Goal: Communication & Community: Answer question/provide support

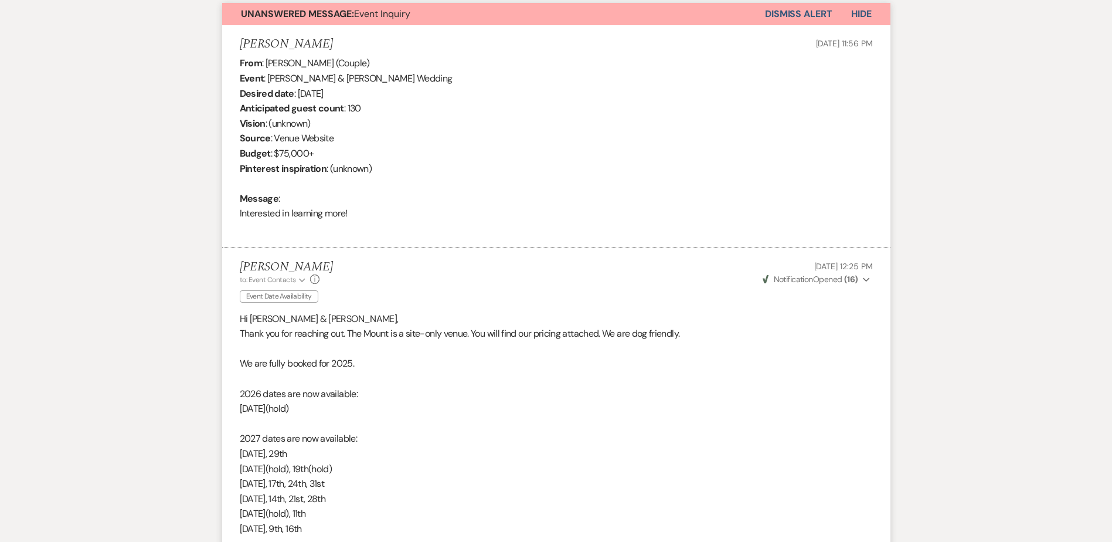
scroll to position [382, 0]
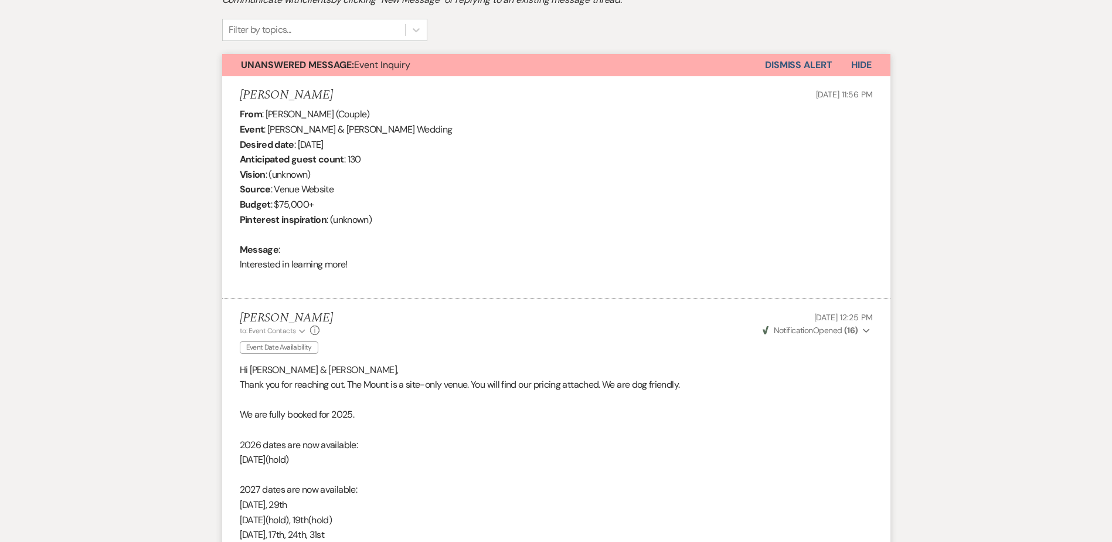
drag, startPoint x: 375, startPoint y: 257, endPoint x: 204, endPoint y: 98, distance: 233.5
drag, startPoint x: 204, startPoint y: 98, endPoint x: 247, endPoint y: 100, distance: 42.8
copy li "Darcy Pacheco Aug 30, 2025, 11:56 PM From : Darcy Pacheco (Couple) Event : Dani…"
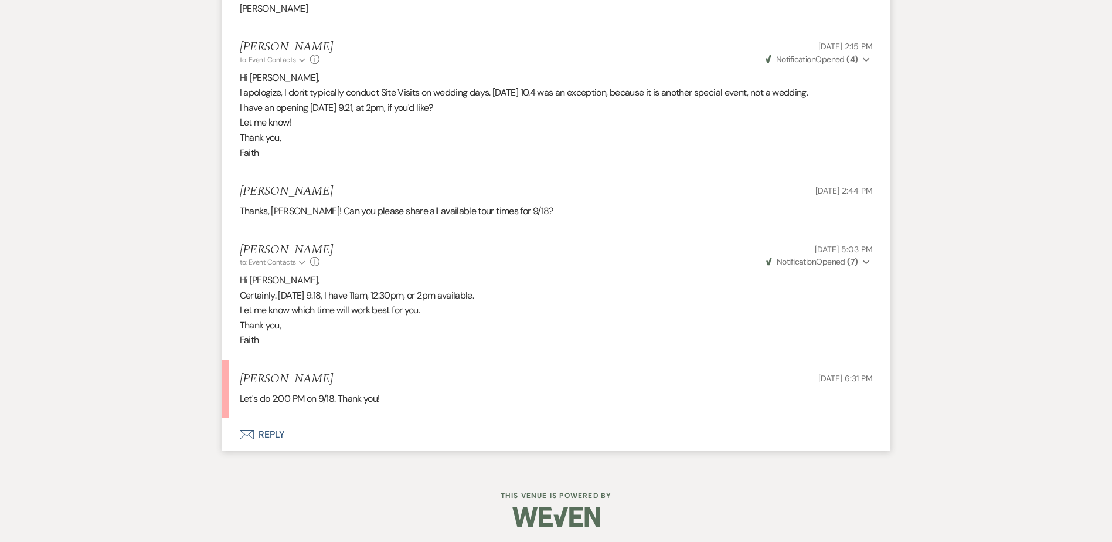
scroll to position [1963, 0]
click at [271, 435] on button "Envelope Reply" at bounding box center [556, 432] width 668 height 33
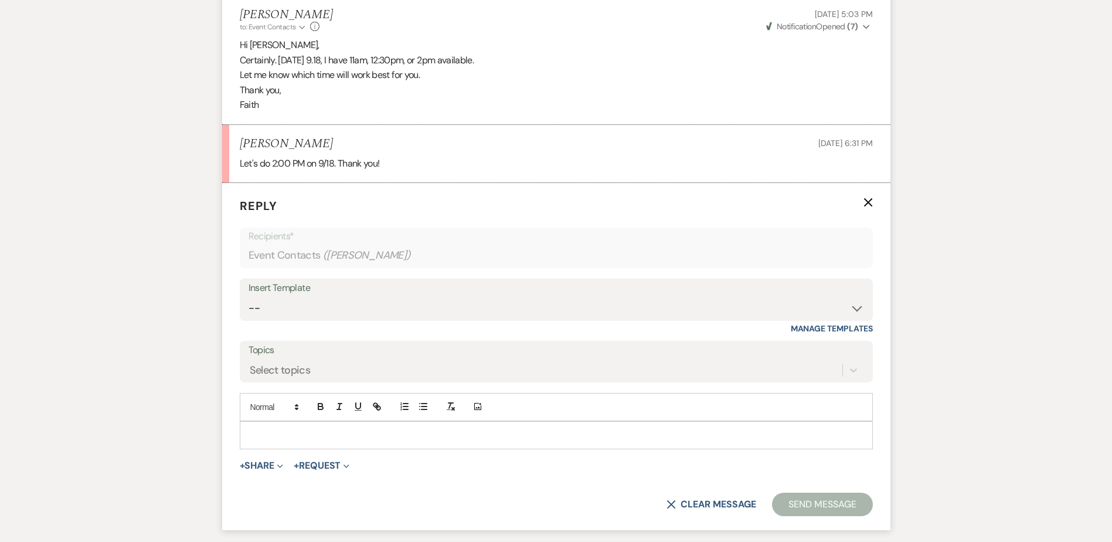
scroll to position [2197, 0]
click at [261, 463] on button "+ Share Expand" at bounding box center [262, 463] width 44 height 9
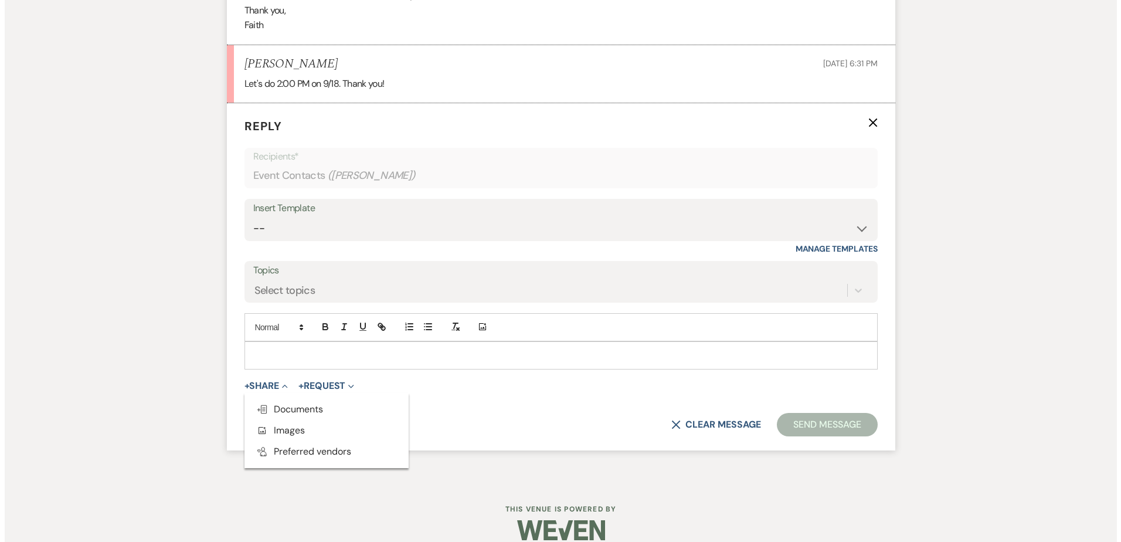
scroll to position [2291, 0]
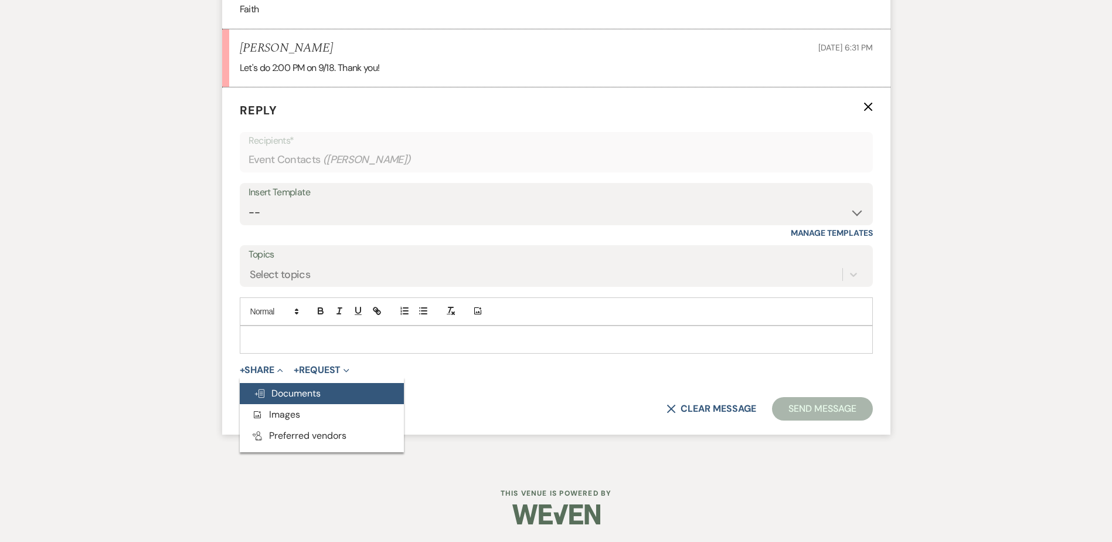
click at [315, 400] on button "Doc Upload Documents" at bounding box center [322, 393] width 164 height 21
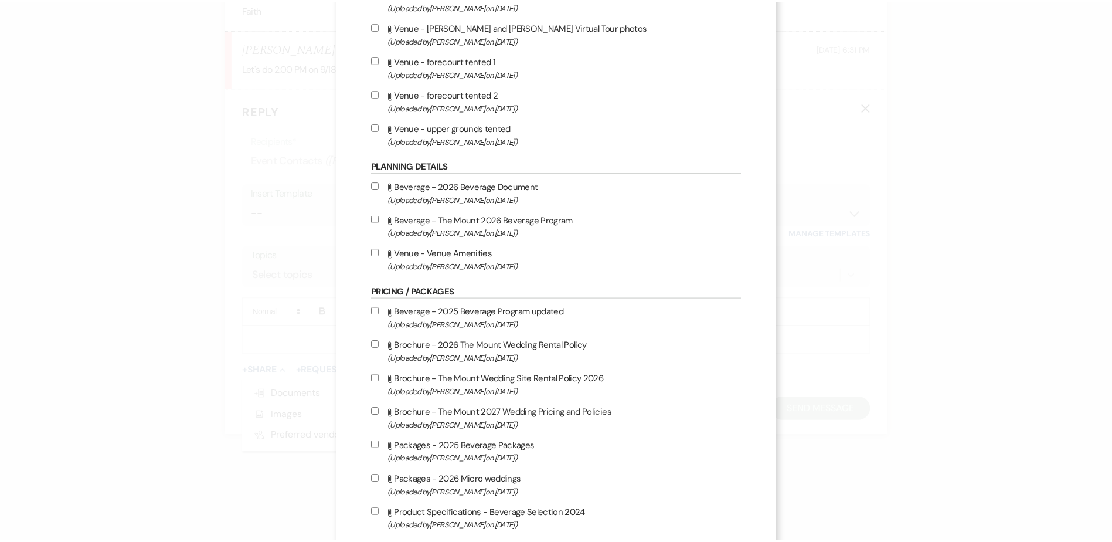
scroll to position [986, 0]
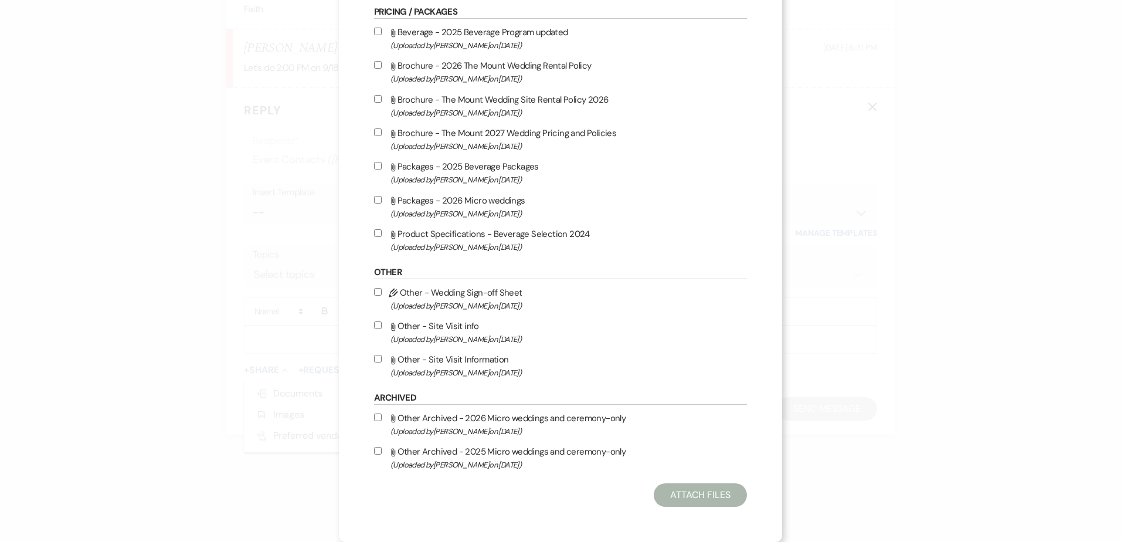
click at [437, 369] on span "(Uploaded by Faith Linz on Mar 19th, 2025 )" at bounding box center [568, 372] width 356 height 13
click at [382, 362] on input "Attach File Other - Site Visit Information (Uploaded by Faith Linz on Mar 19th,…" at bounding box center [378, 359] width 8 height 8
checkbox input "true"
click at [704, 491] on button "Attach Files" at bounding box center [700, 494] width 93 height 23
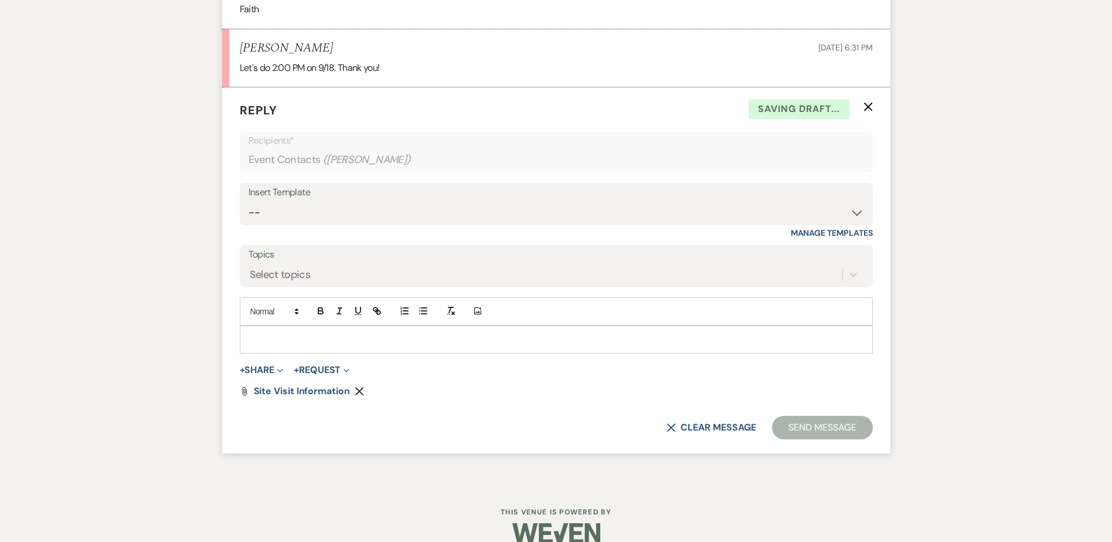
click at [378, 348] on div at bounding box center [556, 339] width 632 height 27
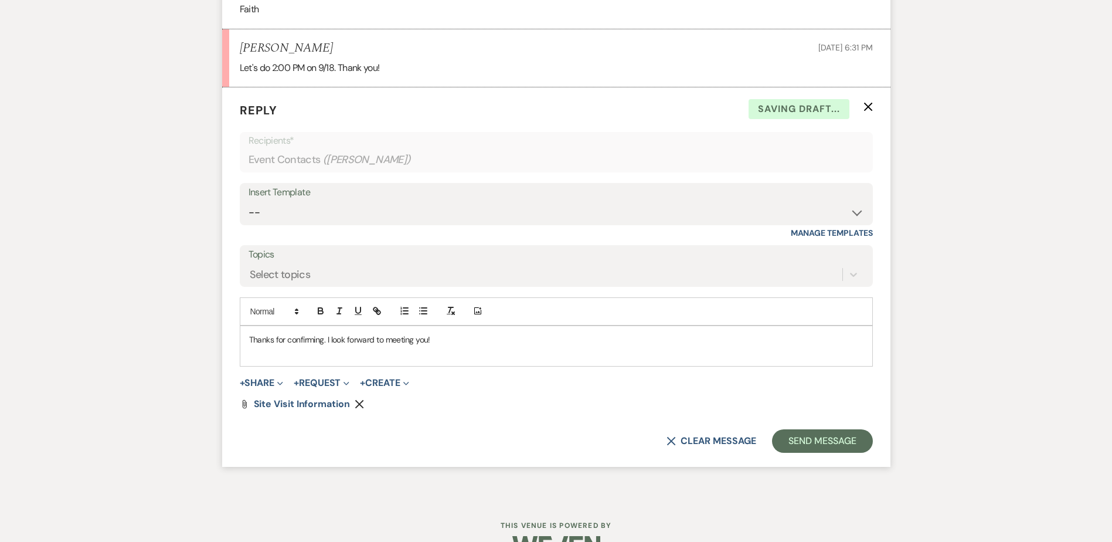
click at [327, 343] on p "Thanks for confirming. I look forward to meeting you!" at bounding box center [556, 339] width 614 height 13
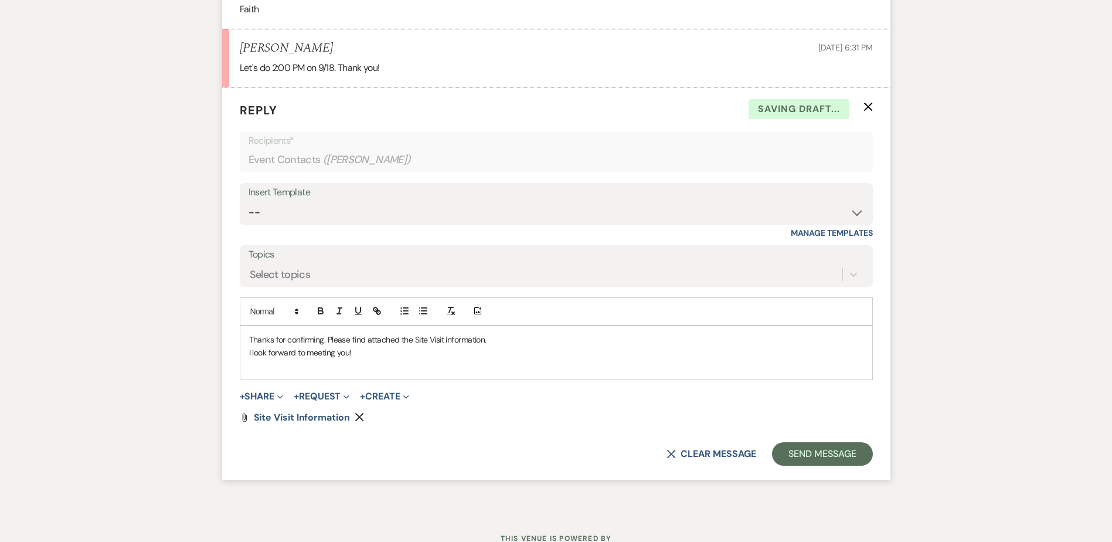
click at [430, 368] on p at bounding box center [556, 365] width 614 height 13
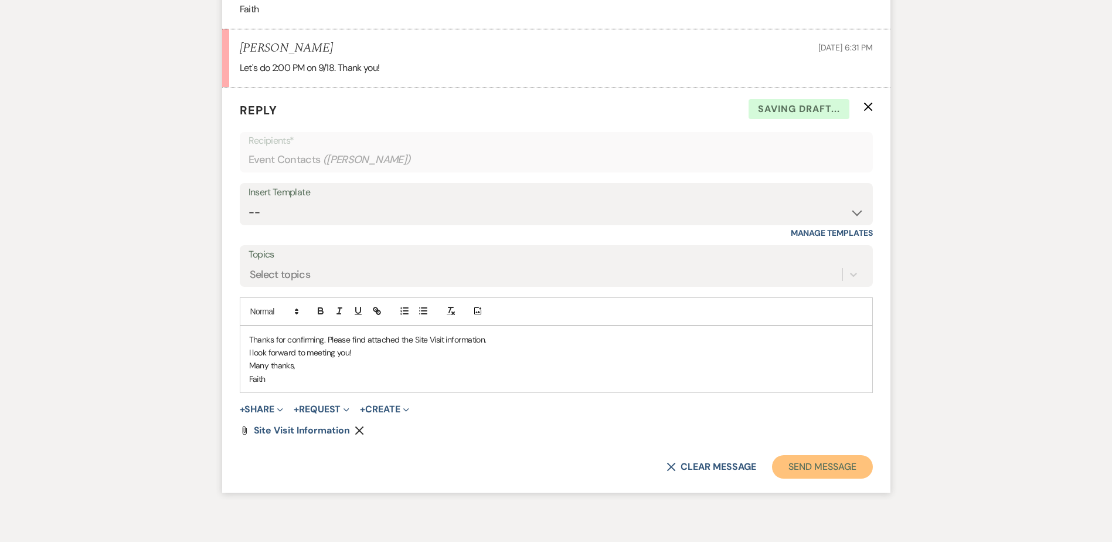
click at [793, 463] on button "Send Message" at bounding box center [822, 466] width 100 height 23
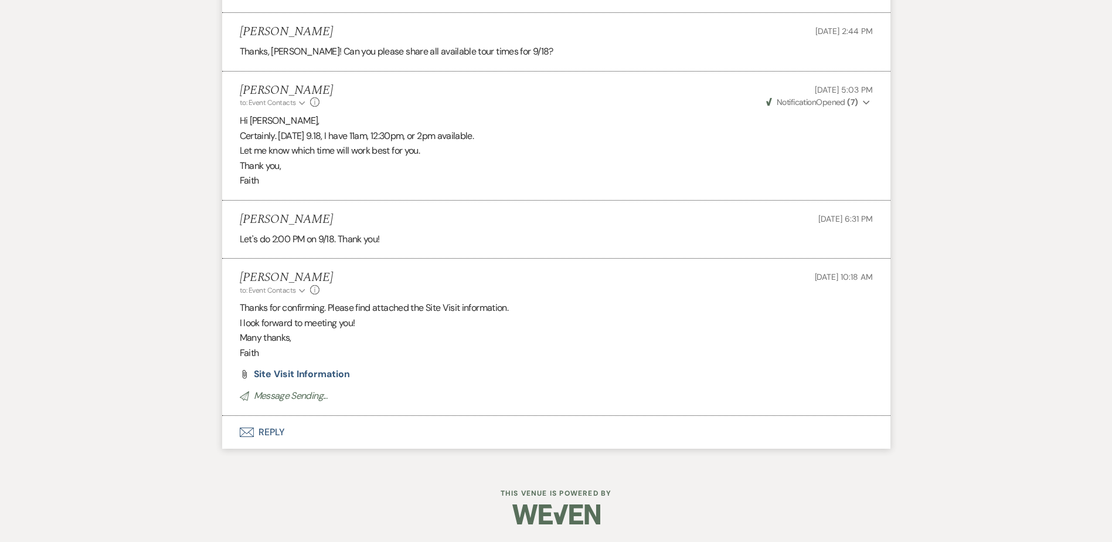
scroll to position [0, 0]
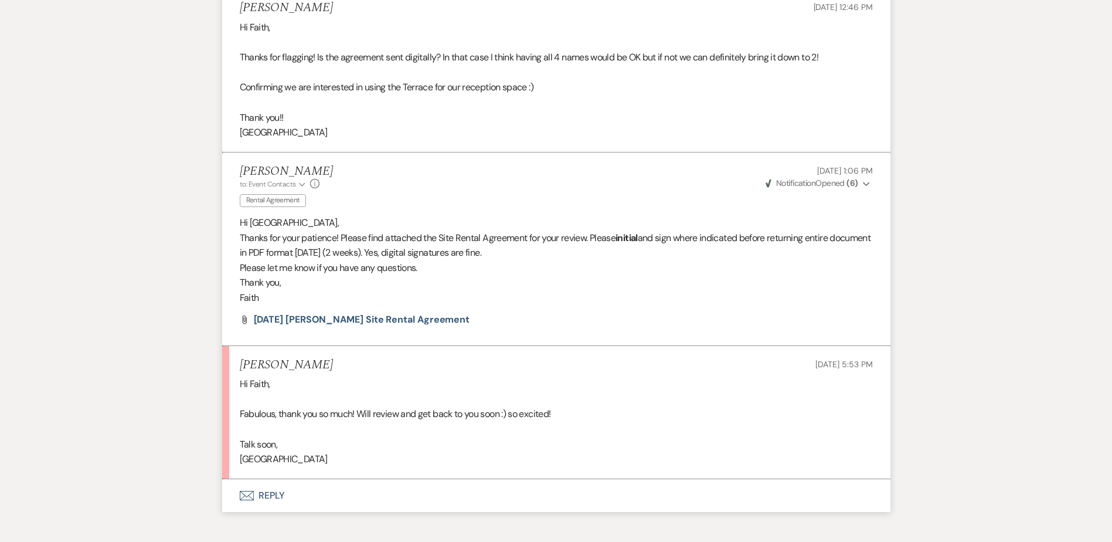
scroll to position [3639, 0]
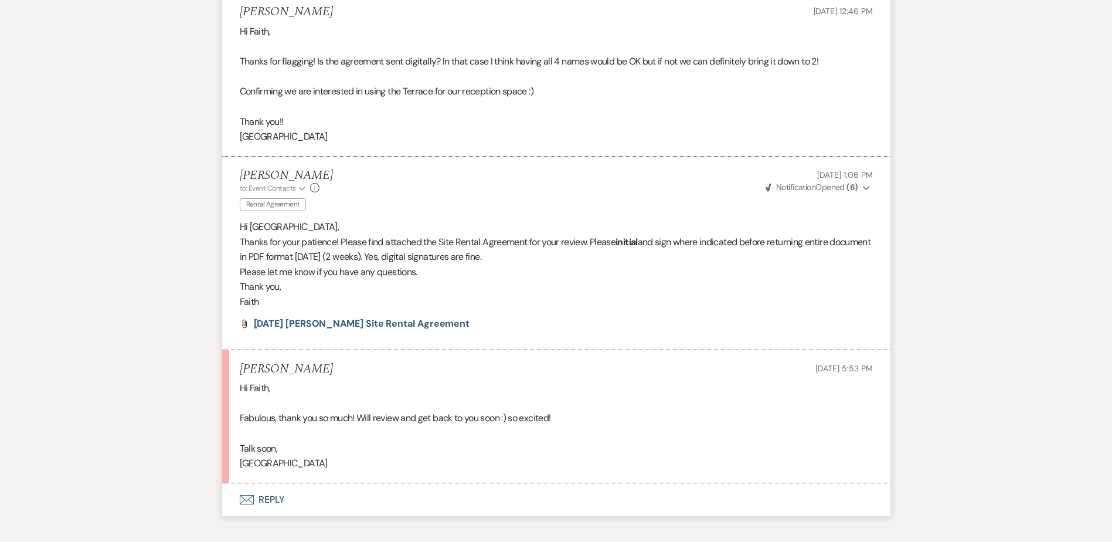
click at [286, 497] on button "Envelope Reply" at bounding box center [556, 499] width 668 height 33
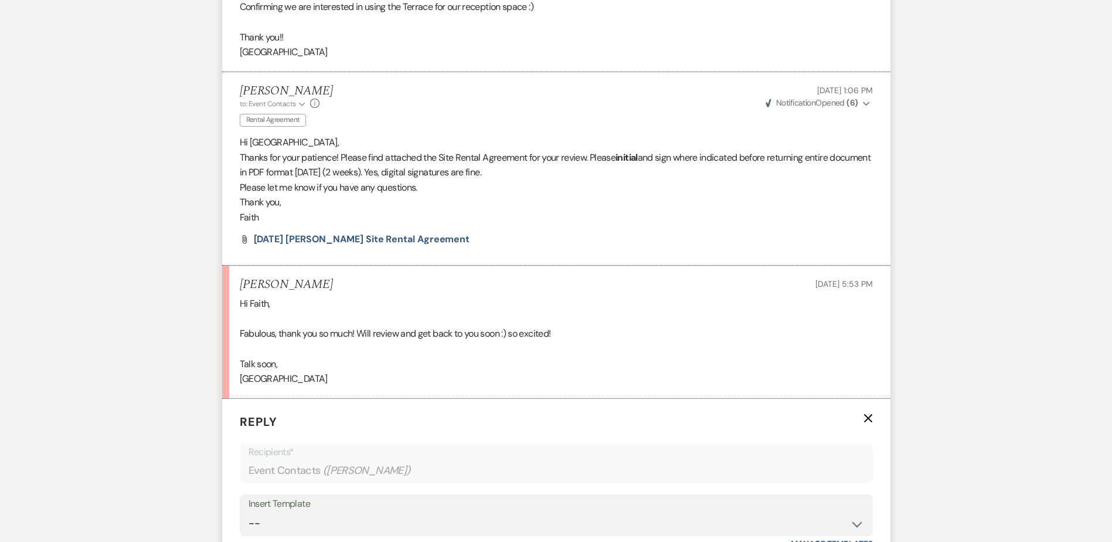
scroll to position [3873, 0]
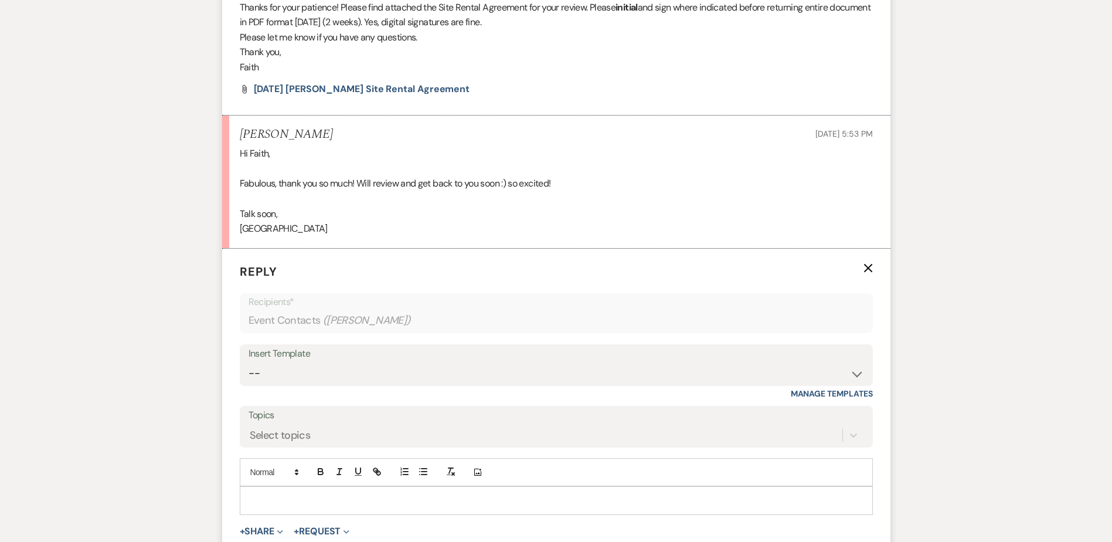
click at [394, 498] on p at bounding box center [556, 500] width 614 height 13
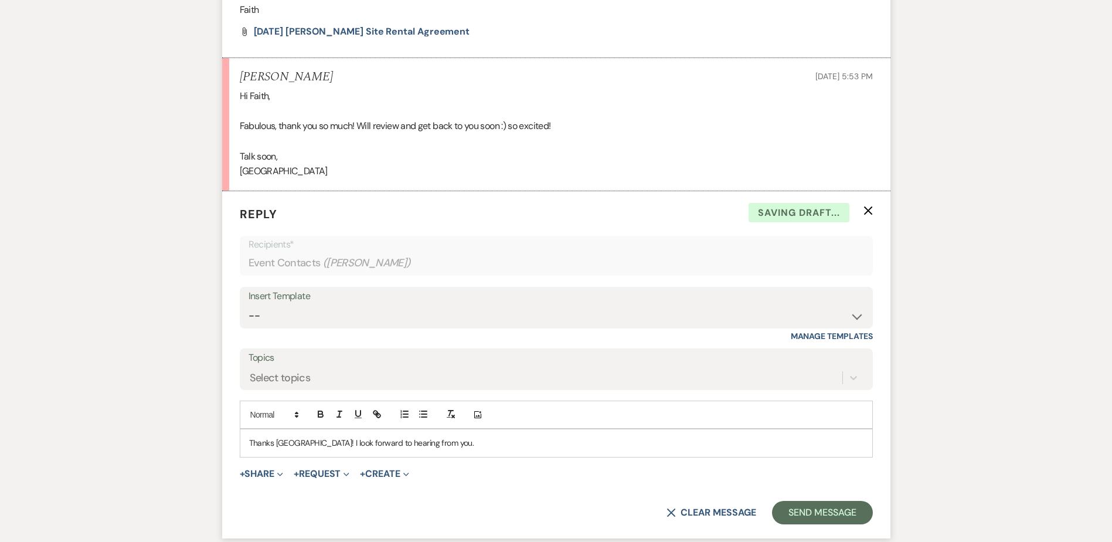
scroll to position [3932, 0]
click at [823, 511] on button "Send Message" at bounding box center [822, 511] width 100 height 23
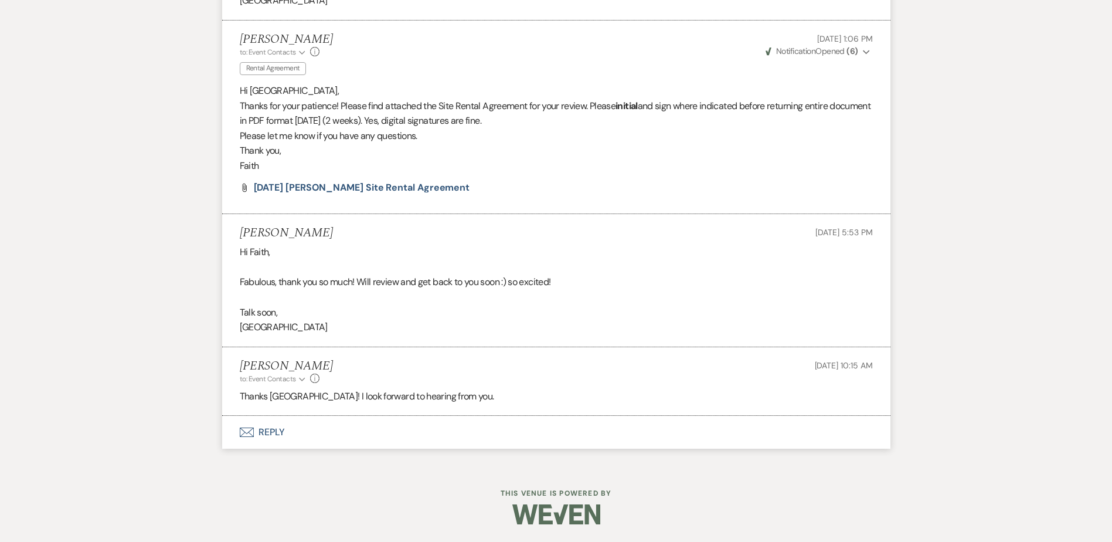
scroll to position [3775, 0]
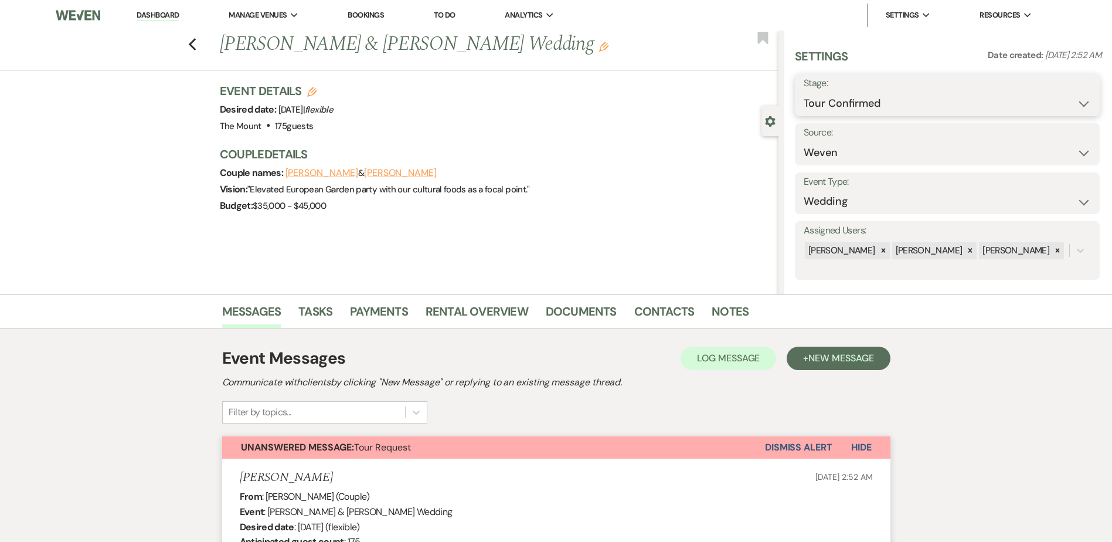
click at [908, 98] on select "Inquiry Follow Up Tour Requested Tour Confirmed Toured Proposal Sent Booked Lost" at bounding box center [947, 103] width 287 height 23
select select "5"
click at [804, 92] on select "Inquiry Follow Up Tour Requested Tour Confirmed Toured Proposal Sent Booked Lost" at bounding box center [947, 103] width 287 height 23
click at [1055, 102] on button "Save" at bounding box center [1067, 94] width 66 height 23
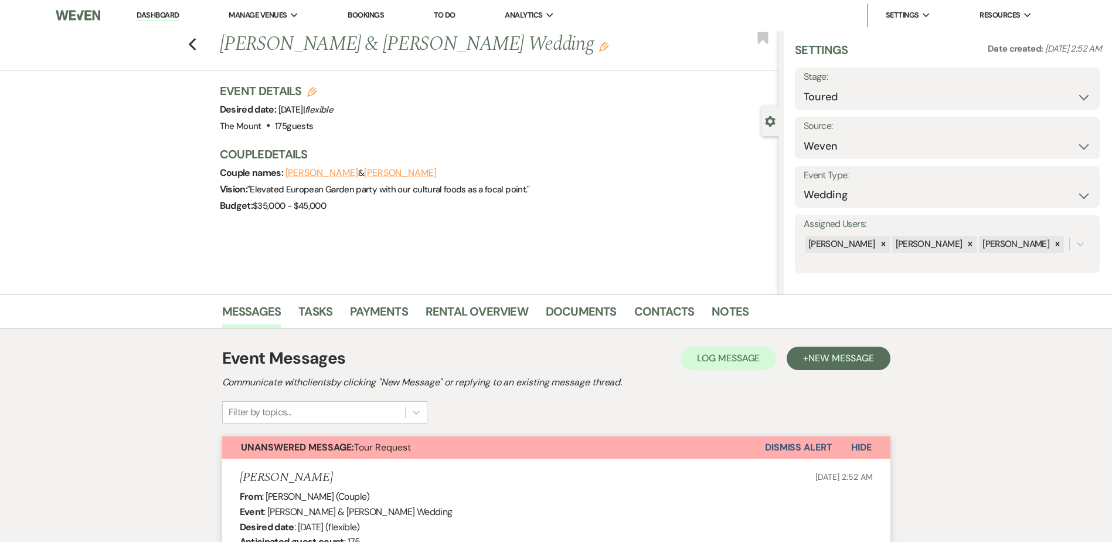
scroll to position [10, 0]
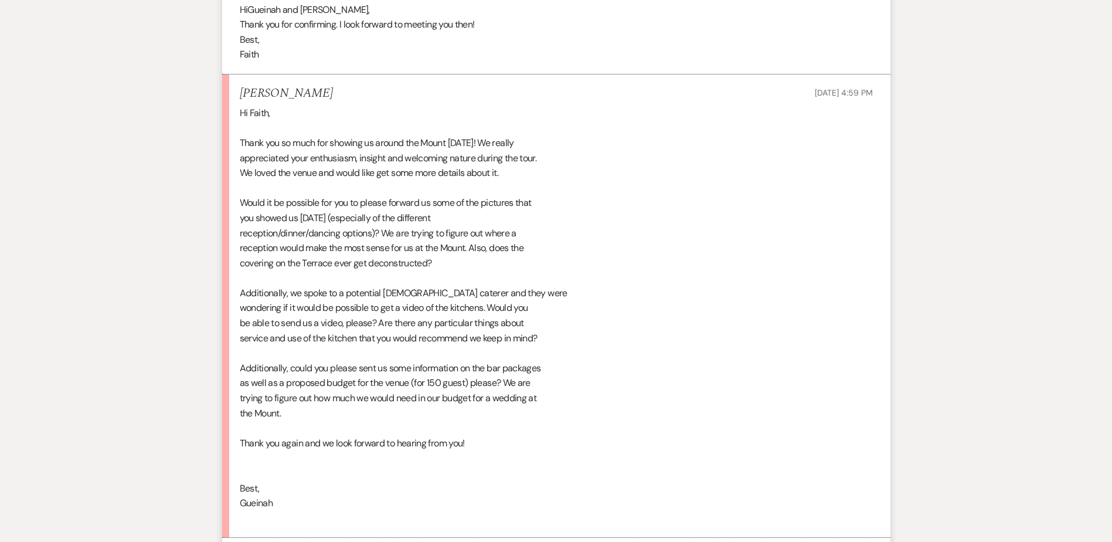
scroll to position [1786, 0]
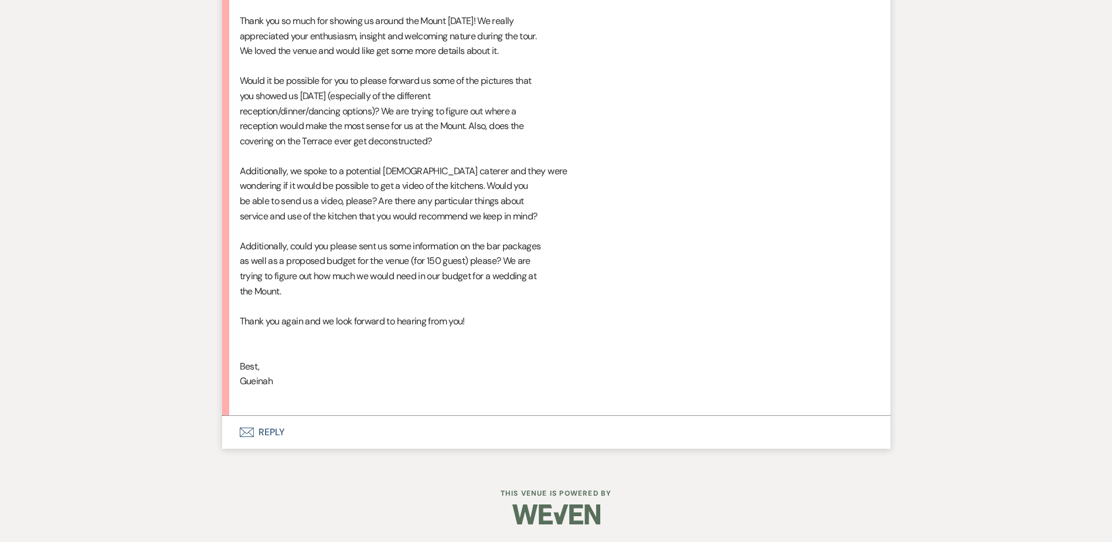
click at [267, 421] on button "Envelope Reply" at bounding box center [556, 432] width 668 height 33
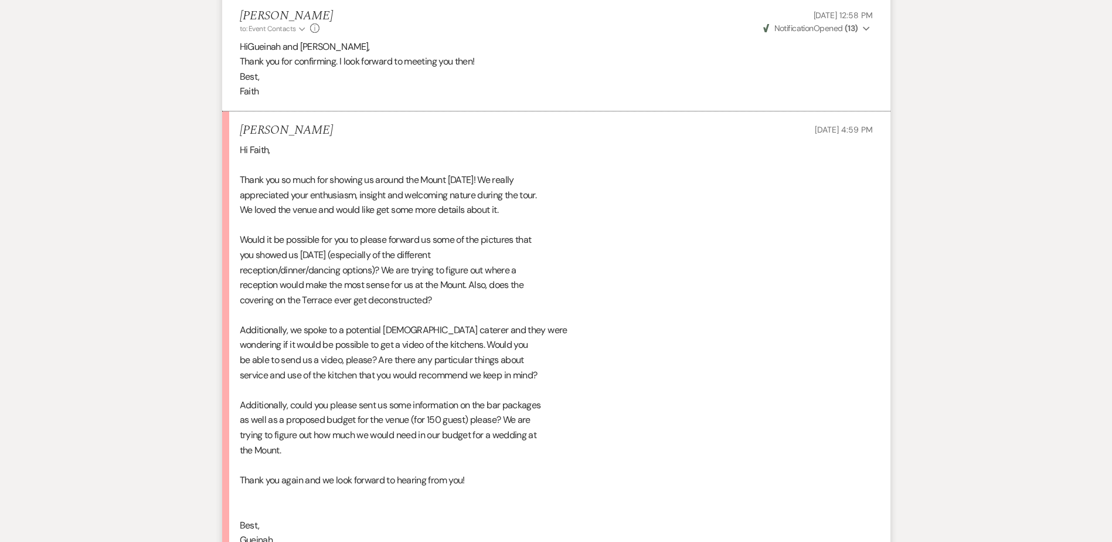
scroll to position [1611, 0]
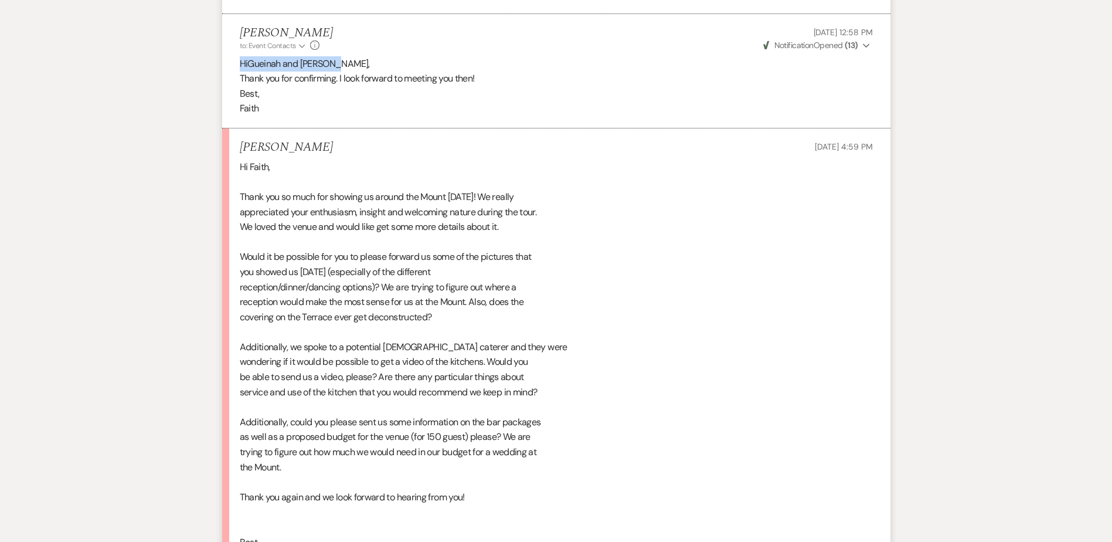
drag, startPoint x: 237, startPoint y: 62, endPoint x: 344, endPoint y: 59, distance: 106.2
click at [344, 59] on li "Faith Linz to: Event Contacts Expand Info Aug 21, 2025, 12:58 PM Weven Check No…" at bounding box center [556, 71] width 668 height 114
drag, startPoint x: 344, startPoint y: 59, endPoint x: 301, endPoint y: 64, distance: 42.5
copy p "Hi Gueinah and Marcelo,"
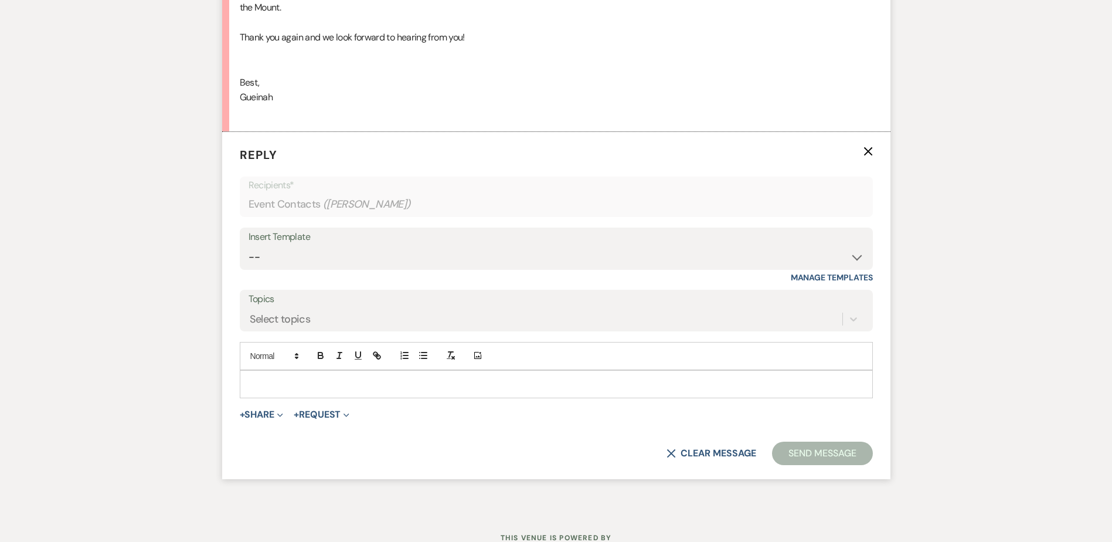
scroll to position [2080, 0]
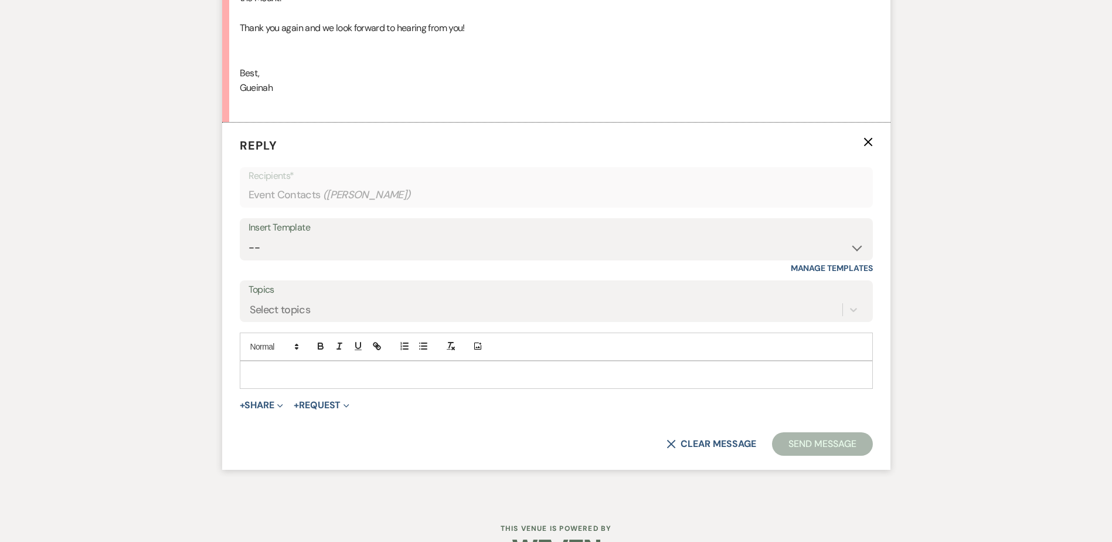
click p
paste div
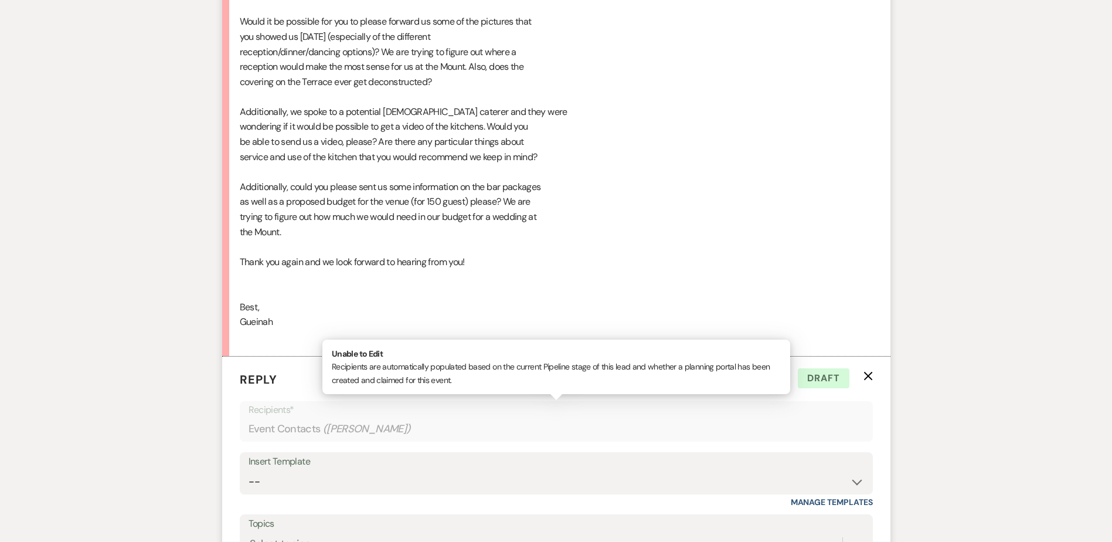
scroll to position [1845, 0]
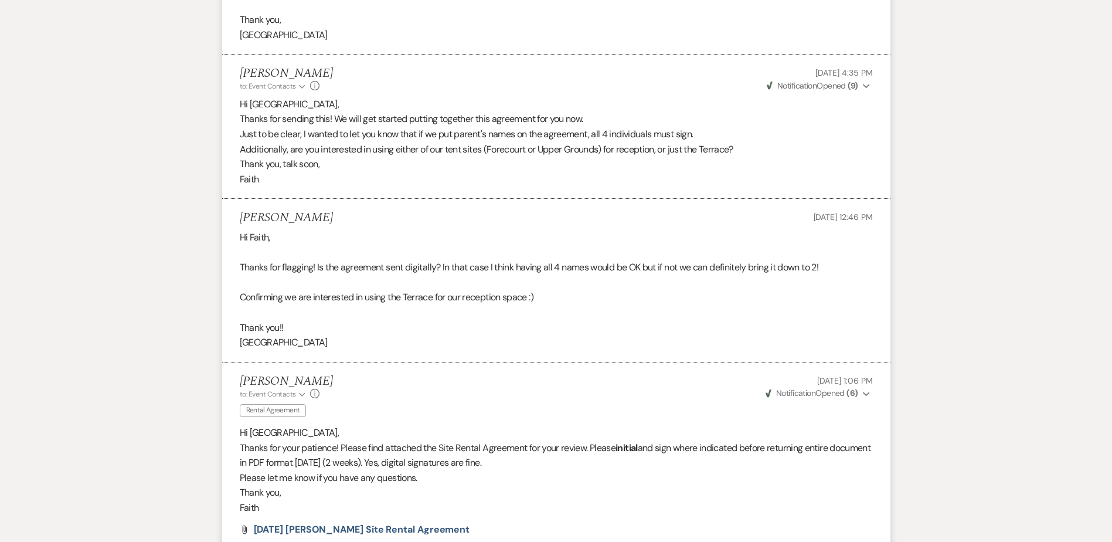
scroll to position [3423, 0]
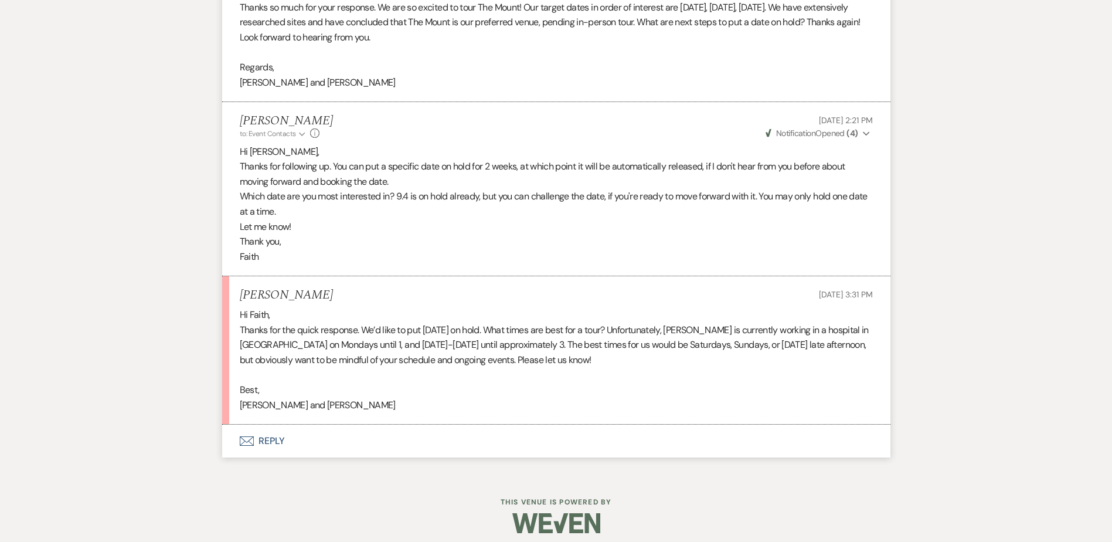
click at [283, 448] on button "Envelope Reply" at bounding box center [556, 440] width 668 height 33
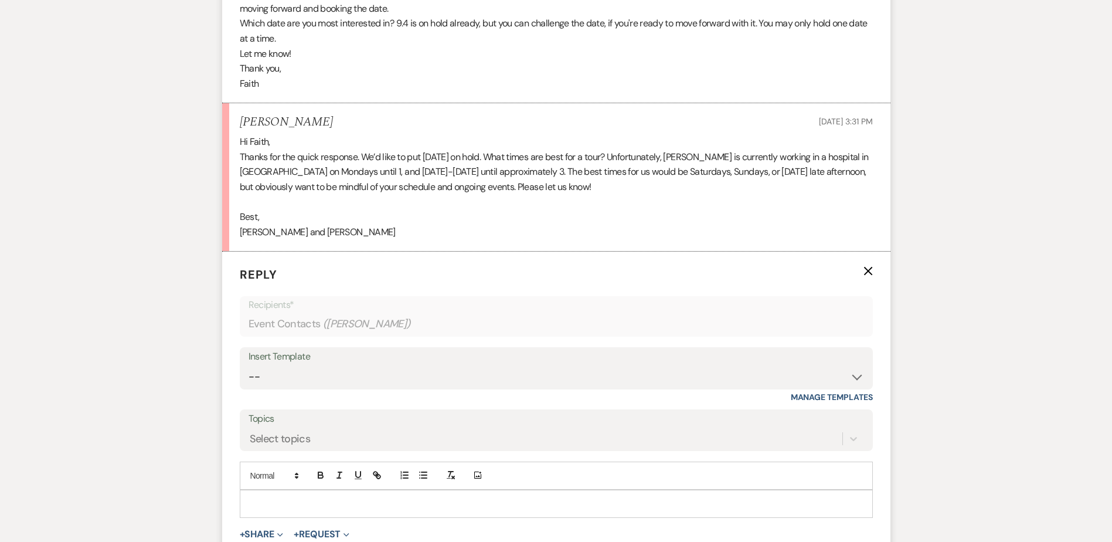
scroll to position [1720, 0]
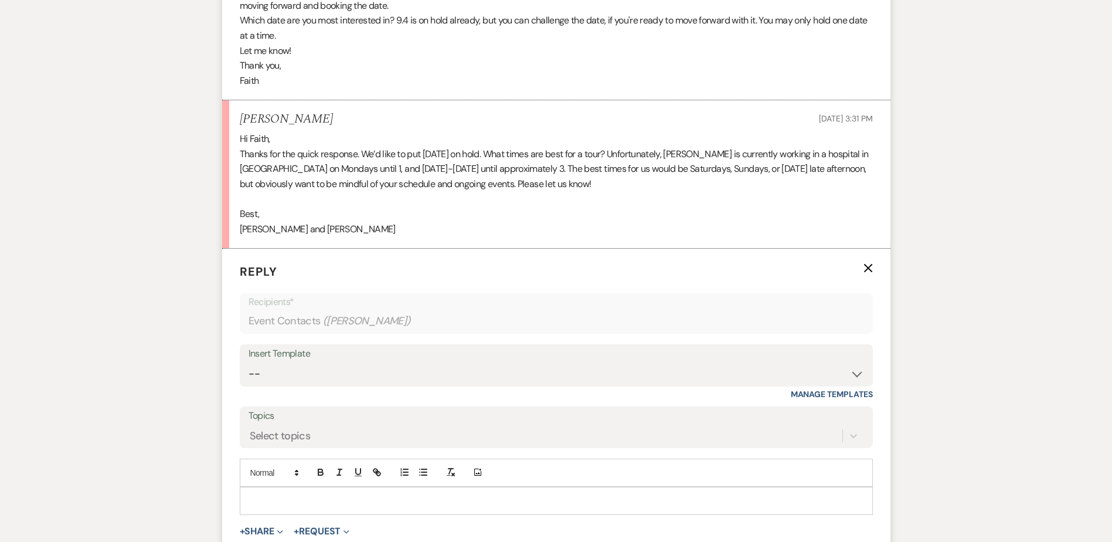
click at [338, 498] on p at bounding box center [556, 500] width 614 height 13
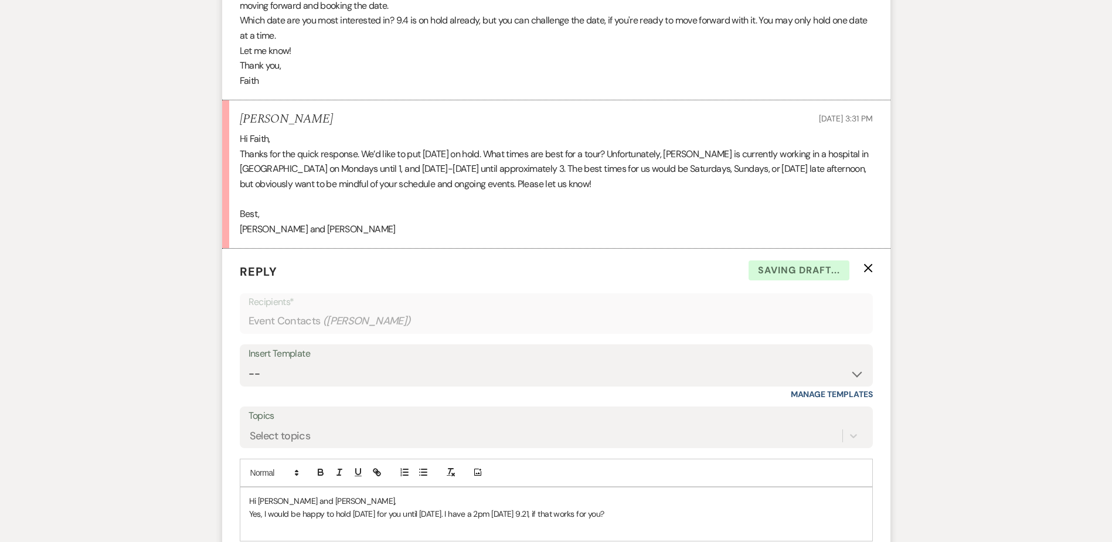
click at [368, 525] on p at bounding box center [556, 526] width 614 height 13
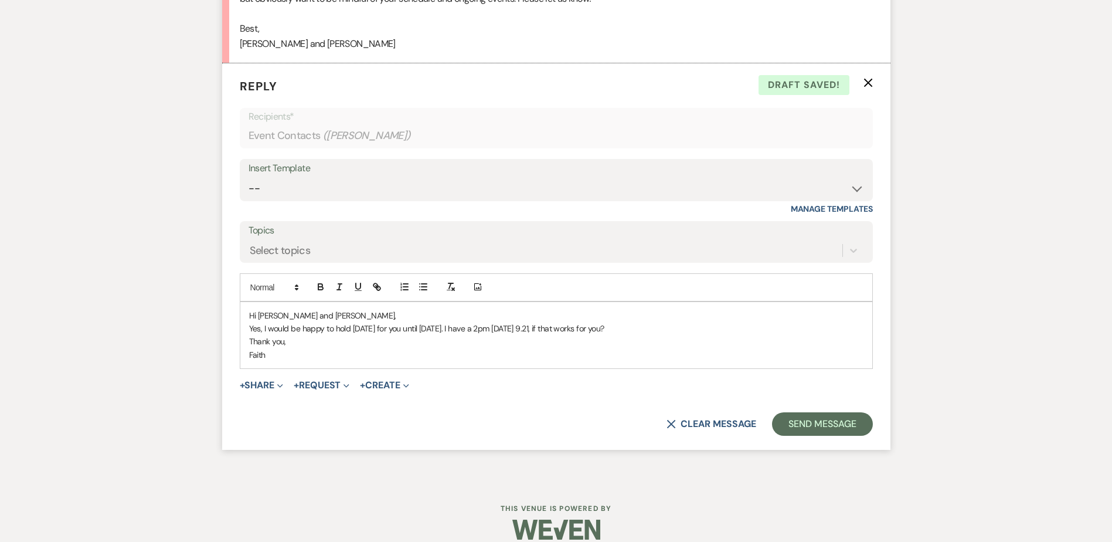
scroll to position [0, 0]
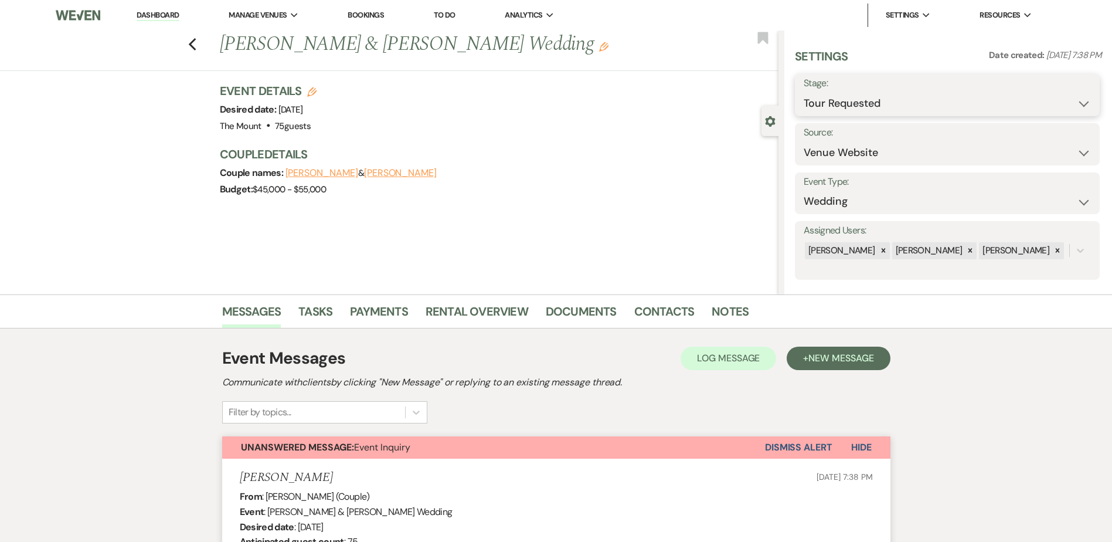
click at [932, 103] on select "Inquiry Follow Up Tour Requested Tour Confirmed Toured Proposal Sent Booked Lost" at bounding box center [947, 103] width 287 height 23
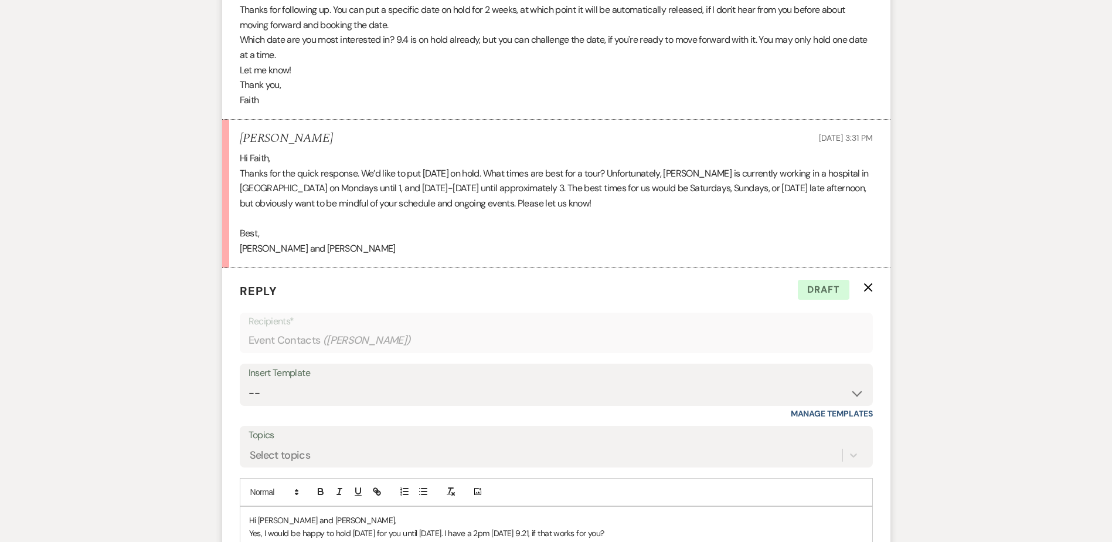
scroll to position [1920, 0]
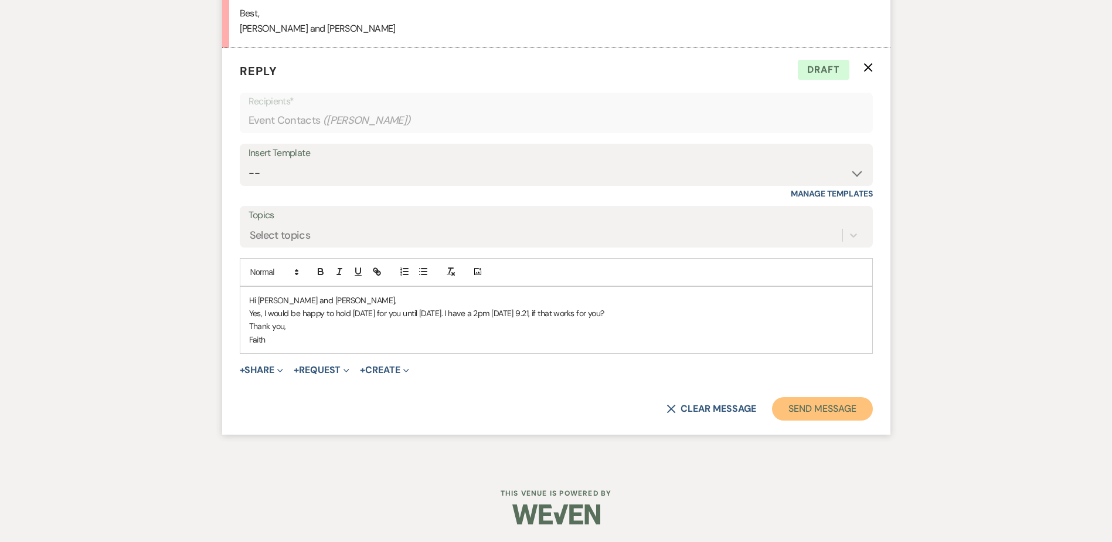
click at [780, 409] on button "Send Message" at bounding box center [822, 408] width 100 height 23
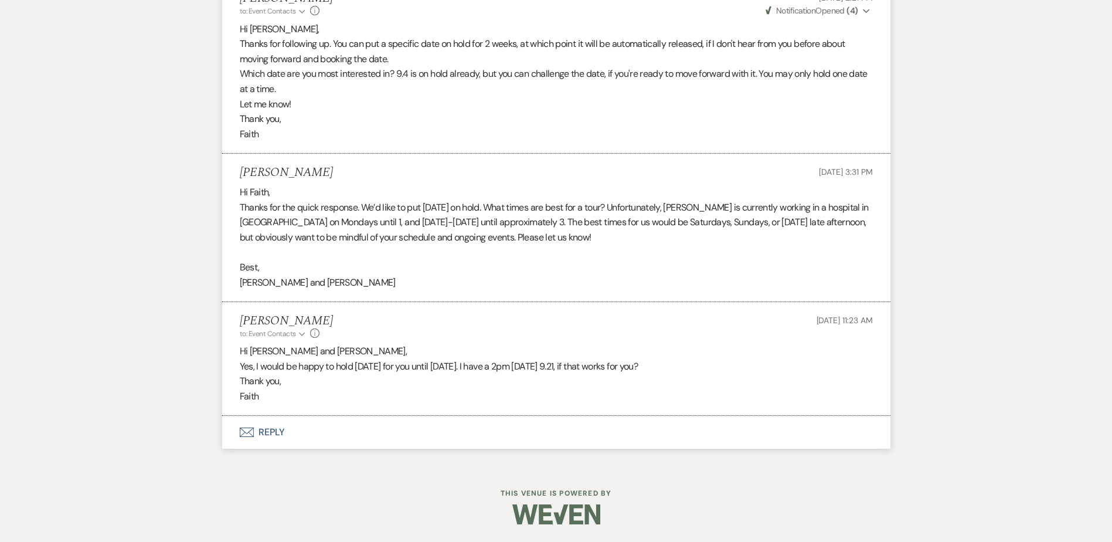
scroll to position [1666, 0]
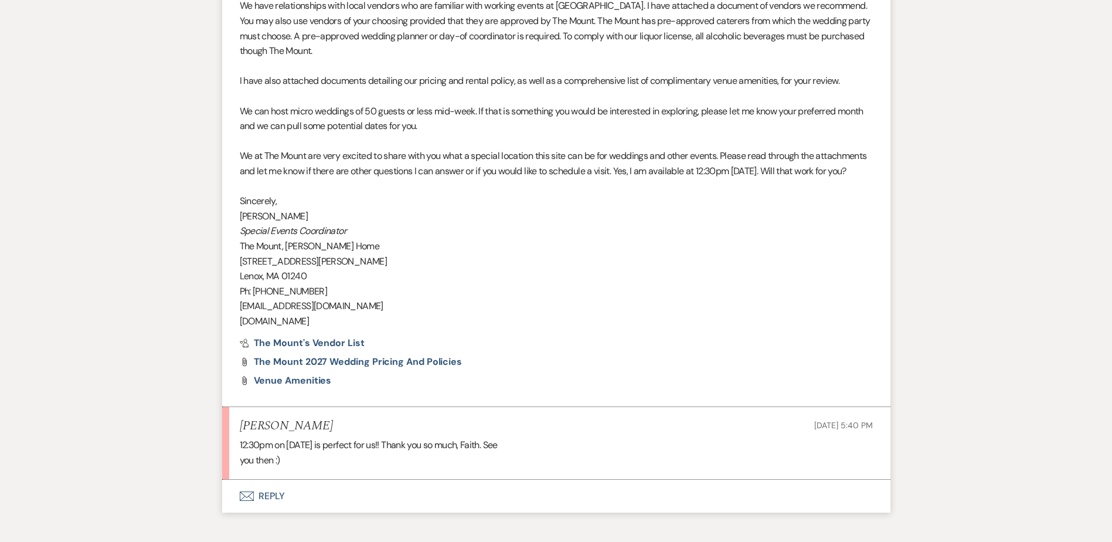
scroll to position [1133, 0]
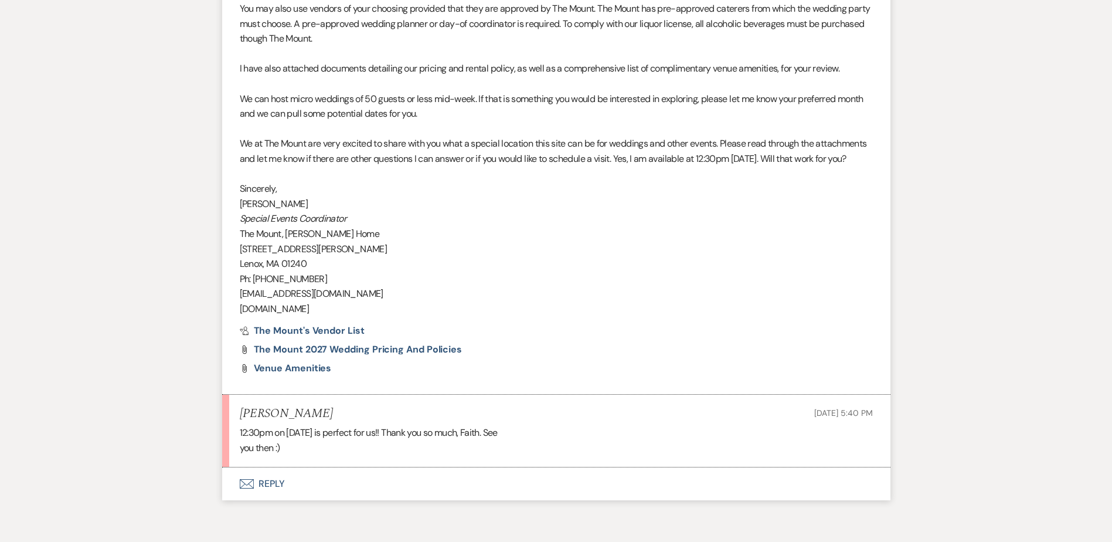
click at [264, 500] on button "Envelope Reply" at bounding box center [556, 483] width 668 height 33
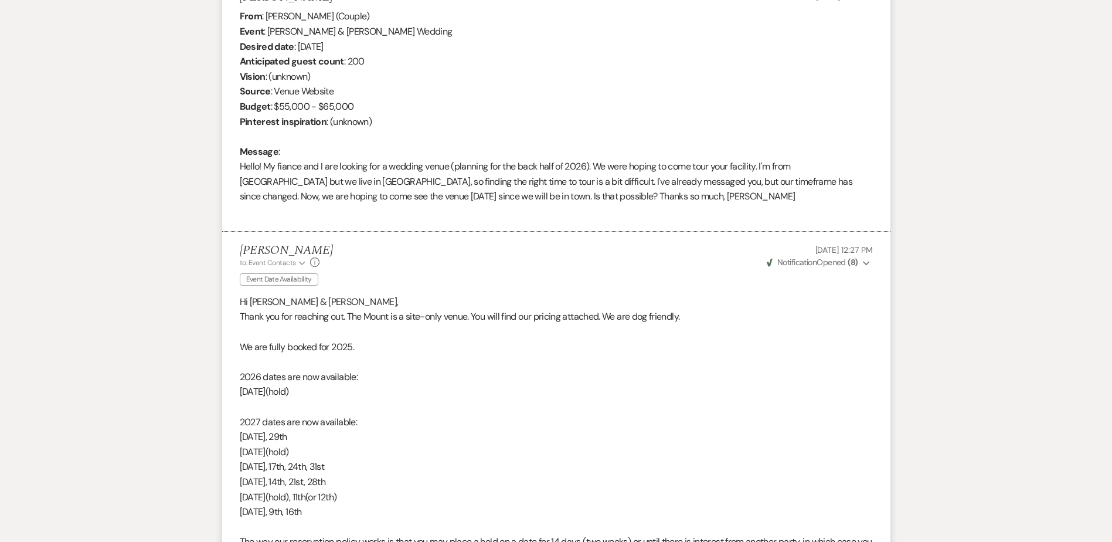
scroll to position [430, 0]
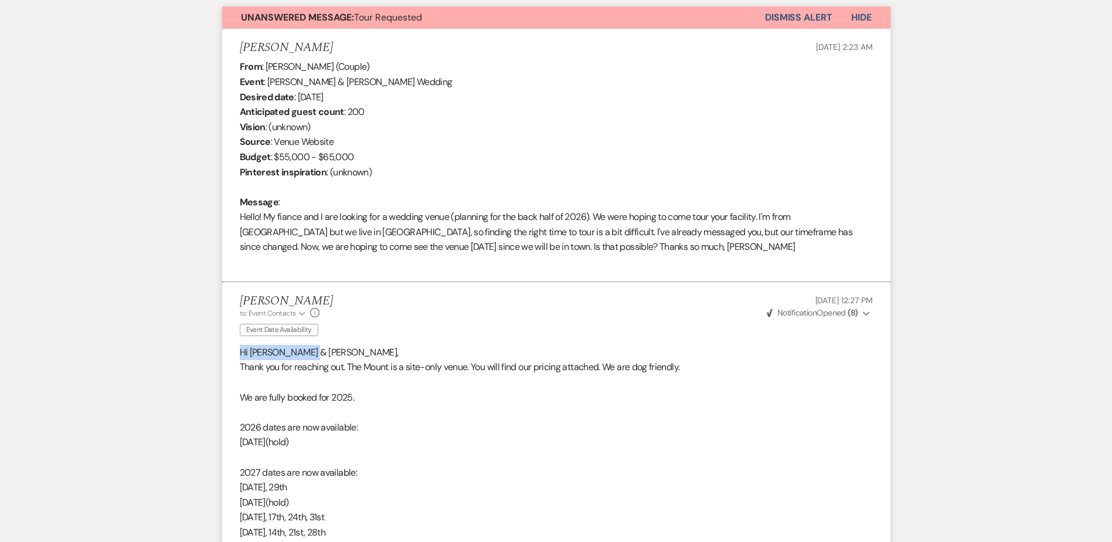
drag, startPoint x: 318, startPoint y: 351, endPoint x: 205, endPoint y: 342, distance: 113.5
drag, startPoint x: 205, startPoint y: 342, endPoint x: 273, endPoint y: 348, distance: 68.3
copy span "Hi Maria & Steve,"
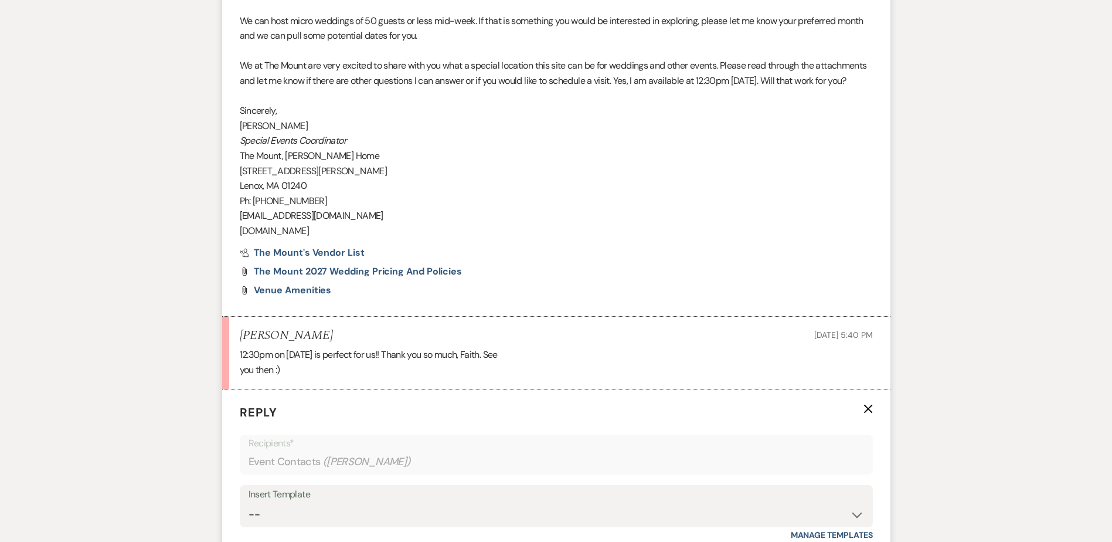
scroll to position [1426, 0]
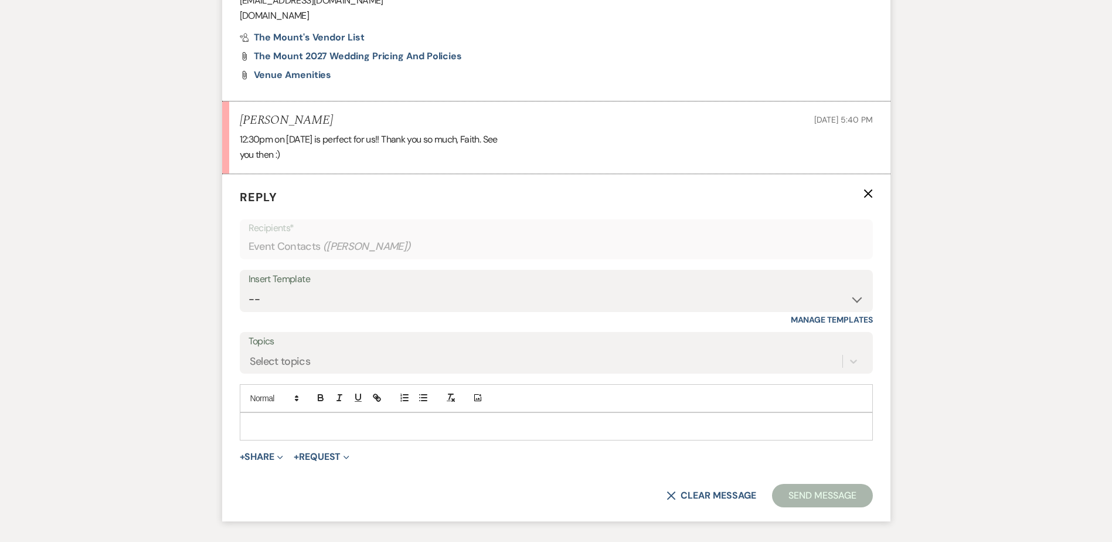
click at [375, 433] on p at bounding box center [556, 426] width 614 height 13
paste div
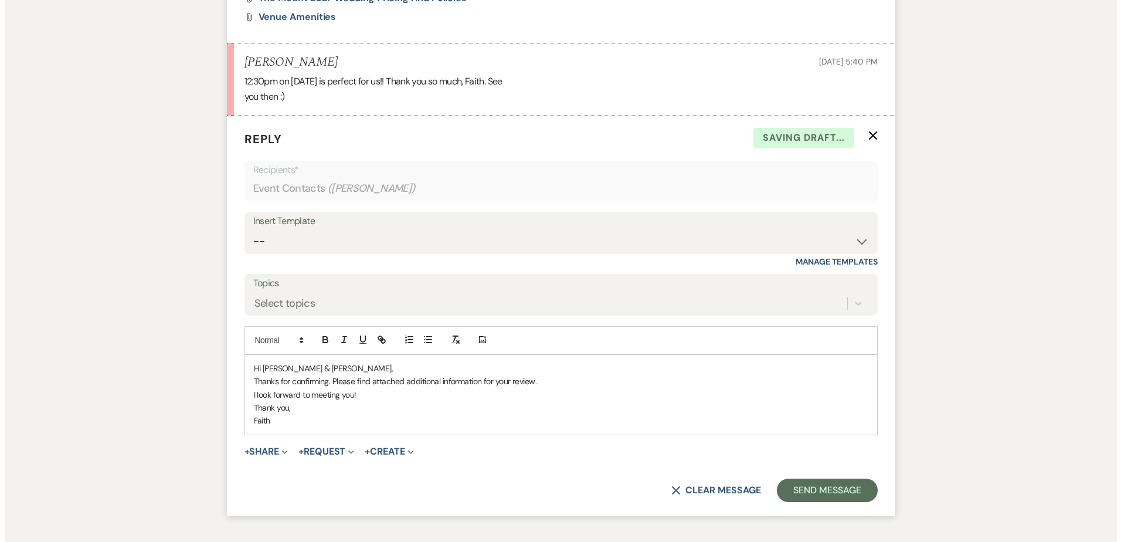
scroll to position [1485, 0]
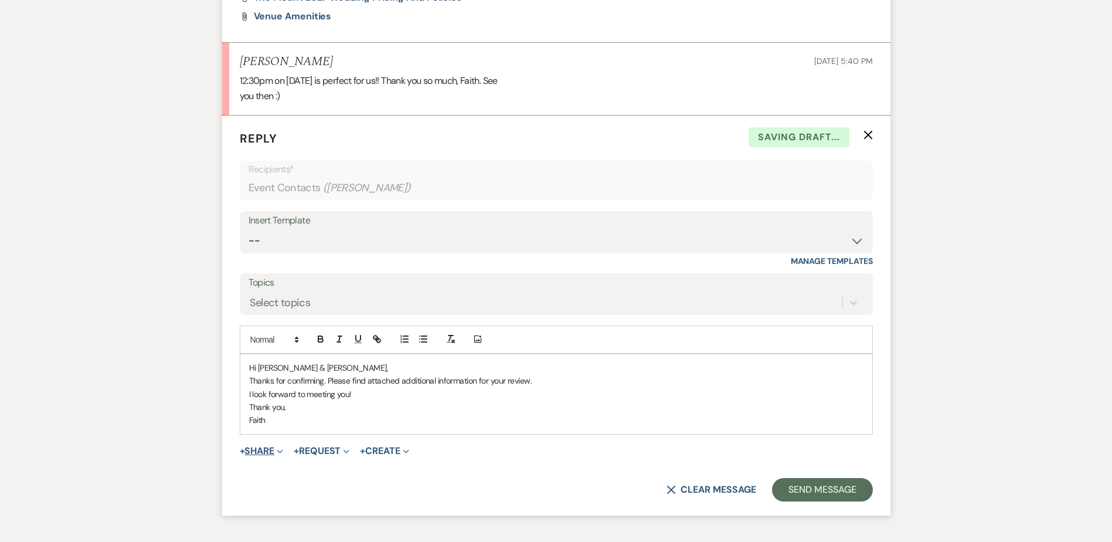
click at [257, 456] on button "+ Share Expand" at bounding box center [262, 450] width 44 height 9
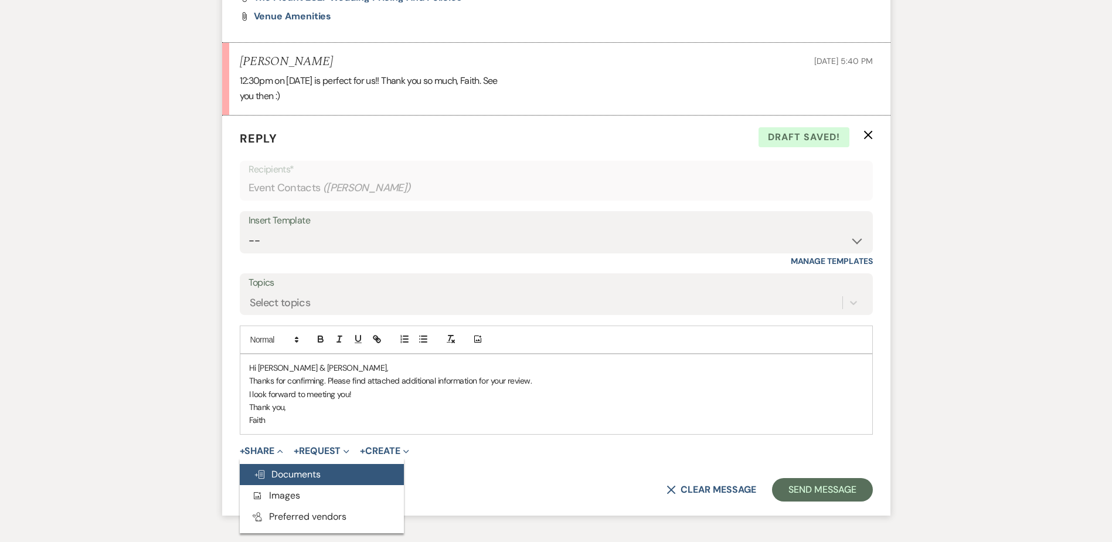
click at [264, 479] on icon "Doc Upload" at bounding box center [260, 474] width 12 height 9
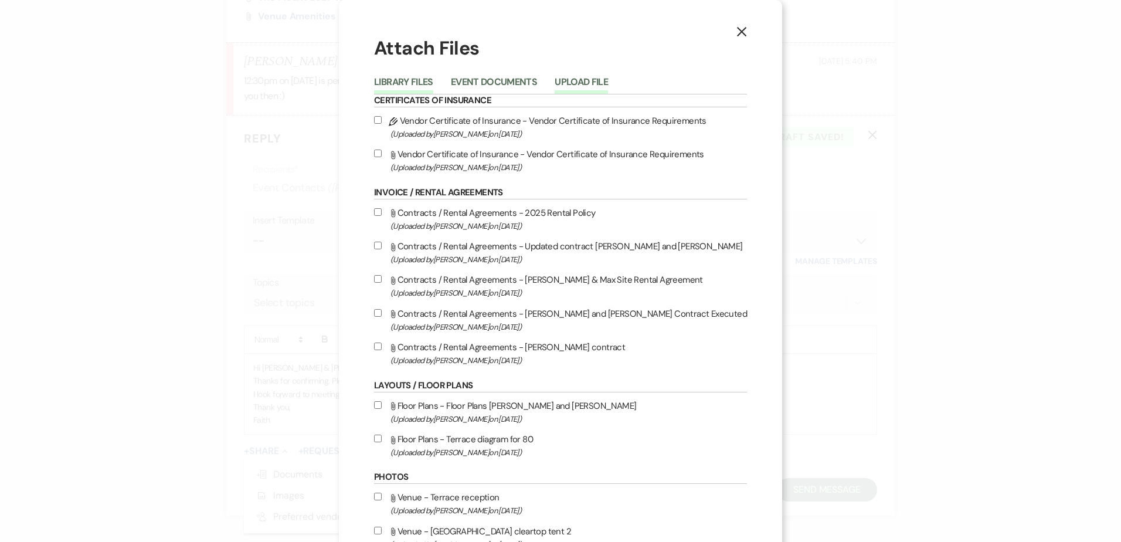
click at [604, 81] on button "Upload File" at bounding box center [581, 85] width 53 height 16
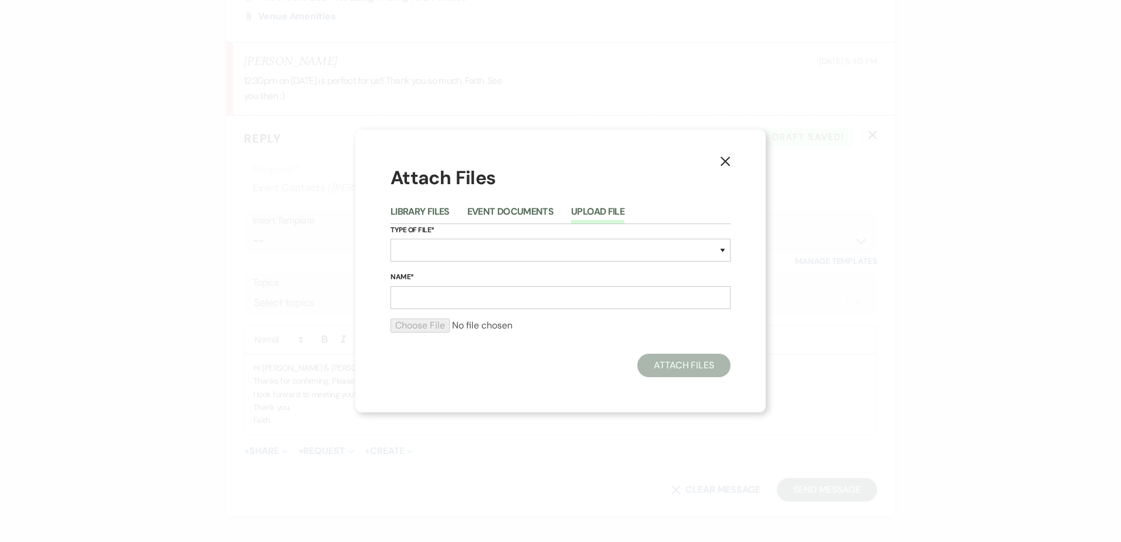
click at [424, 271] on label "Name*" at bounding box center [560, 277] width 340 height 13
click at [424, 286] on input "Name*" at bounding box center [560, 297] width 340 height 23
click at [424, 251] on select "Special Event Insurance Vendor Certificate of Insurance Contracts / Rental Agre…" at bounding box center [560, 250] width 340 height 23
click at [639, 339] on div at bounding box center [560, 329] width 340 height 23
click at [722, 156] on icon "X" at bounding box center [725, 161] width 11 height 11
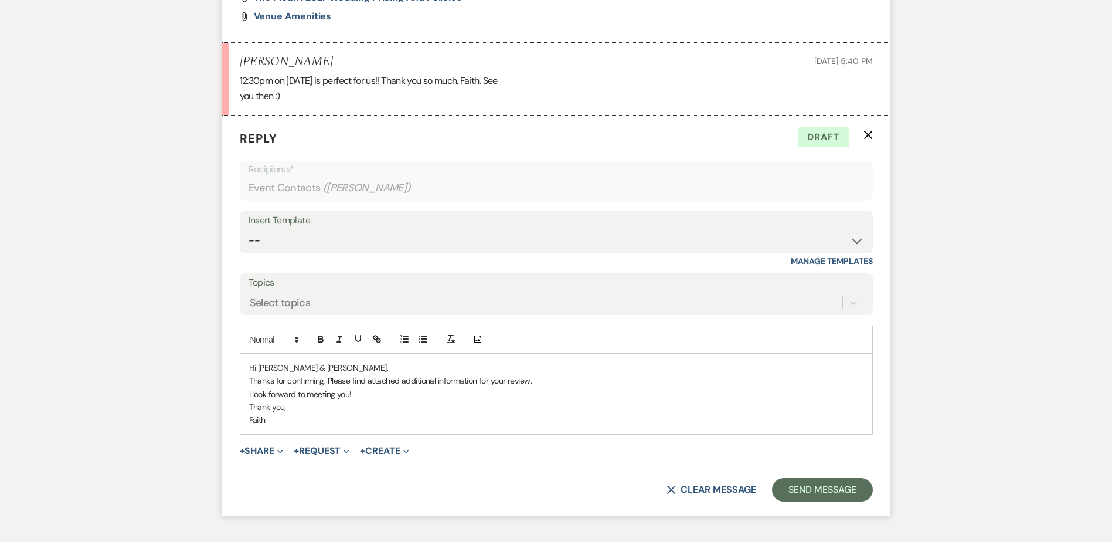
click at [257, 458] on span "+ Share Expand Doc Upload Documents Add Photo Images Pref Vendors Preferred ven…" at bounding box center [262, 451] width 44 height 14
click at [258, 456] on button "+ Share Expand" at bounding box center [262, 450] width 44 height 9
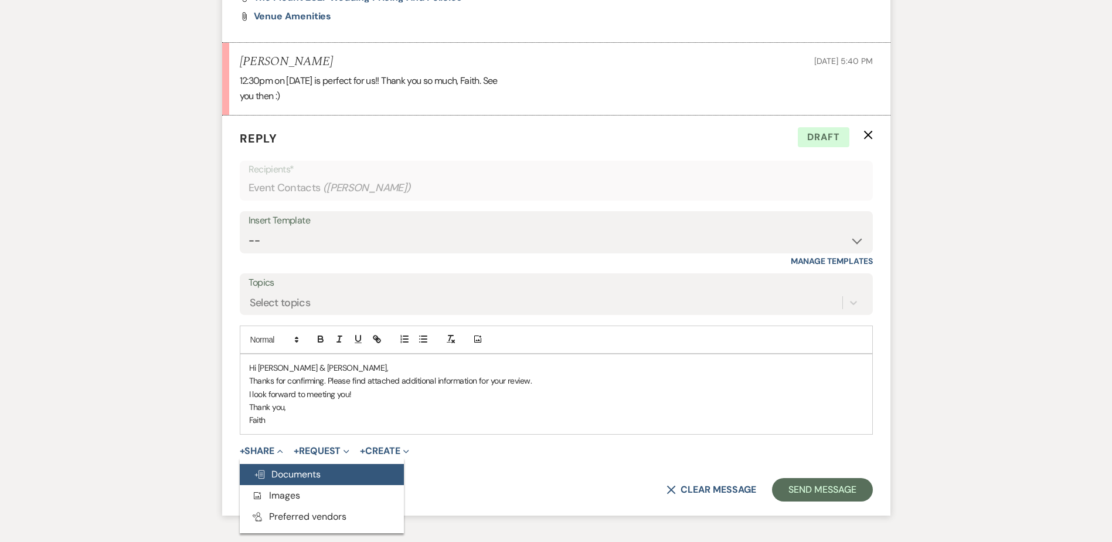
click at [273, 480] on span "Doc Upload Documents" at bounding box center [287, 474] width 67 height 12
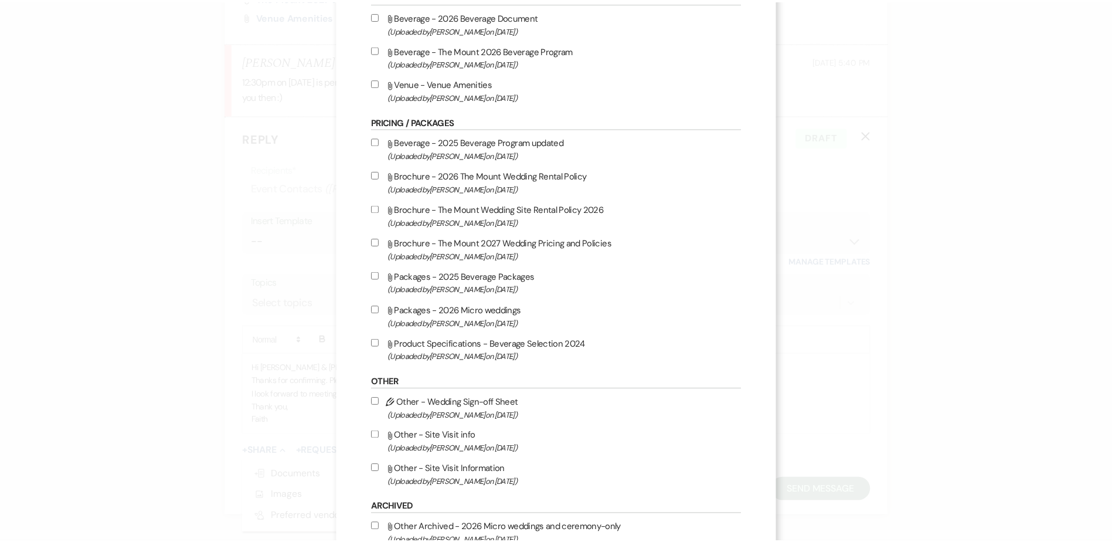
scroll to position [986, 0]
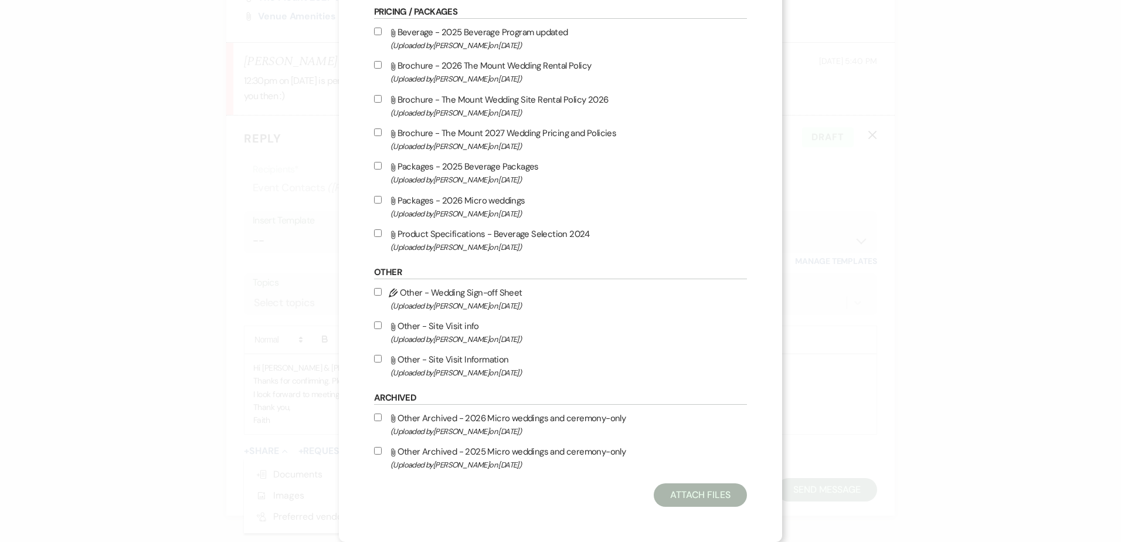
click at [473, 359] on label "Attach File Other - Site Visit Information (Uploaded by Faith Linz on Mar 19th,…" at bounding box center [560, 366] width 373 height 28
click at [382, 359] on input "Attach File Other - Site Visit Information (Uploaded by Faith Linz on Mar 19th,…" at bounding box center [378, 359] width 8 height 8
checkbox input "true"
click at [688, 485] on button "Attach Files" at bounding box center [700, 494] width 93 height 23
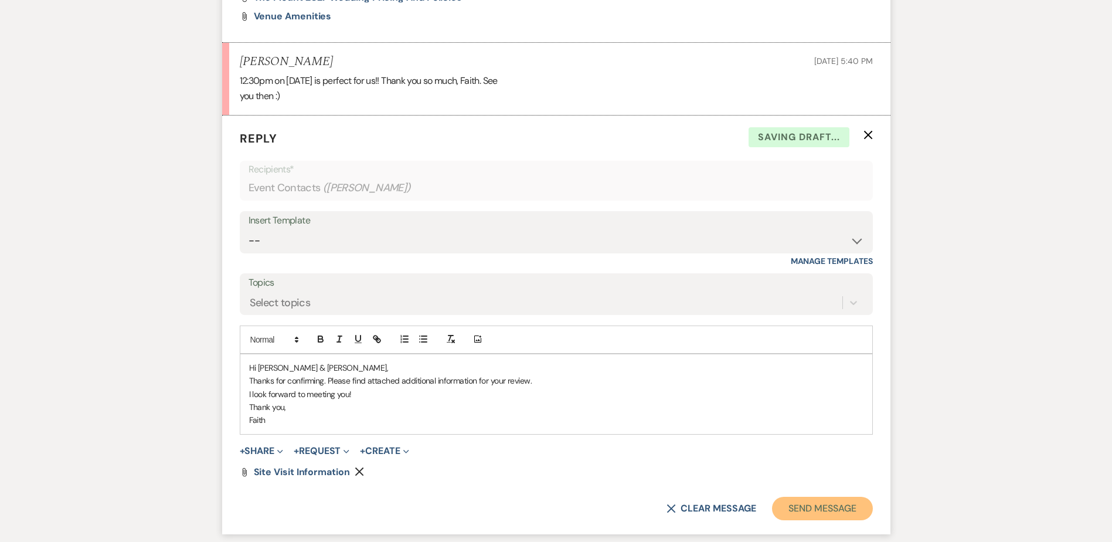
click at [817, 514] on button "Send Message" at bounding box center [822, 508] width 100 height 23
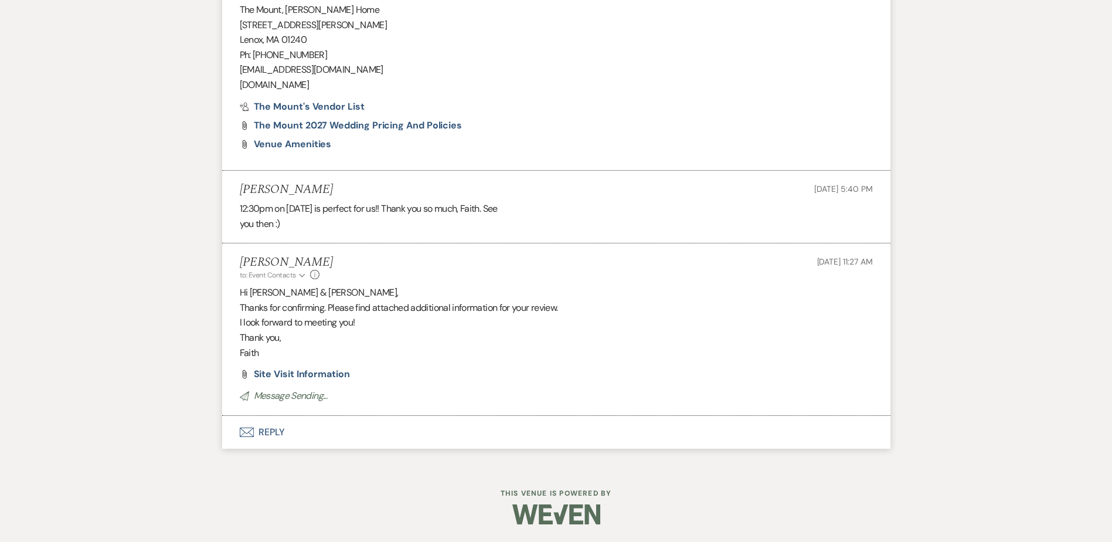
scroll to position [1357, 0]
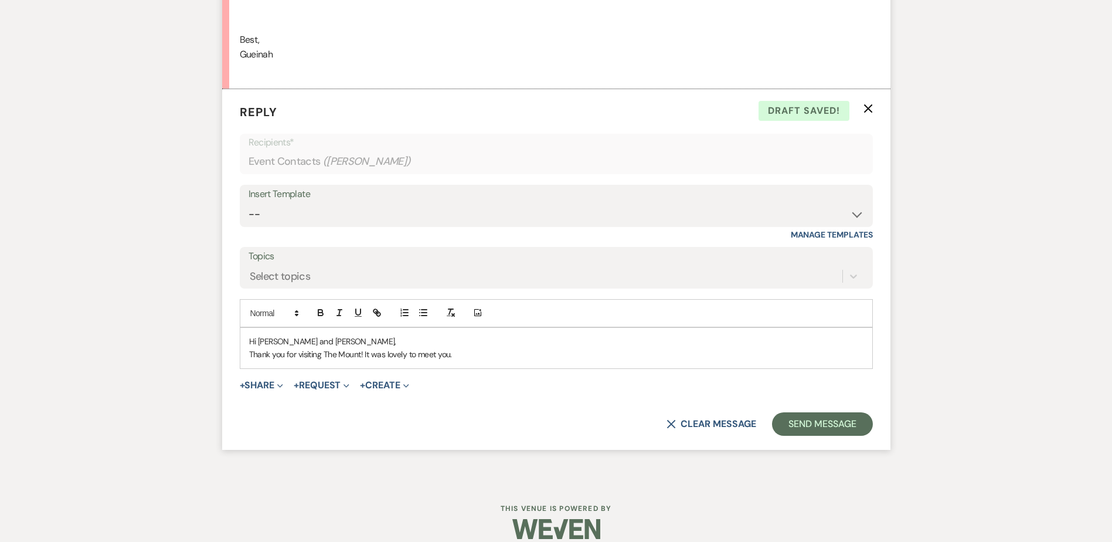
scroll to position [2128, 0]
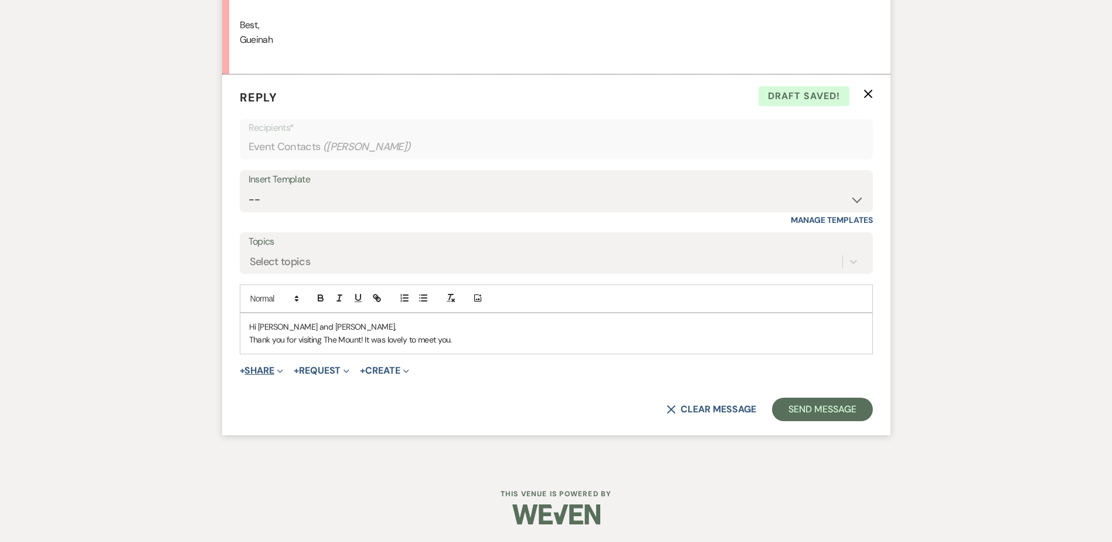
click at [265, 366] on button "+ Share Expand" at bounding box center [262, 370] width 44 height 9
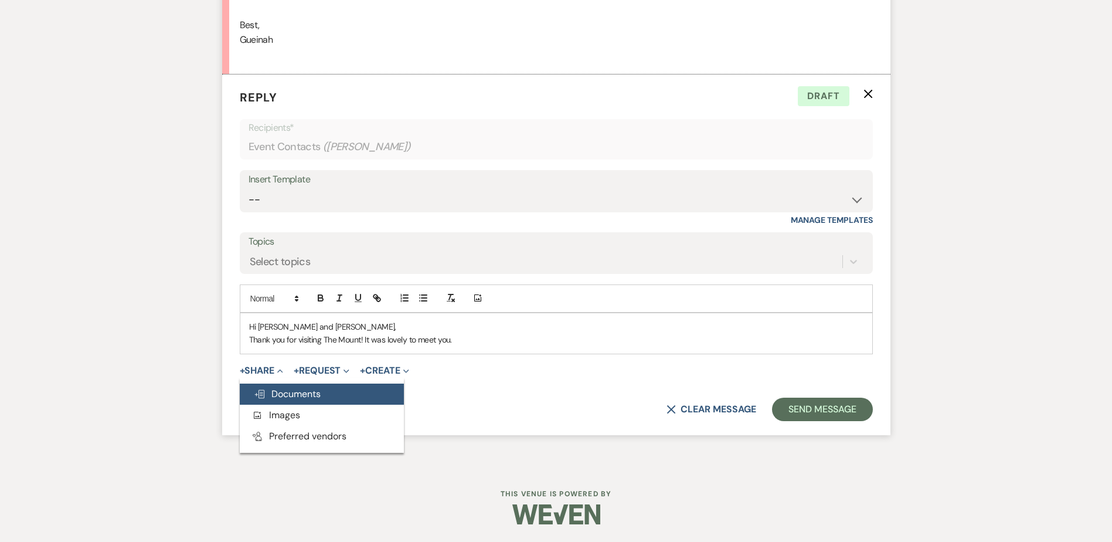
click at [277, 400] on button "Doc Upload Documents" at bounding box center [322, 393] width 164 height 21
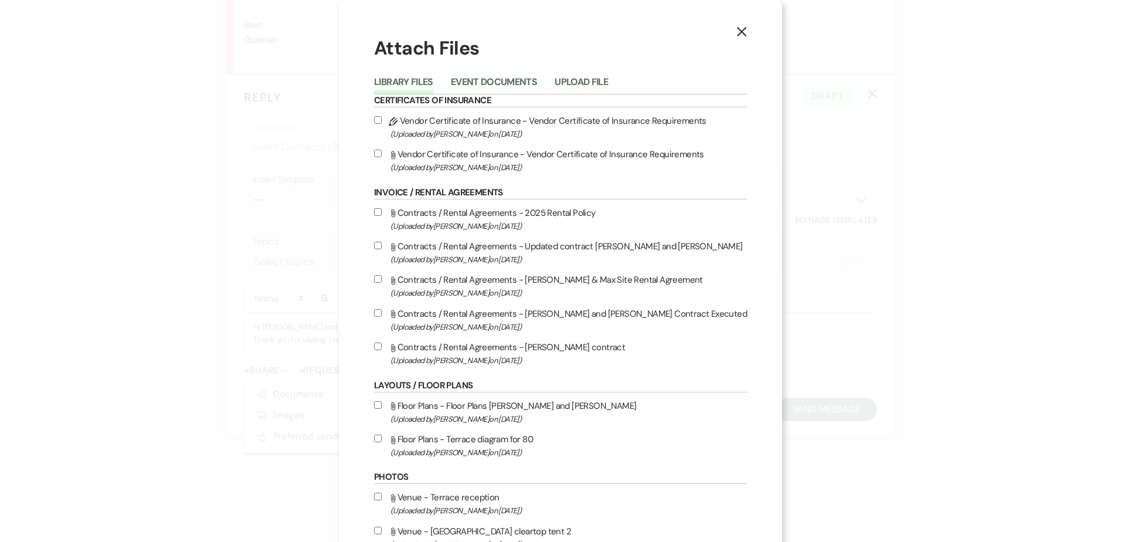
click at [595, 70] on div "Library Files Event Documents Upload File" at bounding box center [560, 82] width 373 height 25
click at [594, 74] on li "Upload File" at bounding box center [590, 83] width 71 height 19
click at [590, 81] on button "Upload File" at bounding box center [581, 85] width 53 height 16
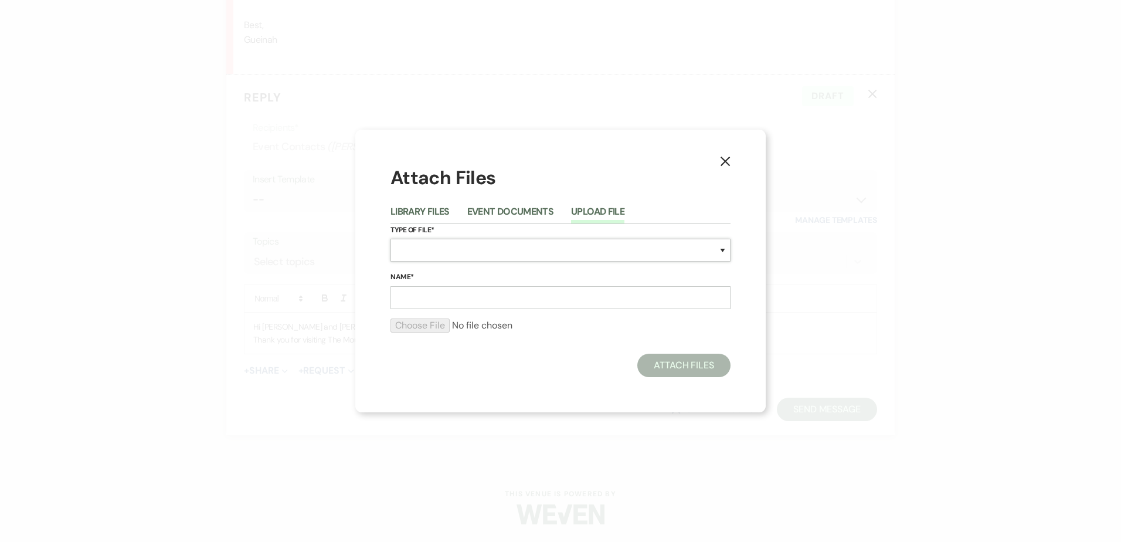
click at [472, 260] on select "Special Event Insurance Vendor Certificate of Insurance Contracts / Rental Agre…" at bounding box center [560, 250] width 340 height 23
select select "55"
click at [390, 239] on select "Special Event Insurance Vendor Certificate of Insurance Contracts / Rental Agre…" at bounding box center [560, 250] width 340 height 23
click at [417, 284] on div "Name*" at bounding box center [560, 290] width 340 height 38
click at [424, 295] on input "Name*" at bounding box center [560, 297] width 340 height 23
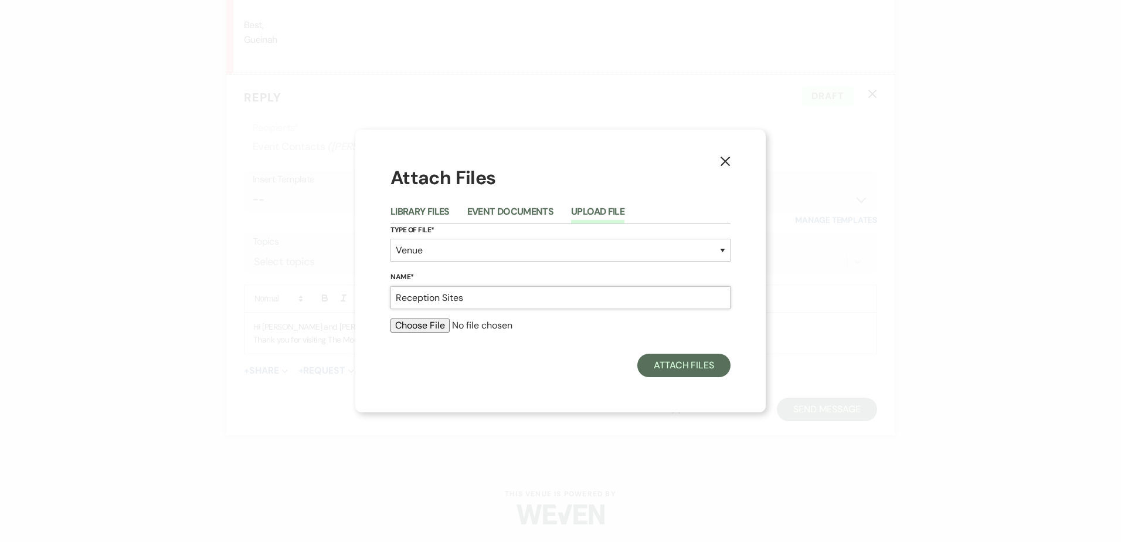
type input "Reception Sites"
click at [445, 330] on input "file" at bounding box center [560, 325] width 340 height 14
type input "C:\fakepath\Reception Sites.zip"
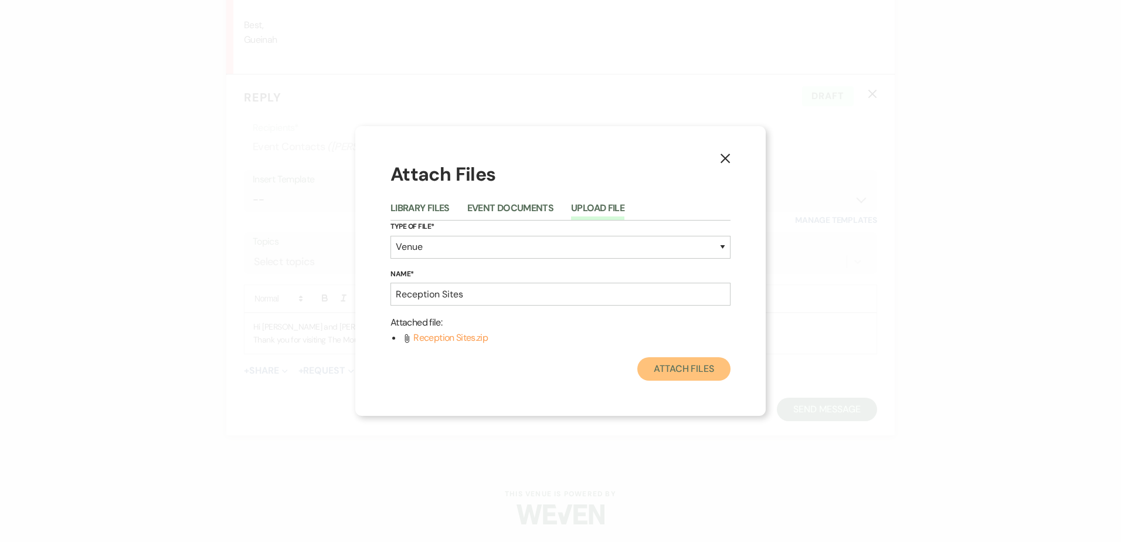
click at [694, 369] on button "Attach Files" at bounding box center [683, 368] width 93 height 23
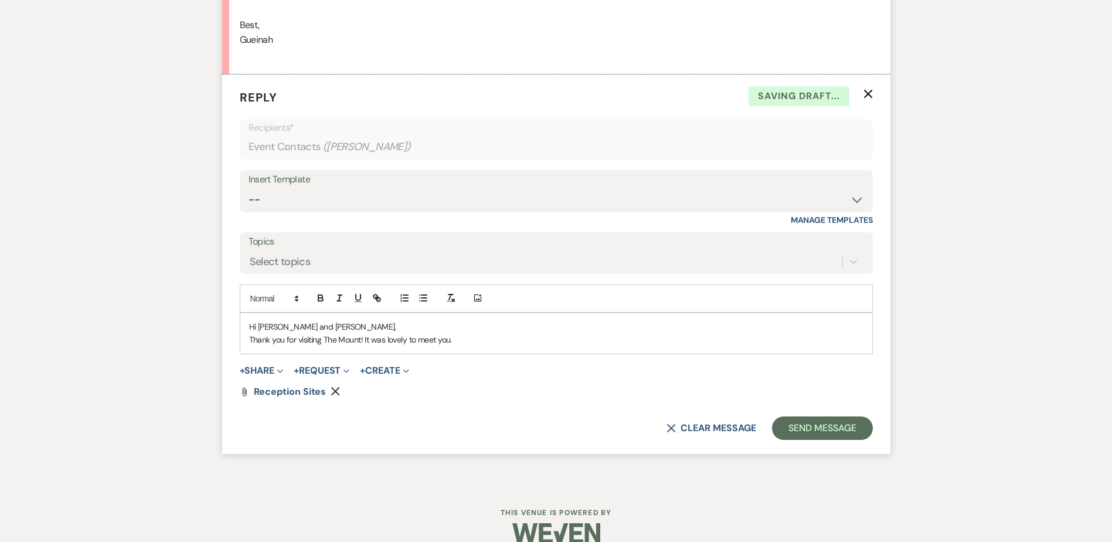
click at [488, 345] on p "Thank you for visiting The Mount! It was lovely to meet you." at bounding box center [556, 339] width 614 height 13
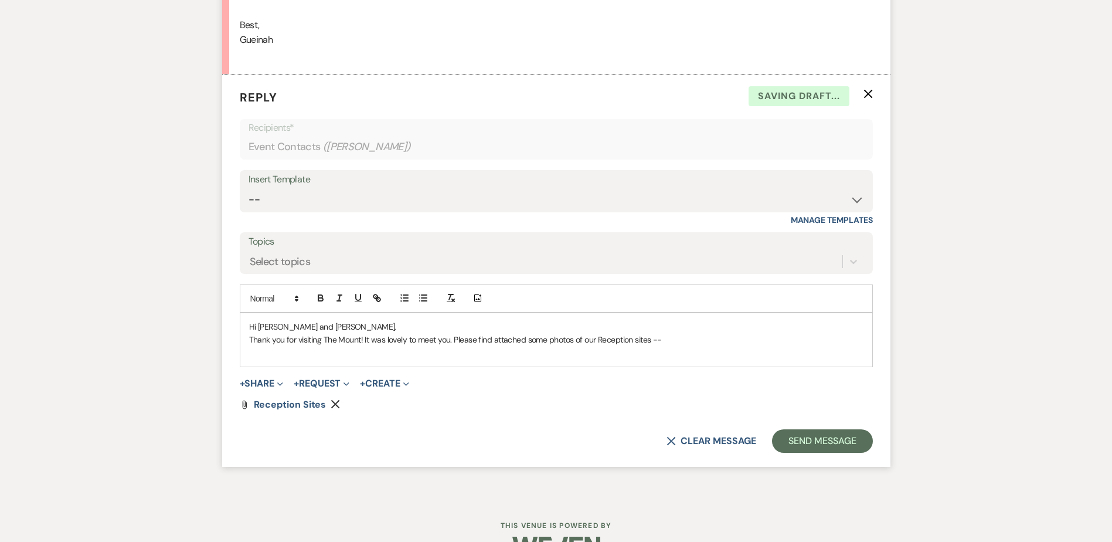
click at [702, 341] on p "Thank you for visiting The Mount! It was lovely to meet you. Please find attach…" at bounding box center [556, 339] width 614 height 13
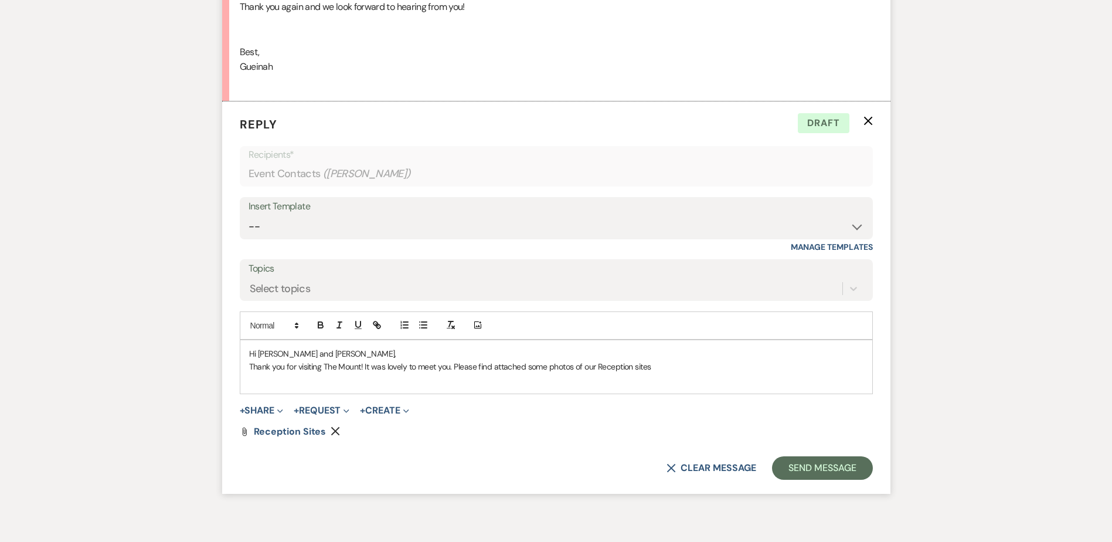
scroll to position [2101, 0]
click at [679, 352] on p "Hi Gueinah and Marcelo," at bounding box center [556, 353] width 614 height 13
click at [673, 373] on p at bounding box center [556, 379] width 614 height 13
click at [714, 364] on p "Thank you for visiting The Mount! It was lovely to meet you. Please find attach…" at bounding box center [556, 365] width 614 height 13
click at [626, 373] on p "-" at bounding box center [556, 379] width 614 height 13
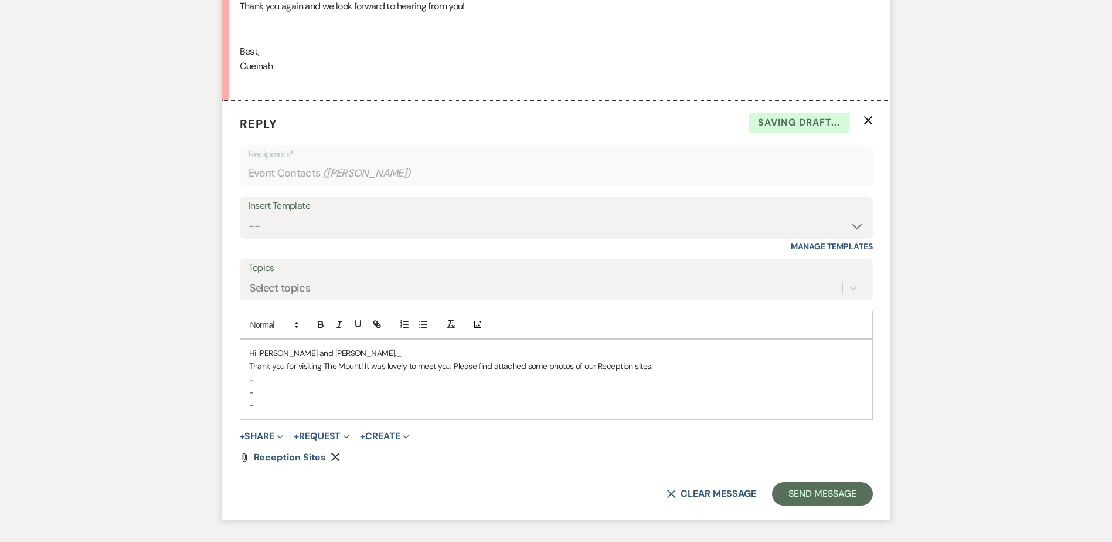
click at [266, 393] on p "-" at bounding box center [556, 392] width 614 height 13
click at [276, 377] on p "-" at bounding box center [556, 379] width 614 height 13
click at [286, 394] on p "-" at bounding box center [556, 392] width 614 height 13
click at [276, 406] on p "-" at bounding box center [556, 405] width 614 height 13
click at [345, 385] on p "- Terrace dinner & dancing: 120ppl, dinner only: 130ppl" at bounding box center [556, 379] width 614 height 13
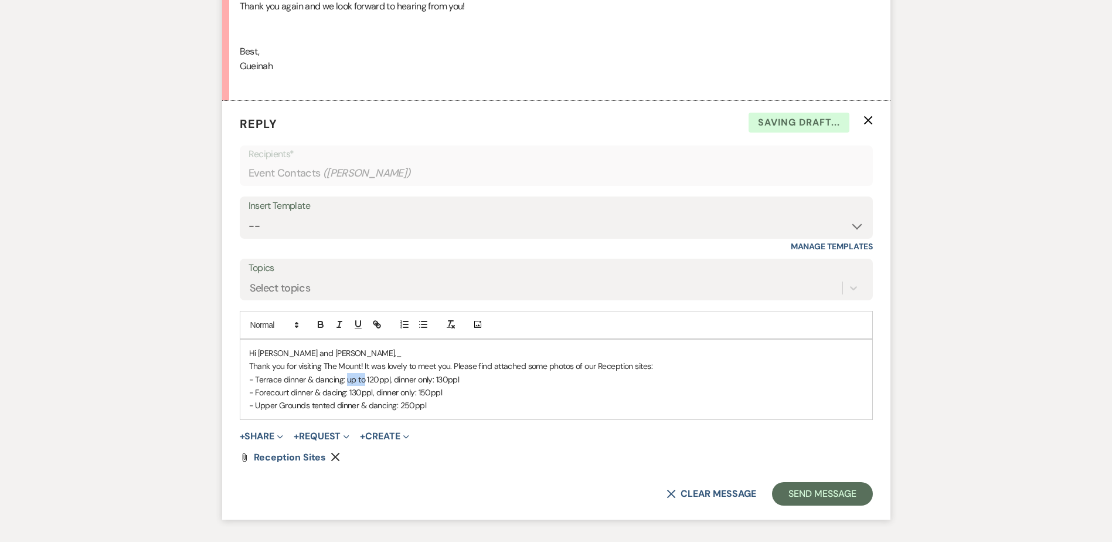
drag, startPoint x: 348, startPoint y: 381, endPoint x: 363, endPoint y: 382, distance: 15.3
click at [363, 382] on p "- Terrace dinner & dancing: up to 120ppl, dinner only: 130ppl" at bounding box center [556, 379] width 614 height 13
copy p "up to"
click at [434, 378] on p "- Terrace dinner & dancing: up to 120ppl, dinner only: 130ppl" at bounding box center [556, 379] width 614 height 13
drag, startPoint x: 349, startPoint y: 390, endPoint x: 362, endPoint y: 402, distance: 17.5
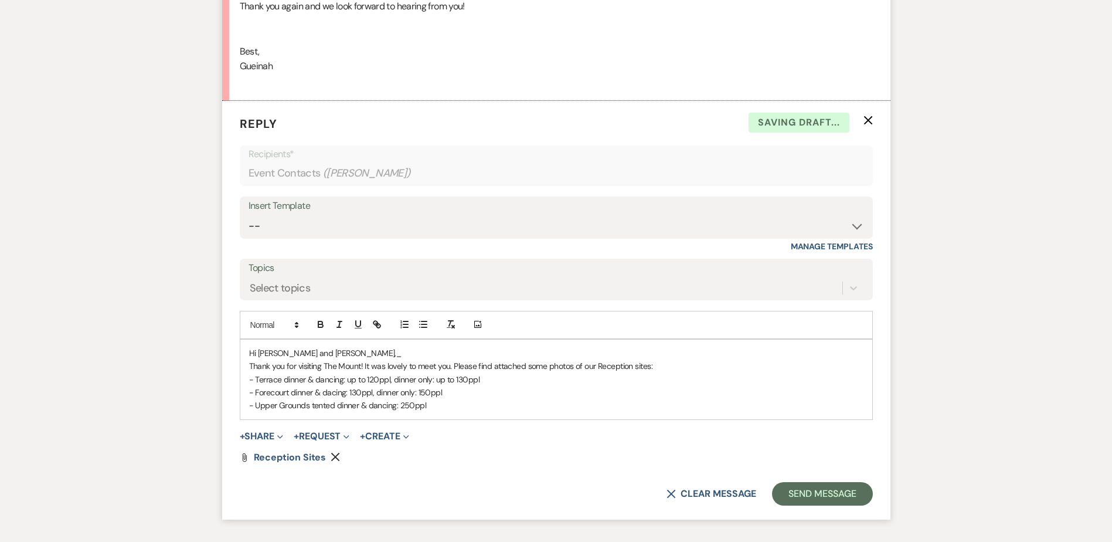
click at [349, 390] on p "- Forecourt dinner & dacing: 130ppl, dinner only: 150ppl" at bounding box center [556, 392] width 614 height 13
click at [437, 392] on p "- Forecourt dinner & dacing: up to 130ppl, dinner only: 150ppl" at bounding box center [556, 392] width 614 height 13
click at [399, 404] on p "- Upper Grounds tented dinner & dancing: 250ppl" at bounding box center [556, 405] width 614 height 13
click at [457, 363] on p "Thank you for visiting The Mount! It was lovely to meet you. Please find attach…" at bounding box center [556, 365] width 614 height 13
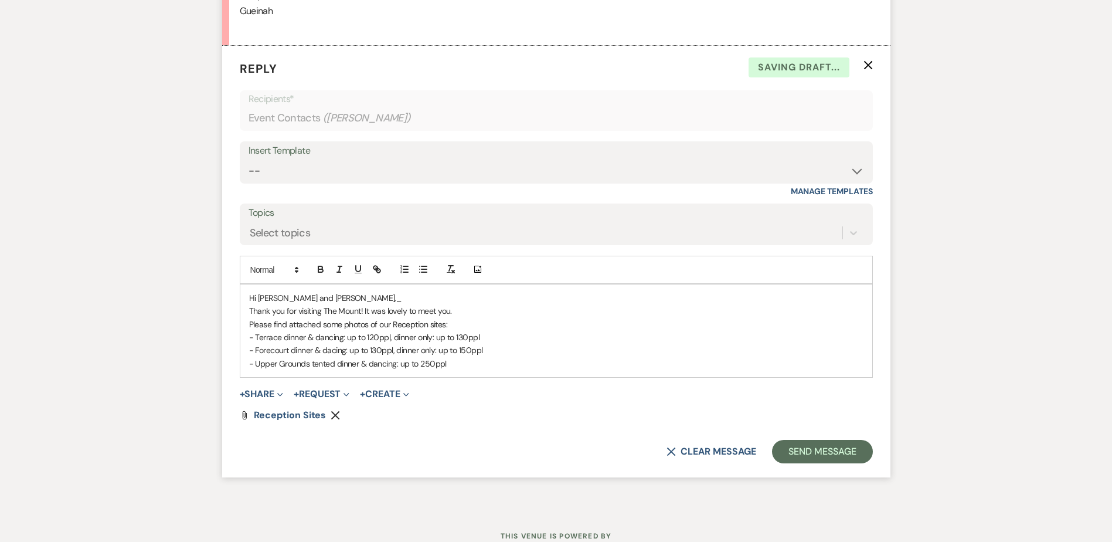
scroll to position [2160, 0]
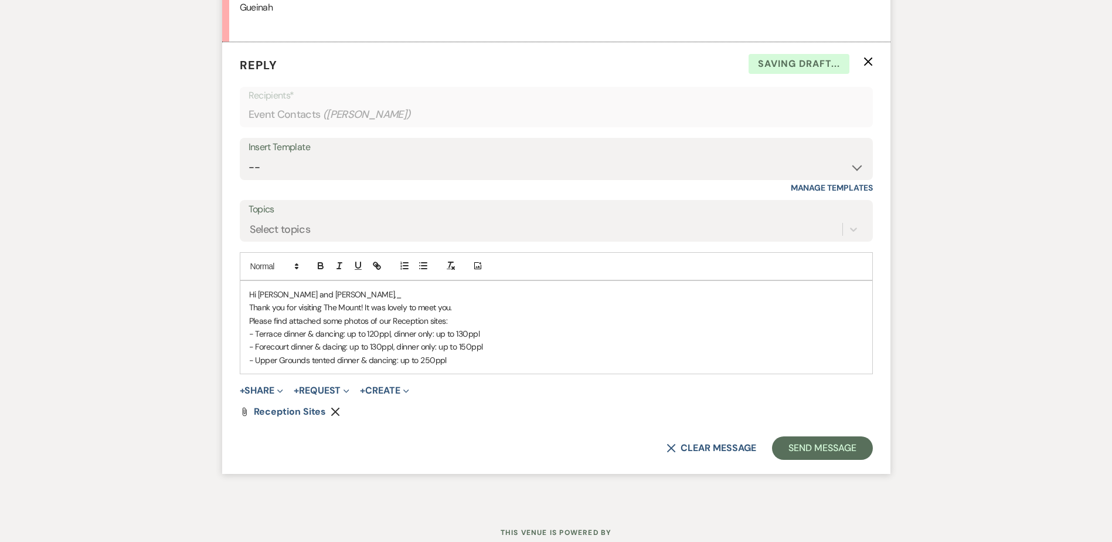
click at [484, 362] on p "- Upper Grounds tented dinner & dancing: up to 250ppl" at bounding box center [556, 360] width 614 height 13
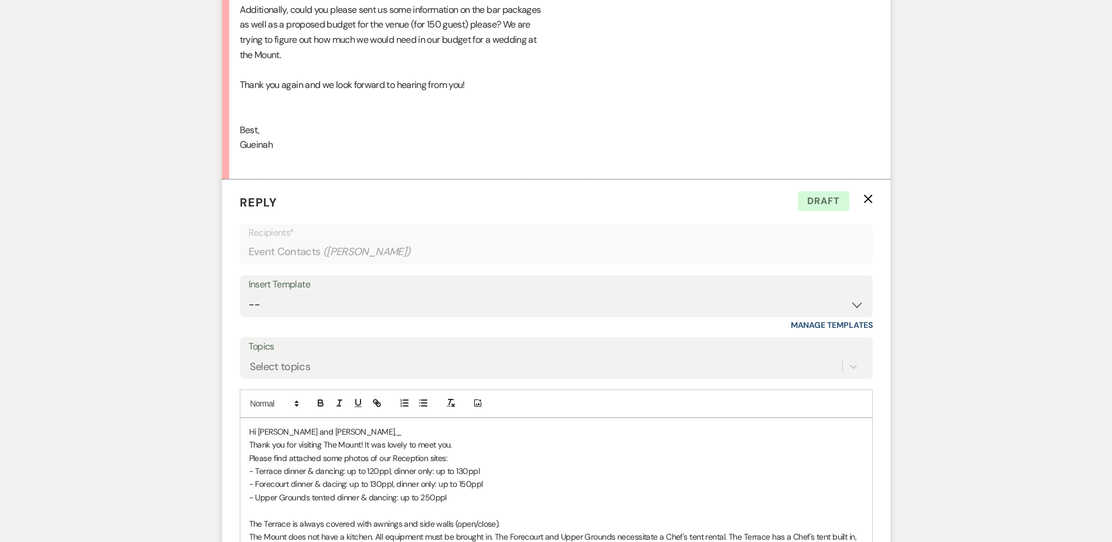
scroll to position [2043, 0]
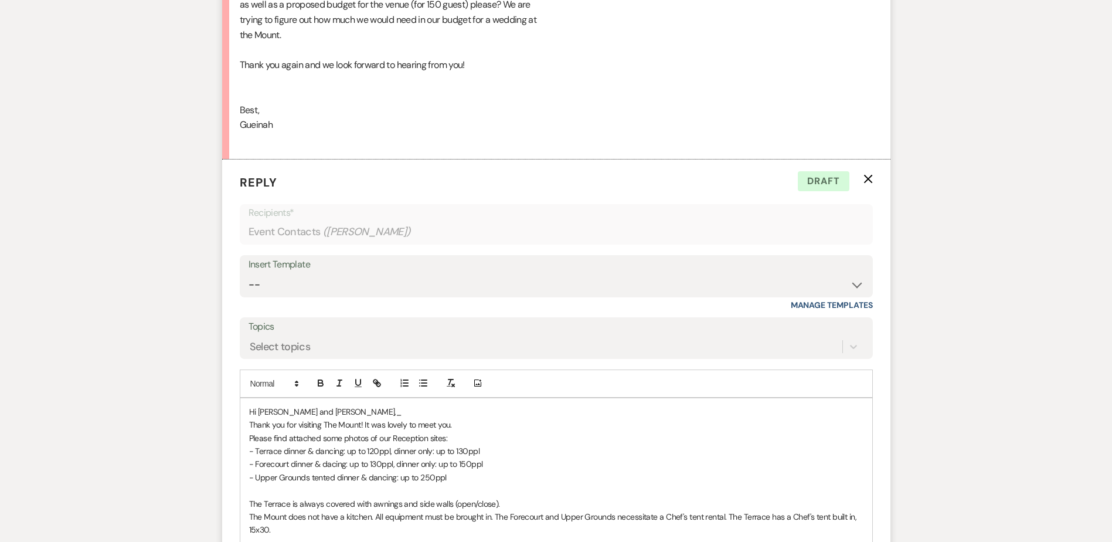
click at [391, 405] on p "Hi Gueinah and Marcelo,_" at bounding box center [556, 411] width 614 height 13
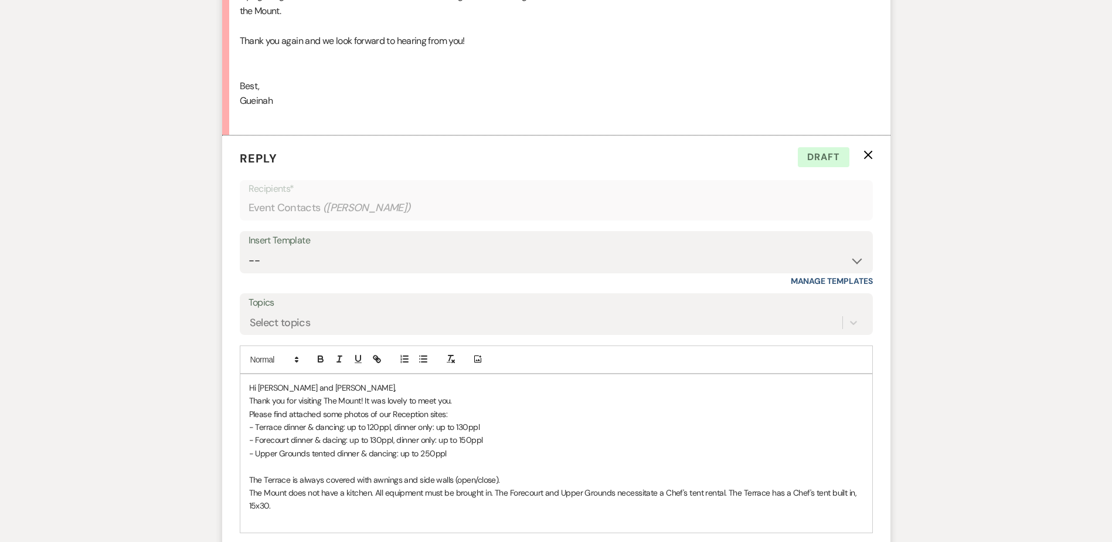
scroll to position [2101, 0]
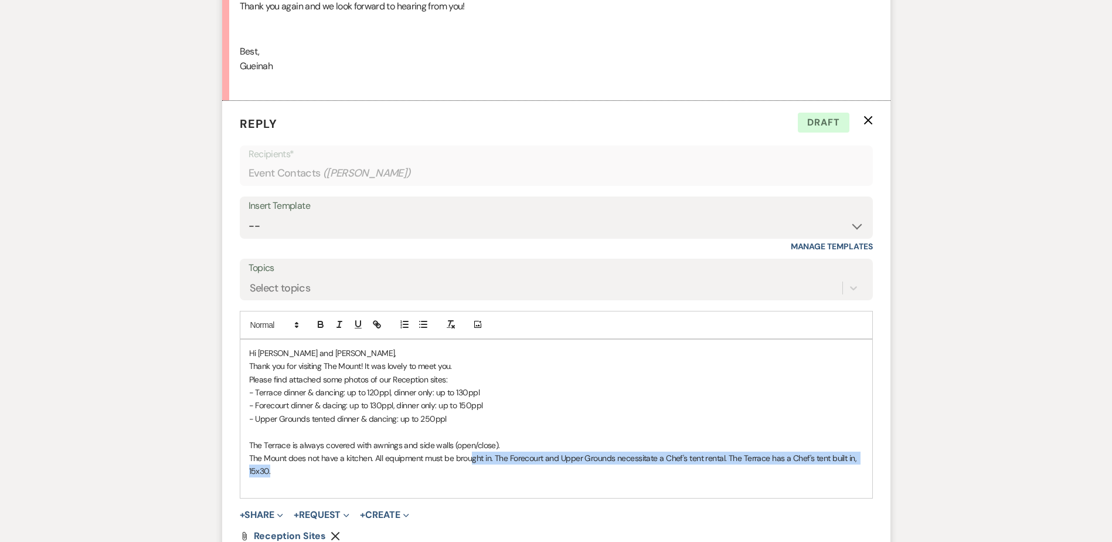
click at [473, 466] on p "The Mount does not have a kitchen. All equipment must be brought in. The Foreco…" at bounding box center [556, 464] width 614 height 26
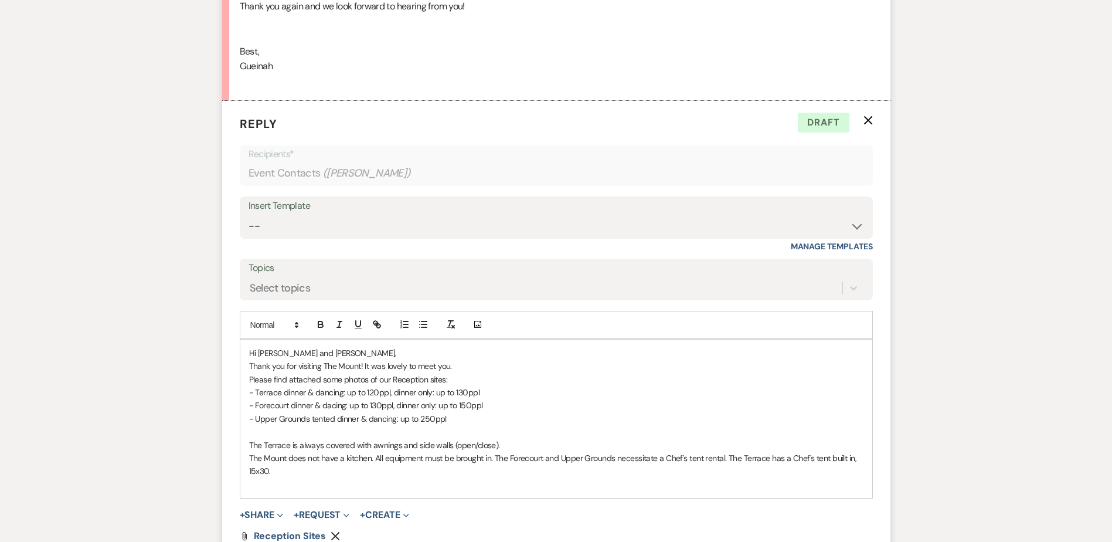
drag, startPoint x: 488, startPoint y: 489, endPoint x: 476, endPoint y: 470, distance: 22.9
click at [487, 488] on p at bounding box center [556, 484] width 614 height 13
click at [471, 463] on p "The Mount does not have a kitchen. All equipment must be brought in. The Foreco…" at bounding box center [556, 464] width 614 height 26
click at [450, 480] on p at bounding box center [556, 484] width 614 height 13
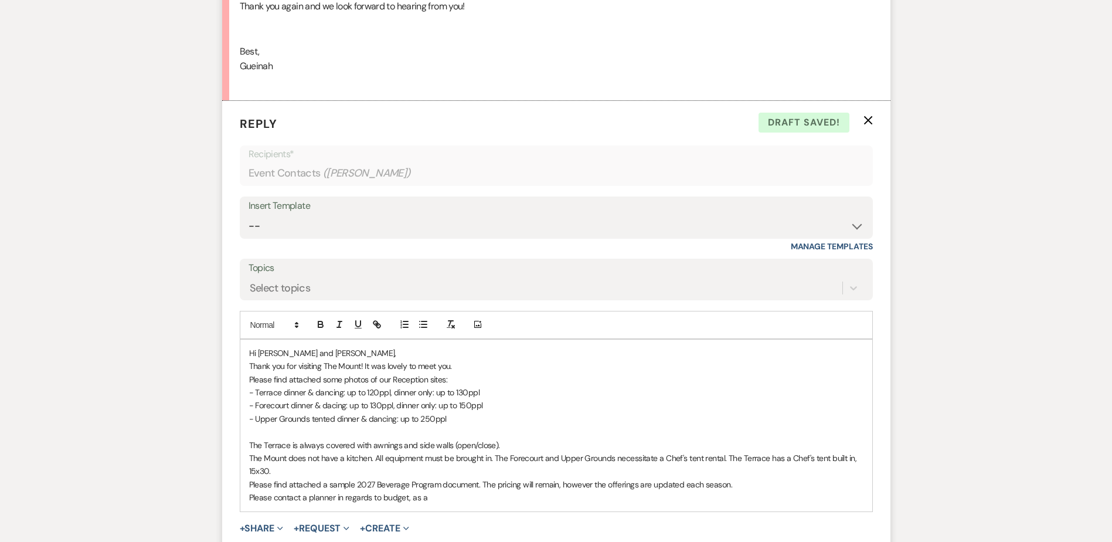
click at [310, 490] on p "Please find attached a sample 2027 Beverage Program document. The pricing will …" at bounding box center [556, 484] width 614 height 13
click at [310, 497] on p "Please contact a planner in regards to budget, as a" at bounding box center [556, 497] width 614 height 13
click at [315, 497] on p "Please contact a planner in regards to budget, as a" at bounding box center [556, 497] width 614 height 13
drag, startPoint x: 440, startPoint y: 496, endPoint x: 484, endPoint y: 541, distance: 63.0
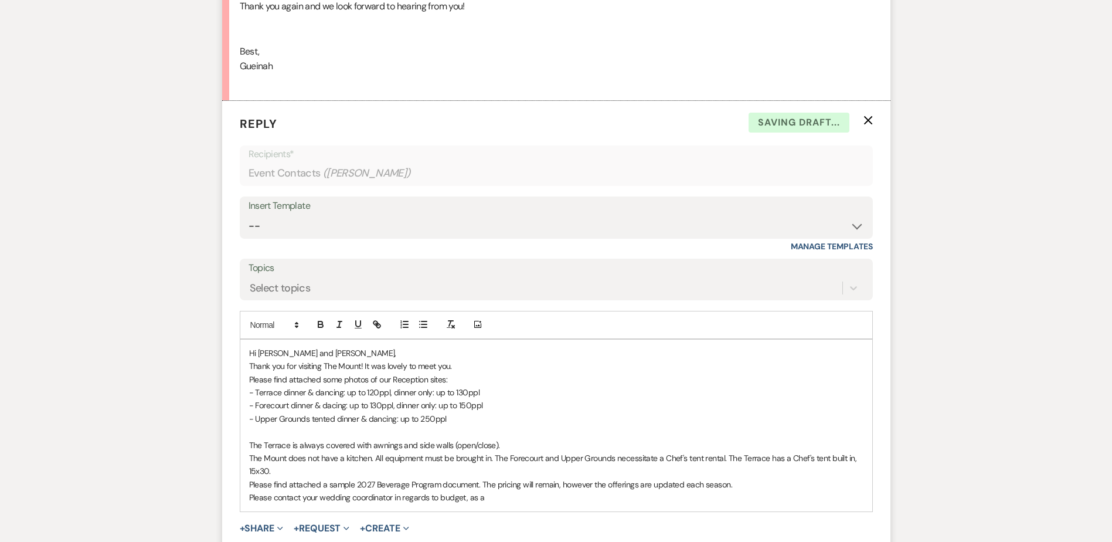
click at [440, 497] on p "Please contact your wedding coordinator in regards to budget, as a" at bounding box center [556, 497] width 614 height 13
click at [525, 496] on p "Please contact your wedding coordinator in regards to total budget, as a" at bounding box center [556, 497] width 614 height 13
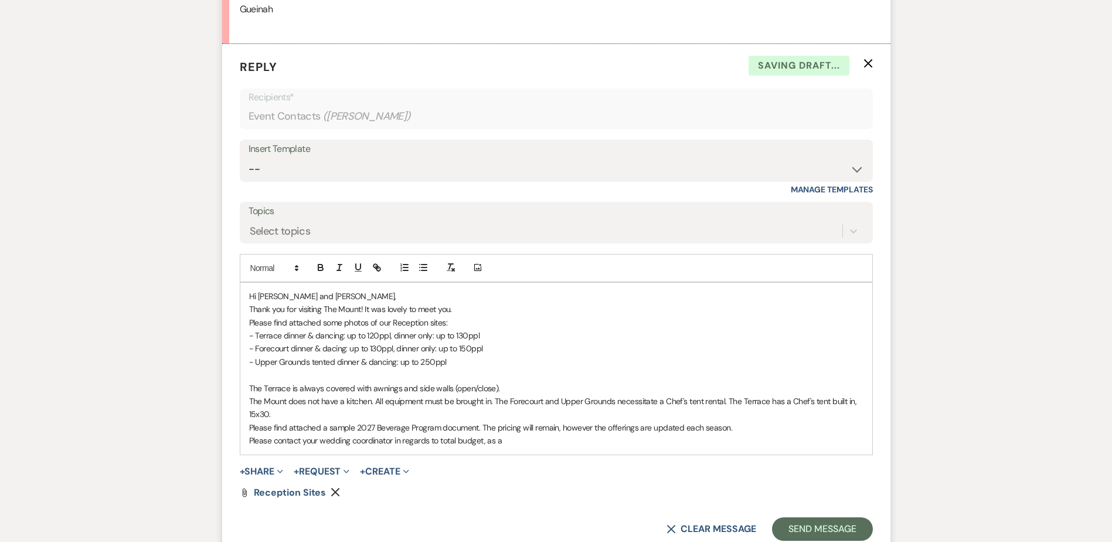
scroll to position [2160, 0]
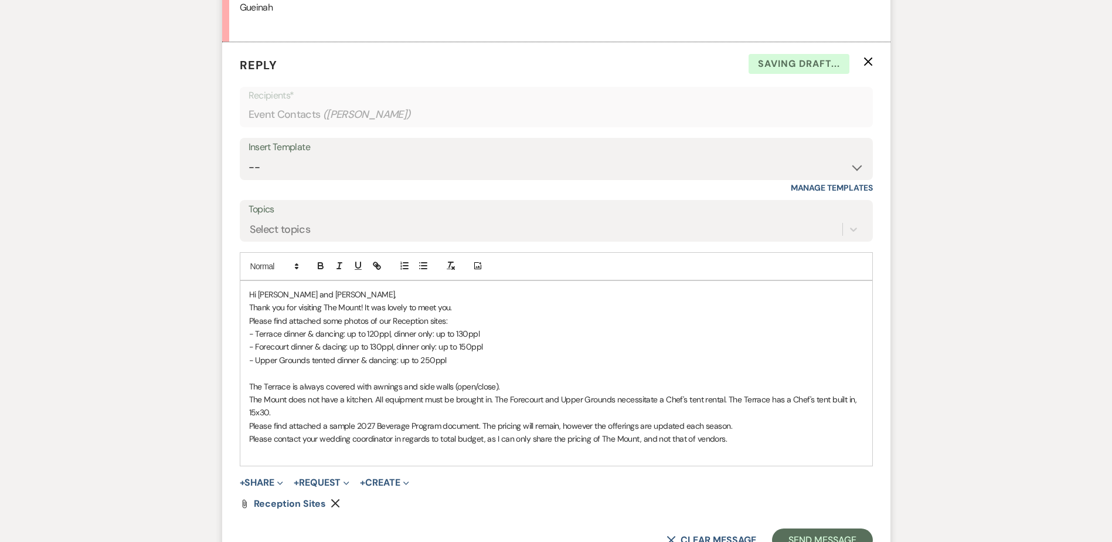
click at [407, 428] on p "Please find attached a sample 2027 Beverage Program document. The pricing will …" at bounding box center [556, 425] width 614 height 13
click at [422, 446] on p at bounding box center [556, 452] width 614 height 13
click at [415, 457] on p at bounding box center [556, 452] width 614 height 13
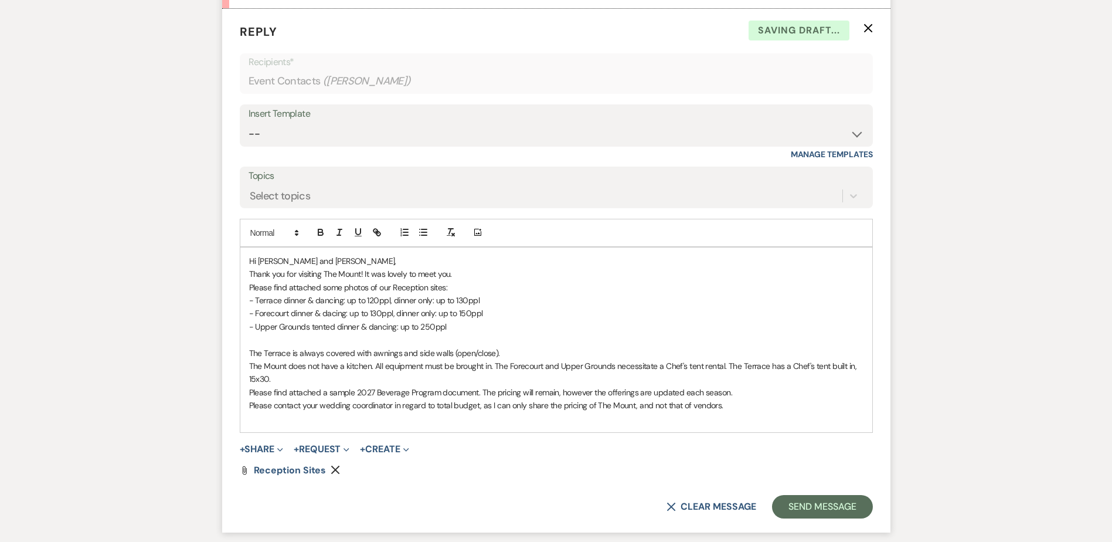
scroll to position [2219, 0]
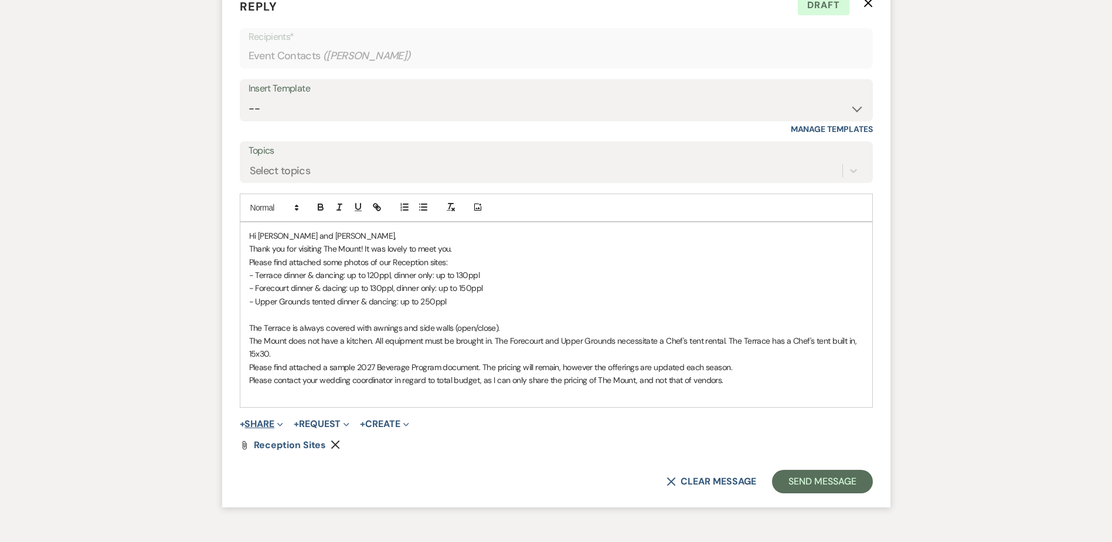
click at [259, 419] on button "+ Share Expand" at bounding box center [262, 423] width 44 height 9
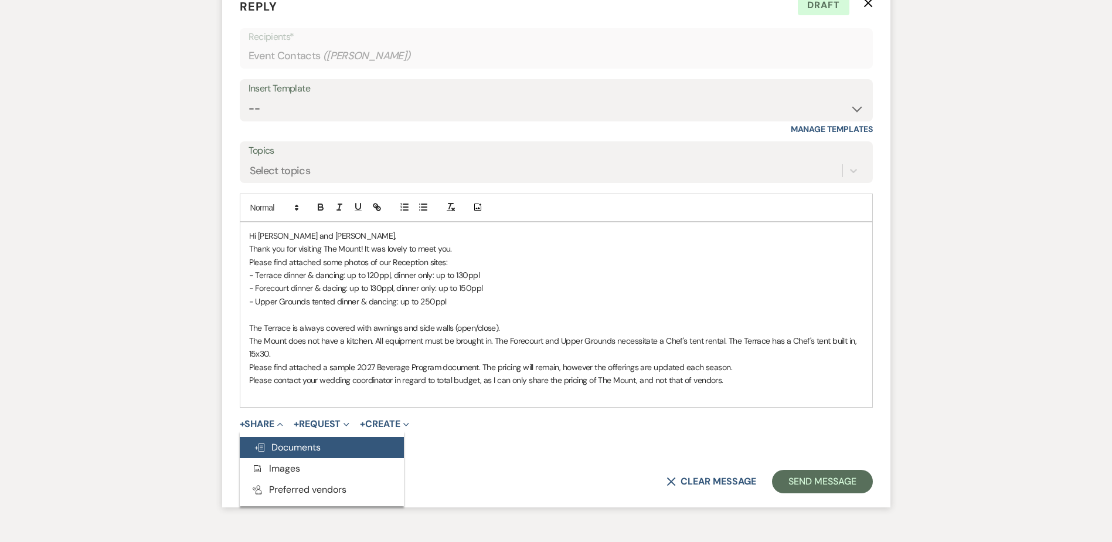
click at [280, 450] on span "Doc Upload Documents" at bounding box center [287, 447] width 67 height 12
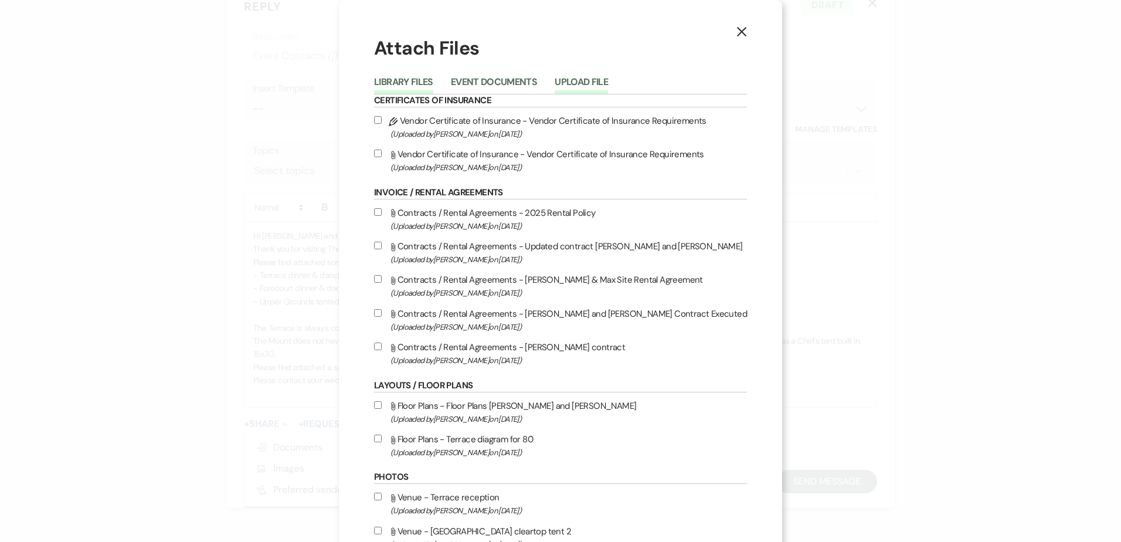
drag, startPoint x: 614, startPoint y: 82, endPoint x: 600, endPoint y: 82, distance: 14.1
click at [600, 82] on button "Upload File" at bounding box center [581, 85] width 53 height 16
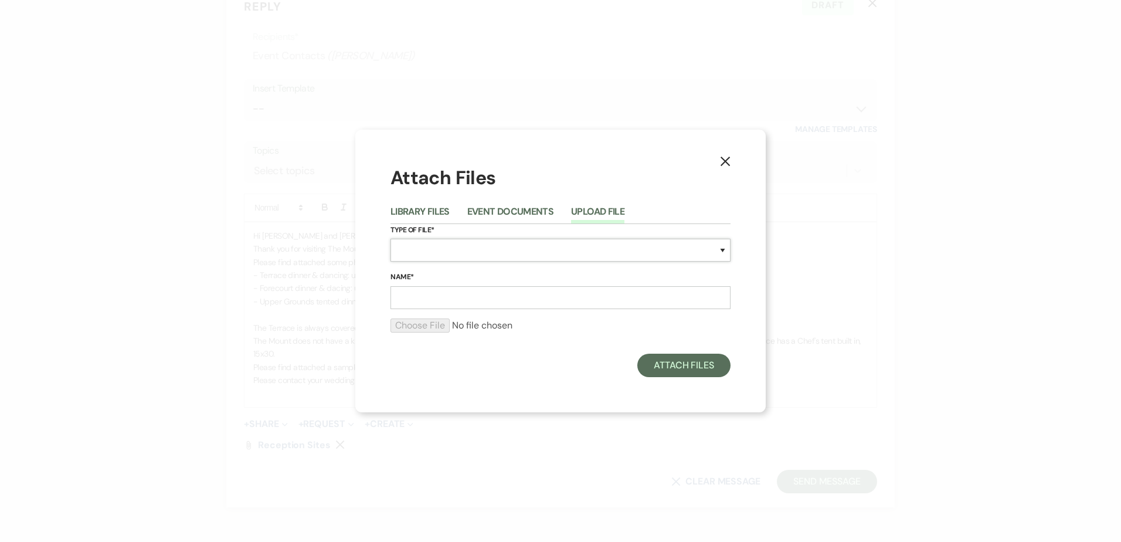
click at [549, 252] on select "Special Event Insurance Vendor Certificate of Insurance Contracts / Rental Agre…" at bounding box center [560, 250] width 340 height 23
select select "67"
click at [390, 239] on select "Special Event Insurance Vendor Certificate of Insurance Contracts / Rental Agre…" at bounding box center [560, 250] width 340 height 23
click at [479, 303] on input "Name*" at bounding box center [560, 297] width 340 height 23
type input "Beverage Program 2027"
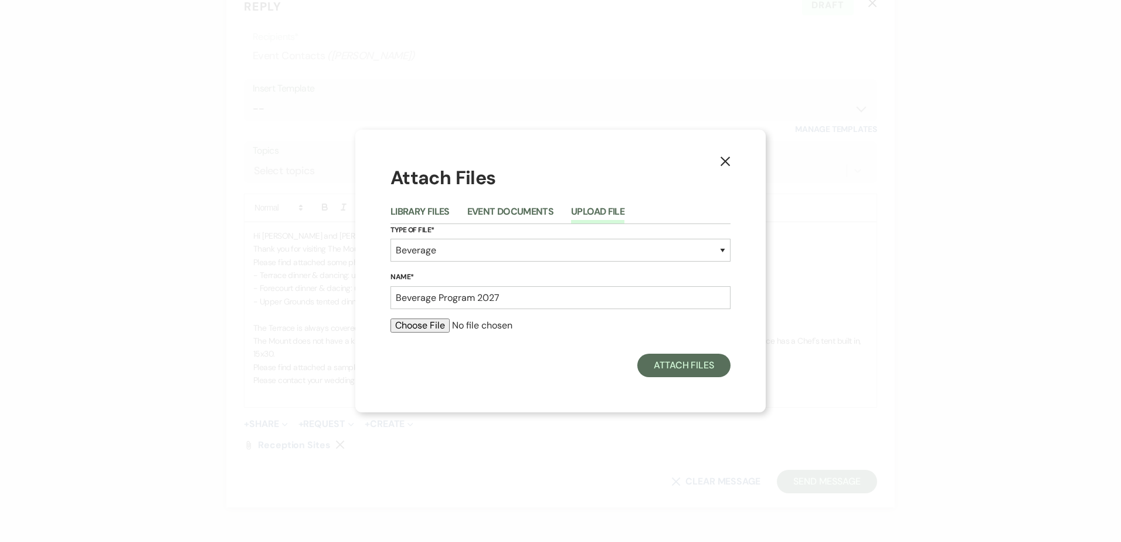
click at [447, 330] on input "file" at bounding box center [560, 325] width 340 height 14
type input "C:\fakepath\2027 Beverage Program.pdf"
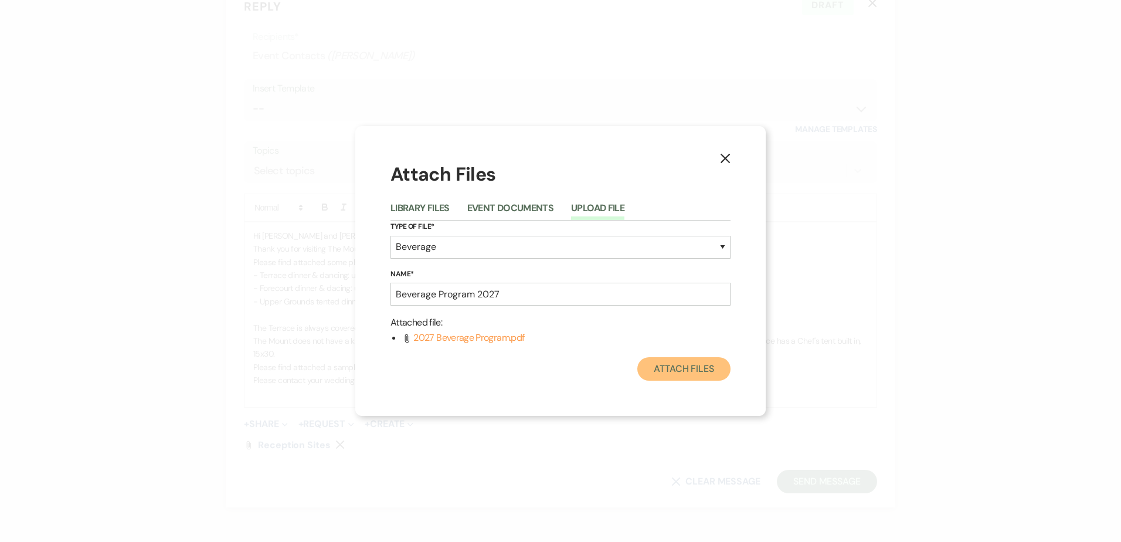
click at [710, 373] on button "Attach Files" at bounding box center [683, 368] width 93 height 23
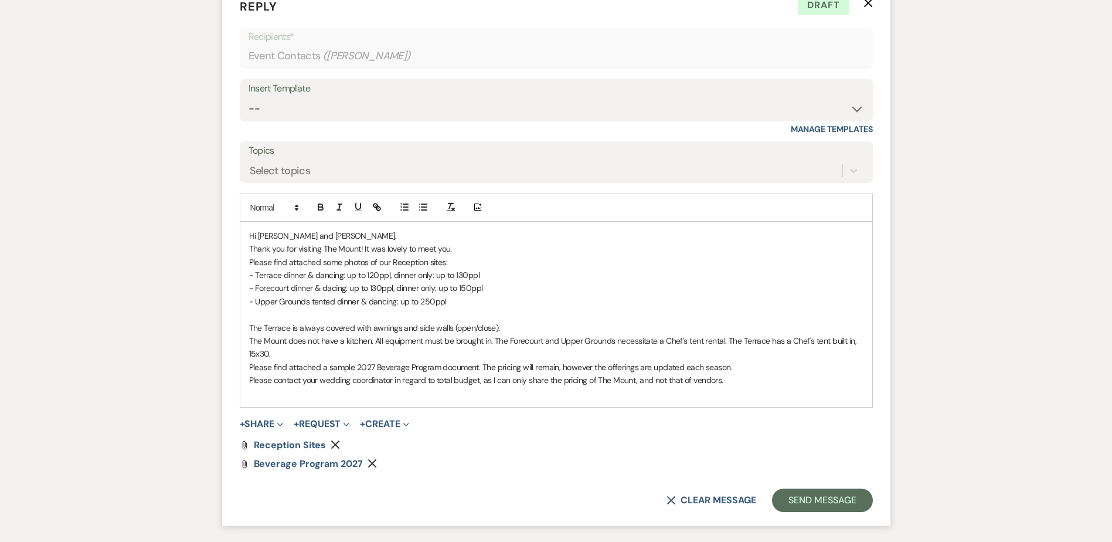
click at [493, 276] on p "- Terrace dinner & dancing: up to 120ppl, dinner only: up to 130ppl" at bounding box center [556, 275] width 614 height 13
click at [542, 287] on p "- Forecourt dinner & dacing: up to 130ppl, dinner only: up to 150ppl" at bounding box center [556, 287] width 614 height 13
click at [517, 315] on p at bounding box center [556, 314] width 614 height 13
click at [517, 319] on p at bounding box center [556, 314] width 614 height 13
click at [525, 323] on p "The Terrace is always covered with awnings and side walls (open/close)." at bounding box center [556, 327] width 614 height 13
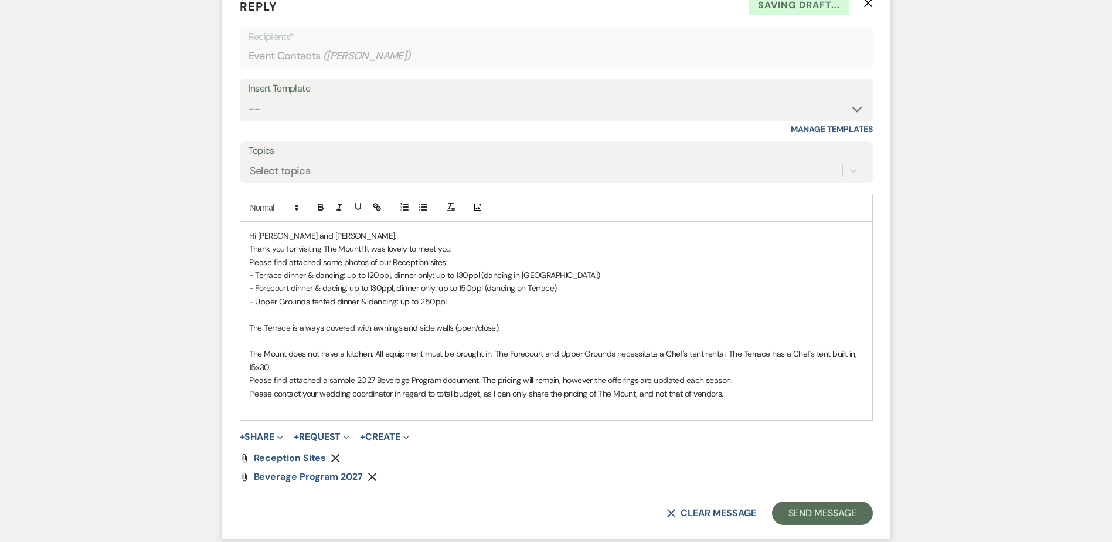
click at [441, 365] on p "The Mount does not have a kitchen. All equipment must be brought in. The Foreco…" at bounding box center [556, 360] width 614 height 26
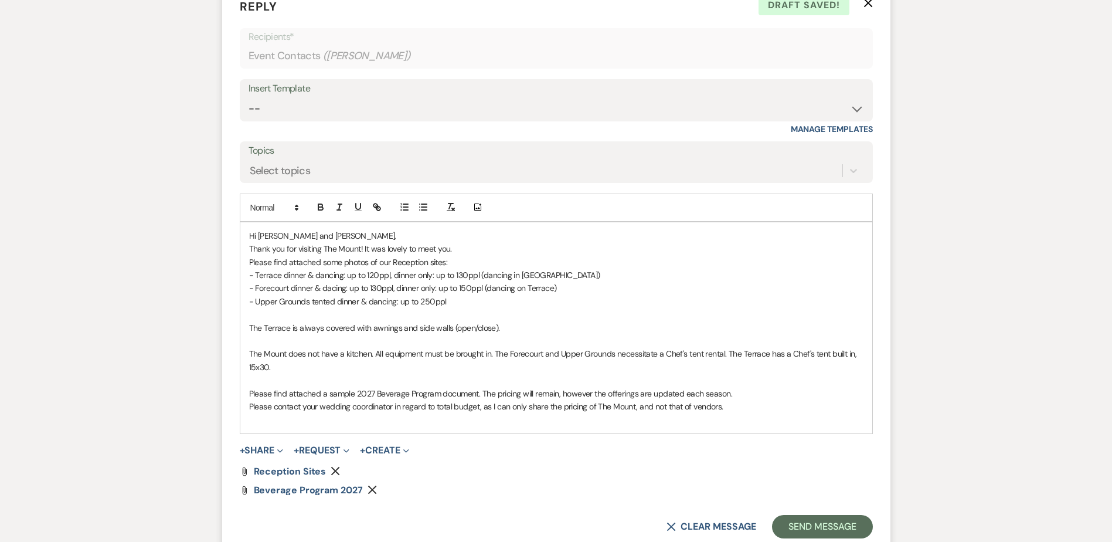
click at [857, 355] on p "The Mount does not have a kitchen. All equipment must be brought in. The Foreco…" at bounding box center [556, 360] width 614 height 26
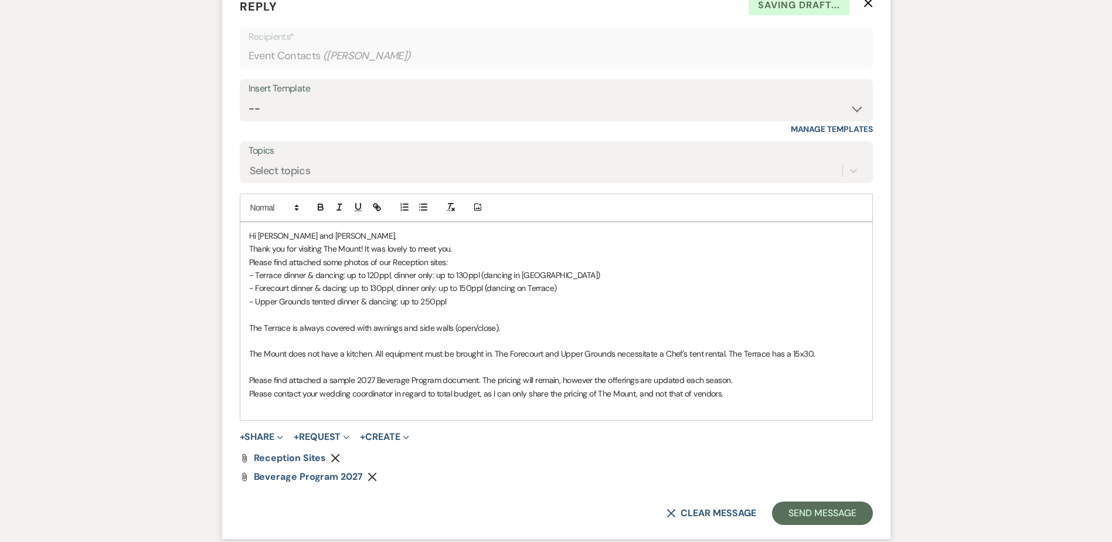
click at [823, 356] on p "The Mount does not have a kitchen. All equipment must be brought in. The Foreco…" at bounding box center [556, 353] width 614 height 13
click at [715, 352] on p "The Mount does not have a kitchen. All equipment must be brought in. The Foreco…" at bounding box center [556, 353] width 614 height 13
click at [776, 355] on p "The Mount does not have a kitchen. All equipment must be brought in. The Foreco…" at bounding box center [556, 353] width 614 height 13
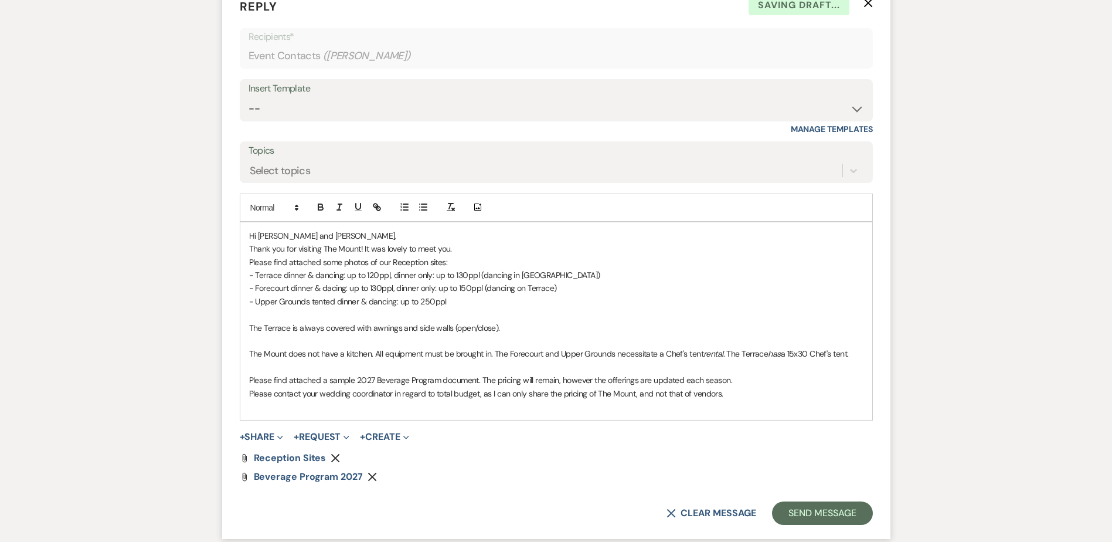
click at [796, 395] on p "Please contact your wedding coordinator in regard to total budget, as I can onl…" at bounding box center [556, 393] width 614 height 13
click at [742, 378] on p "Please find attached a sample 2027 Beverage Program document. The pricing will …" at bounding box center [556, 379] width 614 height 13
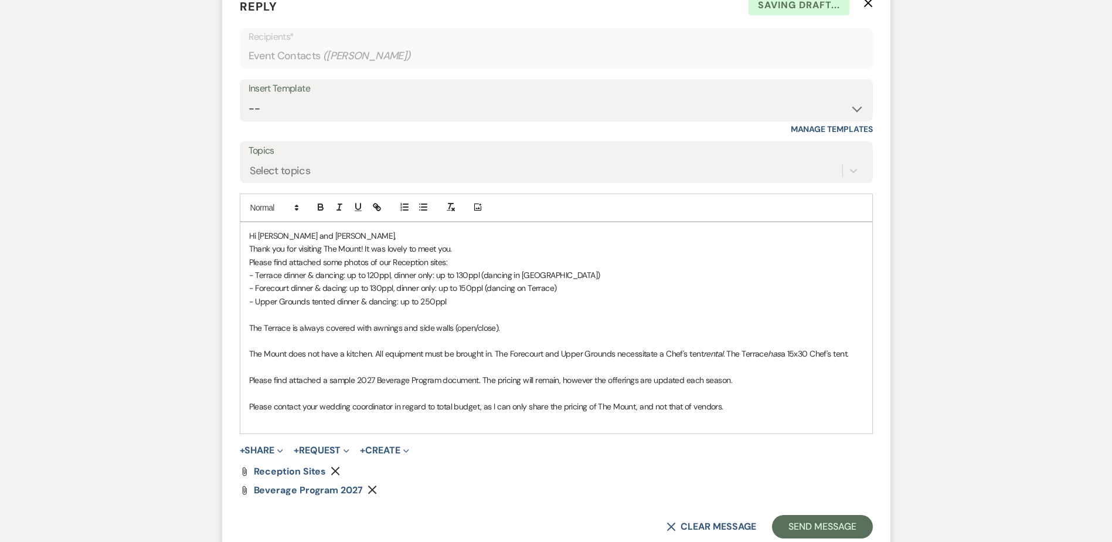
click at [746, 410] on p "Please contact your wedding coordinator in regard to total budget, as I can onl…" at bounding box center [556, 406] width 614 height 13
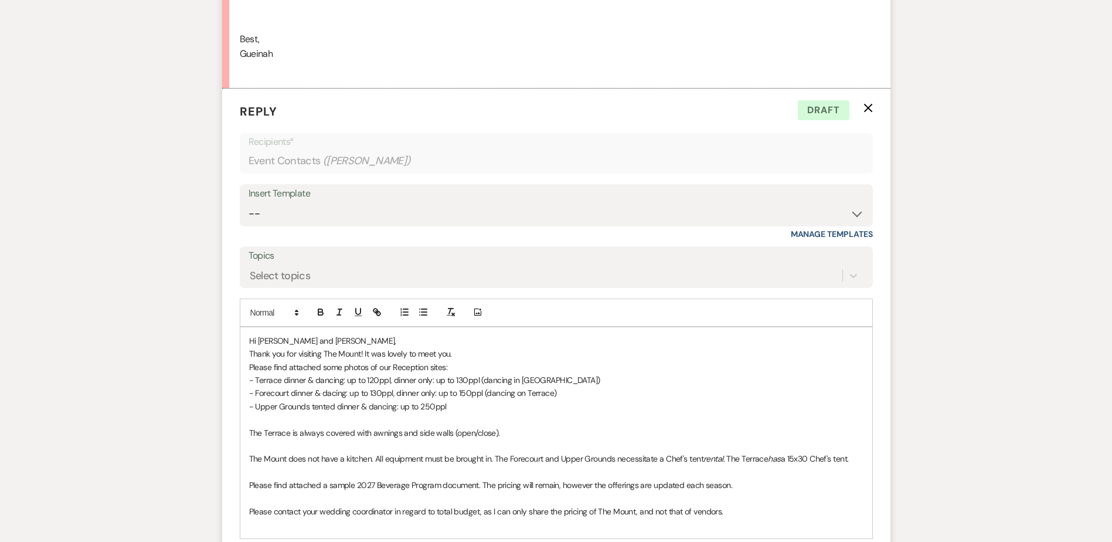
scroll to position [2336, 0]
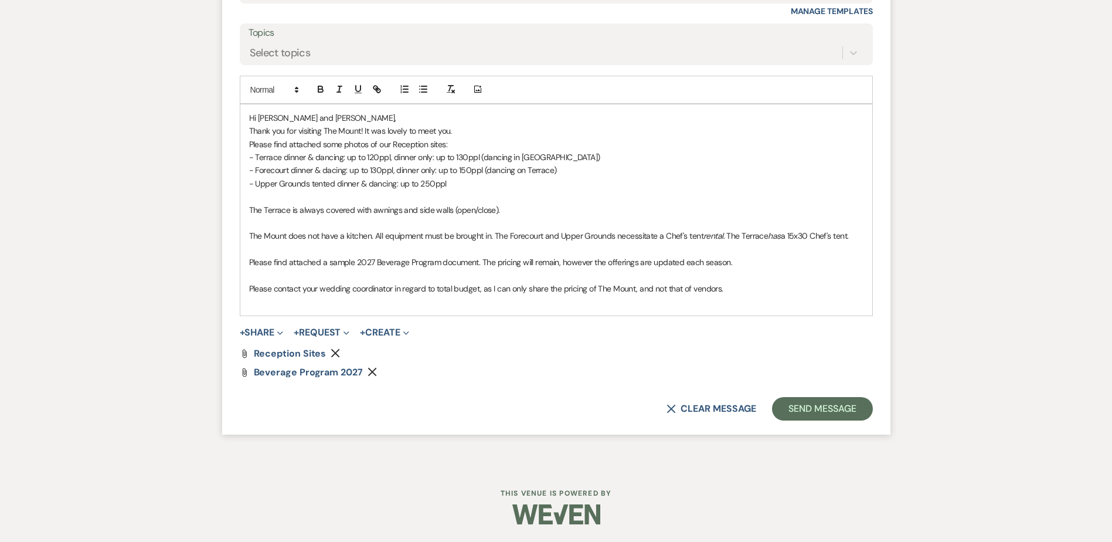
click at [479, 131] on p "Thank you for visiting The Mount! It was lovely to meet you." at bounding box center [556, 130] width 614 height 13
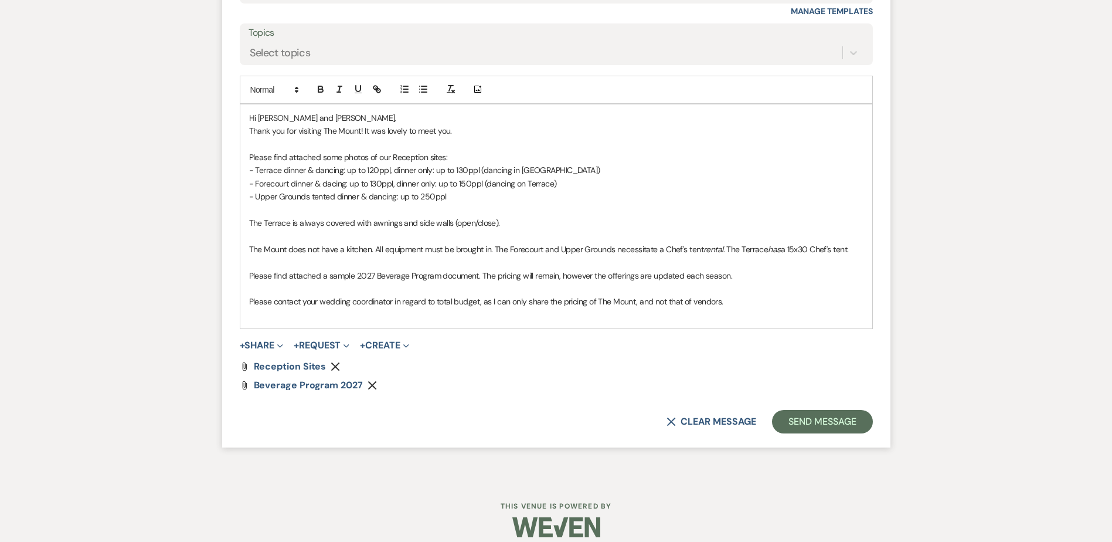
click at [721, 308] on p at bounding box center [556, 314] width 614 height 13
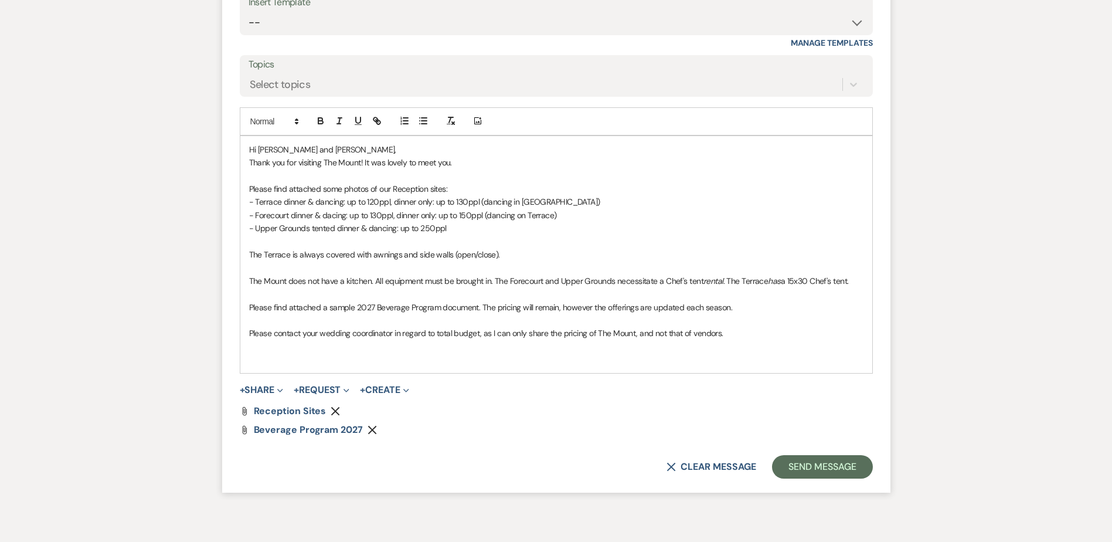
scroll to position [2304, 0]
click at [869, 282] on div "Hi Gueinah and Marcelo, Thank you for visiting The Mount! It was lovely to meet…" at bounding box center [556, 255] width 632 height 237
click at [762, 347] on p at bounding box center [556, 347] width 614 height 13
click at [760, 337] on p "Please contact your wedding coordinator in regard to total budget, as I can onl…" at bounding box center [556, 334] width 614 height 13
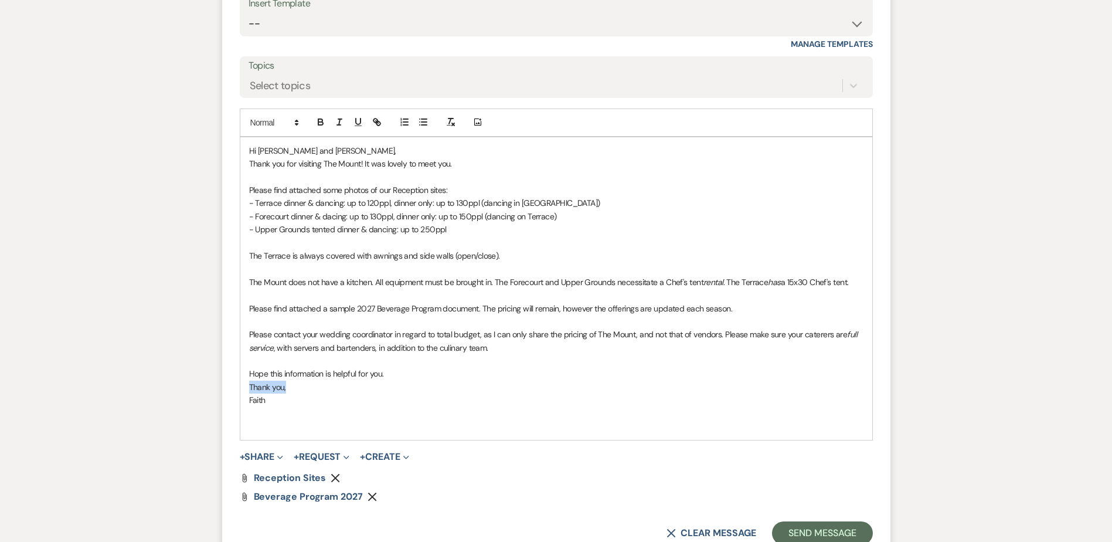
drag, startPoint x: 174, startPoint y: 379, endPoint x: 131, endPoint y: 392, distance: 44.3
click at [534, 335] on p "Please contact your wedding coordinator in regard to total budget, as I can onl…" at bounding box center [556, 341] width 614 height 26
click at [554, 348] on p "Please contact your wedding coordinator in regard to total budget, as I can onl…" at bounding box center [556, 341] width 614 height 26
click at [253, 375] on p "Hope this information is helpful for you." at bounding box center [556, 373] width 614 height 13
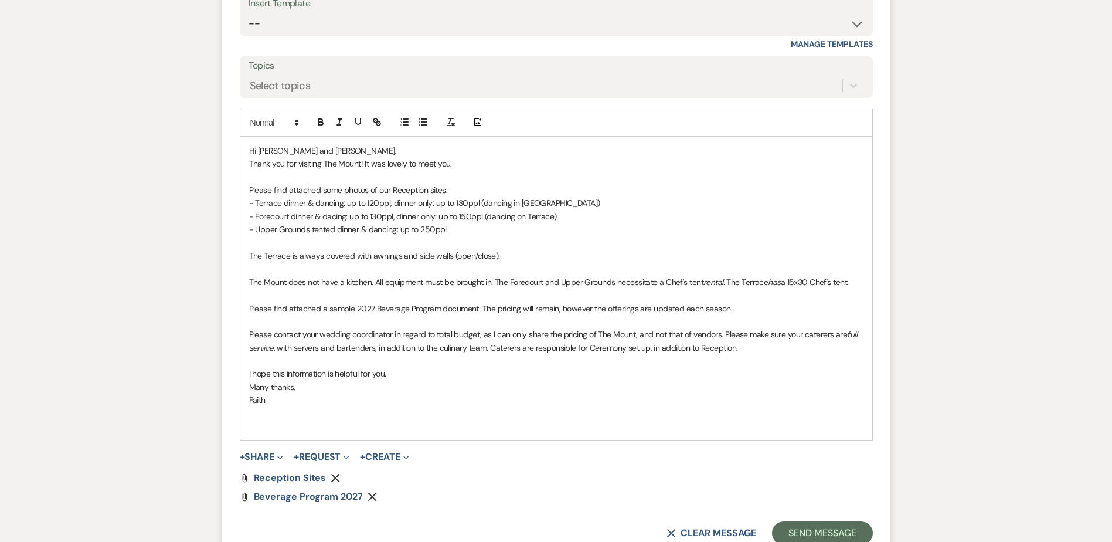
click at [412, 379] on p "I hope this information is helpful for you." at bounding box center [556, 373] width 614 height 13
click at [776, 531] on button "Send Message" at bounding box center [822, 532] width 100 height 23
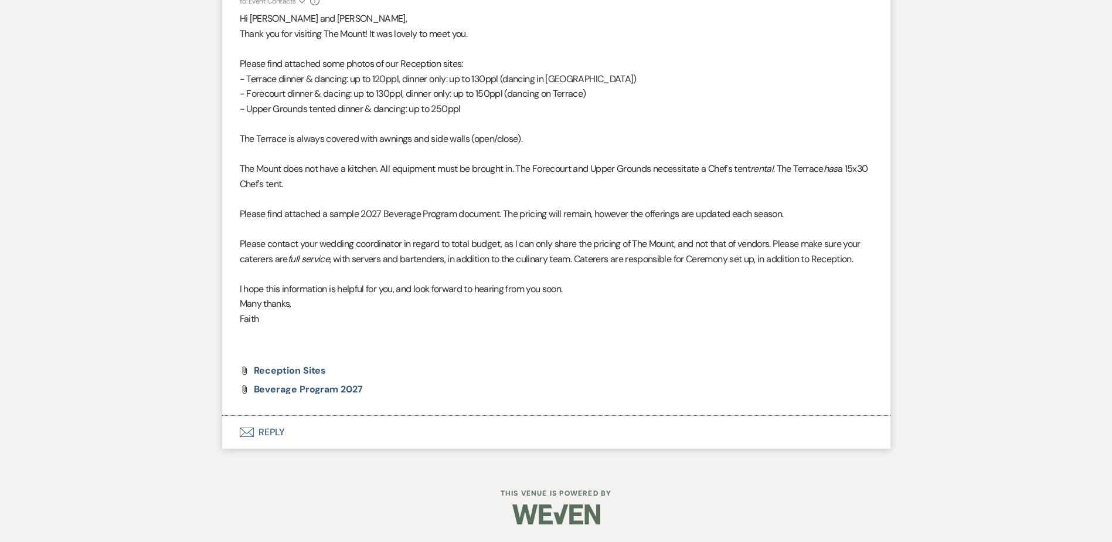
scroll to position [2233, 0]
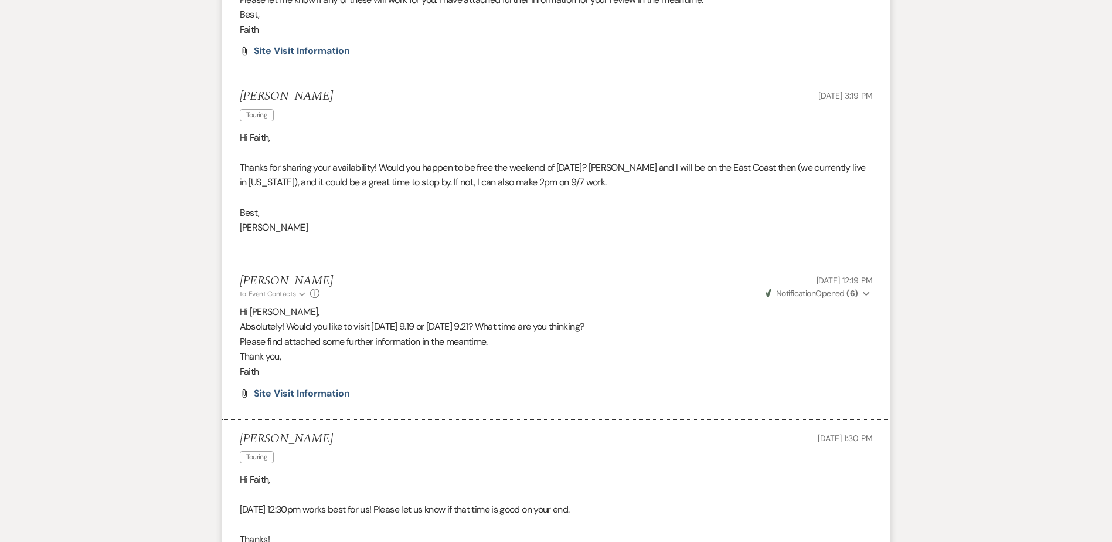
scroll to position [3265, 0]
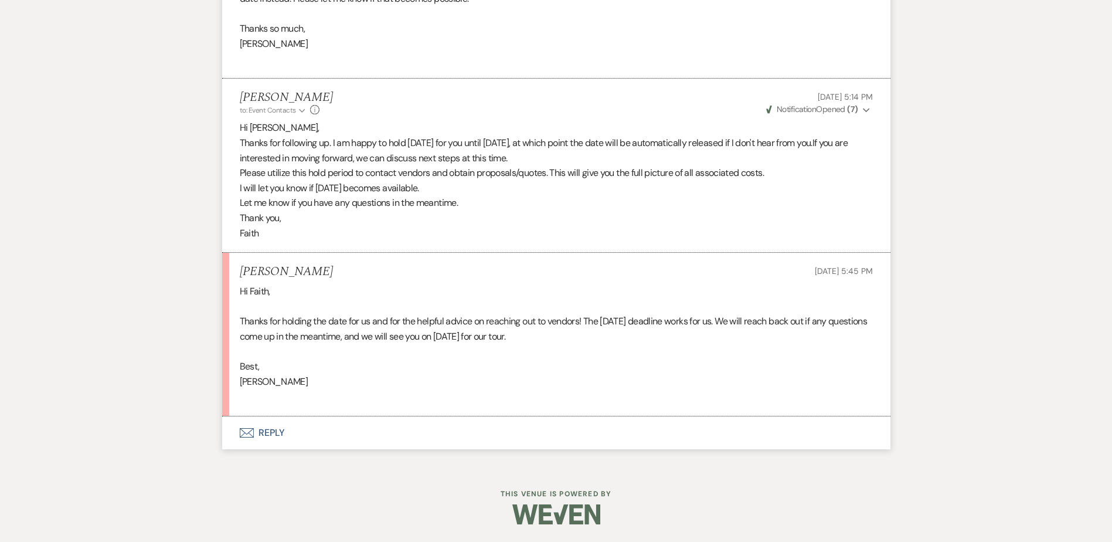
click at [278, 432] on button "Envelope Reply" at bounding box center [556, 432] width 668 height 33
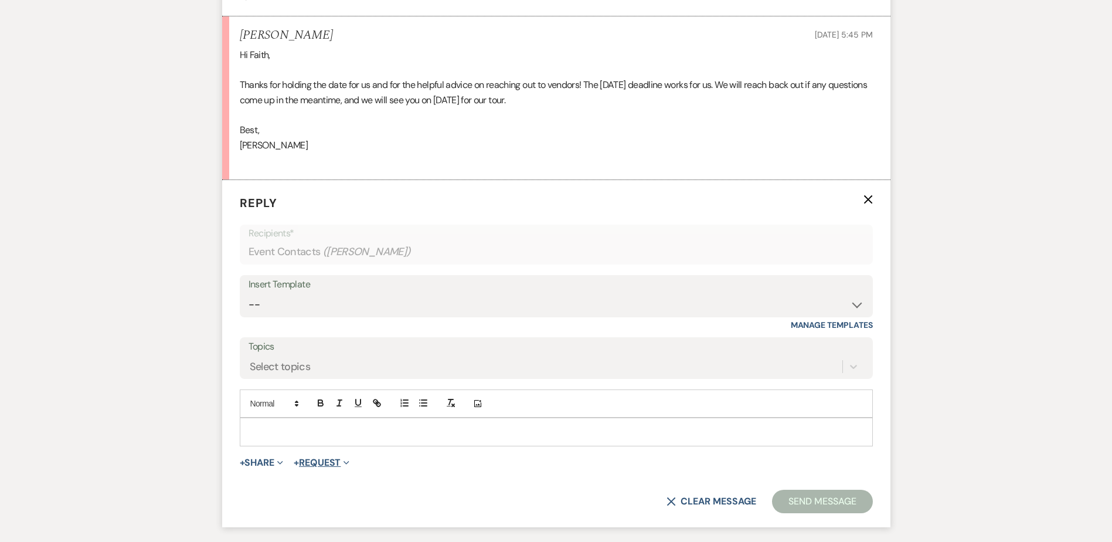
scroll to position [3558, 0]
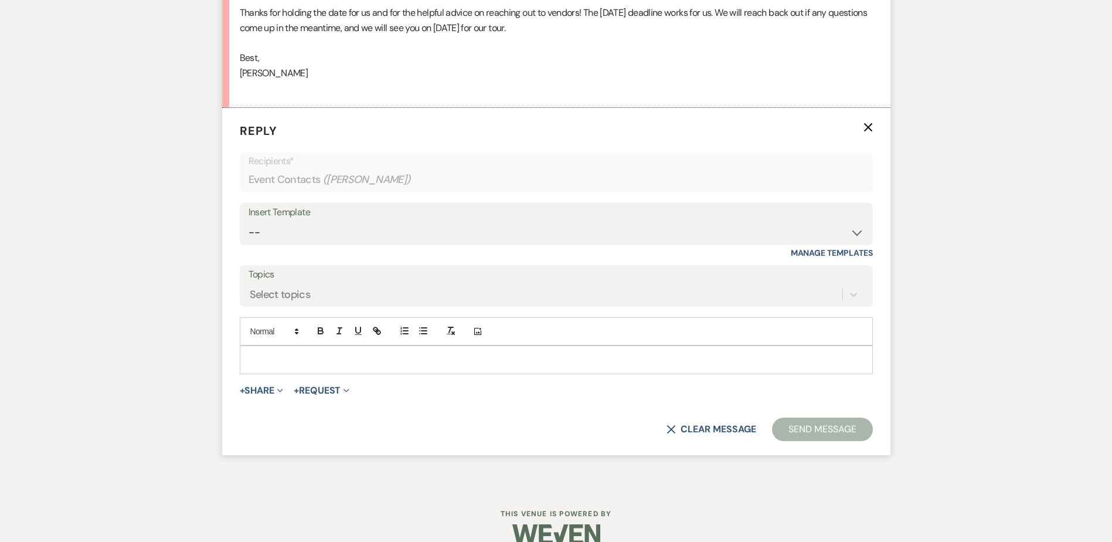
click at [281, 366] on p at bounding box center [556, 359] width 614 height 13
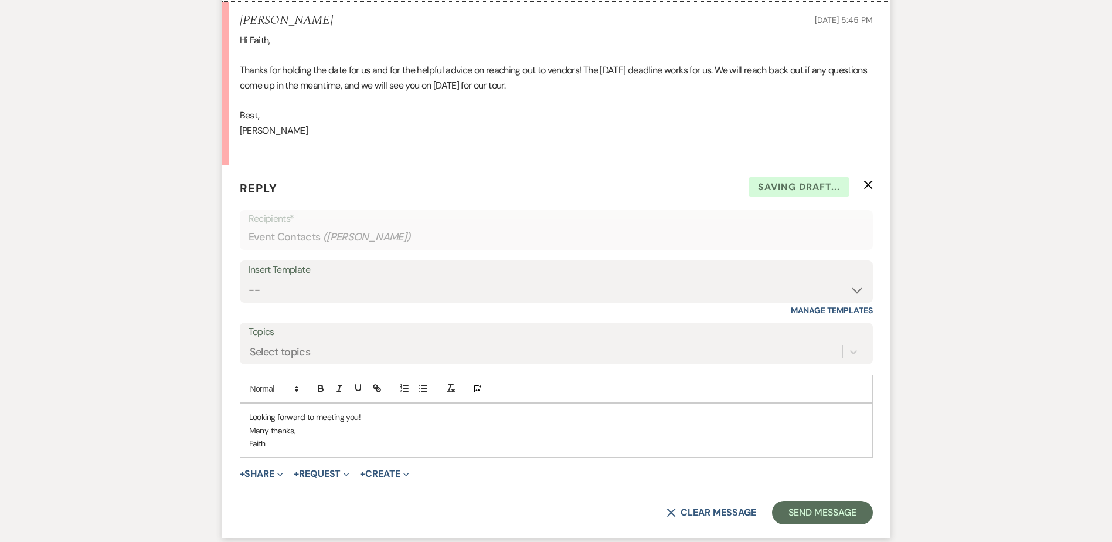
scroll to position [3500, 0]
click at [244, 436] on div "Looking forward to meeting you! Many thanks, Faith" at bounding box center [556, 431] width 632 height 53
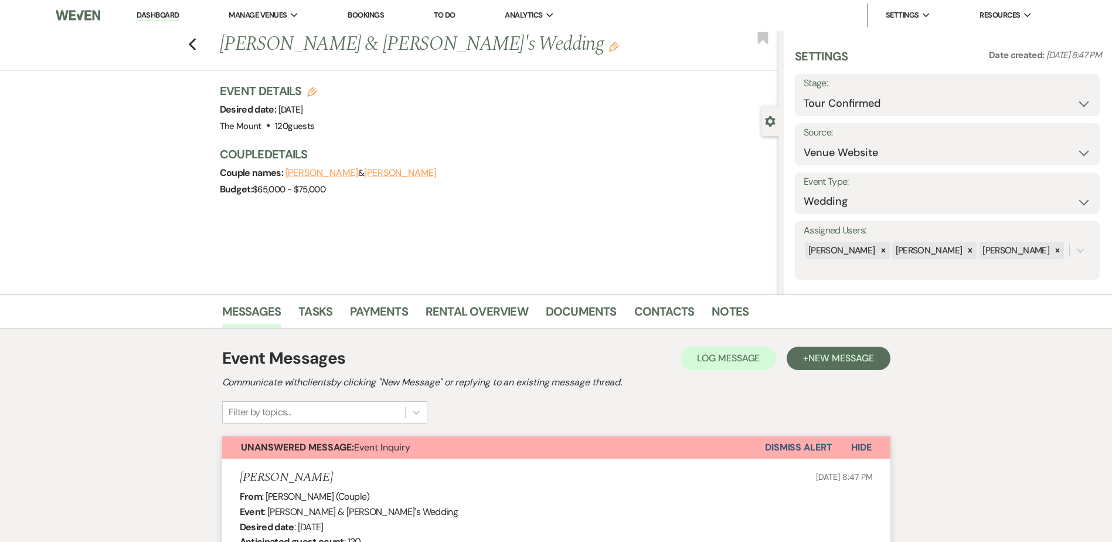
scroll to position [3633, 0]
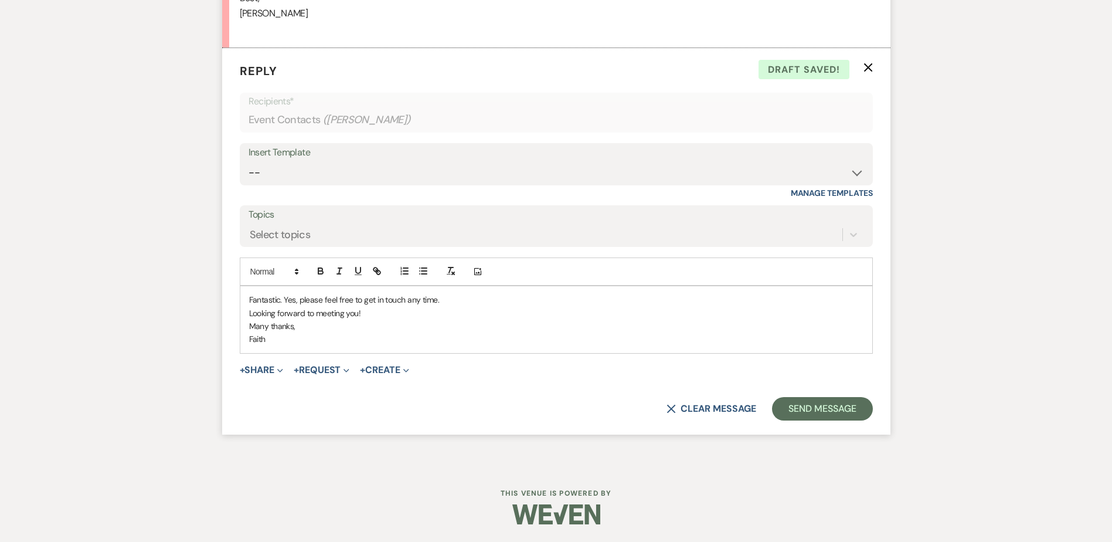
click at [358, 317] on p "Looking forward to meeting you!" at bounding box center [556, 313] width 614 height 13
click at [424, 327] on p "Many thanks," at bounding box center [556, 326] width 614 height 13
click at [244, 314] on div "Fantastic. Yes, please feel free to get in touch any time. Looking forward to m…" at bounding box center [556, 319] width 632 height 67
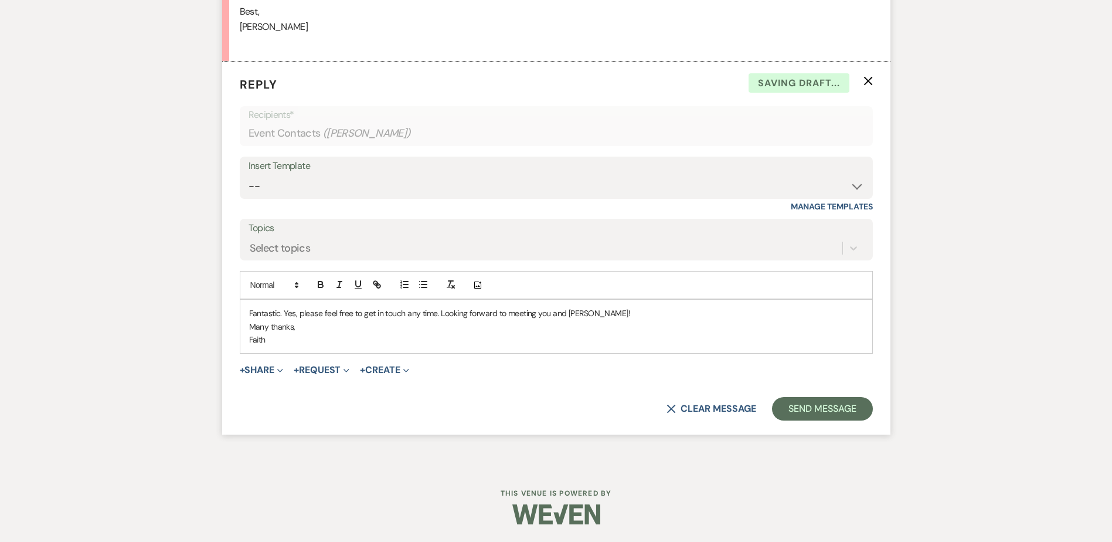
scroll to position [3620, 0]
click at [804, 415] on button "Send Message" at bounding box center [822, 408] width 100 height 23
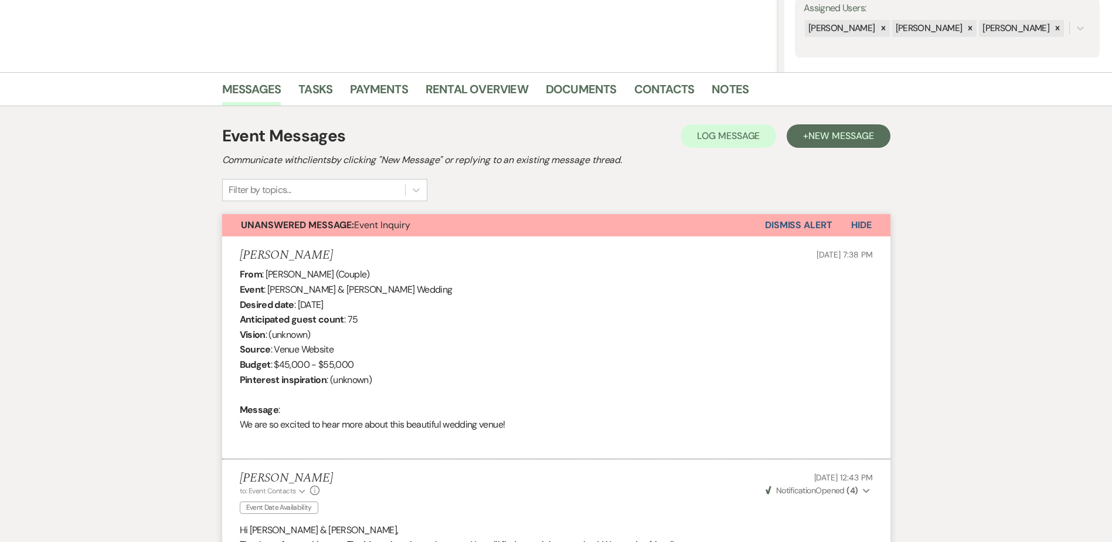
scroll to position [192, 0]
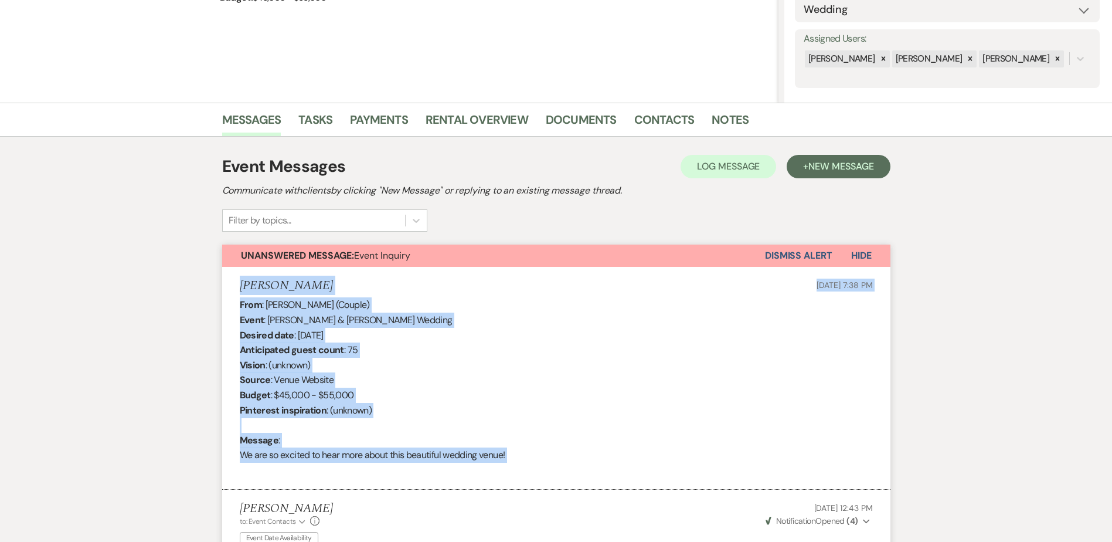
drag, startPoint x: 239, startPoint y: 284, endPoint x: 566, endPoint y: 470, distance: 376.0
click at [566, 470] on li "[PERSON_NAME] [DATE] 7:38 PM From : [PERSON_NAME] (Couple) Event : [PERSON_NAME…" at bounding box center [556, 378] width 668 height 223
copy li "[PERSON_NAME] [DATE] 7:38 PM From : [PERSON_NAME] (Couple) Event : [PERSON_NAME…"
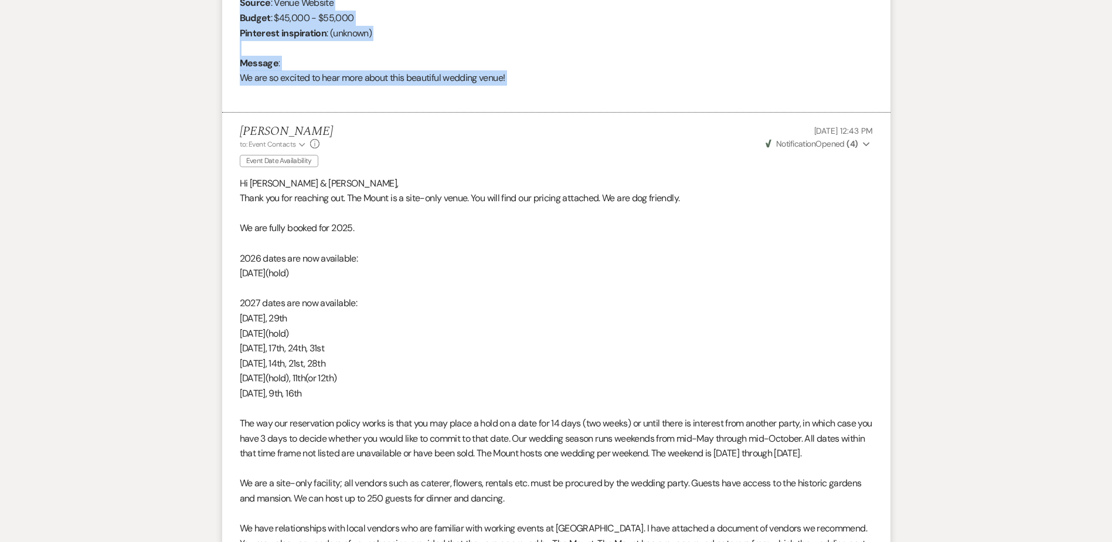
scroll to position [1725, 0]
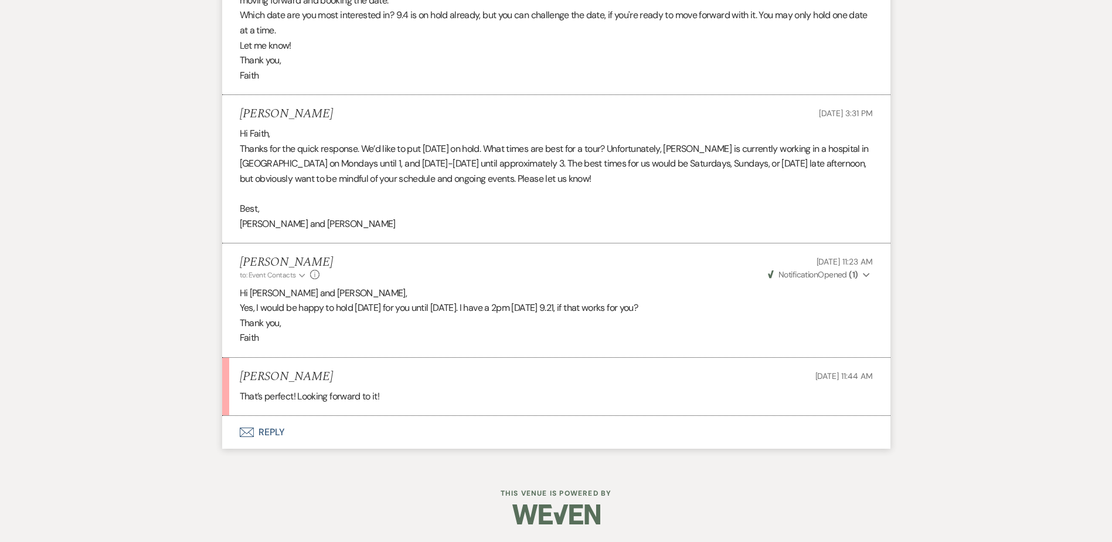
click at [275, 430] on button "Envelope Reply" at bounding box center [556, 432] width 668 height 33
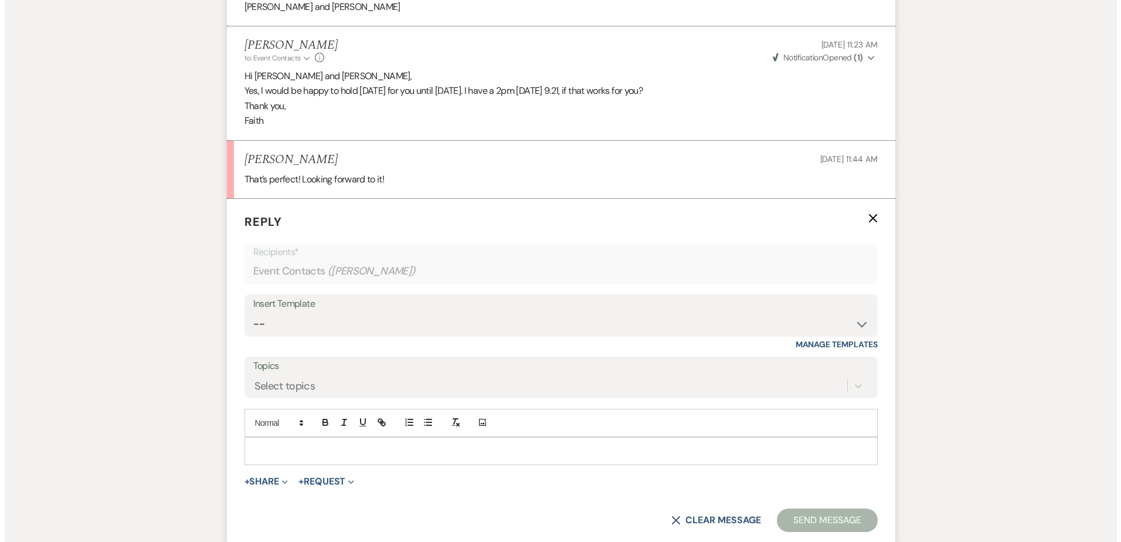
scroll to position [2018, 0]
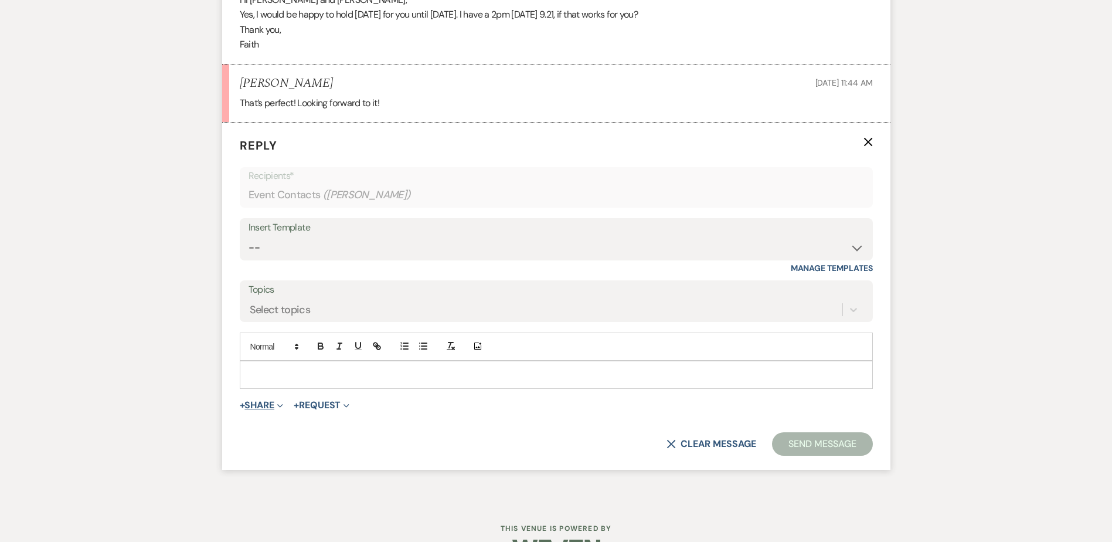
click at [257, 403] on button "+ Share Expand" at bounding box center [262, 404] width 44 height 9
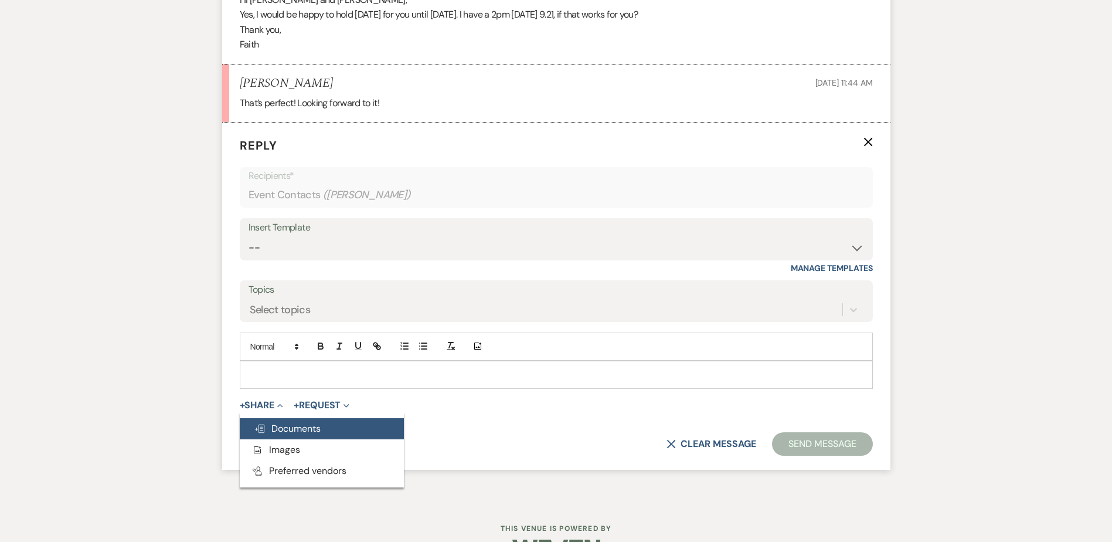
click at [262, 426] on use "button" at bounding box center [259, 428] width 9 height 8
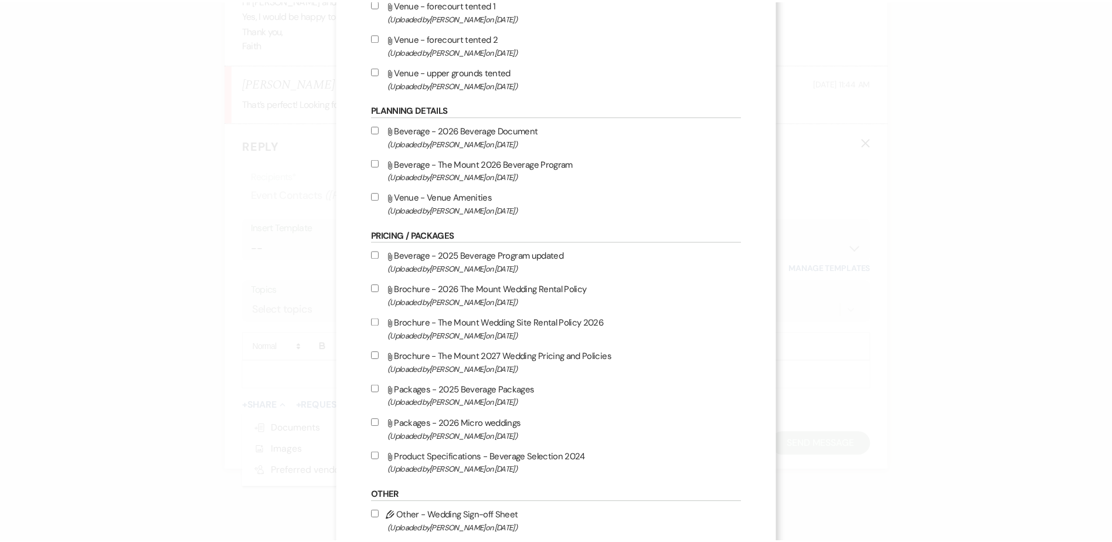
scroll to position [986, 0]
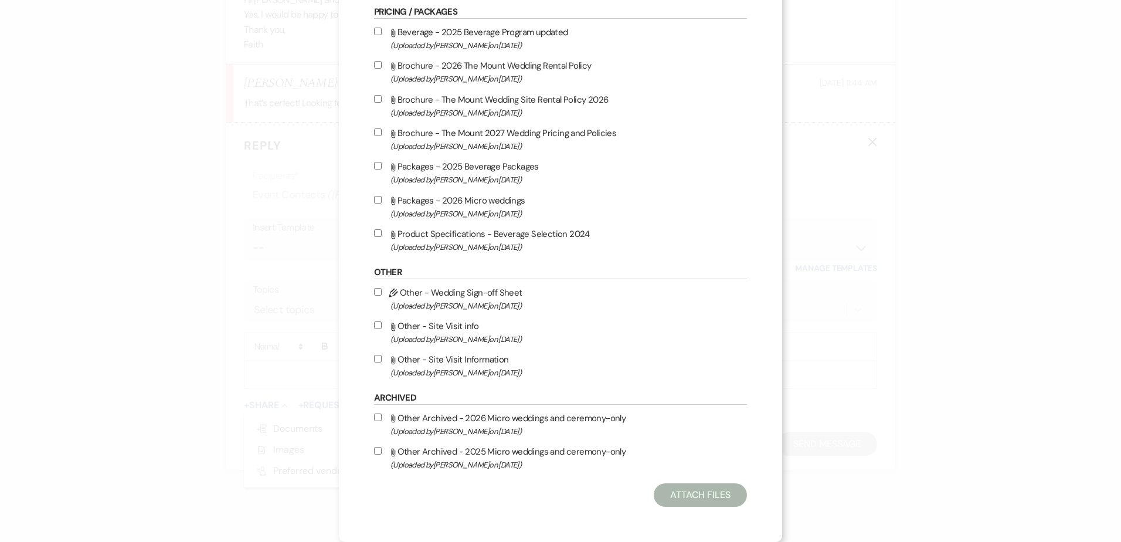
click at [441, 372] on span "(Uploaded by [PERSON_NAME] on [DATE] )" at bounding box center [568, 372] width 356 height 13
click at [382, 362] on input "Attach File Other - Site Visit Information (Uploaded by [PERSON_NAME] on [DATE]…" at bounding box center [378, 359] width 8 height 8
checkbox input "true"
click at [684, 498] on button "Attach Files" at bounding box center [700, 494] width 93 height 23
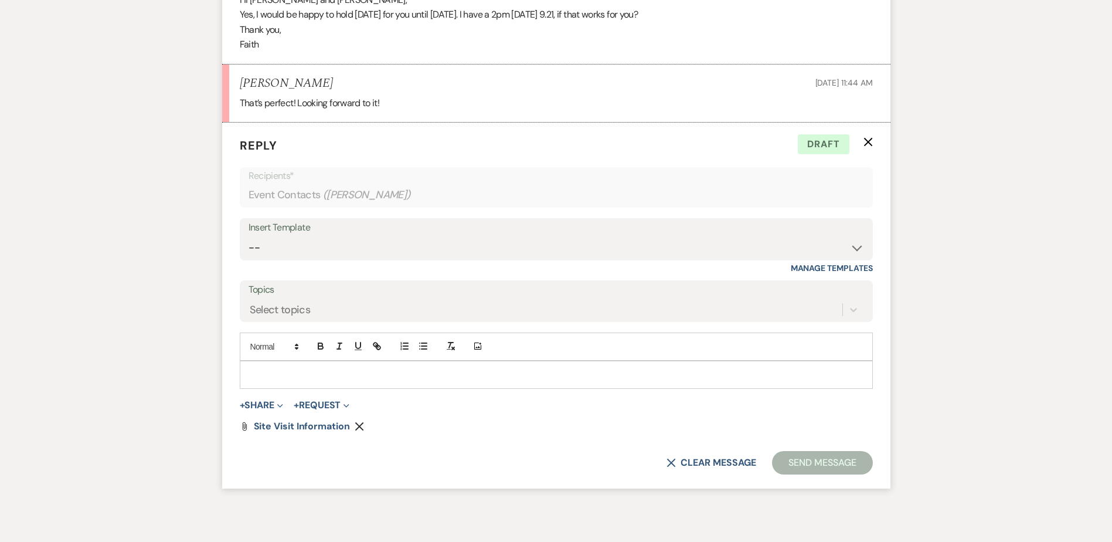
click at [374, 386] on div at bounding box center [556, 374] width 632 height 27
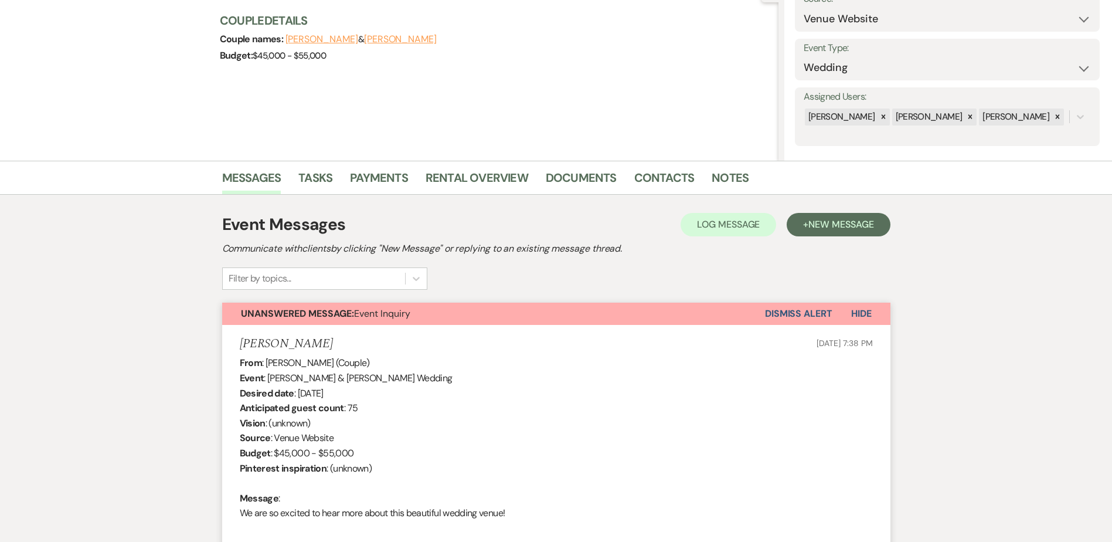
scroll to position [73, 0]
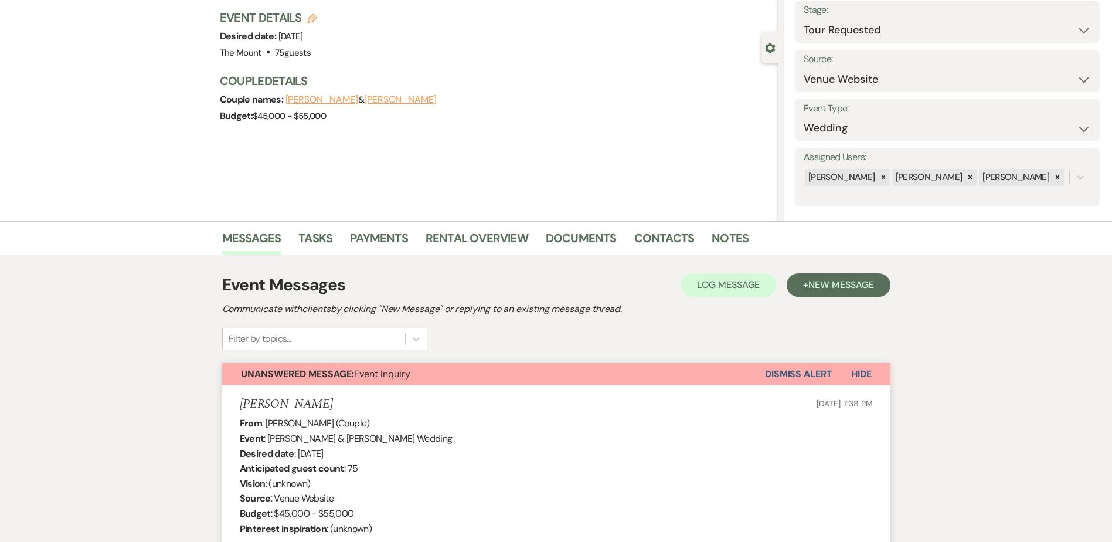
click at [907, 42] on div "Stage: Inquiry Follow Up Tour Requested Tour Confirmed Toured Proposal Sent Boo…" at bounding box center [947, 22] width 305 height 42
click at [898, 27] on select "Inquiry Follow Up Tour Requested Tour Confirmed Toured Proposal Sent Booked Lost" at bounding box center [947, 30] width 287 height 23
select select "4"
click at [804, 19] on select "Inquiry Follow Up Tour Requested Tour Confirmed Toured Proposal Sent Booked Lost" at bounding box center [947, 30] width 287 height 23
click at [1047, 22] on button "Save" at bounding box center [1067, 21] width 66 height 23
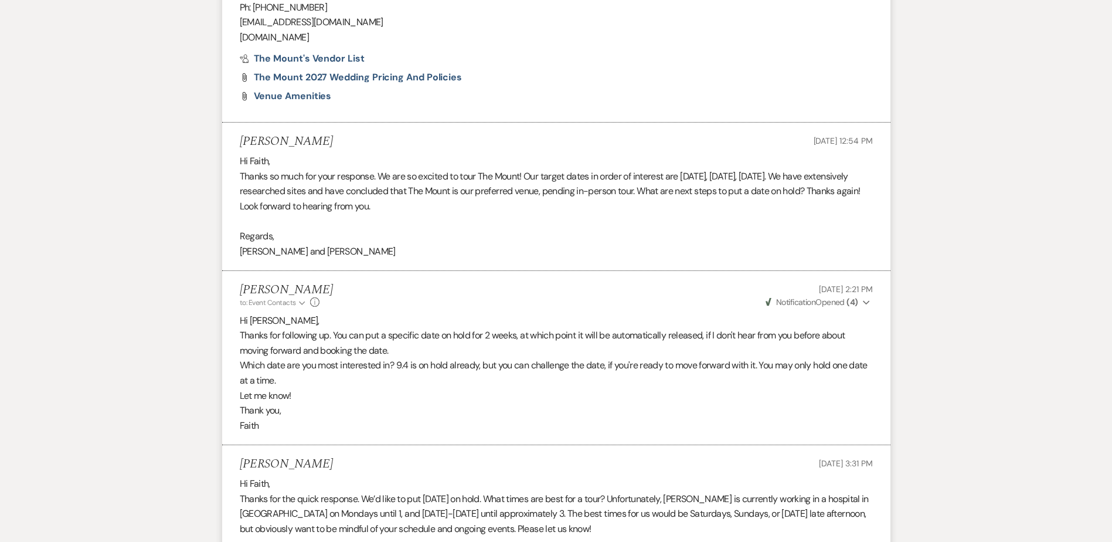
scroll to position [2111, 0]
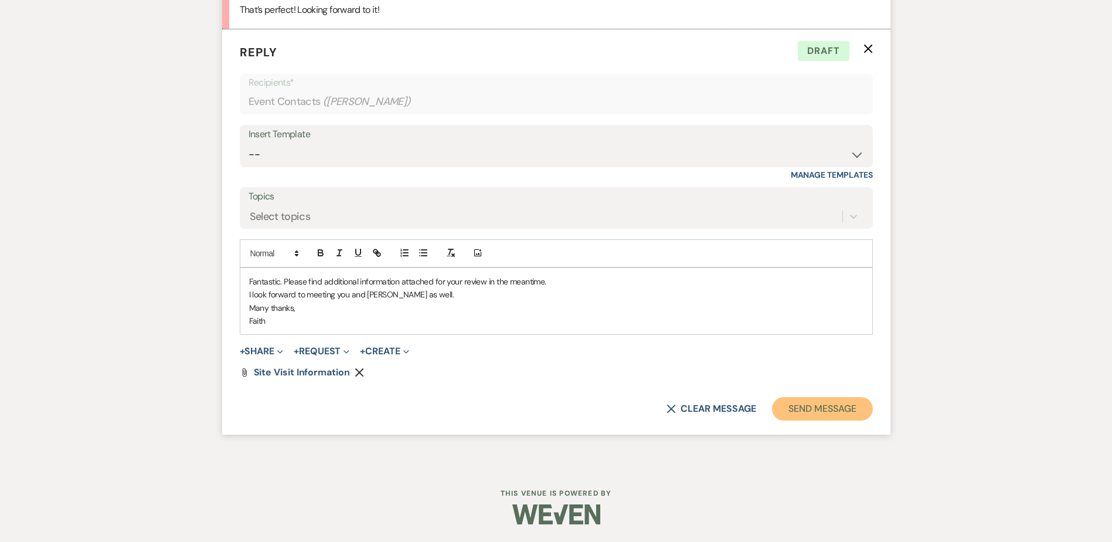
click at [854, 406] on button "Send Message" at bounding box center [822, 408] width 100 height 23
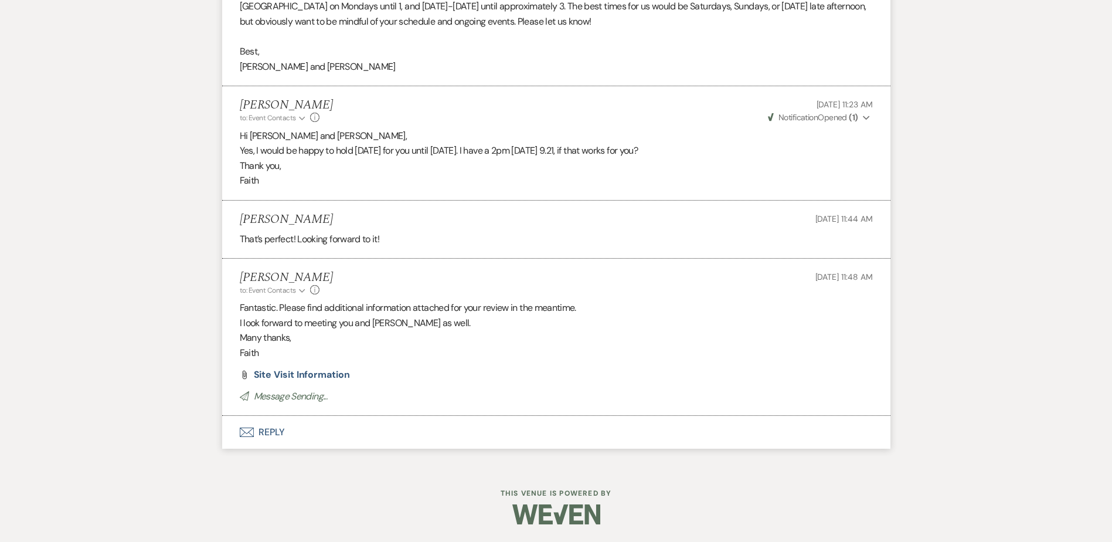
scroll to position [1867, 0]
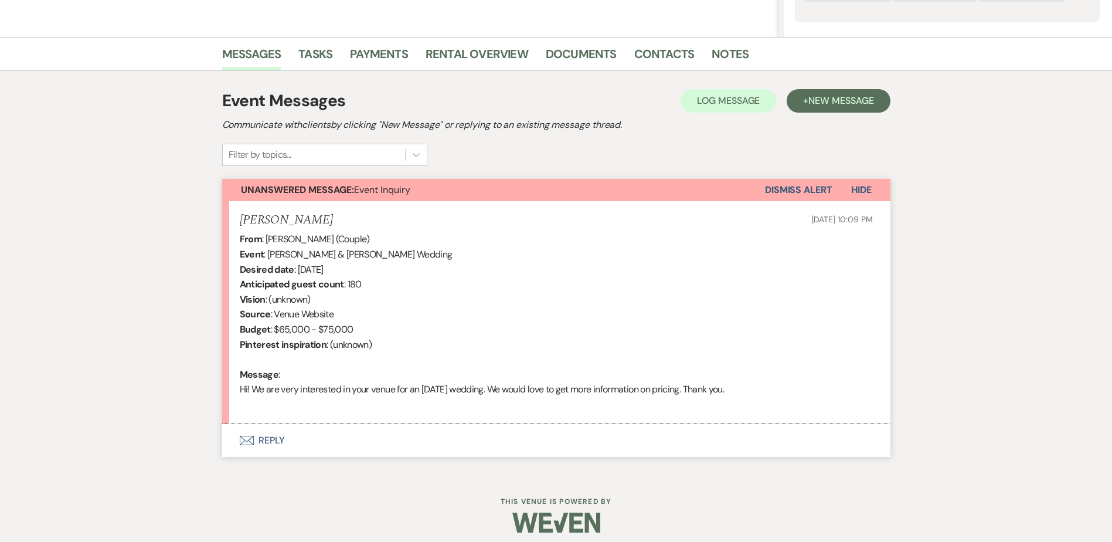
click at [276, 443] on button "Envelope Reply" at bounding box center [556, 440] width 668 height 33
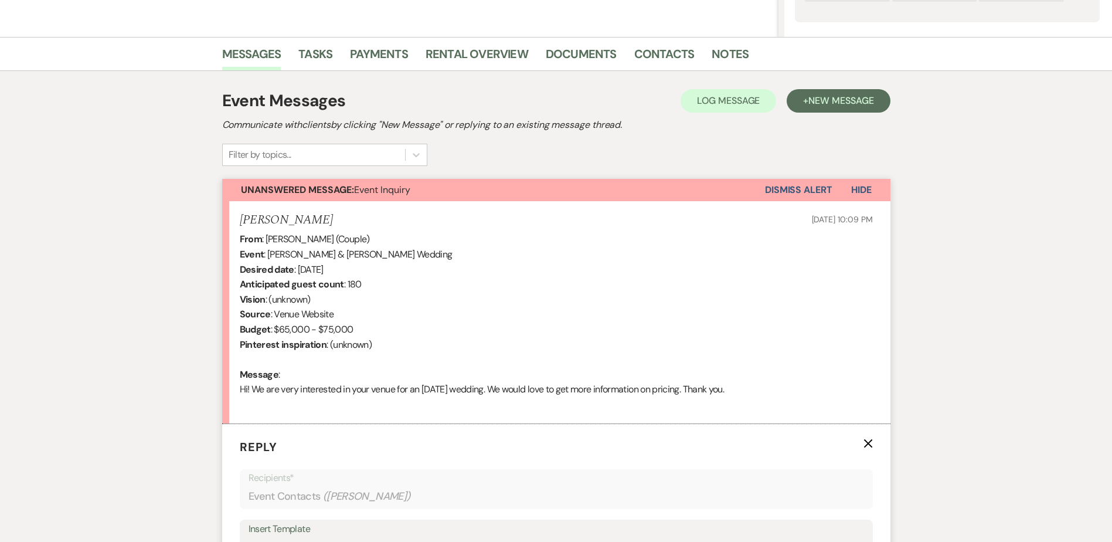
scroll to position [594, 0]
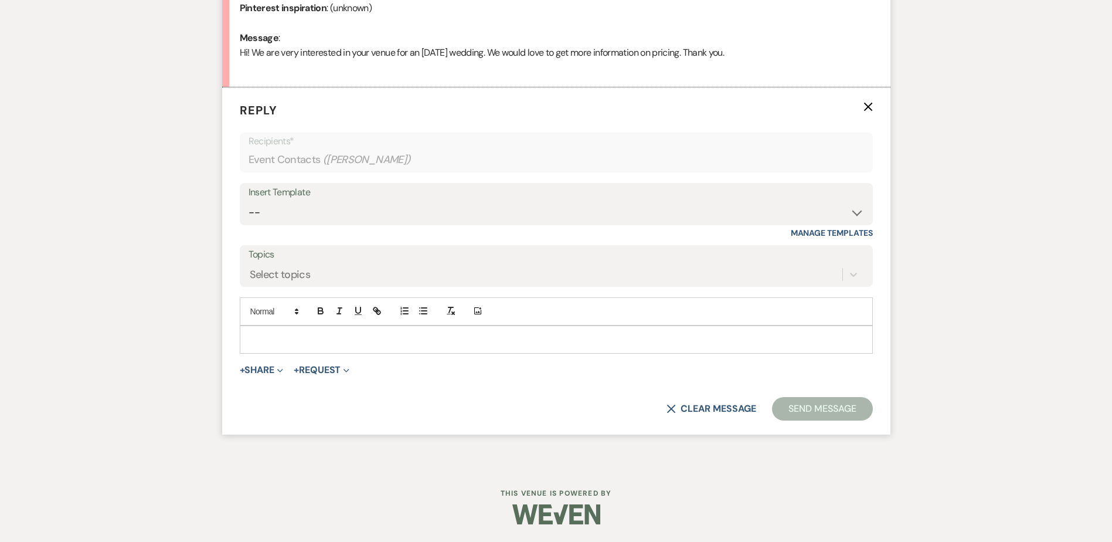
click at [341, 196] on div "Insert Template" at bounding box center [557, 192] width 616 height 17
click at [347, 222] on select "-- Weven Planning Portal Introduction (Booked Events) Initial Inquiry Response …" at bounding box center [557, 212] width 616 height 23
select select "5515"
click at [249, 201] on select "-- Weven Planning Portal Introduction (Booked Events) Initial Inquiry Response …" at bounding box center [557, 212] width 616 height 23
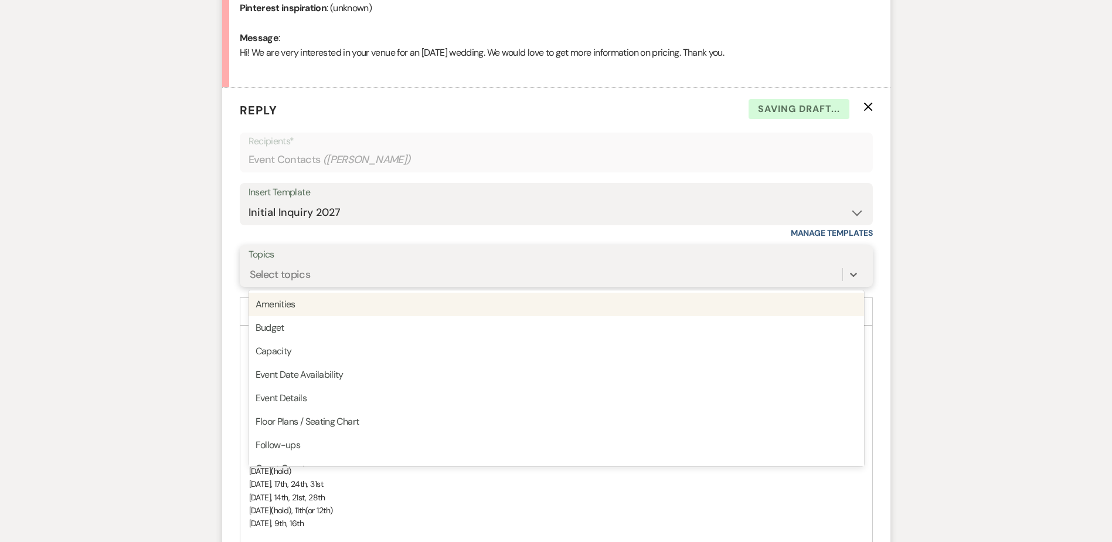
click at [270, 283] on div "Select topics" at bounding box center [546, 274] width 594 height 21
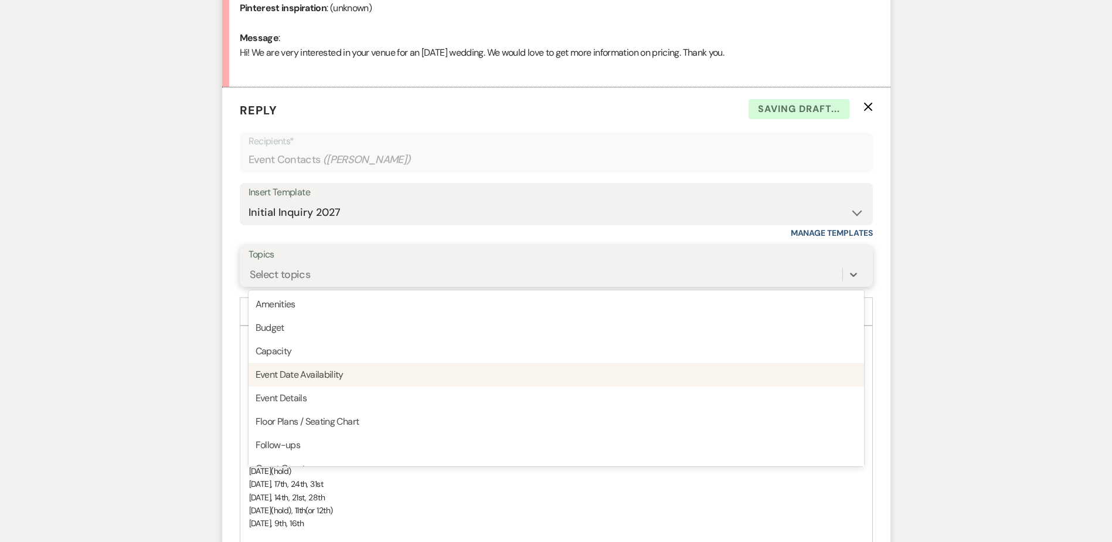
click at [287, 372] on div "Event Date Availability" at bounding box center [557, 374] width 616 height 23
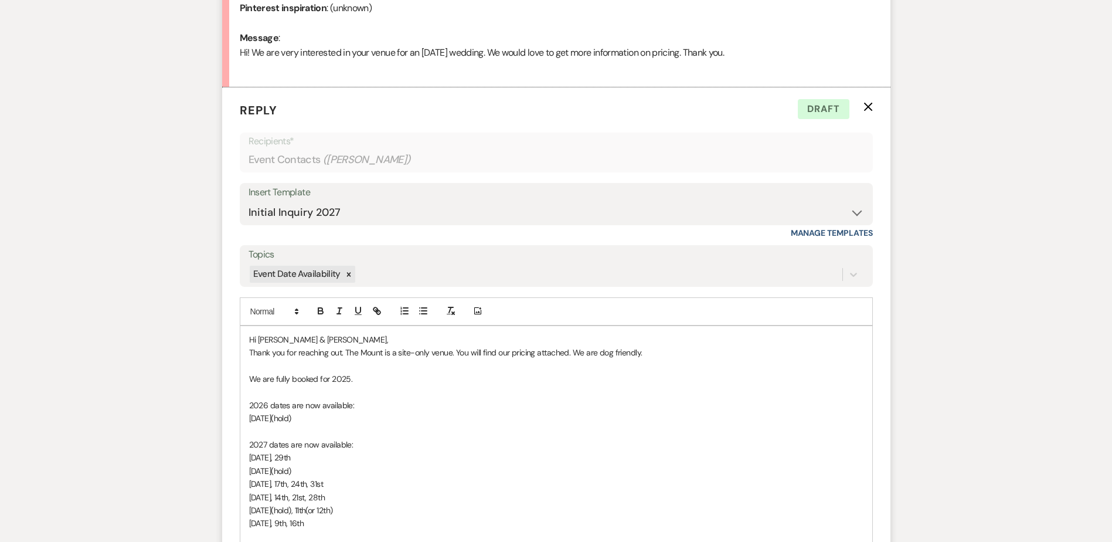
click at [333, 510] on span "[DATE](hold), 11th(or 12th)" at bounding box center [291, 510] width 84 height 11
click at [334, 450] on p "2027 dates are now available:" at bounding box center [556, 444] width 614 height 13
click at [336, 457] on p "[DATE], 29th" at bounding box center [556, 457] width 614 height 13
click at [278, 487] on span "[DATE], 17th, 24th, 31st" at bounding box center [286, 483] width 74 height 11
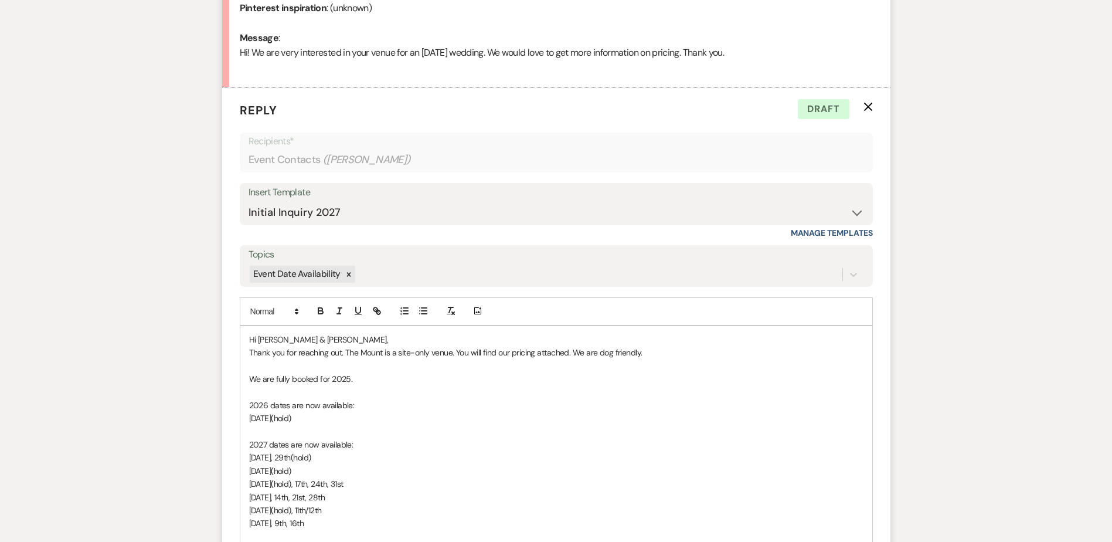
click at [340, 497] on p "[DATE], 14th, 21st, 28th" at bounding box center [556, 497] width 614 height 13
click at [439, 495] on p "[DATE], 14th, 21st, 28th(hold)" at bounding box center [556, 497] width 614 height 13
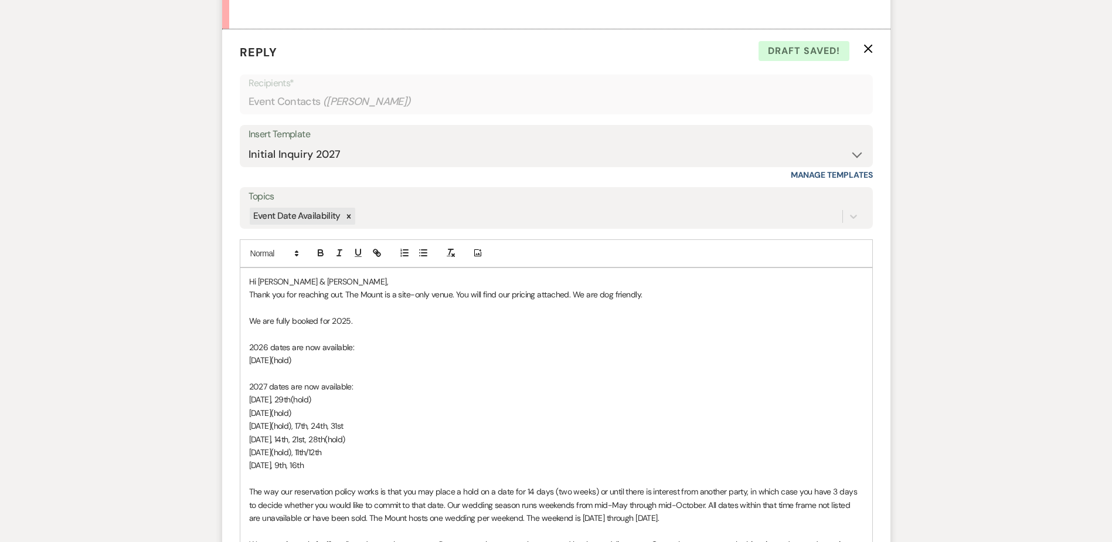
scroll to position [653, 0]
click at [640, 416] on p "[DATE](hold)" at bounding box center [556, 412] width 614 height 13
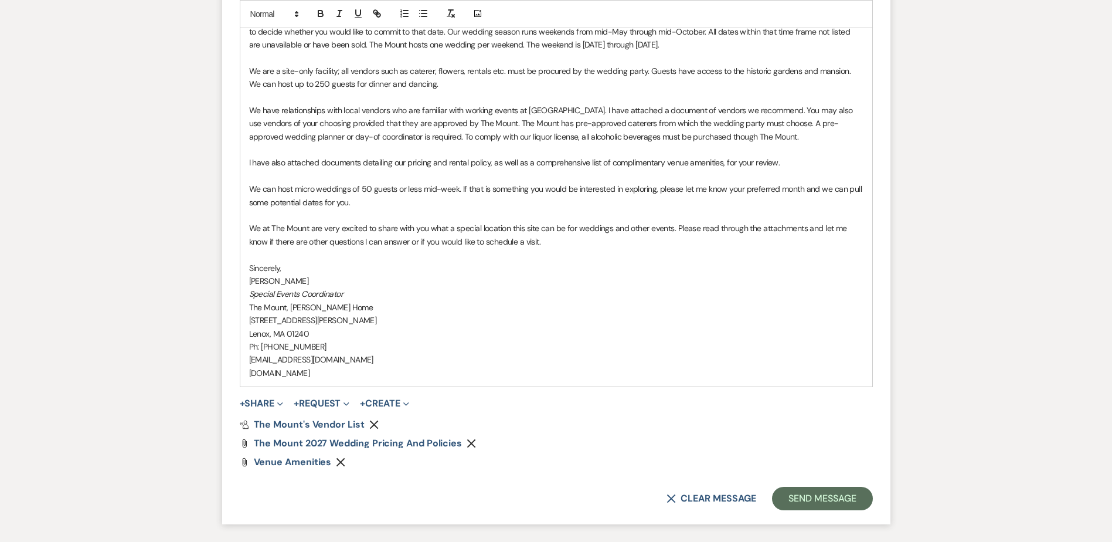
scroll to position [1180, 0]
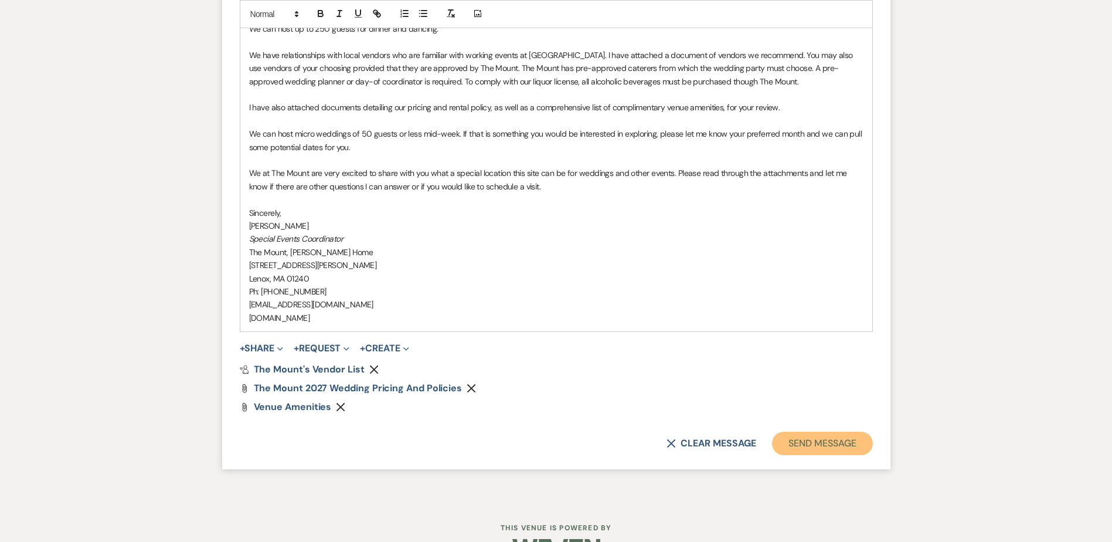
click at [850, 440] on button "Send Message" at bounding box center [822, 443] width 100 height 23
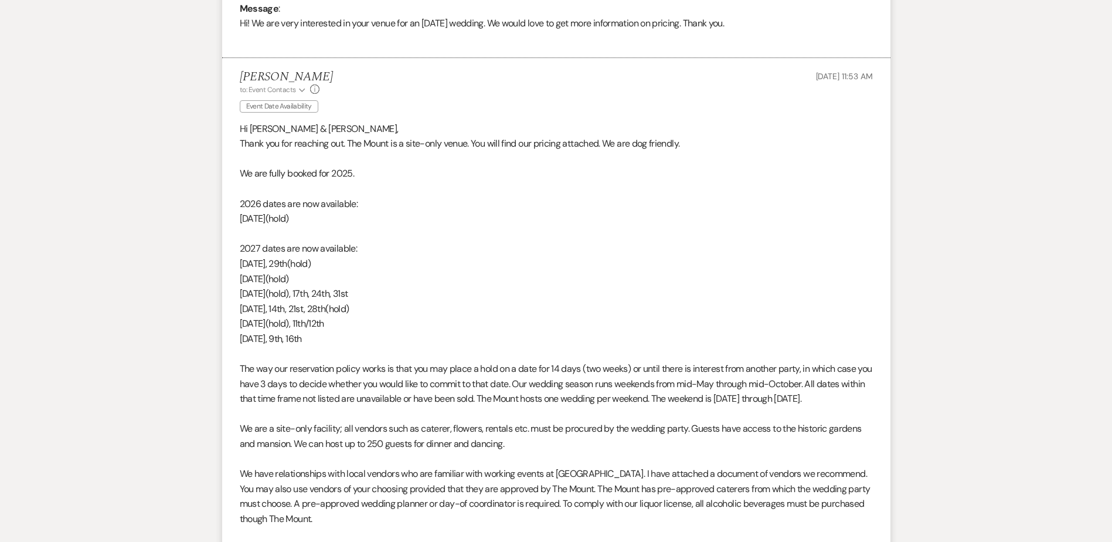
scroll to position [613, 0]
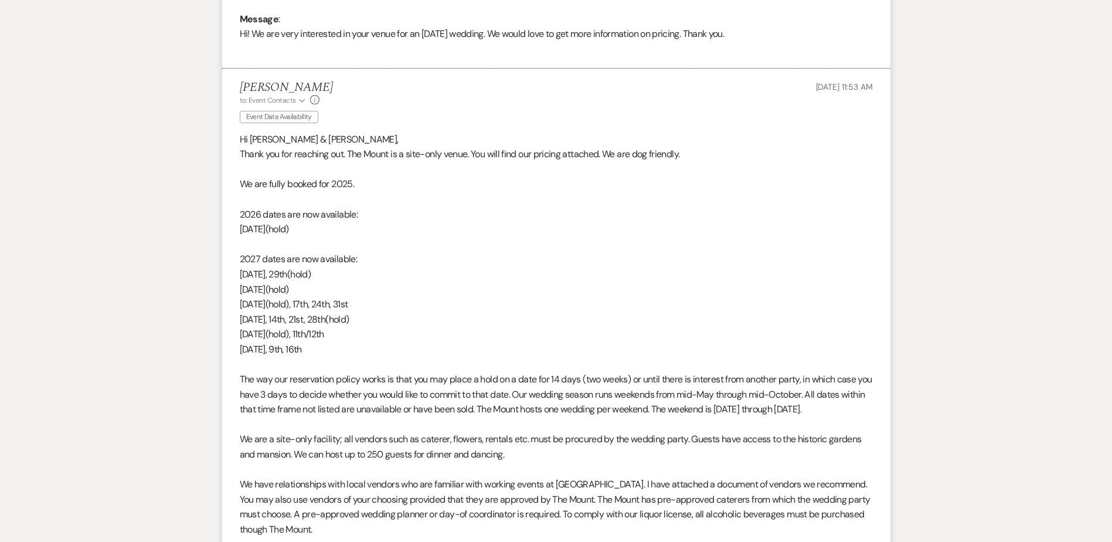
drag, startPoint x: 341, startPoint y: 351, endPoint x: 84, endPoint y: 184, distance: 305.6
click at [84, 184] on div "Messages Tasks Payments Rental Overview Documents Contacts Notes Event Messages…" at bounding box center [556, 309] width 1112 height 1254
copy div "We are fully booked for 2025. 2026 dates are now available: [DATE](hold) 2027 d…"
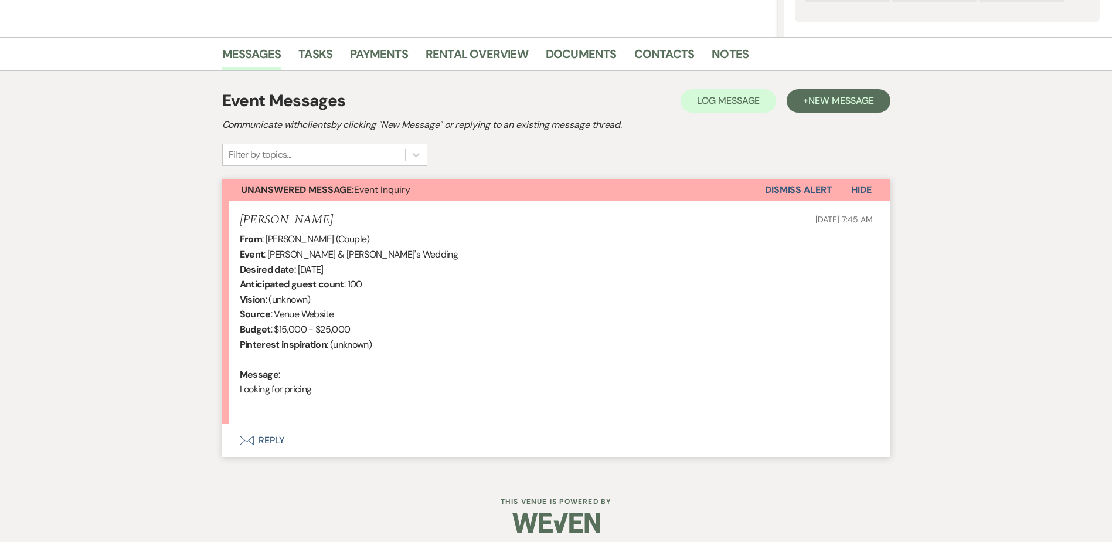
click at [283, 437] on button "Envelope Reply" at bounding box center [556, 440] width 668 height 33
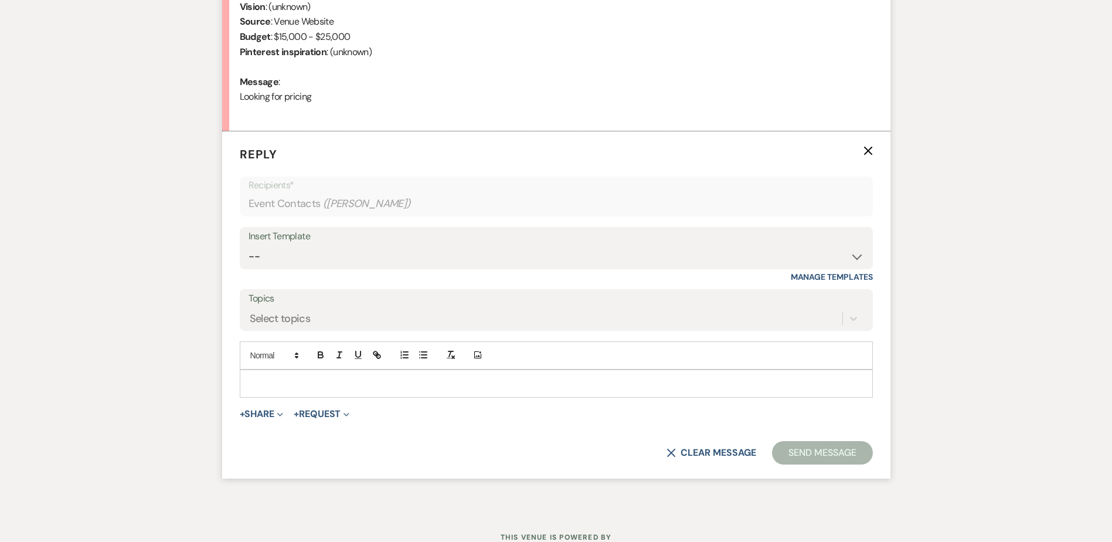
scroll to position [551, 0]
click at [290, 254] on select "-- Weven Planning Portal Introduction (Booked Events) Initial Inquiry Response …" at bounding box center [557, 255] width 616 height 23
select select "5515"
click at [249, 244] on select "-- Weven Planning Portal Introduction (Booked Events) Initial Inquiry Response …" at bounding box center [557, 255] width 616 height 23
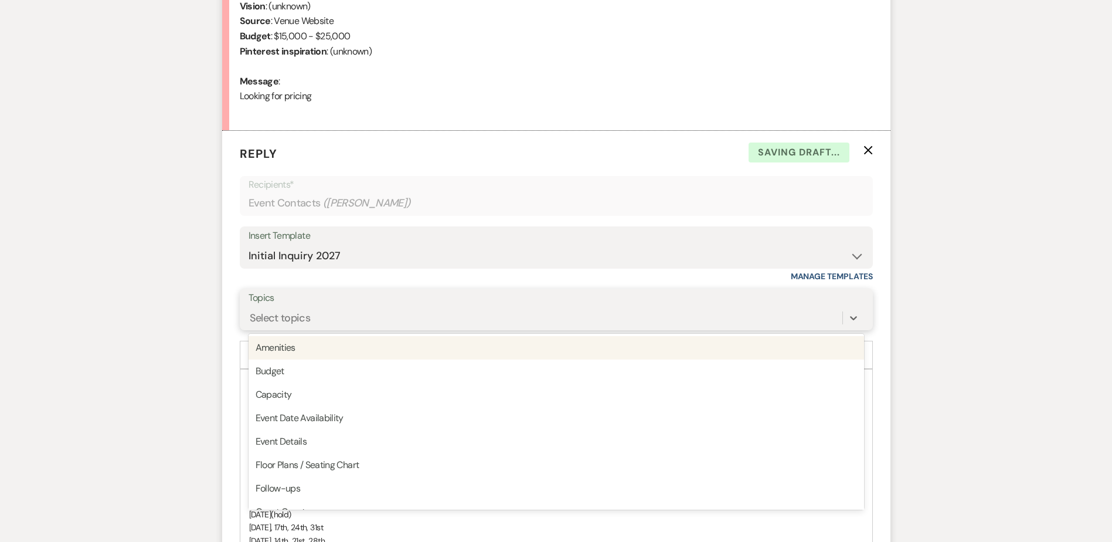
click at [296, 317] on div "Select topics" at bounding box center [280, 318] width 61 height 16
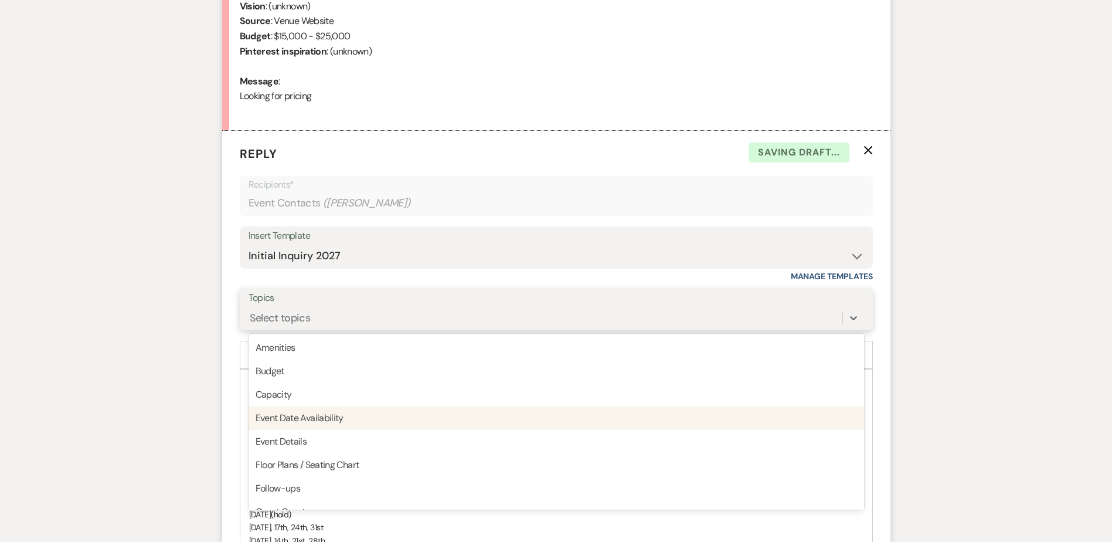
click at [300, 422] on div "Event Date Availability" at bounding box center [557, 417] width 616 height 23
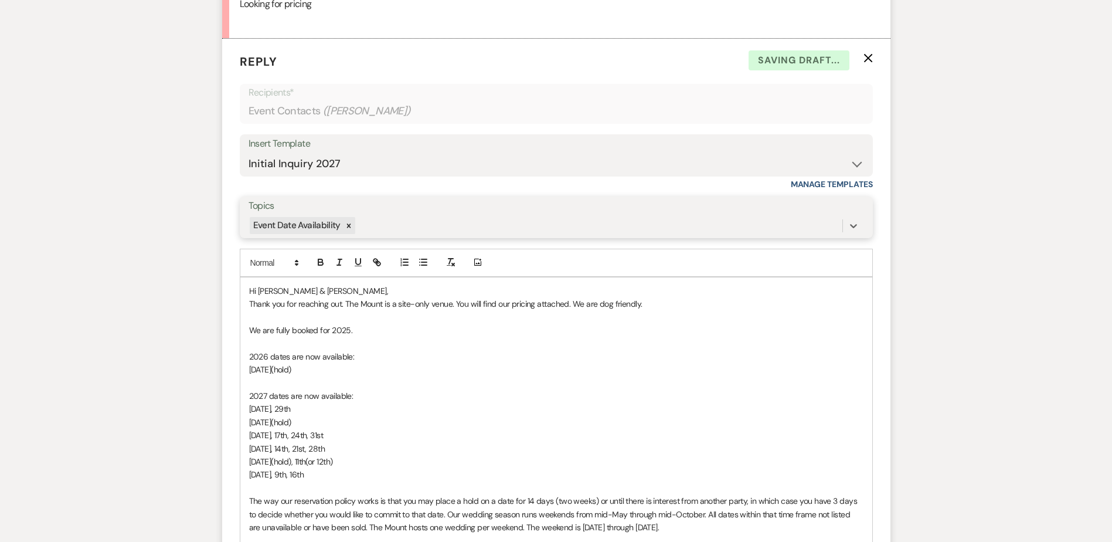
scroll to position [668, 0]
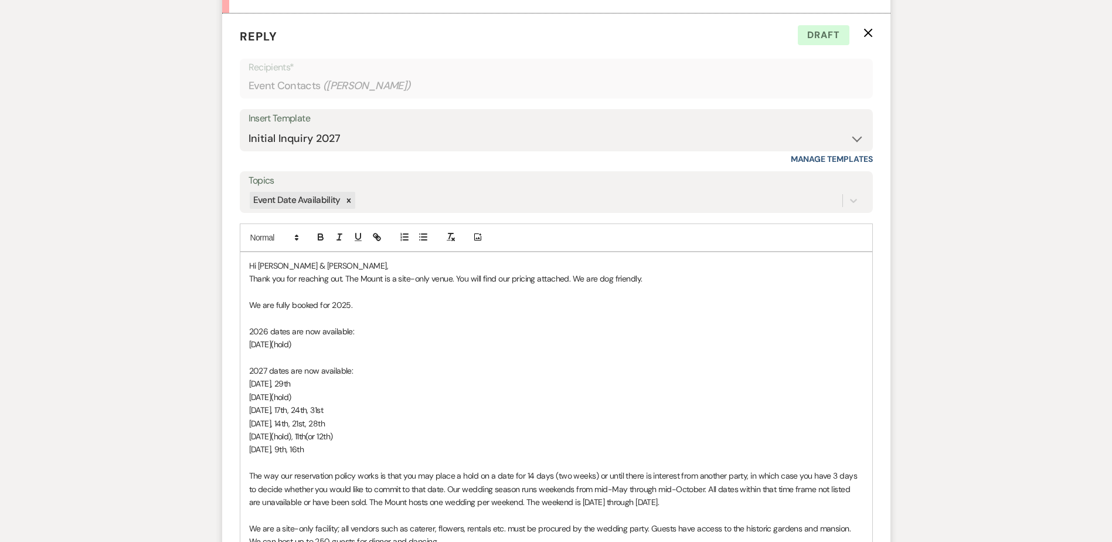
drag, startPoint x: 359, startPoint y: 454, endPoint x: 77, endPoint y: 310, distance: 316.5
click at [77, 310] on div "Messages Tasks Payments Rental Overview Documents Contacts Notes Event Messages…" at bounding box center [556, 320] width 1112 height 1387
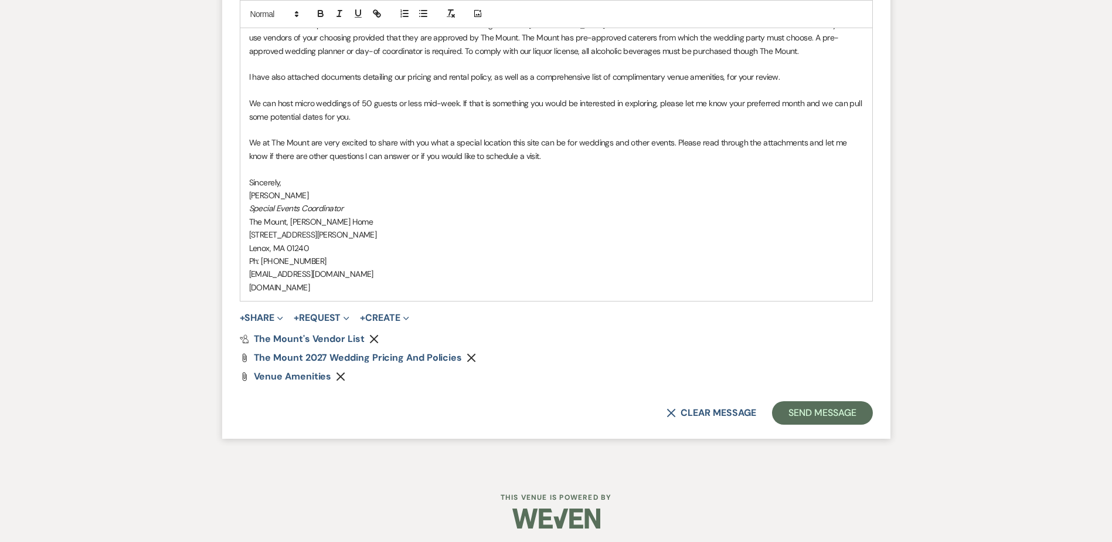
scroll to position [1215, 0]
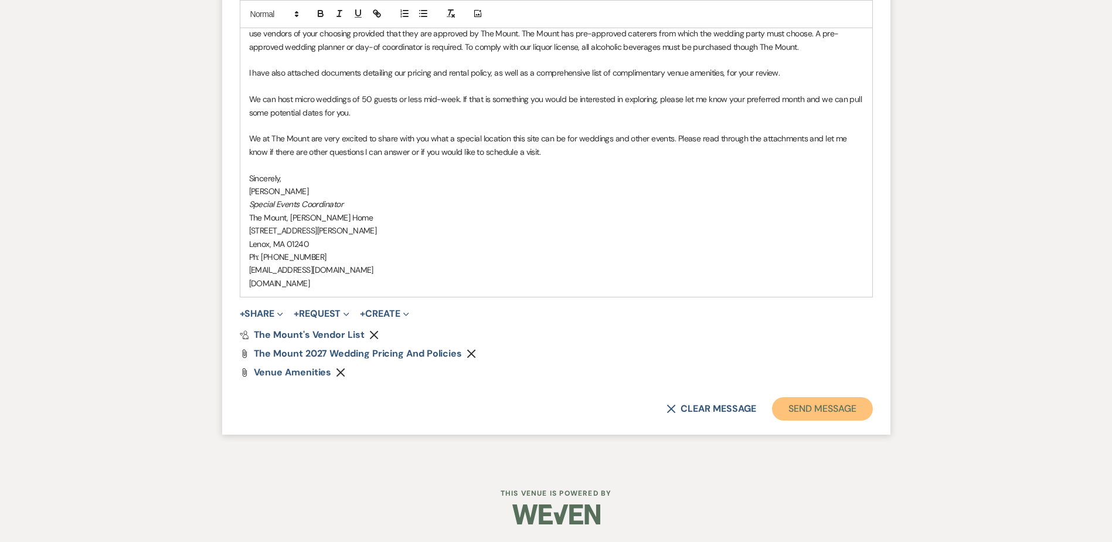
click at [847, 414] on button "Send Message" at bounding box center [822, 408] width 100 height 23
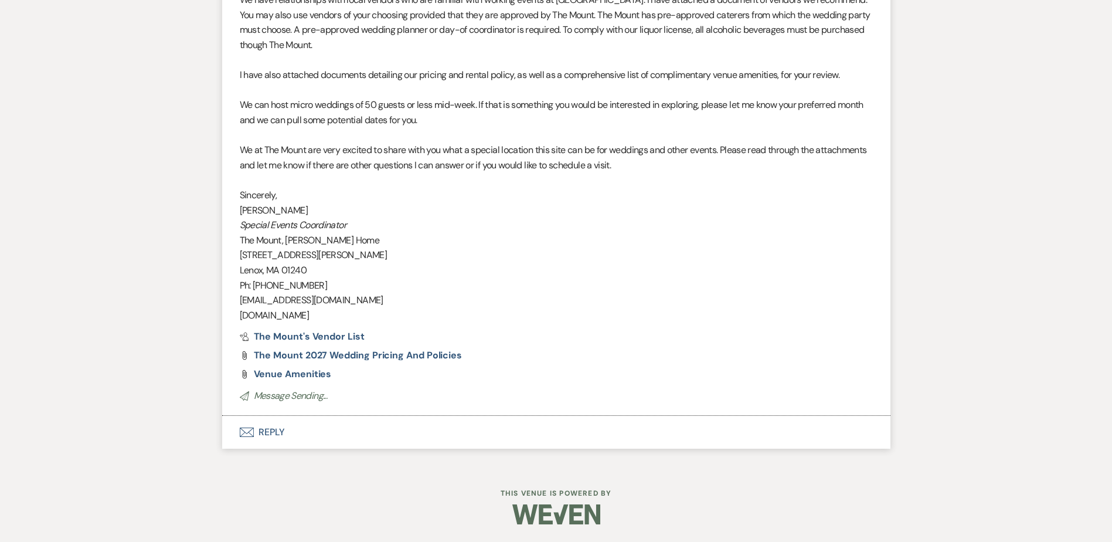
scroll to position [1097, 0]
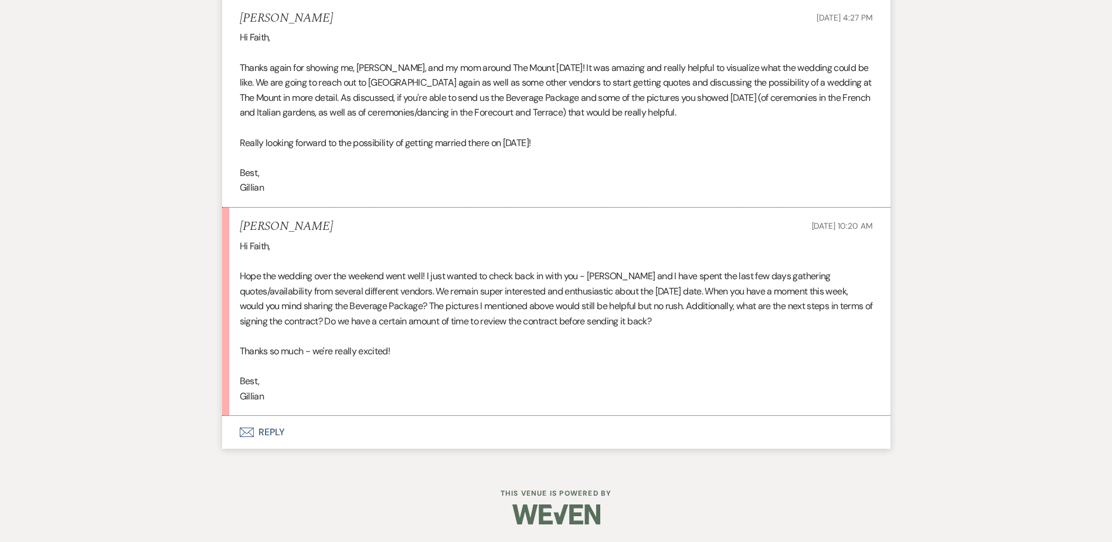
scroll to position [3923, 0]
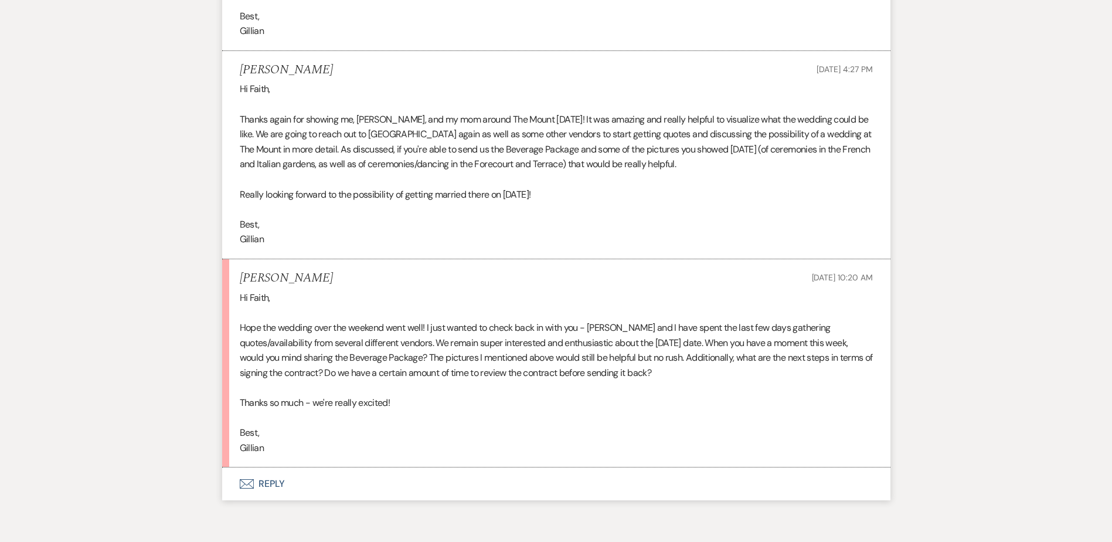
click at [278, 500] on button "Envelope Reply" at bounding box center [556, 483] width 668 height 33
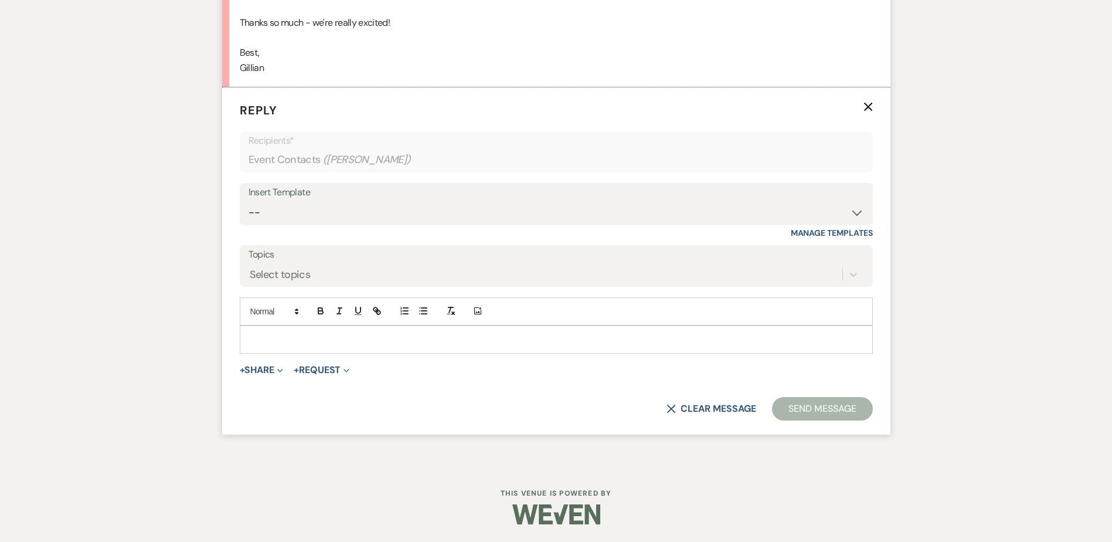
scroll to position [4318, 0]
click at [261, 373] on button "+ Share Expand" at bounding box center [262, 369] width 44 height 9
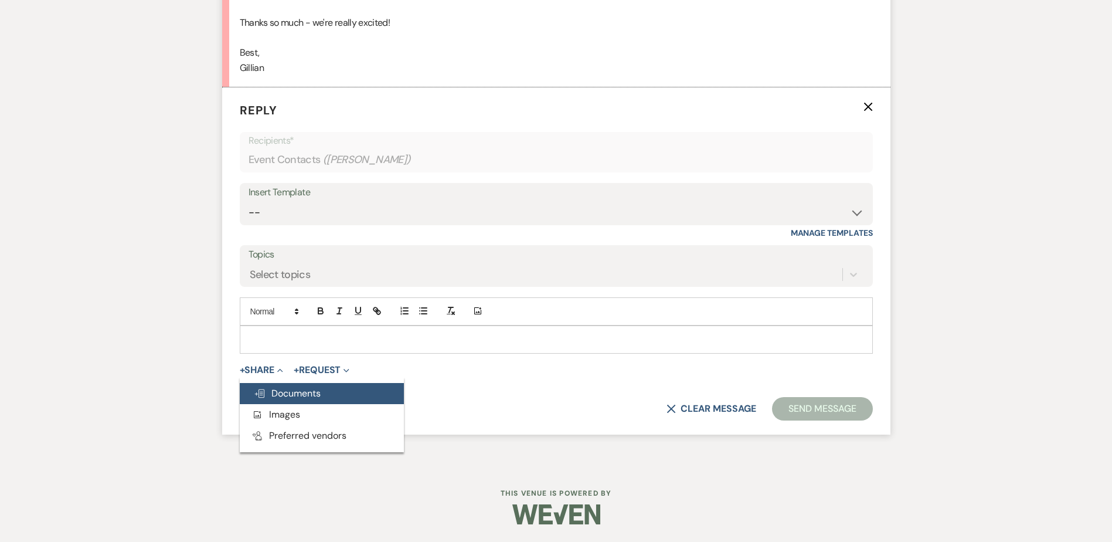
click at [283, 395] on span "Doc Upload Documents" at bounding box center [287, 393] width 67 height 12
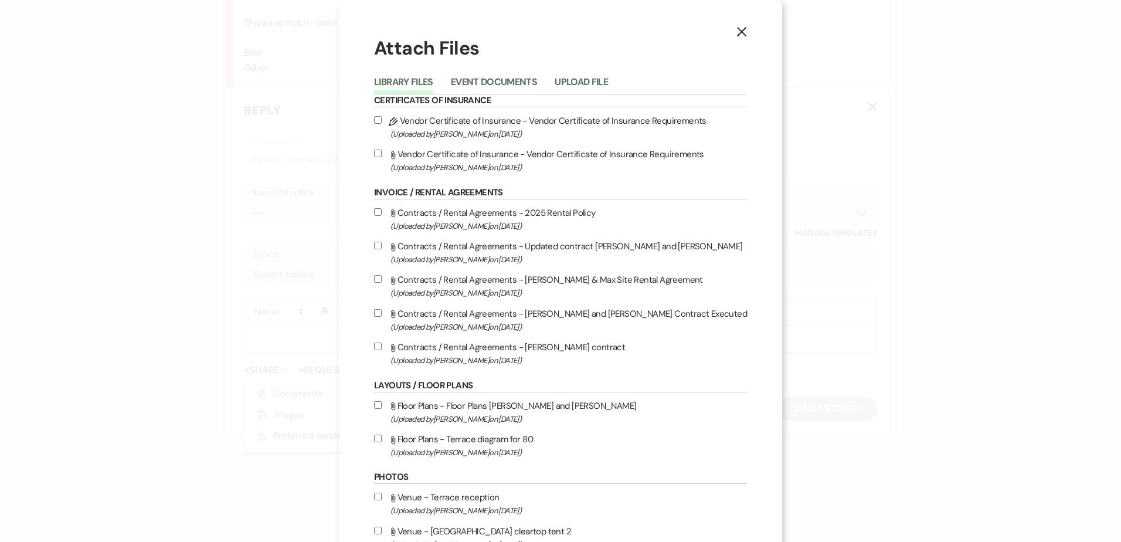
drag, startPoint x: 615, startPoint y: 76, endPoint x: 577, endPoint y: 110, distance: 50.7
click at [608, 80] on button "Upload File" at bounding box center [581, 85] width 53 height 16
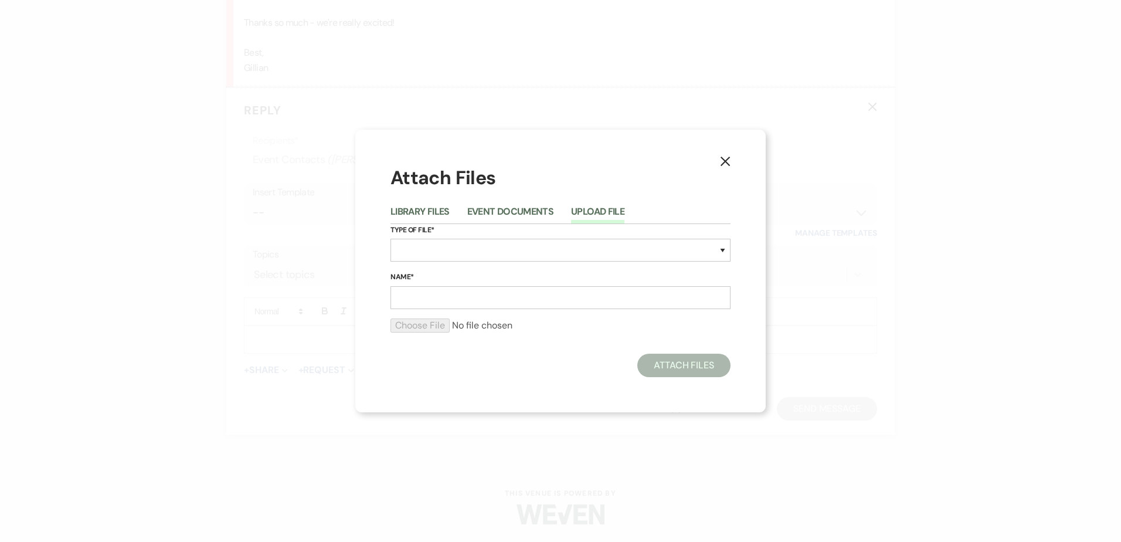
click at [522, 232] on label "Type of File*" at bounding box center [560, 230] width 340 height 13
click at [537, 243] on select "Special Event Insurance Vendor Certificate of Insurance Contracts / Rental Agre…" at bounding box center [560, 250] width 340 height 23
select select "67"
click at [390, 239] on select "Special Event Insurance Vendor Certificate of Insurance Contracts / Rental Agre…" at bounding box center [560, 250] width 340 height 23
click at [499, 301] on input "Name*" at bounding box center [560, 297] width 340 height 23
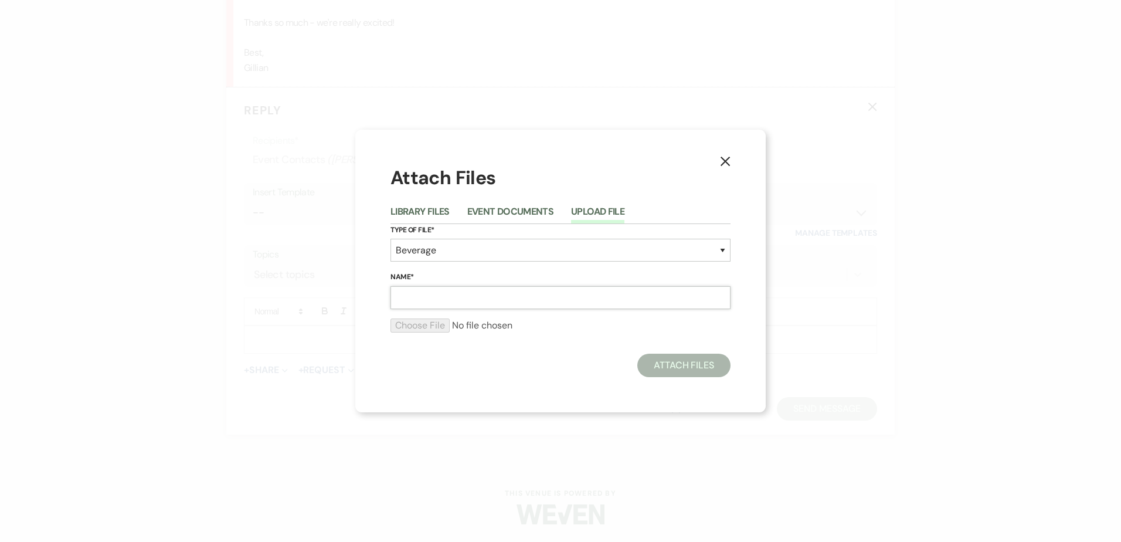
type input "Beverage Program 2027"
drag, startPoint x: 443, startPoint y: 337, endPoint x: 439, endPoint y: 321, distance: 16.5
click at [443, 336] on div at bounding box center [560, 329] width 340 height 23
click at [438, 320] on input "file" at bounding box center [560, 325] width 340 height 14
type input "C:\fakepath\2027 Beverage Program.pdf"
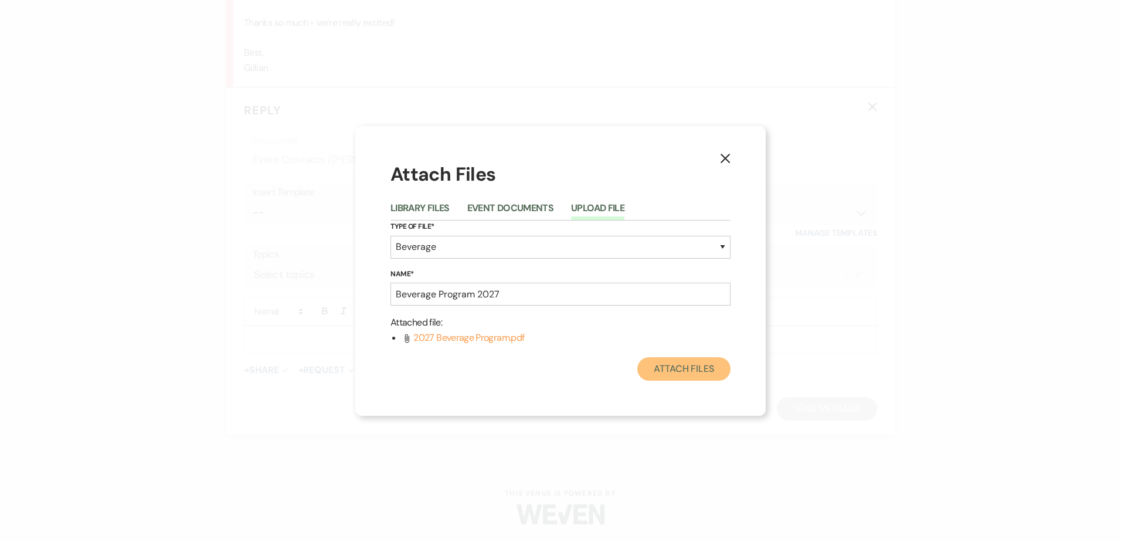
click at [689, 369] on button "Attach Files" at bounding box center [683, 368] width 93 height 23
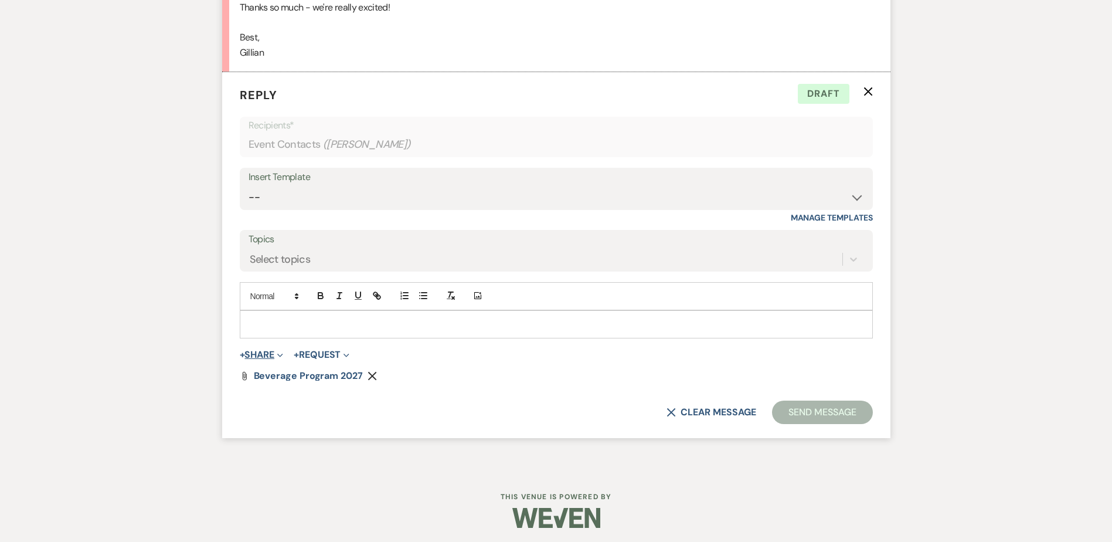
click at [274, 359] on button "+ Share Expand" at bounding box center [262, 354] width 44 height 9
click at [227, 345] on form "Reply X Draft Recipients* Event Contacts ( [PERSON_NAME] ) Insert Template -- W…" at bounding box center [556, 255] width 668 height 366
click at [260, 331] on p at bounding box center [556, 324] width 614 height 13
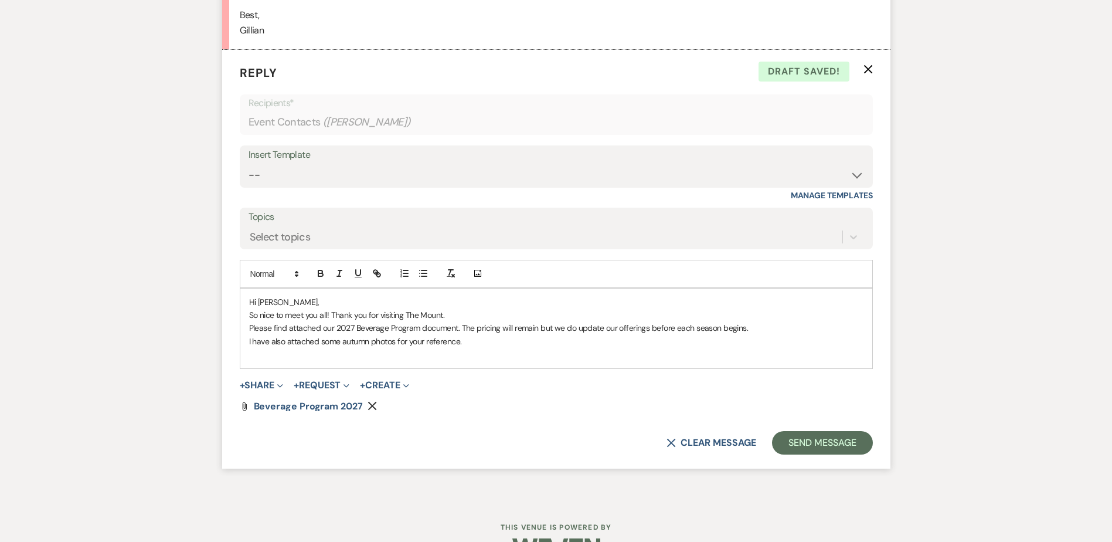
scroll to position [4377, 0]
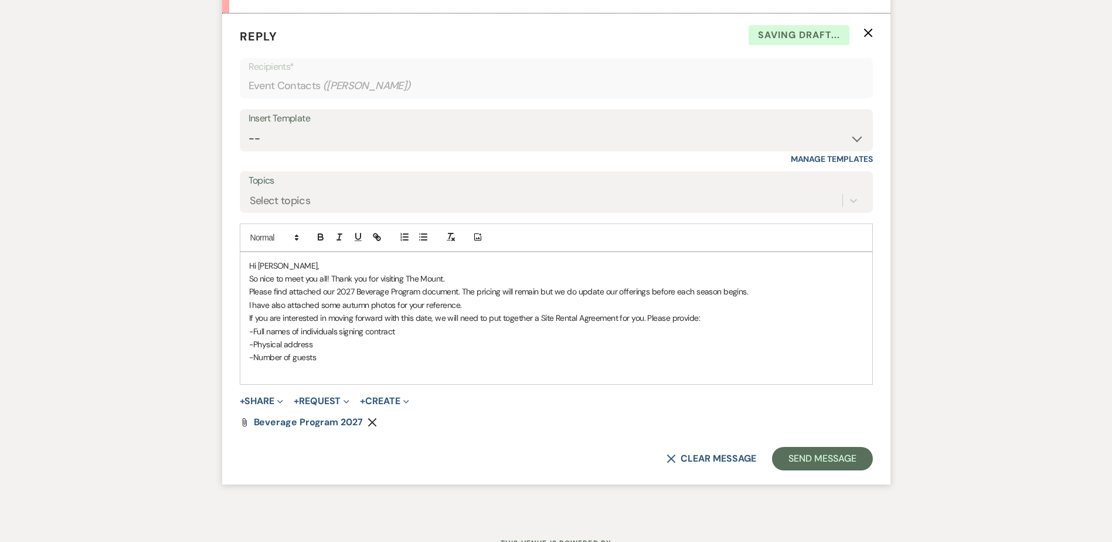
click at [646, 324] on p "If you are interested in moving forward with this date, we will need to put tog…" at bounding box center [556, 317] width 614 height 13
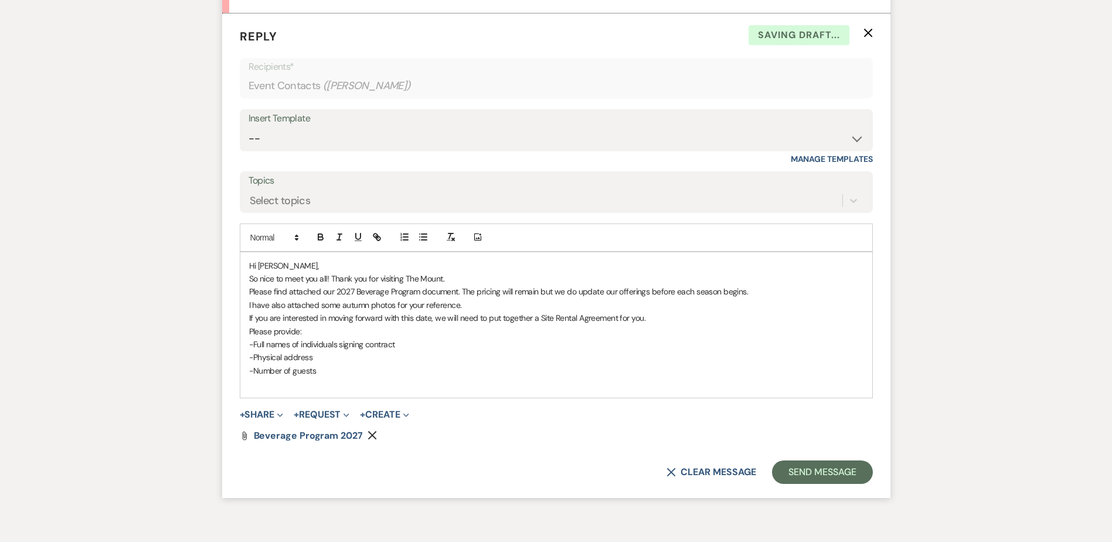
click at [415, 377] on p "-Number of guests" at bounding box center [556, 370] width 614 height 13
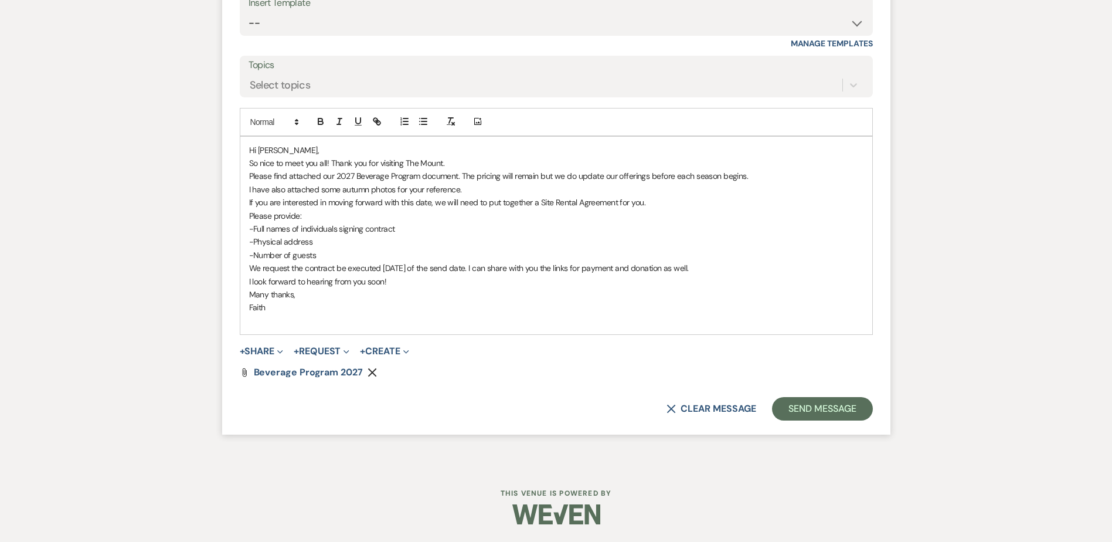
scroll to position [4508, 0]
click at [371, 373] on use "button" at bounding box center [372, 372] width 9 height 9
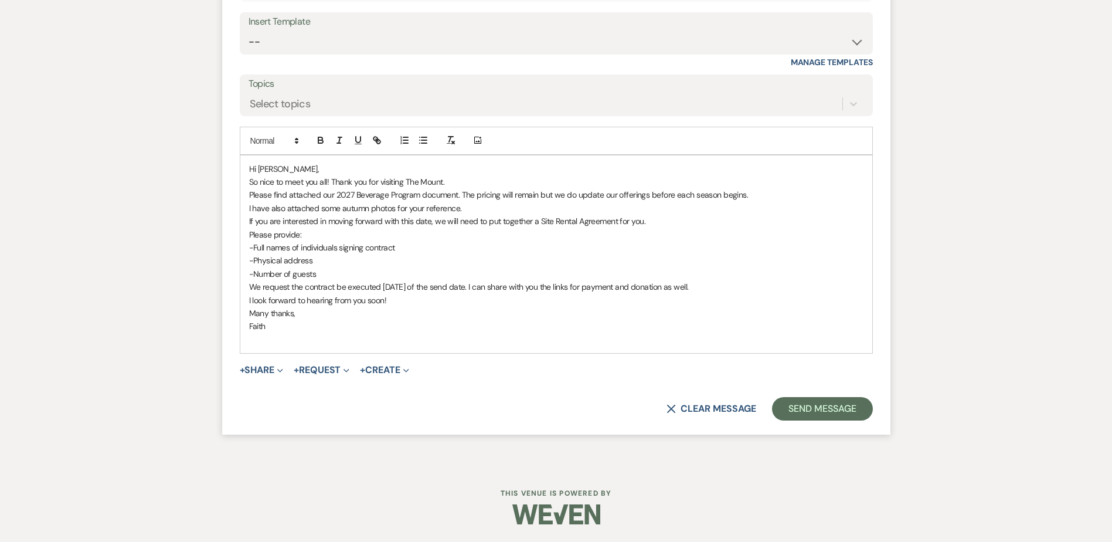
click at [351, 197] on p "Please find attached our 2027 Beverage Program document. The pricing will remai…" at bounding box center [556, 194] width 614 height 13
click at [338, 190] on p "Please find attached our 2026 Beverage Program document. The pricing will remai…" at bounding box center [556, 194] width 614 height 13
click at [264, 374] on button "+ Share Expand" at bounding box center [262, 369] width 44 height 9
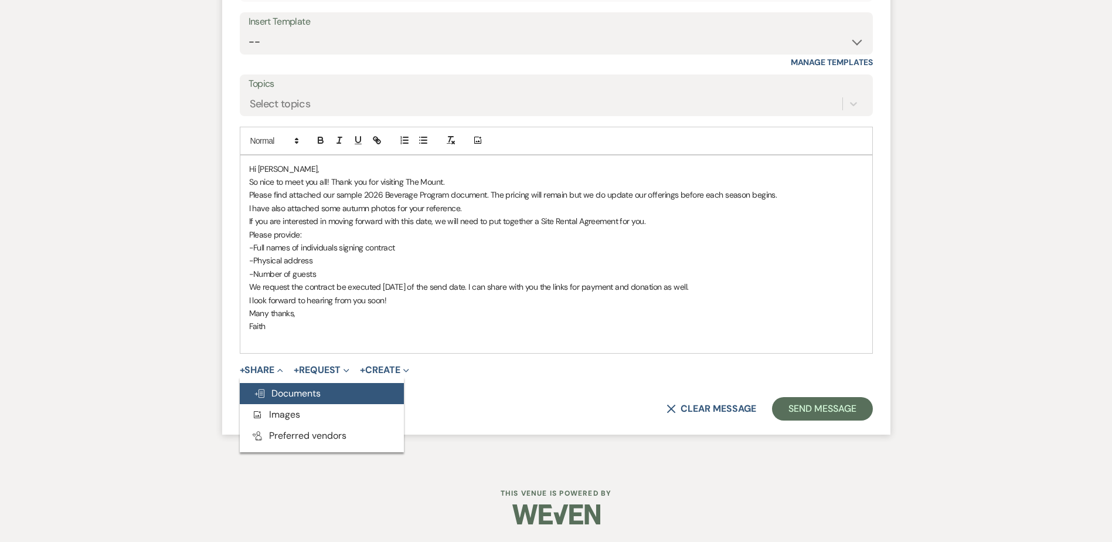
click at [280, 389] on span "Doc Upload Documents" at bounding box center [287, 393] width 67 height 12
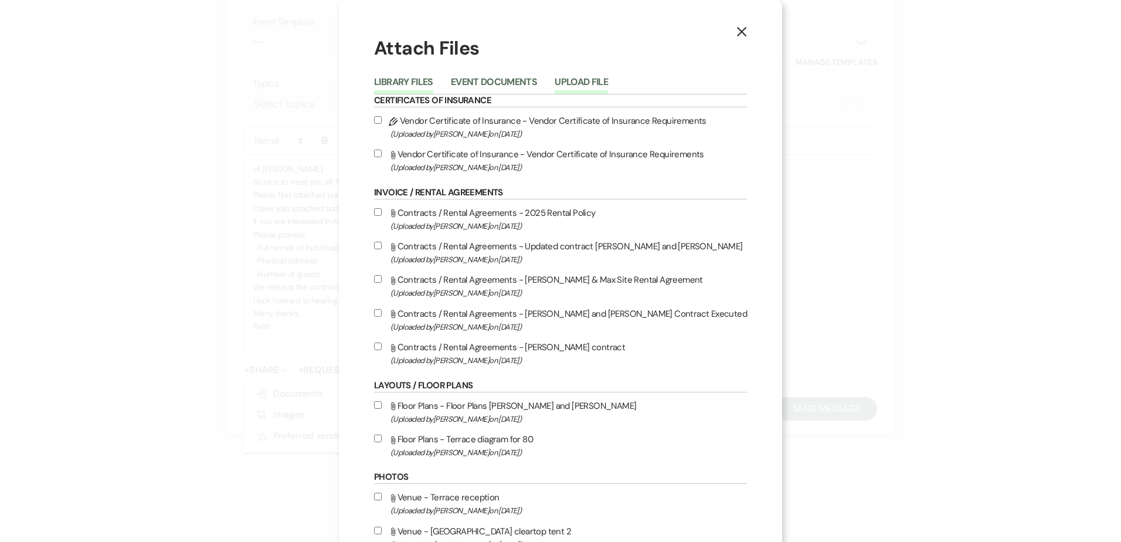
click at [587, 77] on button "Upload File" at bounding box center [581, 85] width 53 height 16
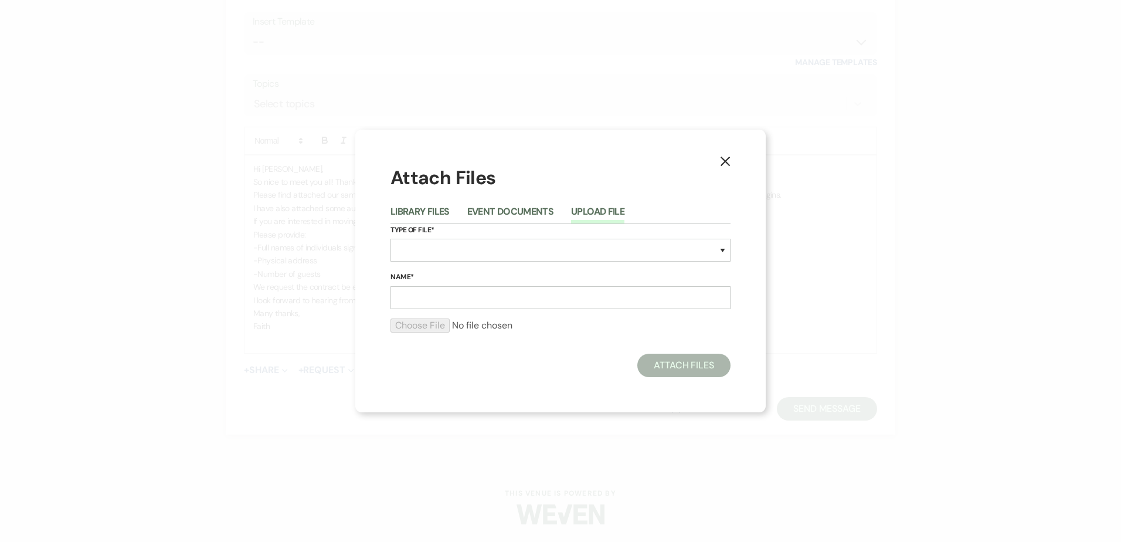
click at [463, 234] on label "Type of File*" at bounding box center [560, 230] width 340 height 13
click at [473, 240] on select "Special Event Insurance Vendor Certificate of Insurance Contracts / Rental Agre…" at bounding box center [560, 250] width 340 height 23
select select "67"
click at [390, 239] on select "Special Event Insurance Vendor Certificate of Insurance Contracts / Rental Agre…" at bounding box center [560, 250] width 340 height 23
drag, startPoint x: 432, startPoint y: 293, endPoint x: 415, endPoint y: 291, distance: 17.1
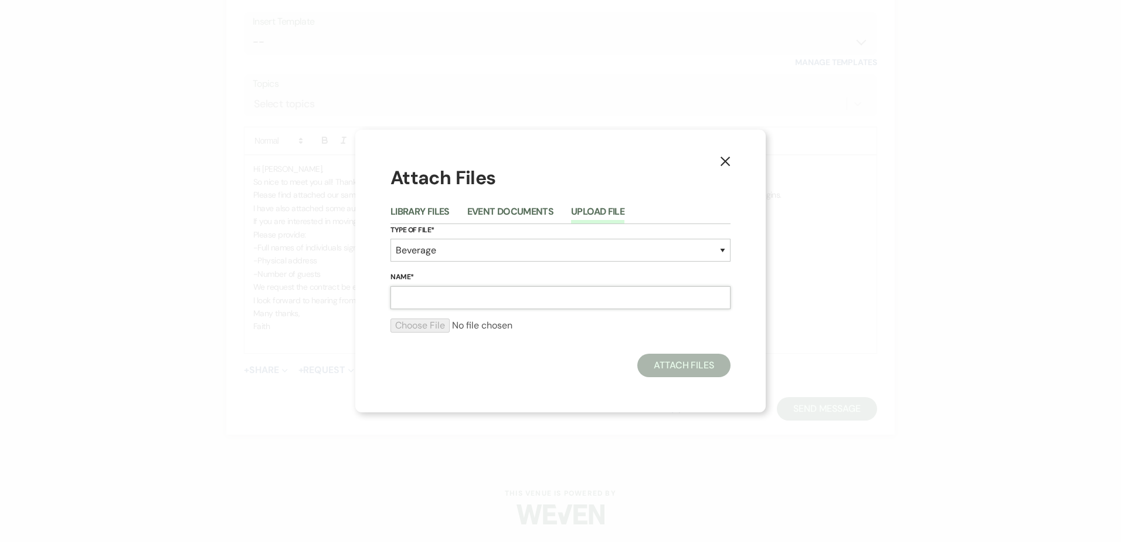
click at [430, 294] on input "Name*" at bounding box center [560, 297] width 340 height 23
type input "Beverage Program 2026"
click at [439, 321] on input "file" at bounding box center [560, 325] width 340 height 14
type input "C:\fakepath\2026 Beverage Program - sample.pdf"
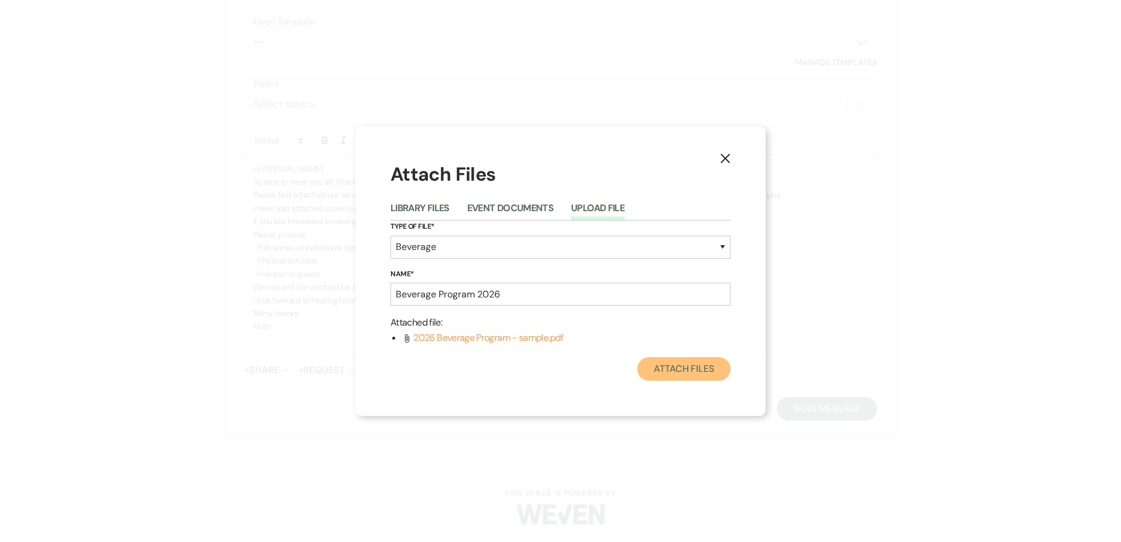
click at [699, 369] on button "Attach Files" at bounding box center [683, 368] width 93 height 23
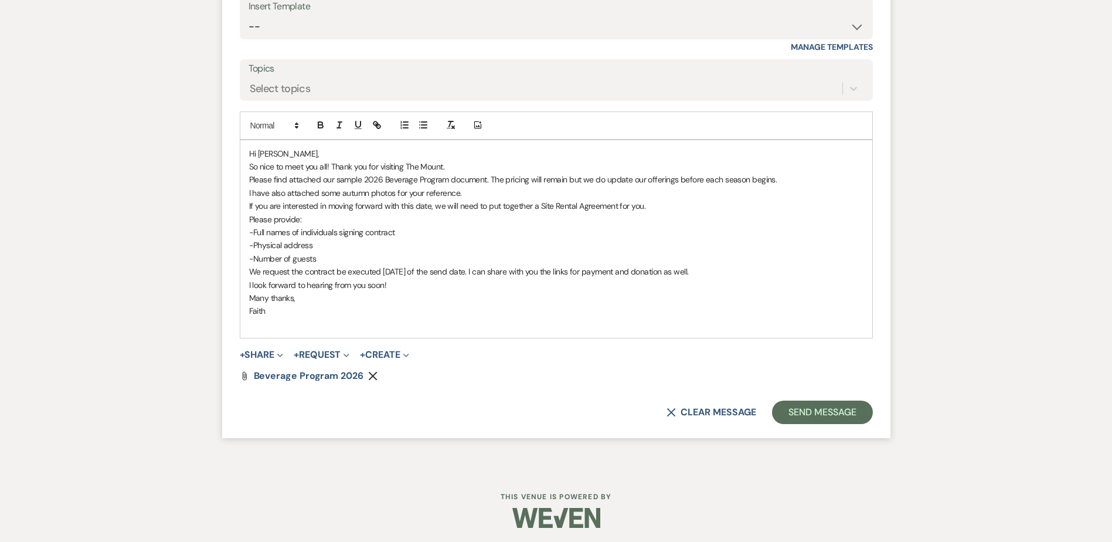
click at [311, 508] on div at bounding box center [556, 517] width 600 height 55
click at [262, 359] on button "+ Share Expand" at bounding box center [262, 354] width 44 height 9
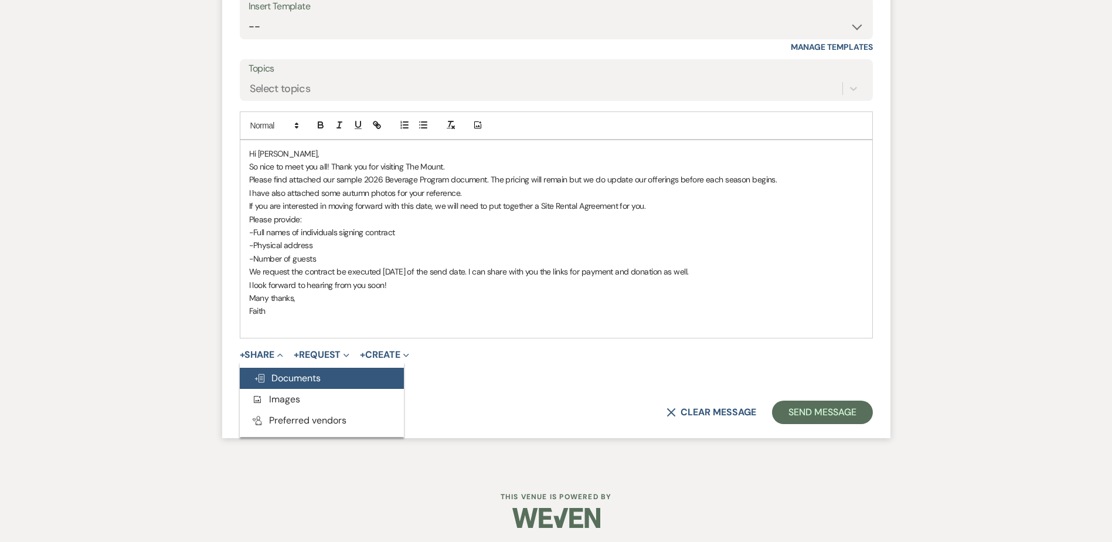
click at [283, 384] on span "Doc Upload Documents" at bounding box center [287, 378] width 67 height 12
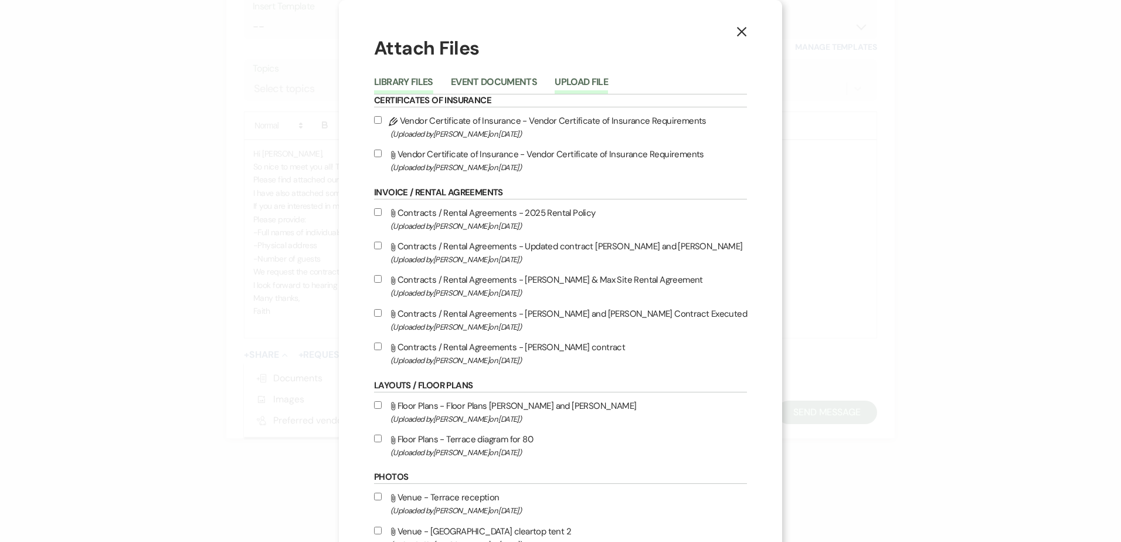
click at [608, 87] on button "Upload File" at bounding box center [581, 85] width 53 height 16
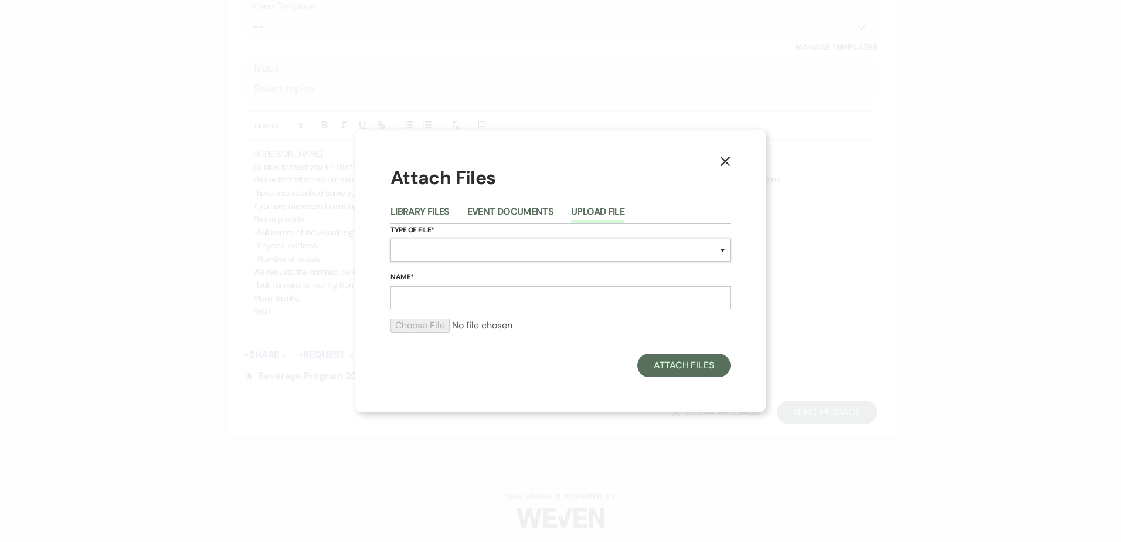
click at [413, 245] on select "Special Event Insurance Vendor Certificate of Insurance Contracts / Rental Agre…" at bounding box center [560, 250] width 340 height 23
select select "55"
click at [390, 239] on select "Special Event Insurance Vendor Certificate of Insurance Contracts / Rental Agre…" at bounding box center [560, 250] width 340 height 23
click at [481, 305] on input "Name*" at bounding box center [560, 297] width 340 height 23
click at [433, 299] on input "Autumn at The Mount" at bounding box center [560, 297] width 340 height 23
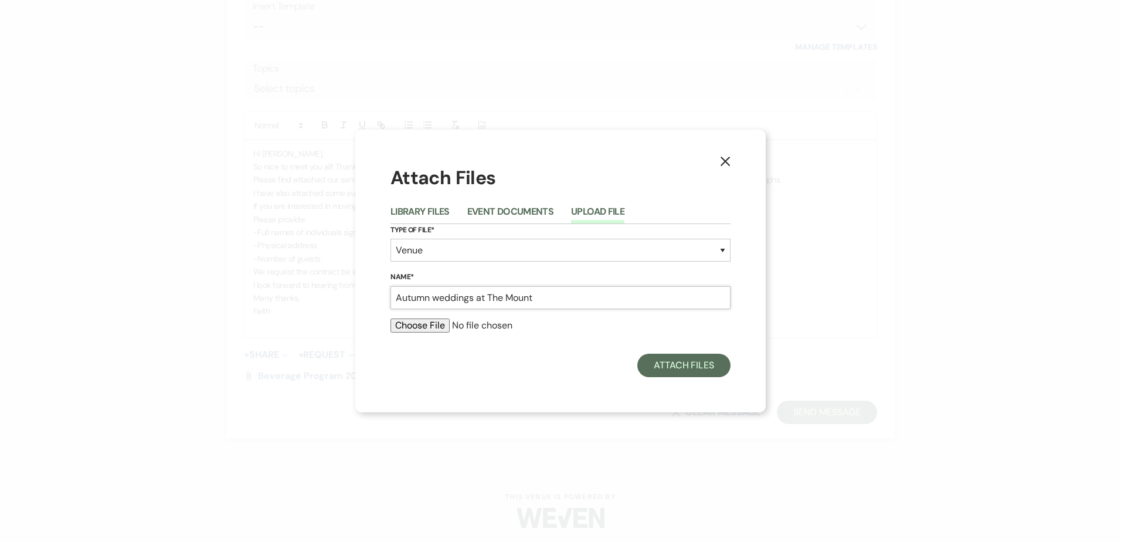
type input "Autumn weddings at The Mount"
click at [410, 320] on input "file" at bounding box center [560, 325] width 340 height 14
click at [416, 330] on input "file" at bounding box center [560, 325] width 340 height 14
type input "C:\fakepath\Autumn.zip"
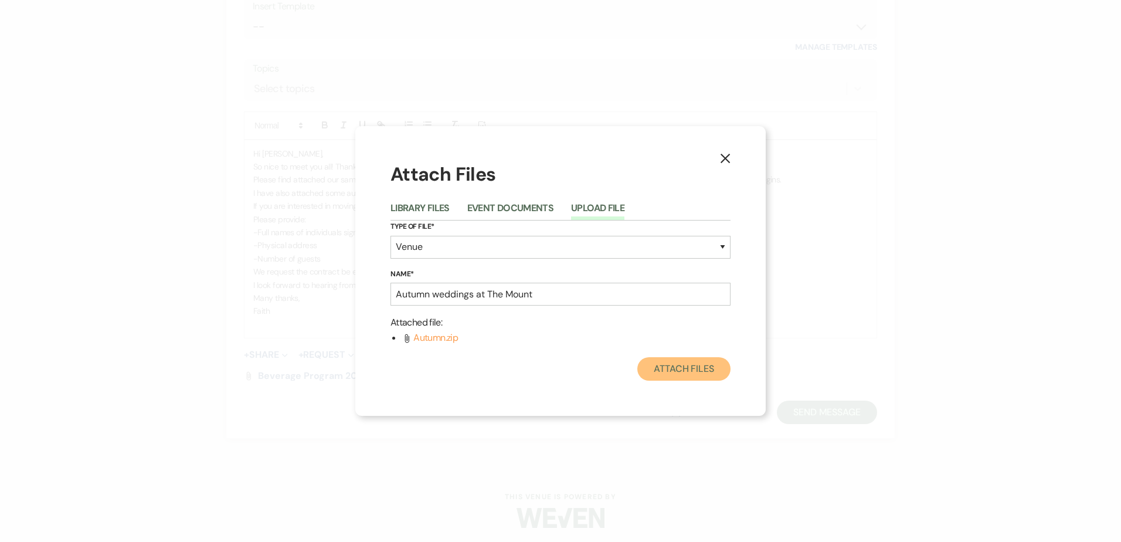
click at [677, 372] on button "Attach Files" at bounding box center [683, 368] width 93 height 23
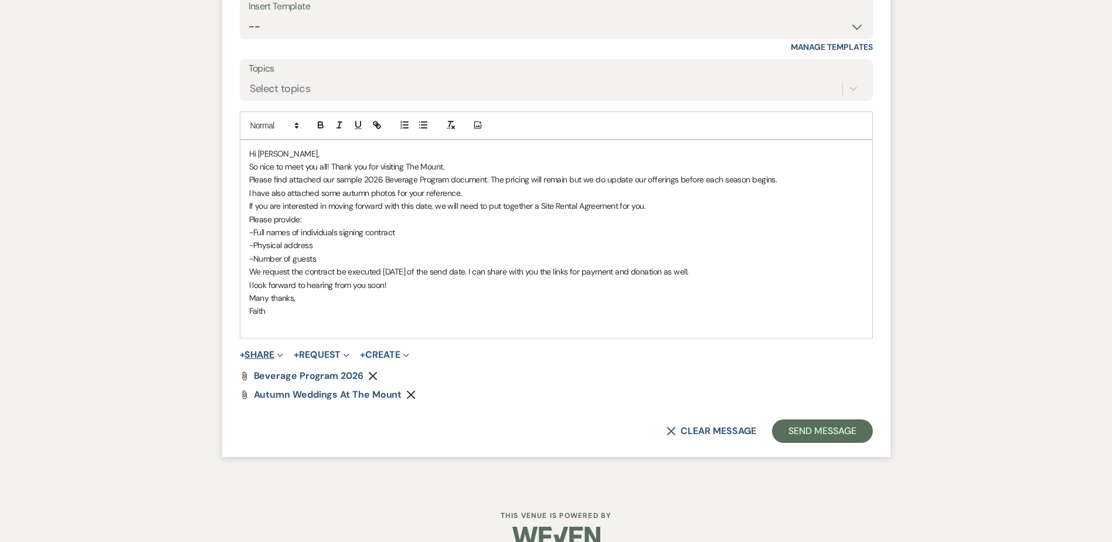
click at [257, 359] on button "+ Share Expand" at bounding box center [262, 354] width 44 height 9
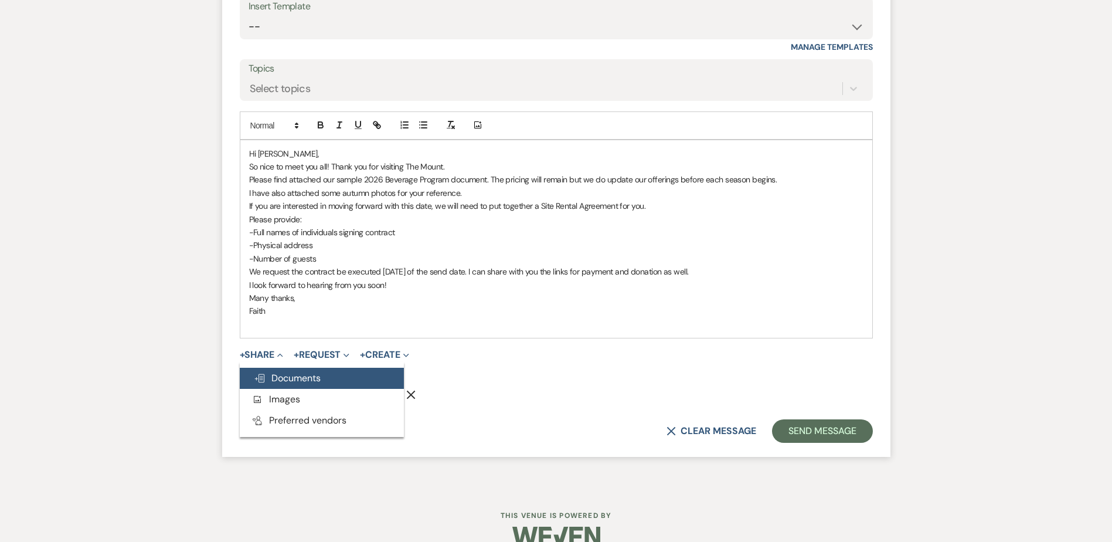
click at [281, 384] on span "Doc Upload Documents" at bounding box center [287, 378] width 67 height 12
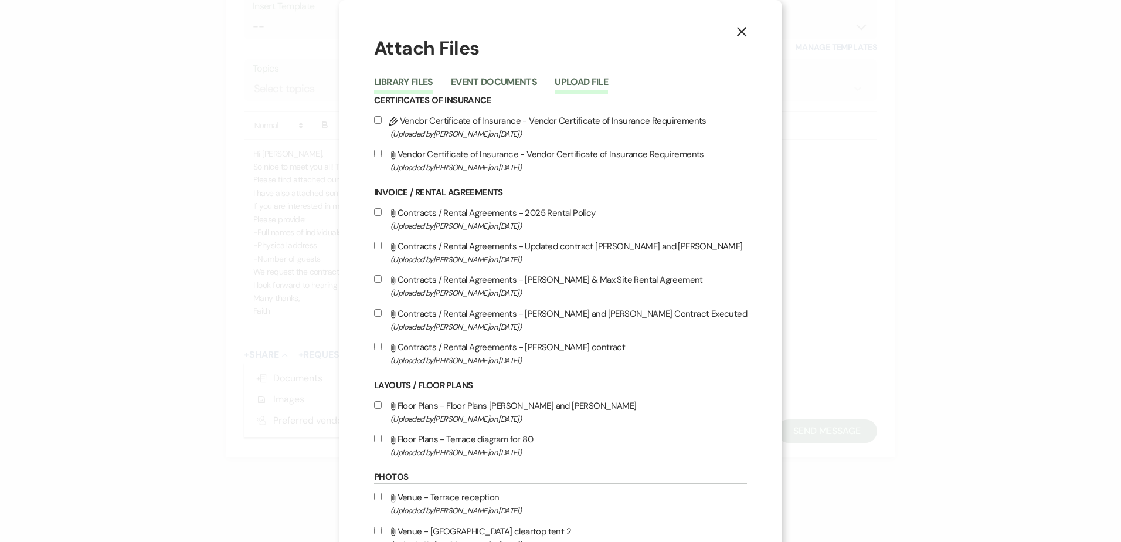
click at [581, 86] on button "Upload File" at bounding box center [581, 85] width 53 height 16
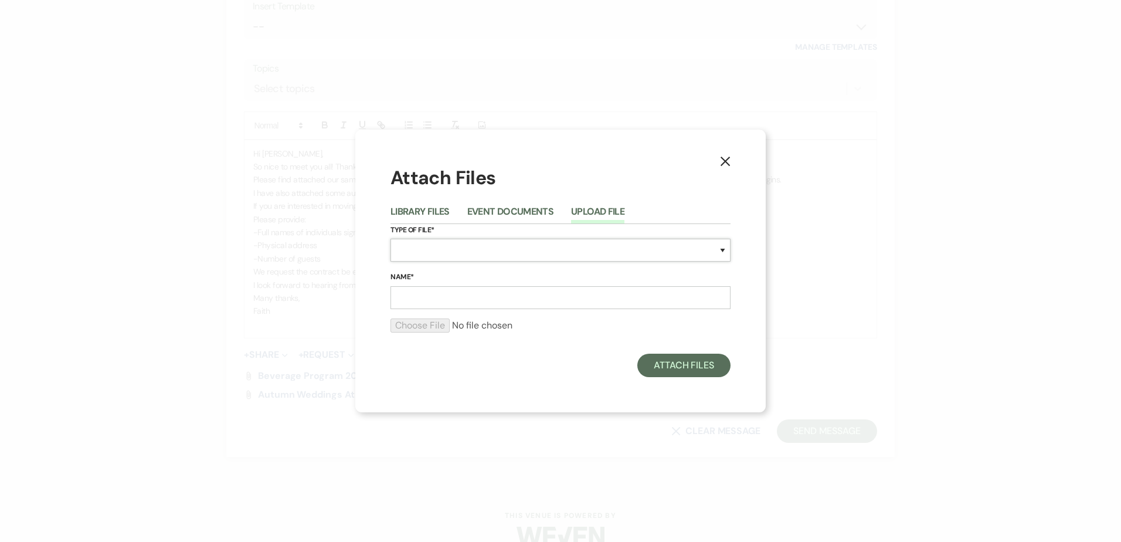
click at [511, 252] on select "Special Event Insurance Vendor Certificate of Insurance Contracts / Rental Agre…" at bounding box center [560, 250] width 340 height 23
select select "55"
click at [390, 239] on select "Special Event Insurance Vendor Certificate of Insurance Contracts / Rental Agre…" at bounding box center [560, 250] width 340 height 23
click at [475, 306] on input "Name*" at bounding box center [560, 297] width 340 height 23
type input "10.19.24 Wedding"
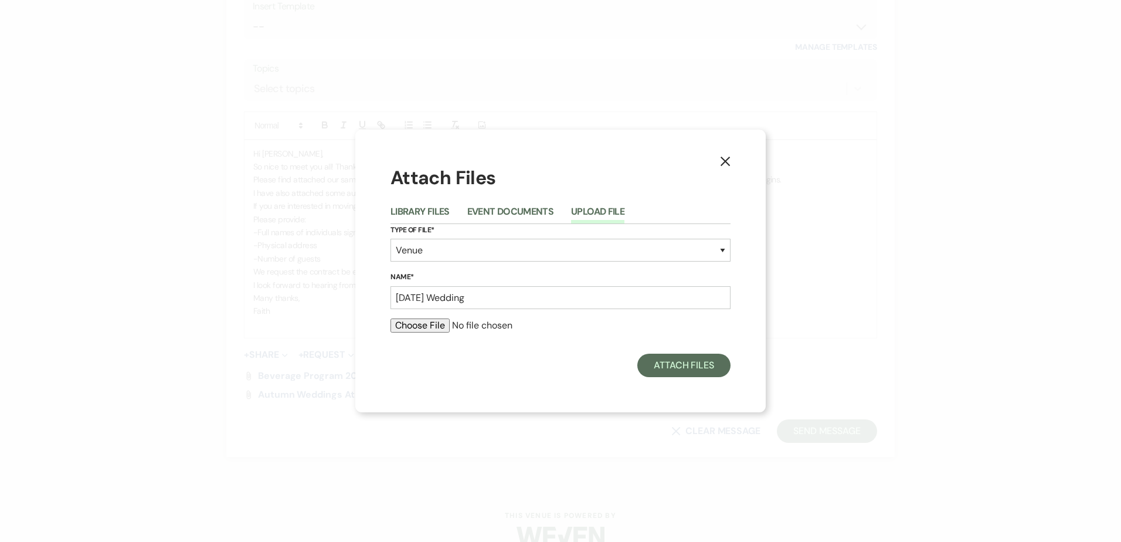
click at [437, 322] on input "file" at bounding box center [560, 325] width 340 height 14
type input "C:\fakepath\Grace Dan Dear Edith & Lily.zip"
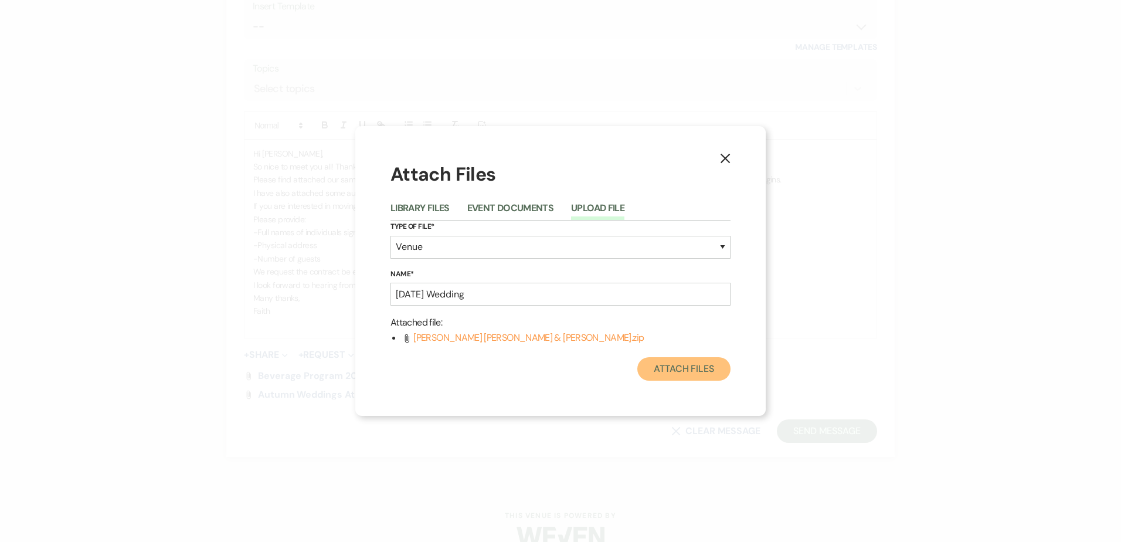
click at [670, 378] on button "Attach Files" at bounding box center [683, 368] width 93 height 23
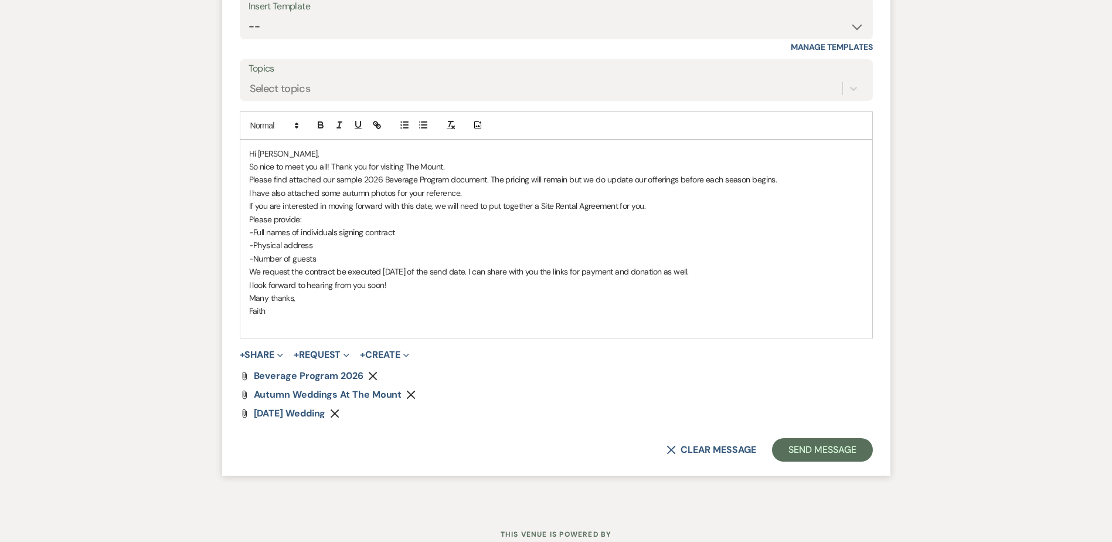
click at [272, 331] on p at bounding box center [556, 324] width 614 height 13
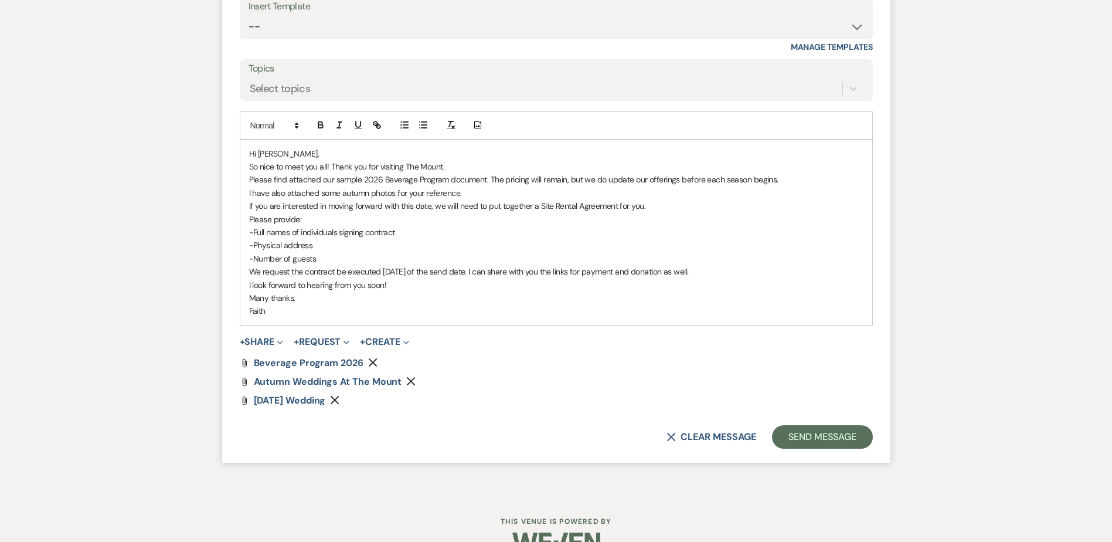
click at [457, 199] on p "I have also attached some autumn photos for your reference." at bounding box center [556, 192] width 614 height 13
click at [468, 199] on p "I have also attached some autumn photos for your reference." at bounding box center [556, 192] width 614 height 13
click at [495, 199] on p "I have also attached some autumn photos for your reference, as well as our last…" at bounding box center [556, 192] width 614 height 13
click at [570, 265] on p "-Number of guests" at bounding box center [556, 258] width 614 height 13
click at [755, 278] on p "We request the contract be executed within 2 weeks of the send date. I can shar…" at bounding box center [556, 271] width 614 height 13
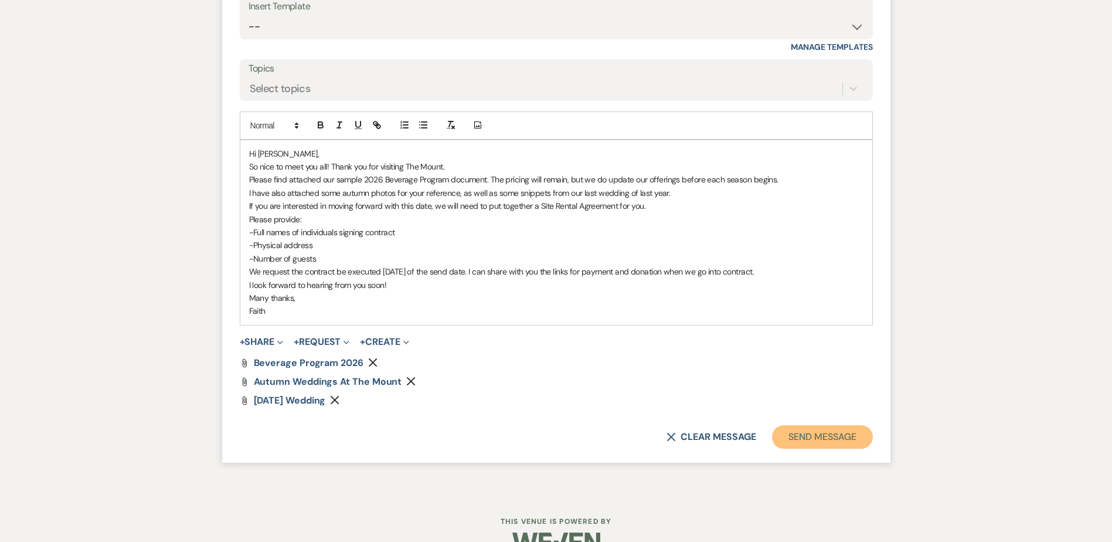
click at [821, 449] on button "Send Message" at bounding box center [822, 436] width 100 height 23
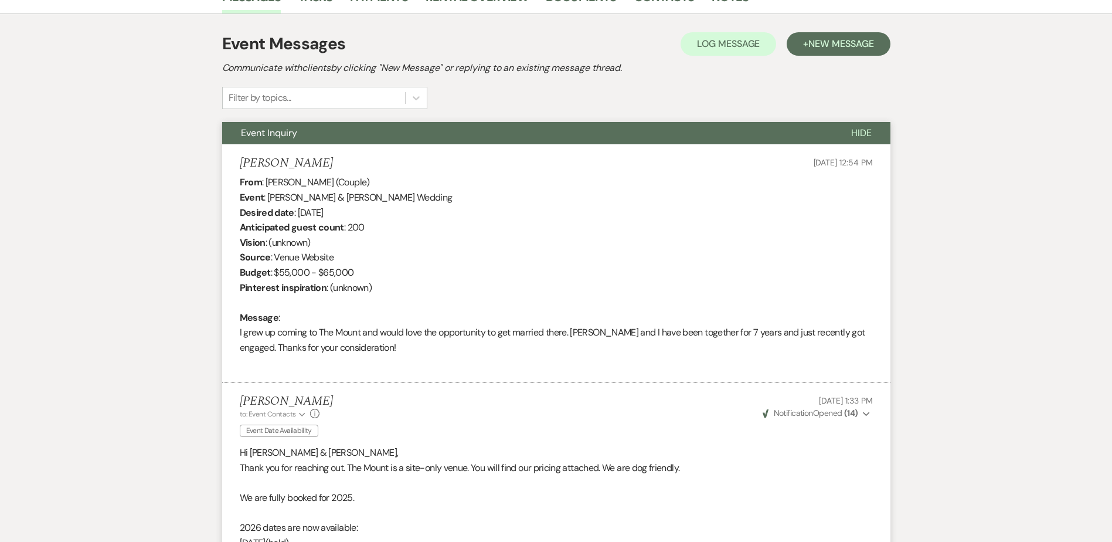
scroll to position [0, 0]
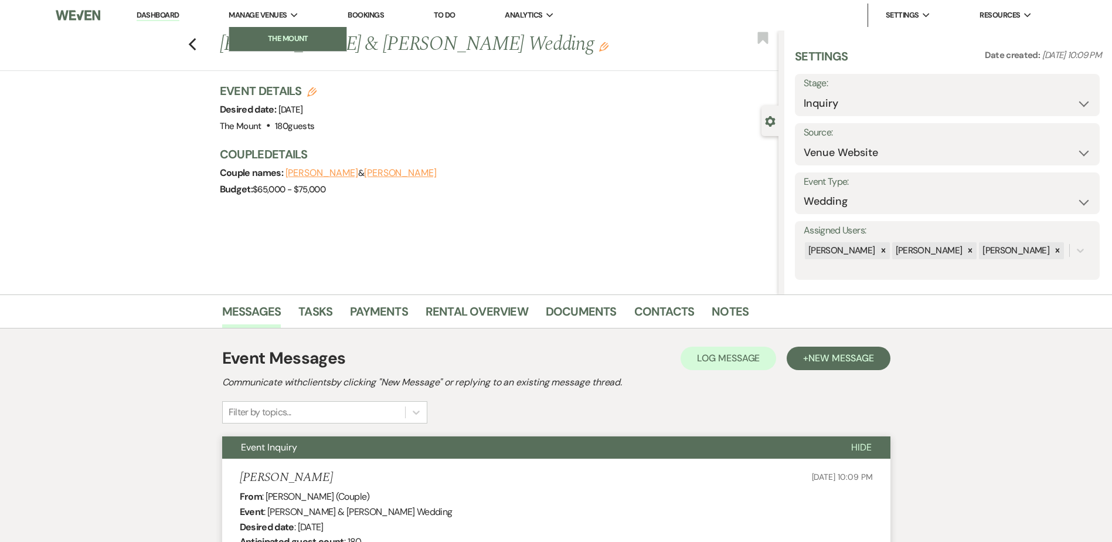
click at [267, 42] on li "The Mount" at bounding box center [288, 39] width 106 height 12
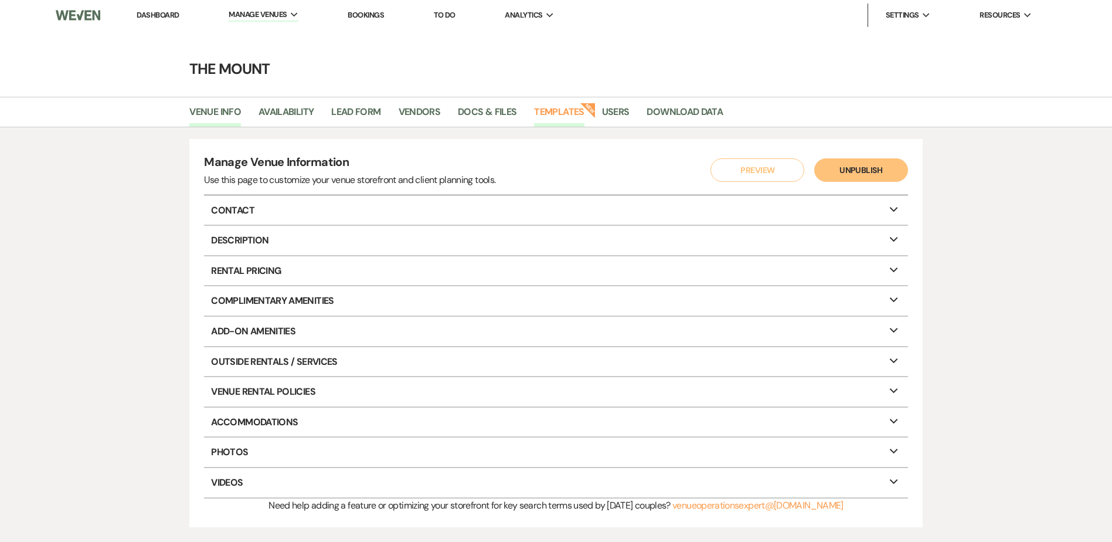
click at [570, 110] on link "Templates" at bounding box center [559, 115] width 50 height 22
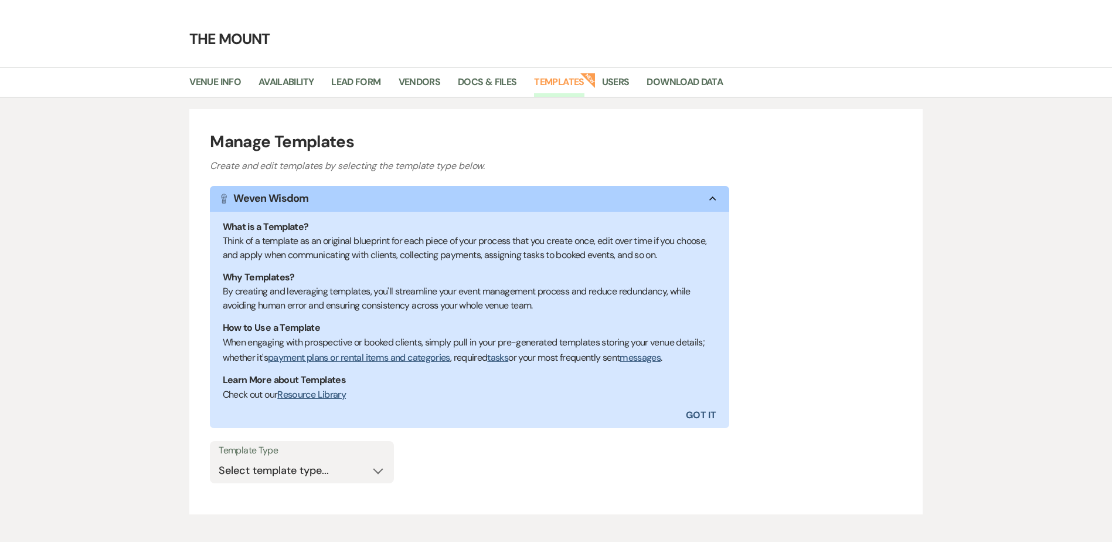
scroll to position [59, 0]
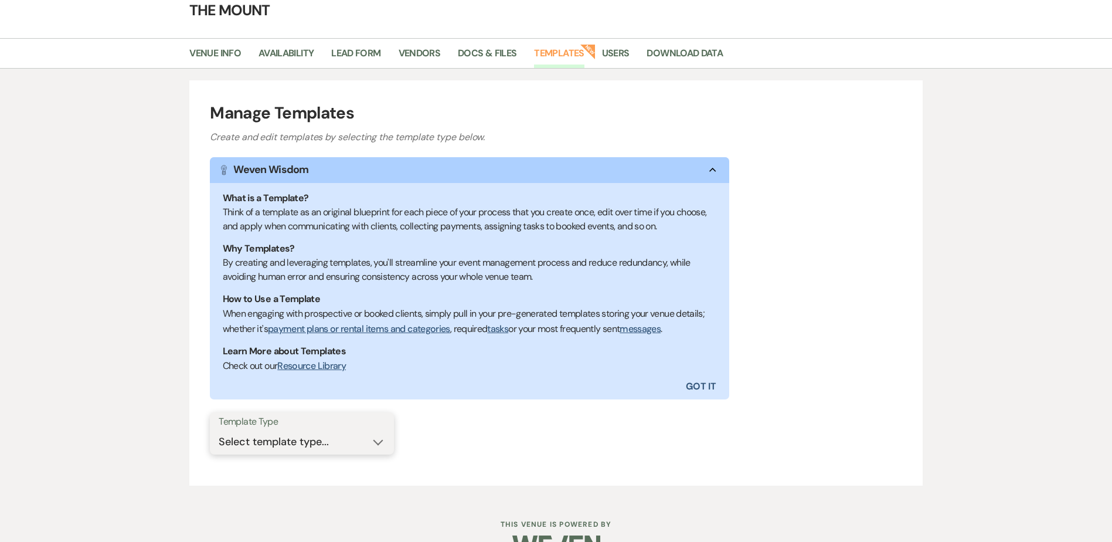
click at [312, 436] on select "Select template type... Task List Message Templates Payment Plan Inventory Item…" at bounding box center [302, 441] width 167 height 23
select select "Message Templates"
click at [219, 430] on select "Select template type... Task List Message Templates Payment Plan Inventory Item…" at bounding box center [302, 441] width 167 height 23
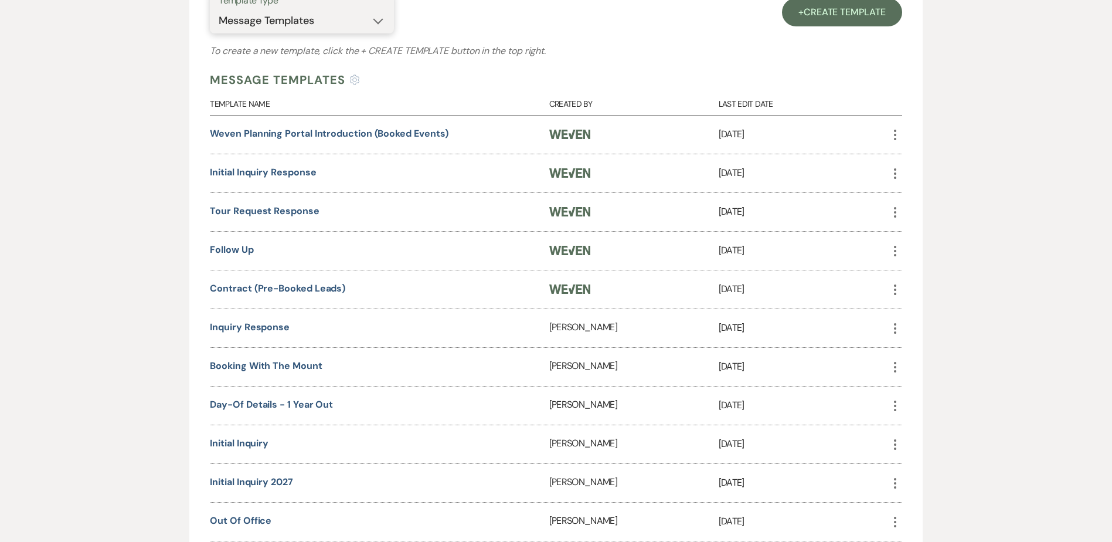
scroll to position [528, 0]
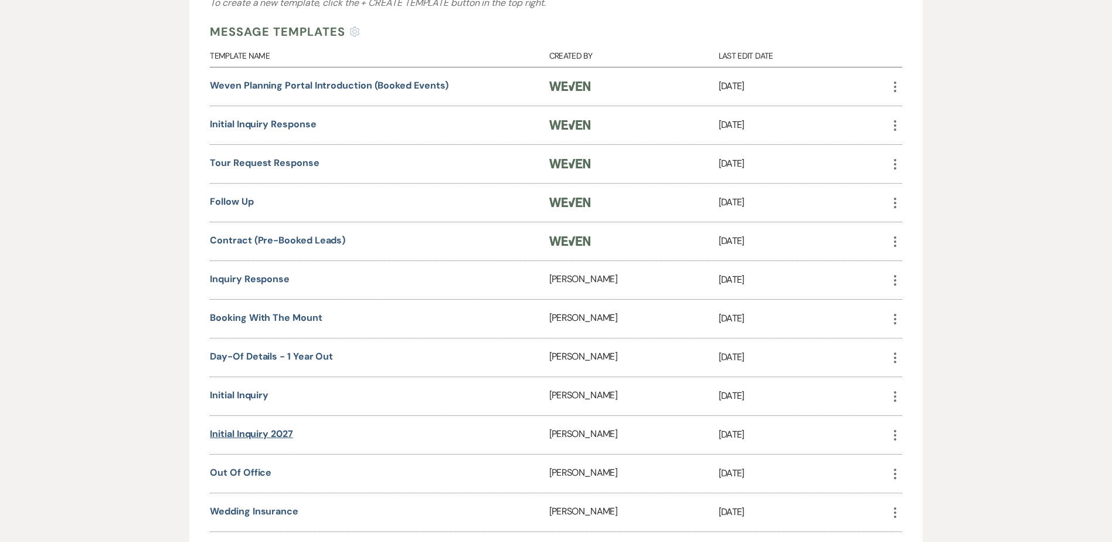
click at [267, 438] on link "Initial Inquiry 2027" at bounding box center [251, 433] width 83 height 12
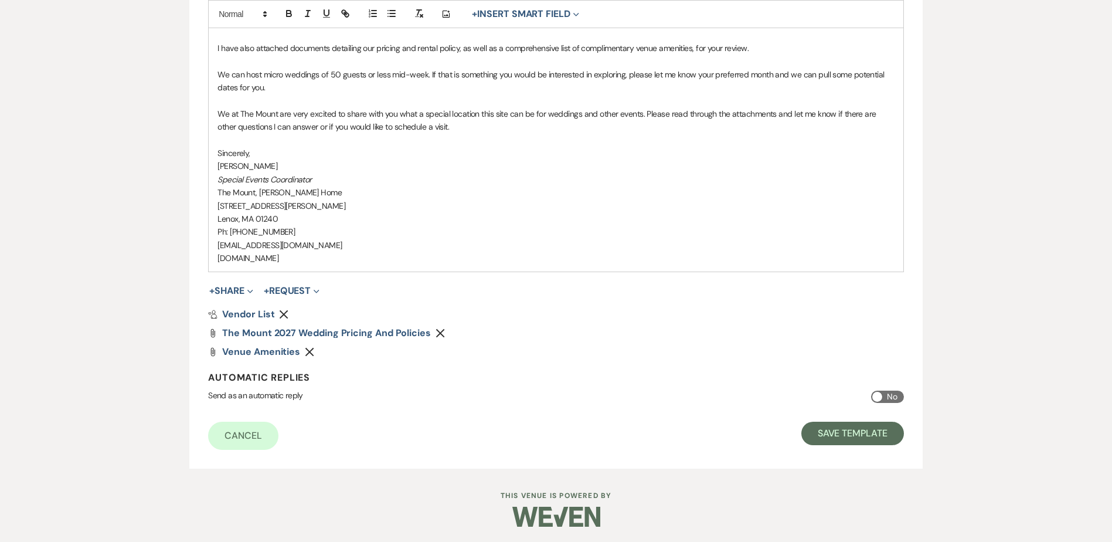
scroll to position [685, 0]
click at [827, 427] on button "Save Template" at bounding box center [852, 430] width 103 height 23
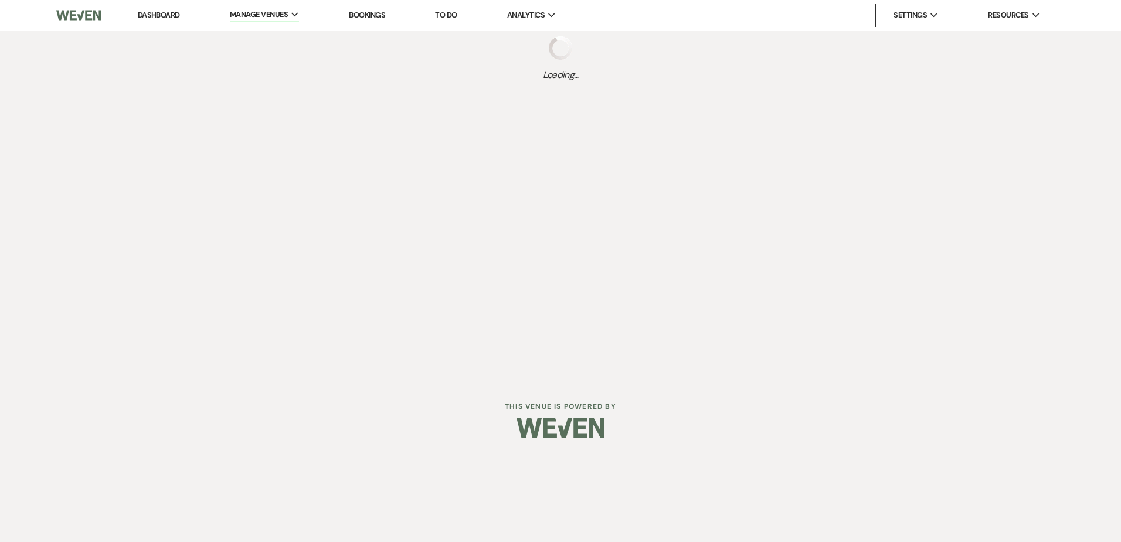
select select "Message Templates"
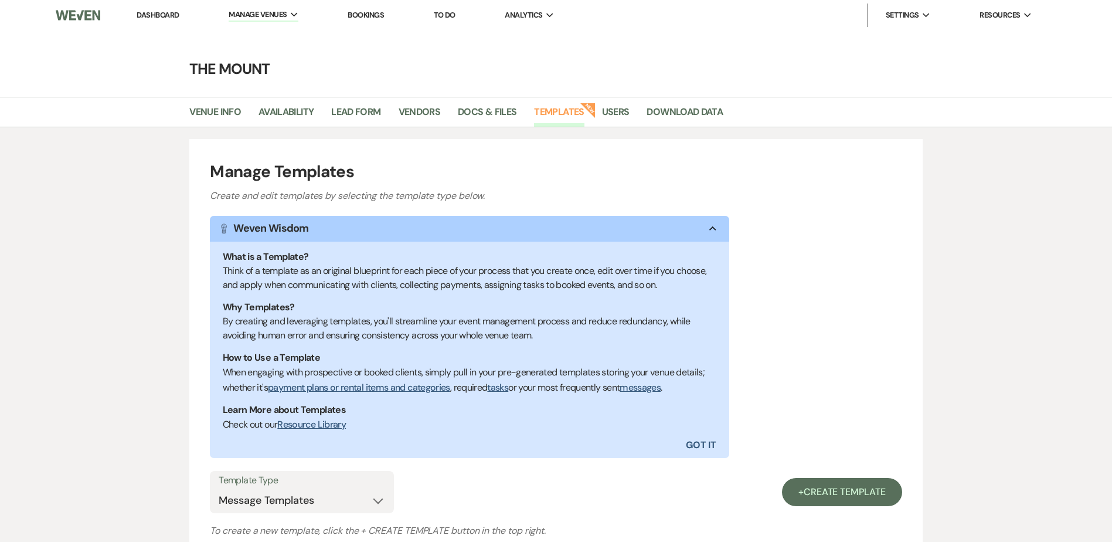
click at [176, 17] on link "Dashboard" at bounding box center [158, 15] width 42 height 10
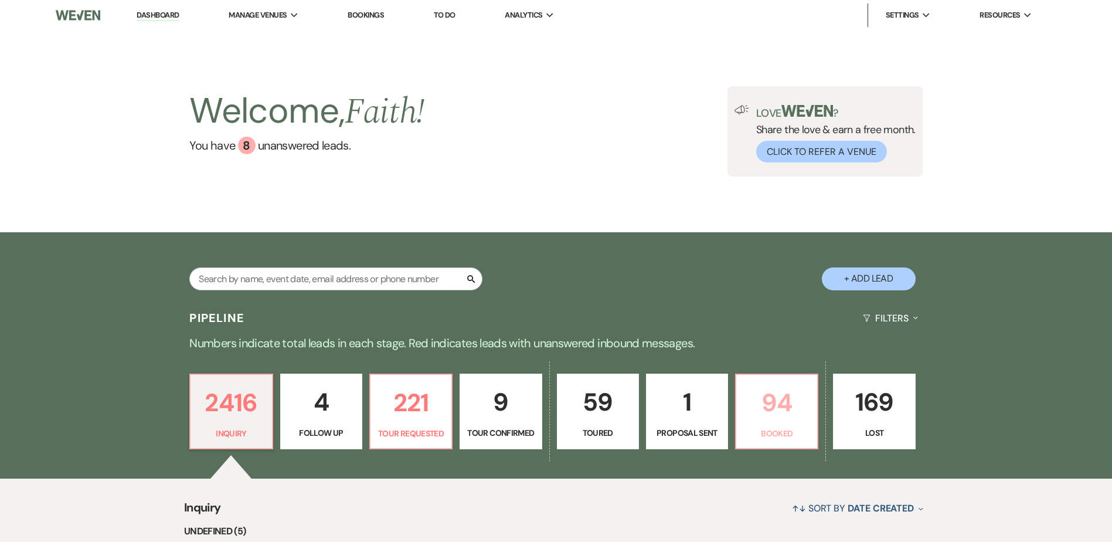
click at [760, 410] on p "94" at bounding box center [776, 402] width 67 height 39
click at [758, 269] on div "Search + Add Lead" at bounding box center [556, 269] width 844 height 62
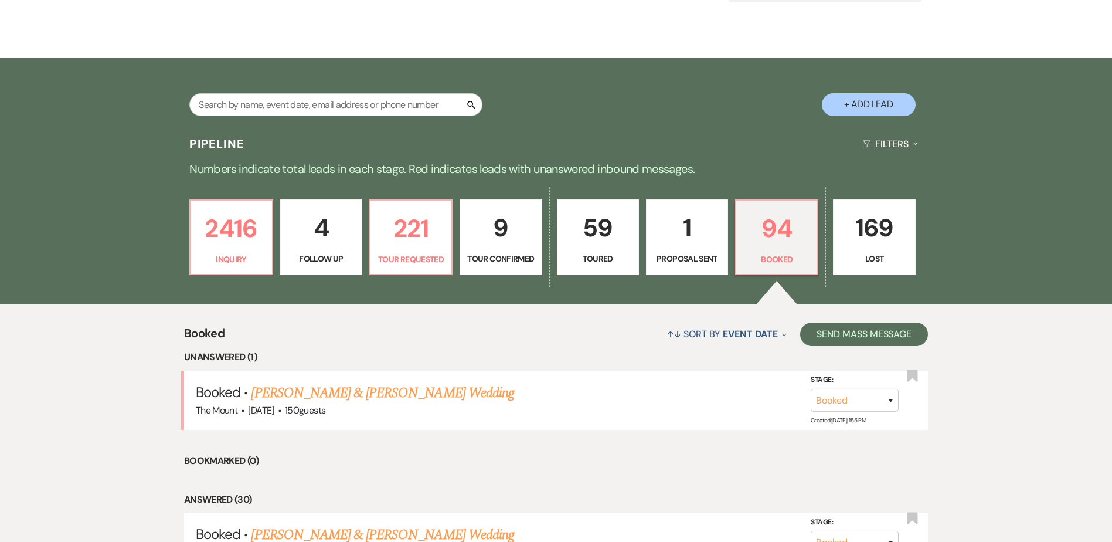
scroll to position [176, 0]
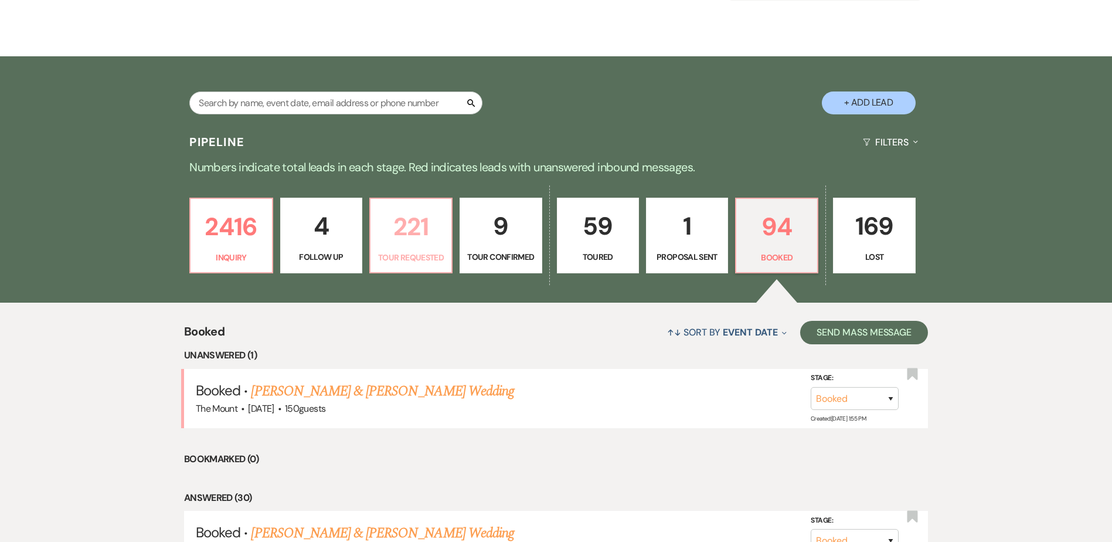
click at [433, 261] on p "Tour Requested" at bounding box center [411, 257] width 67 height 13
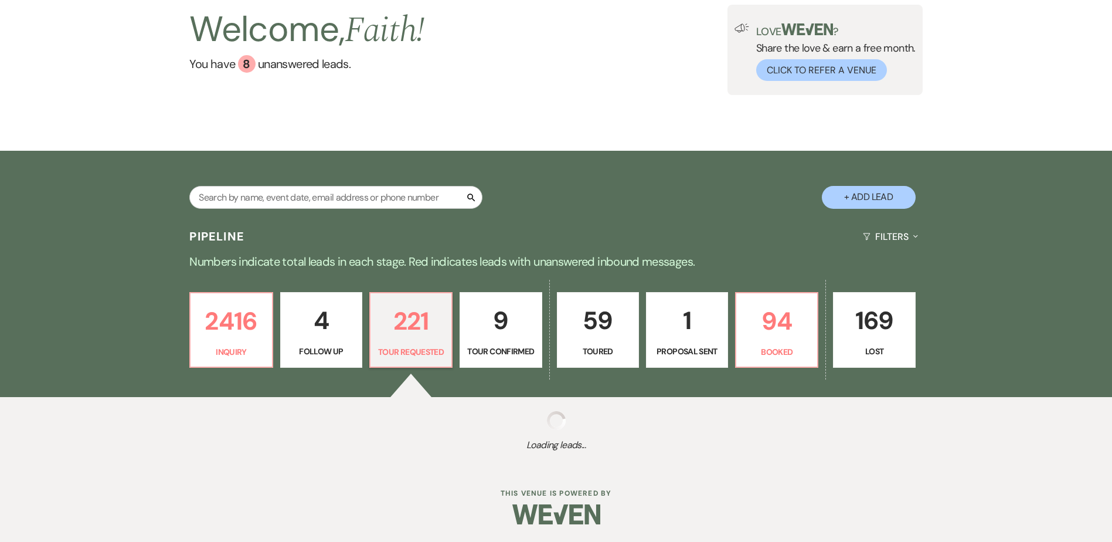
select select "2"
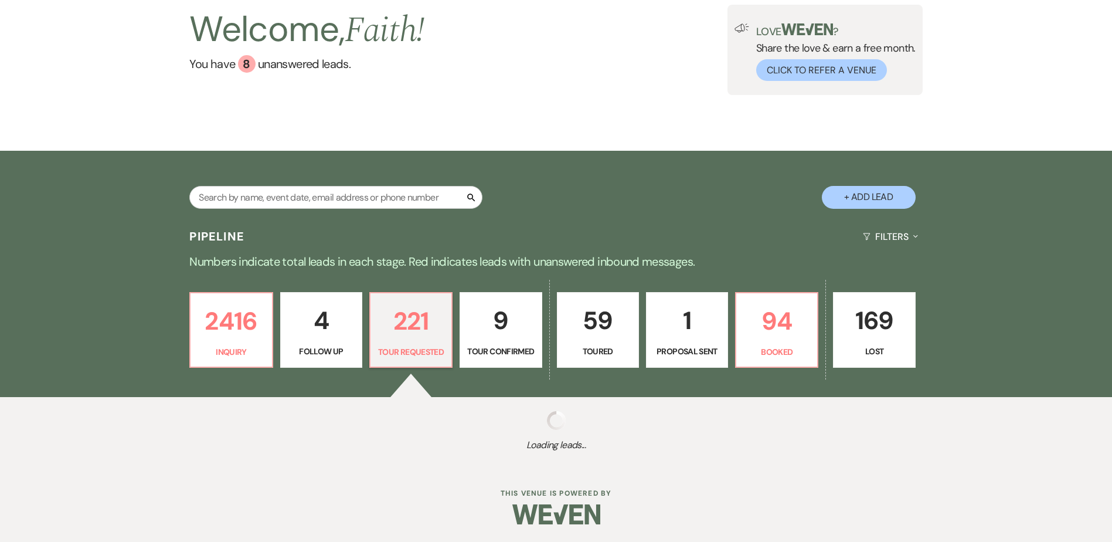
select select "2"
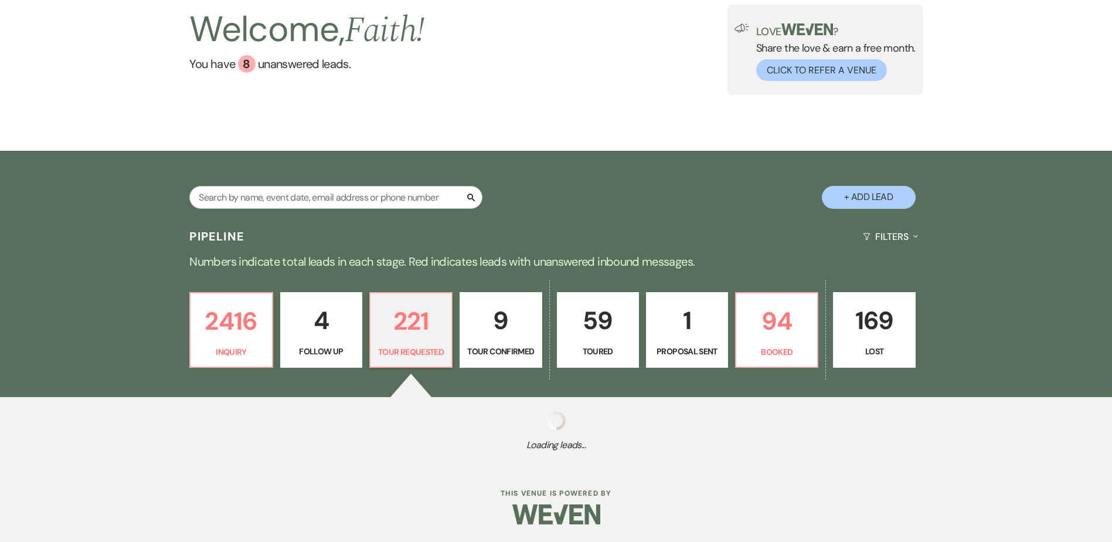
select select "2"
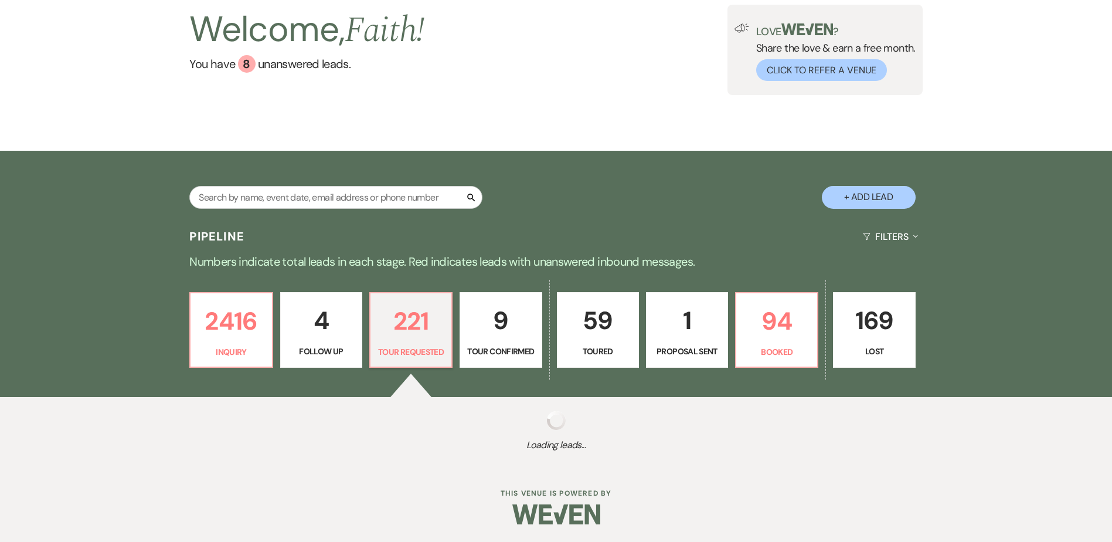
select select "2"
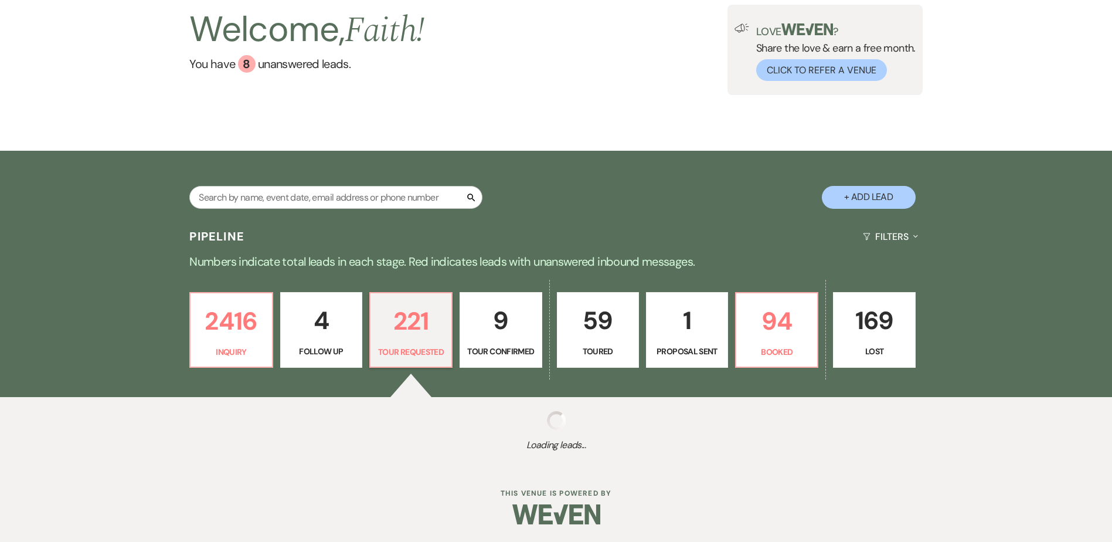
select select "2"
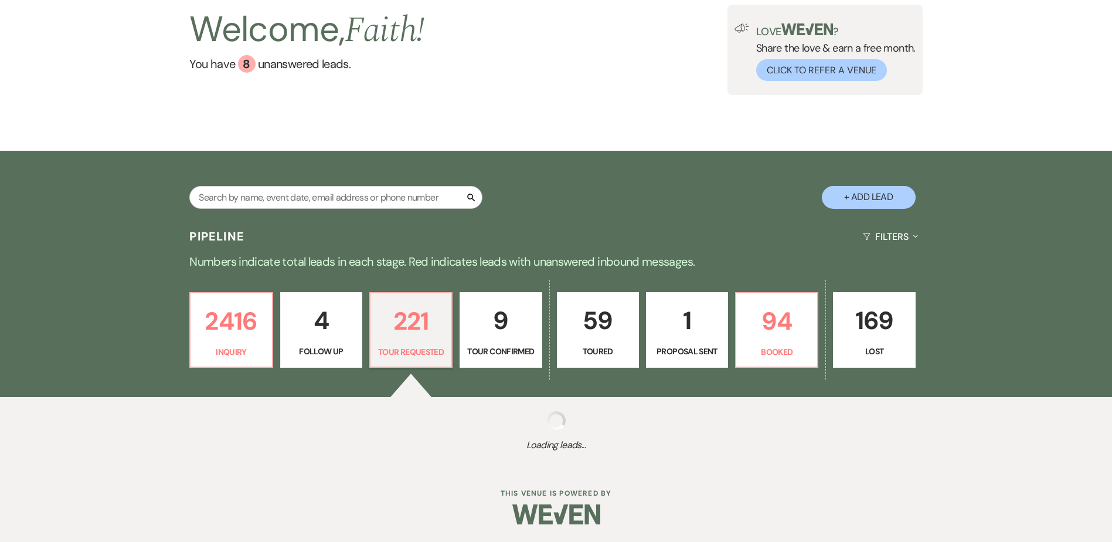
select select "2"
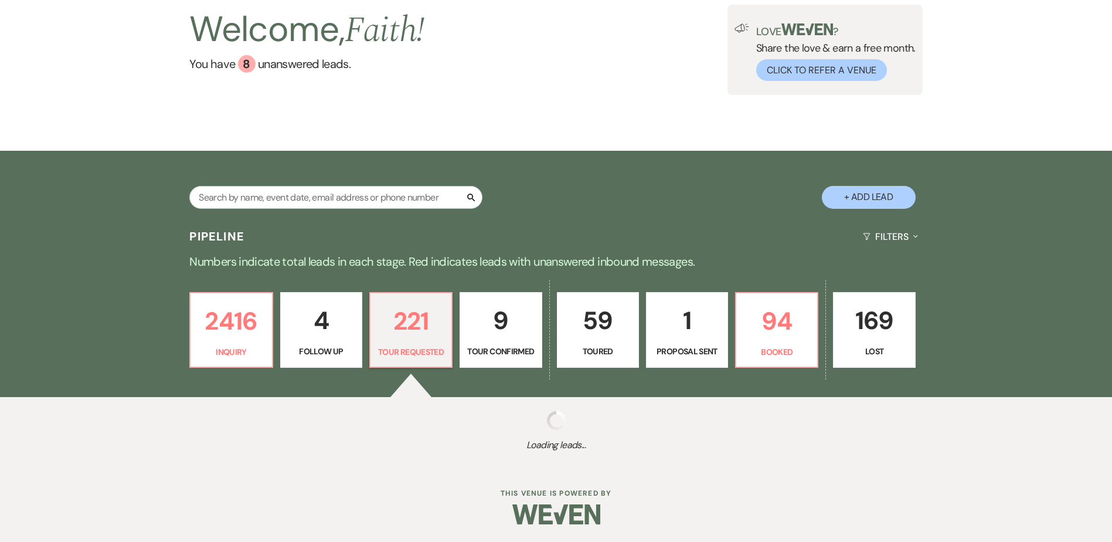
select select "2"
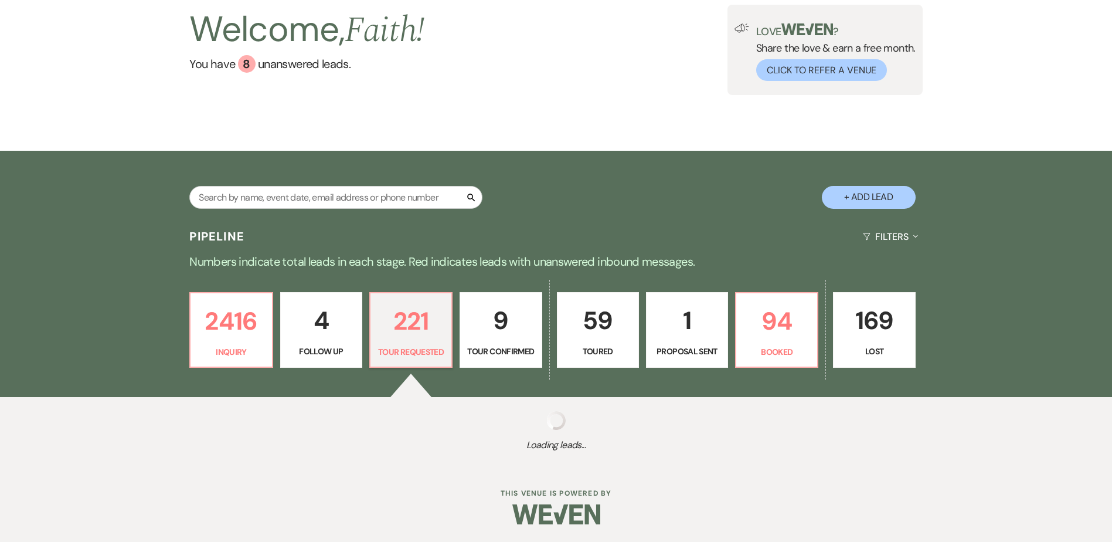
select select "2"
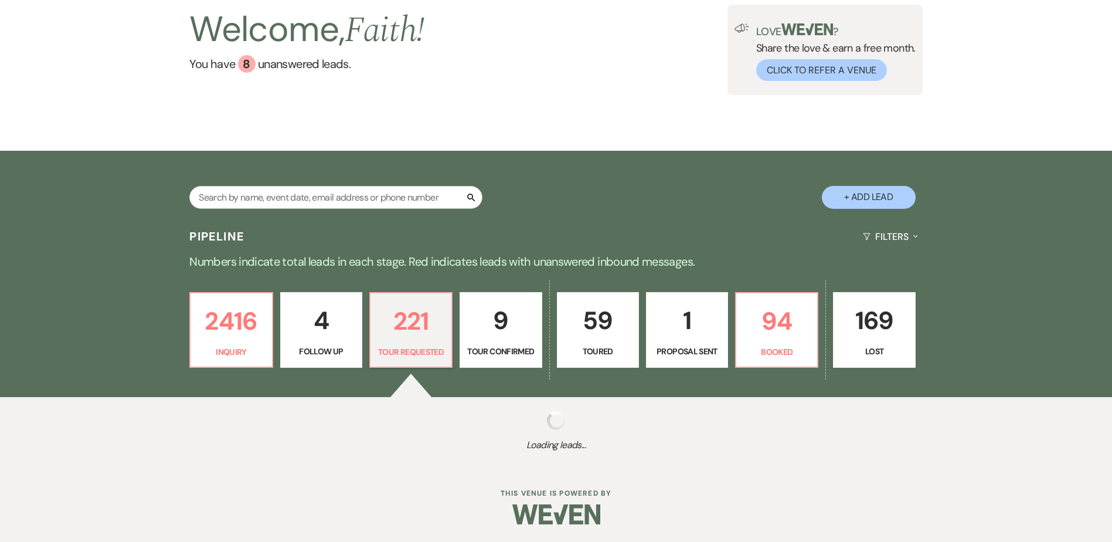
select select "2"
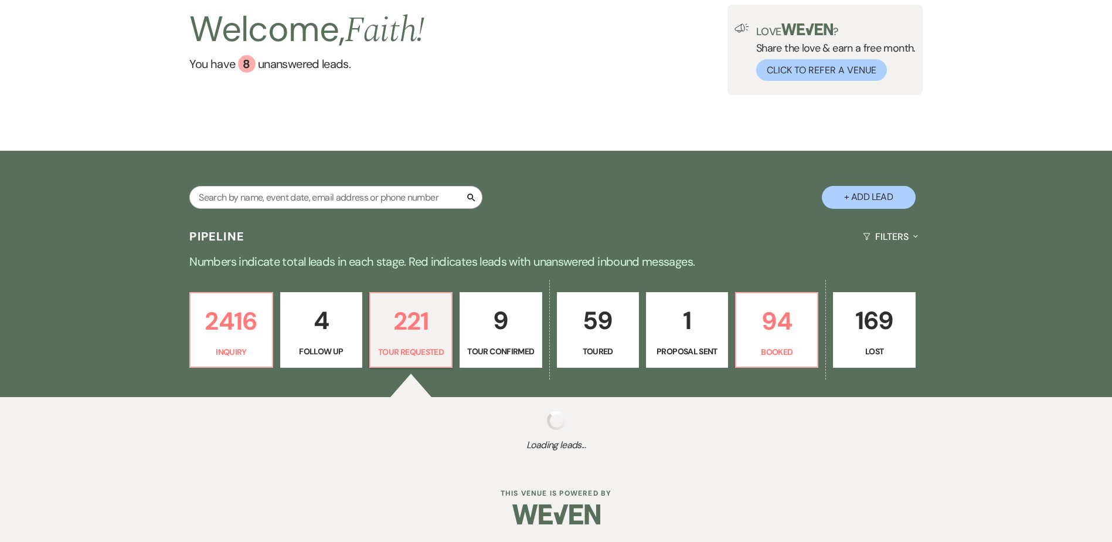
select select "2"
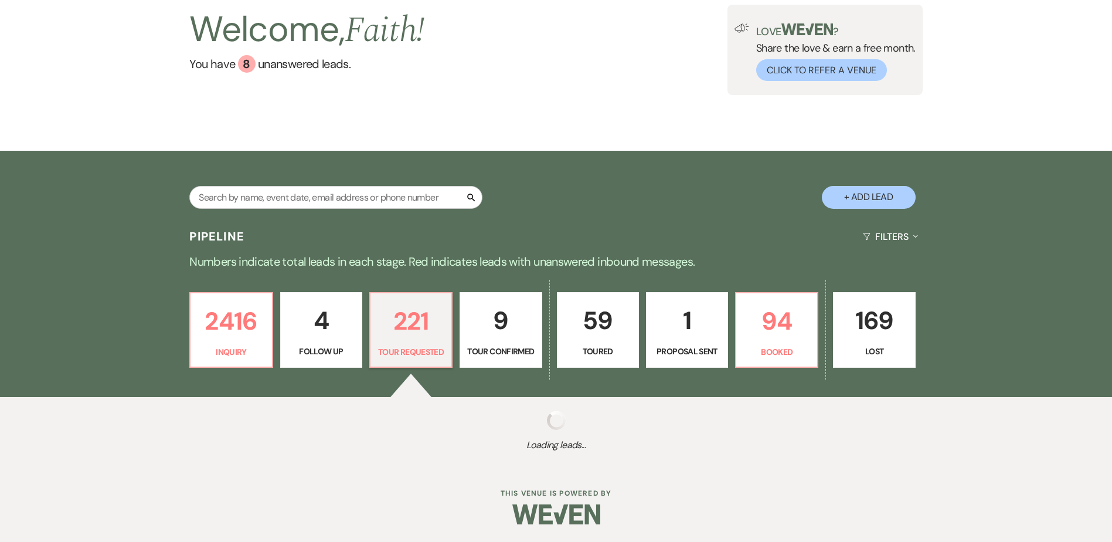
select select "2"
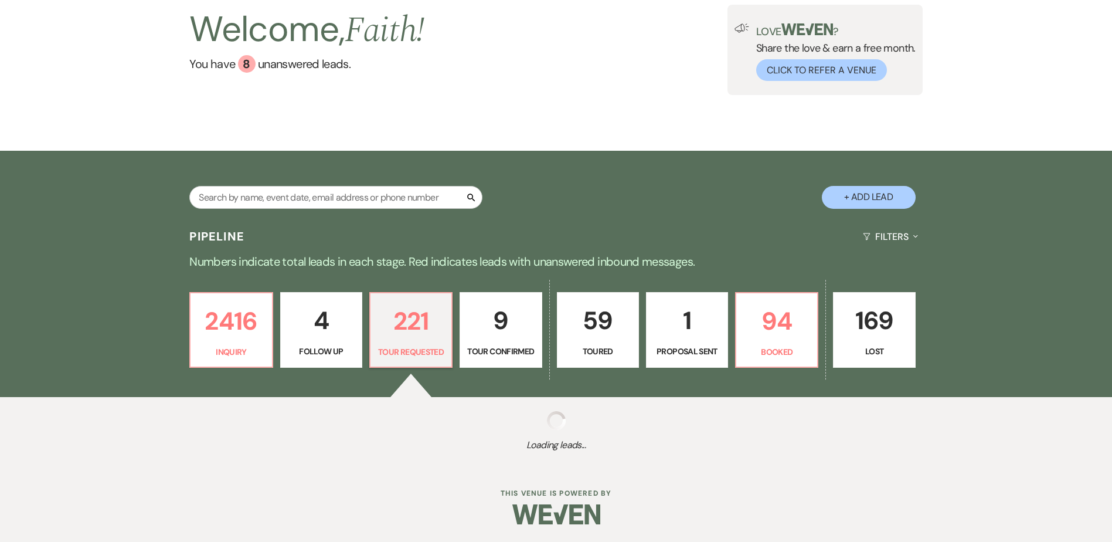
select select "2"
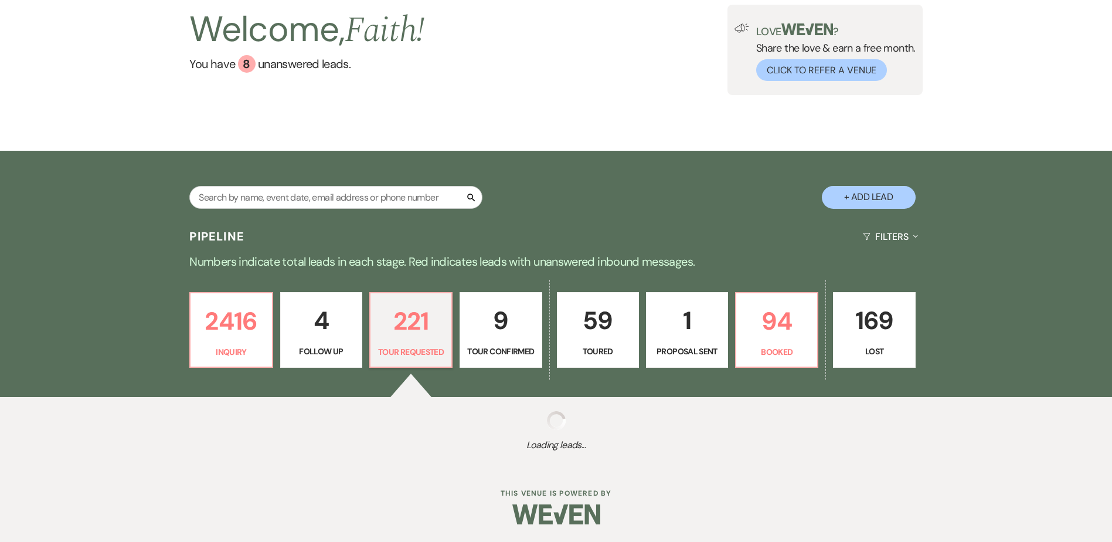
select select "2"
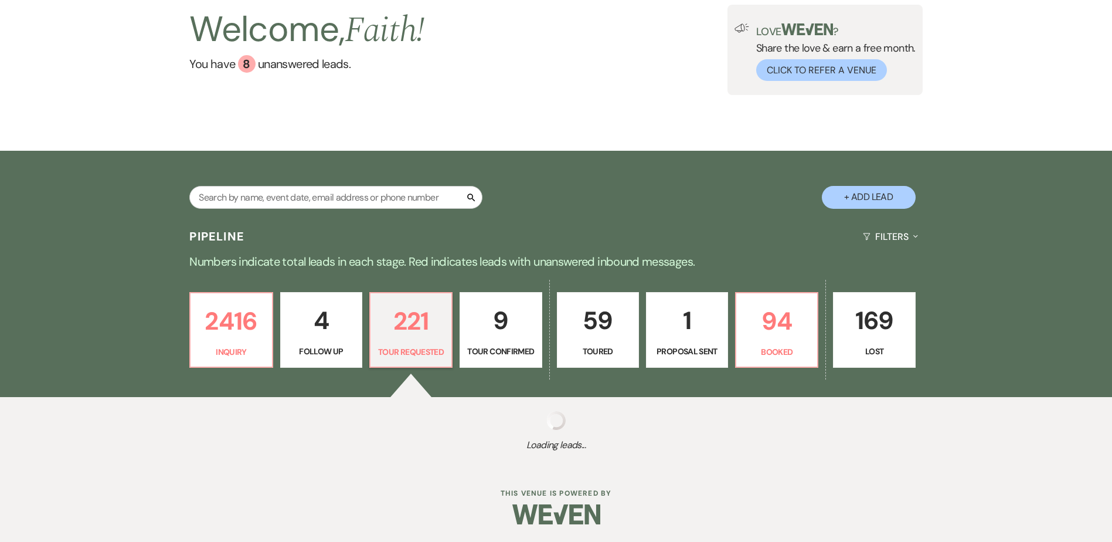
select select "2"
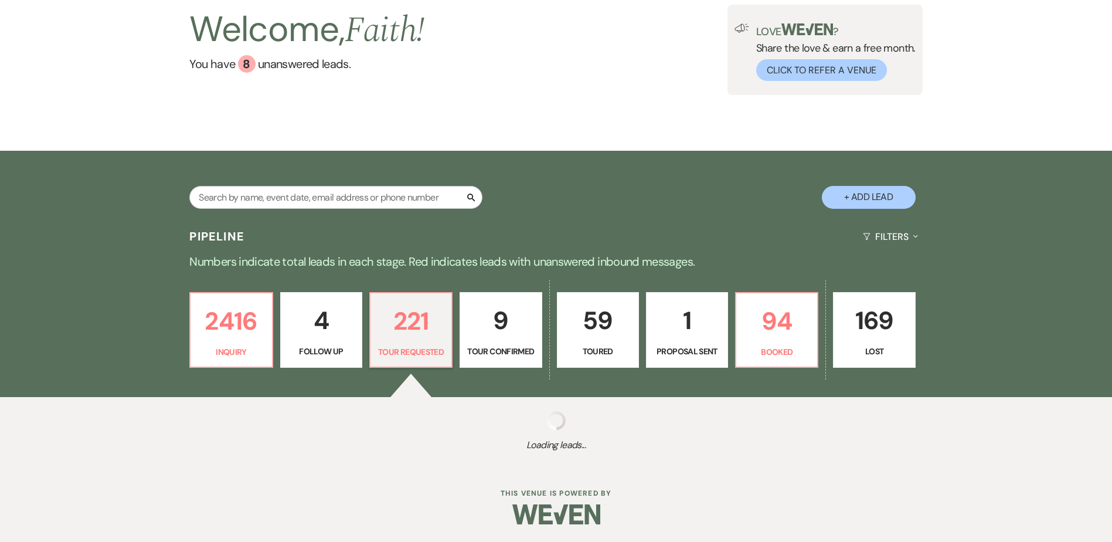
select select "2"
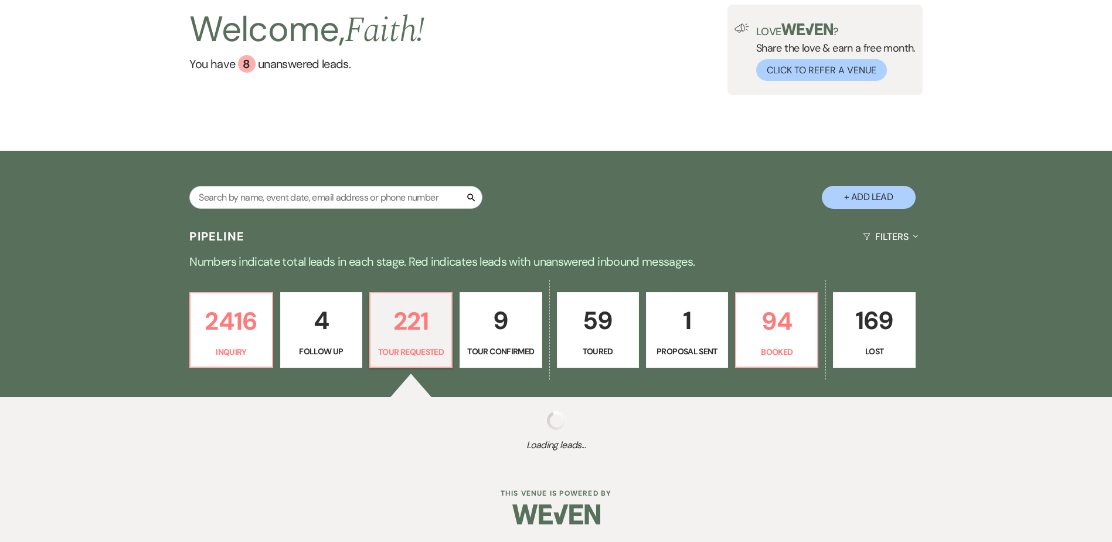
select select "2"
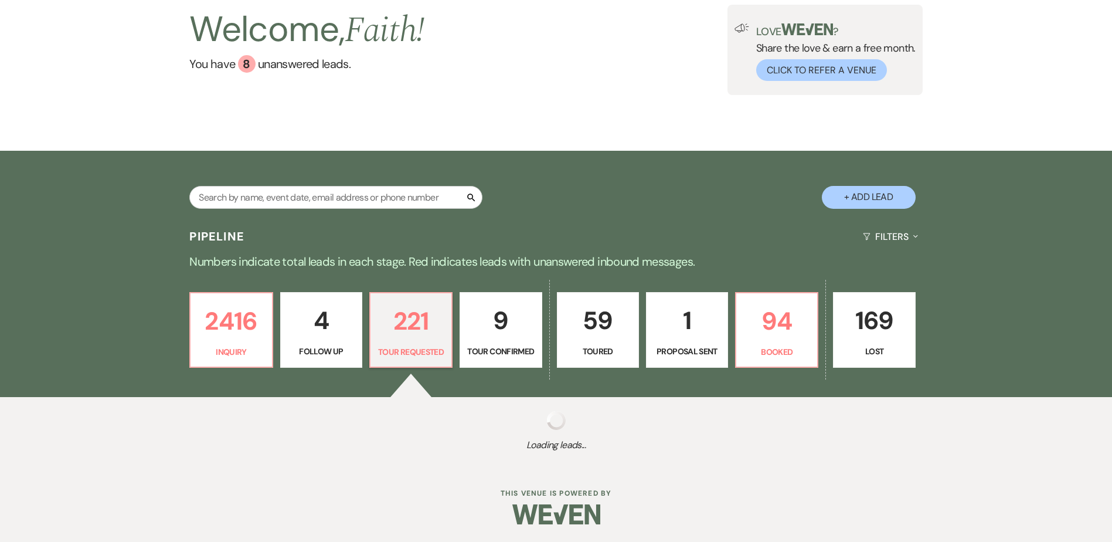
select select "2"
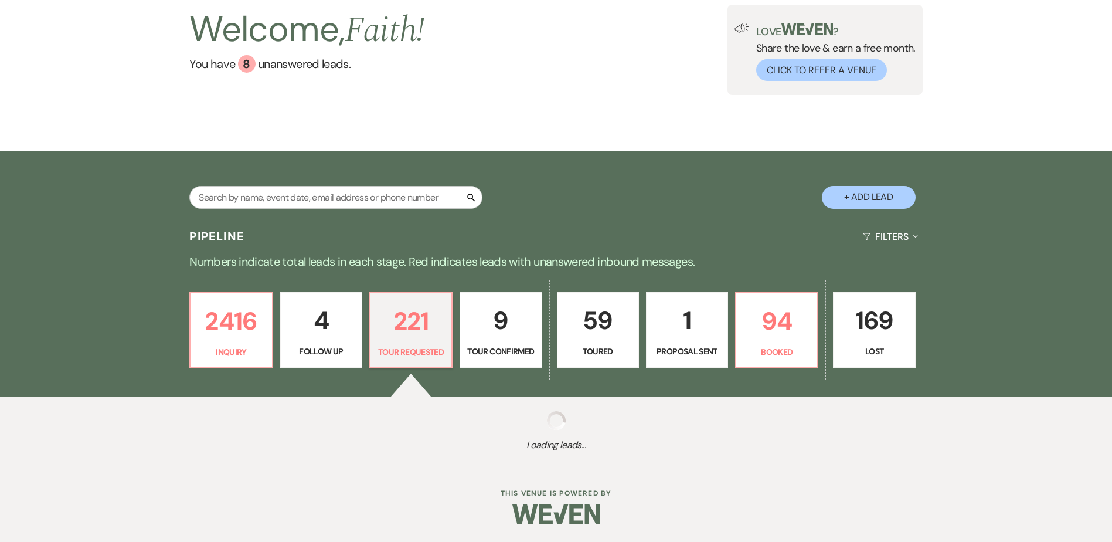
select select "2"
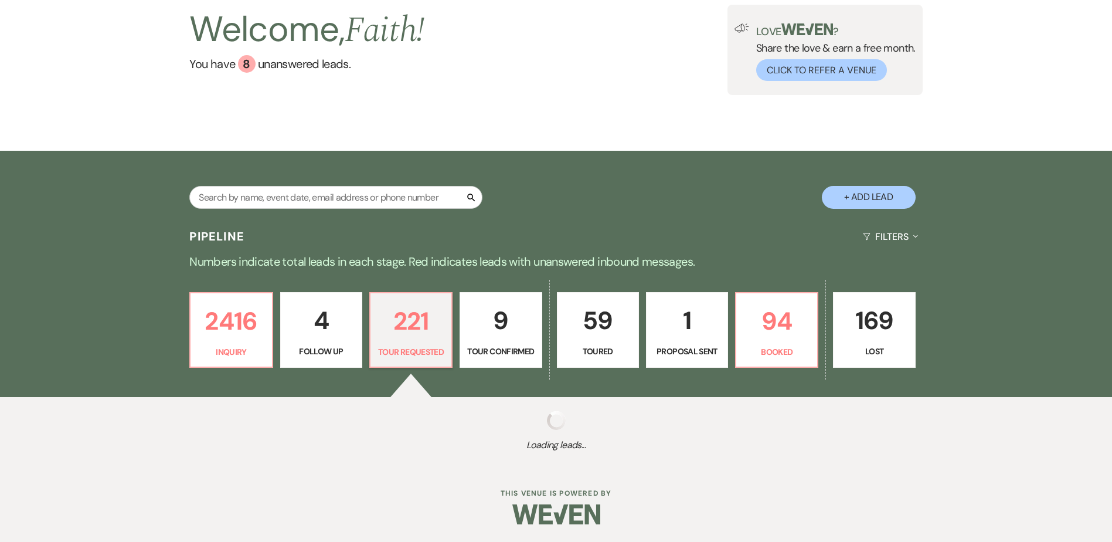
select select "2"
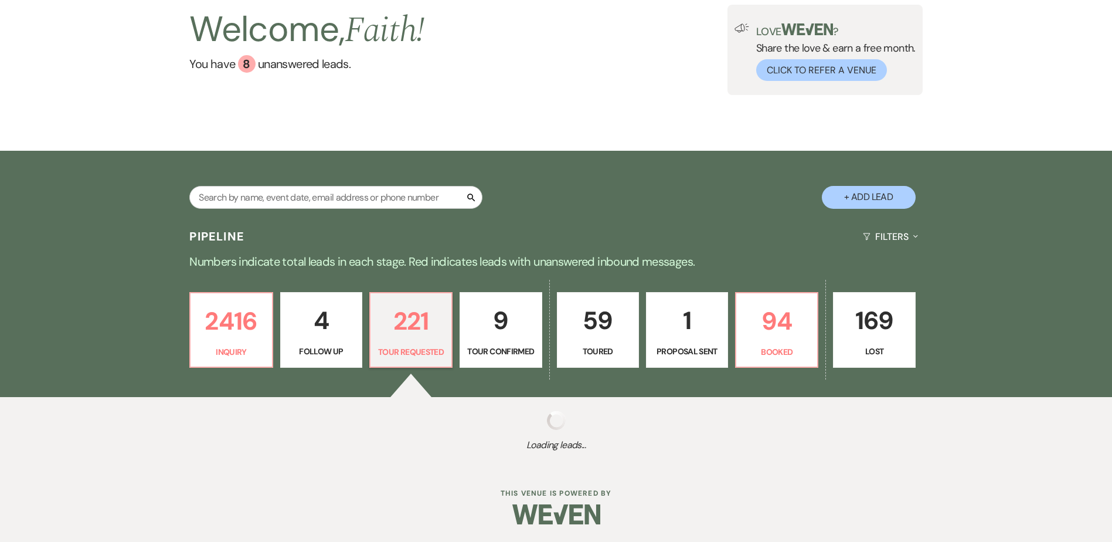
select select "2"
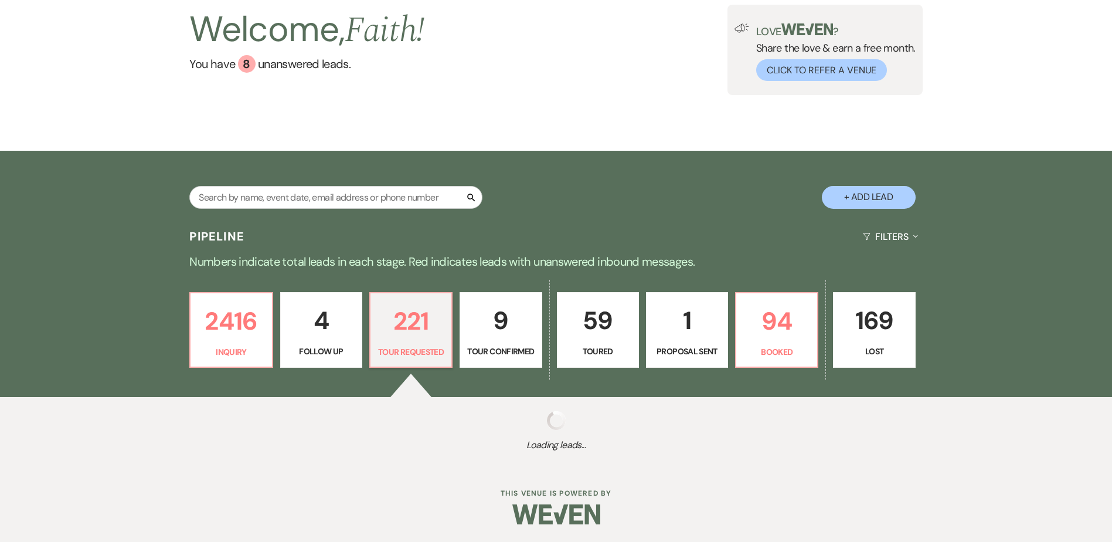
select select "2"
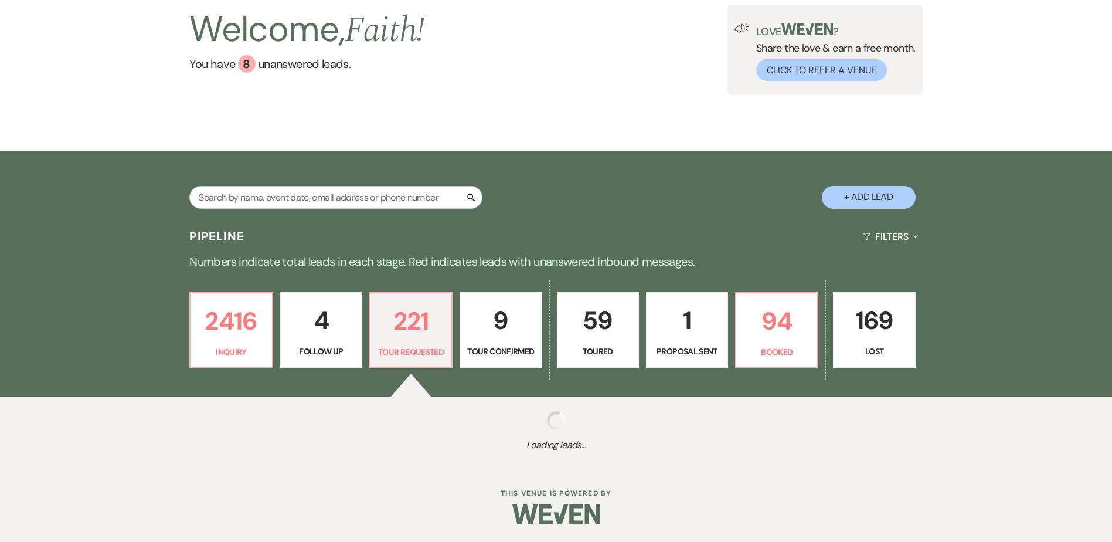
select select "2"
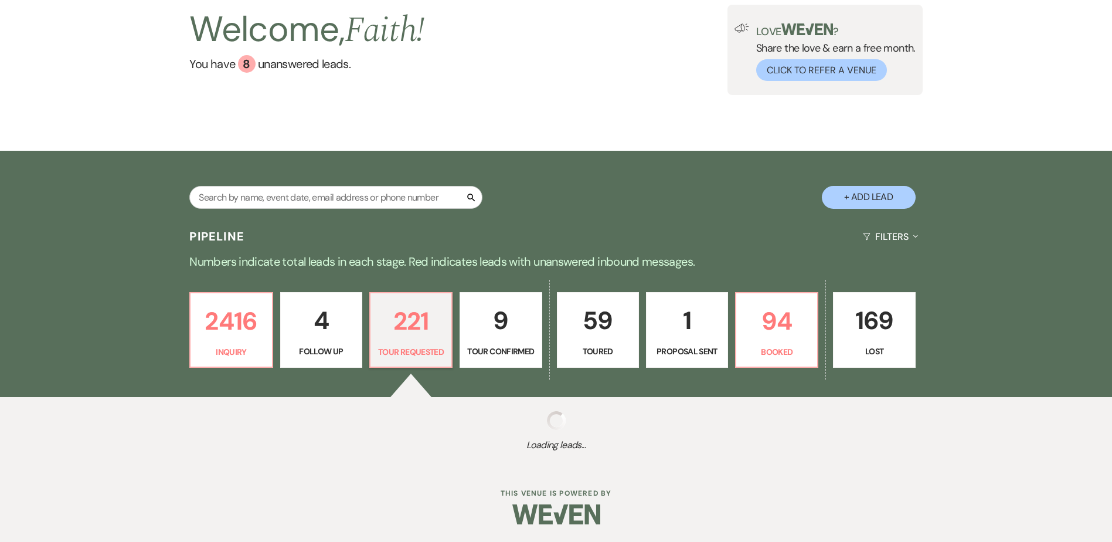
select select "2"
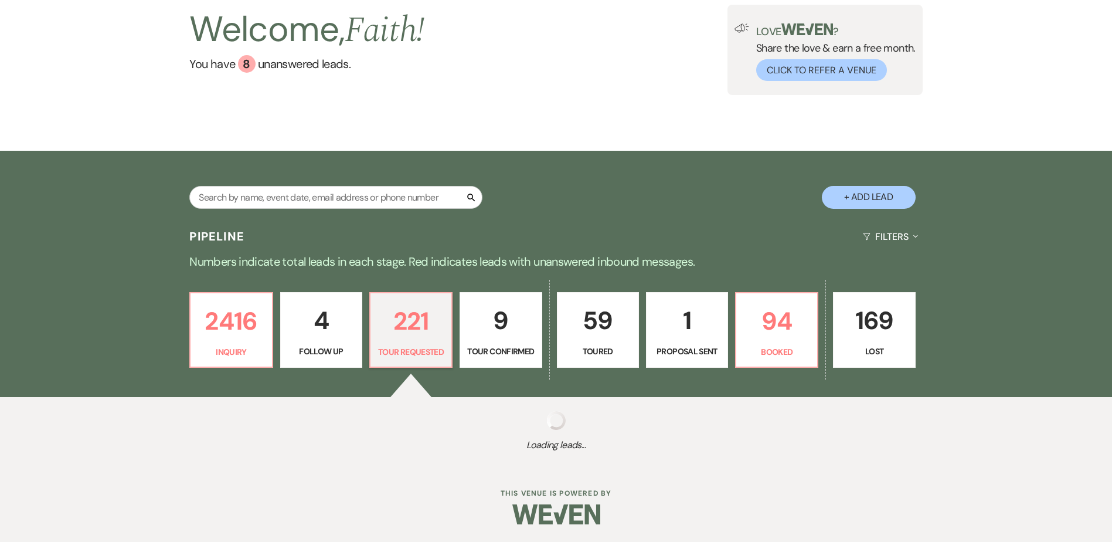
select select "2"
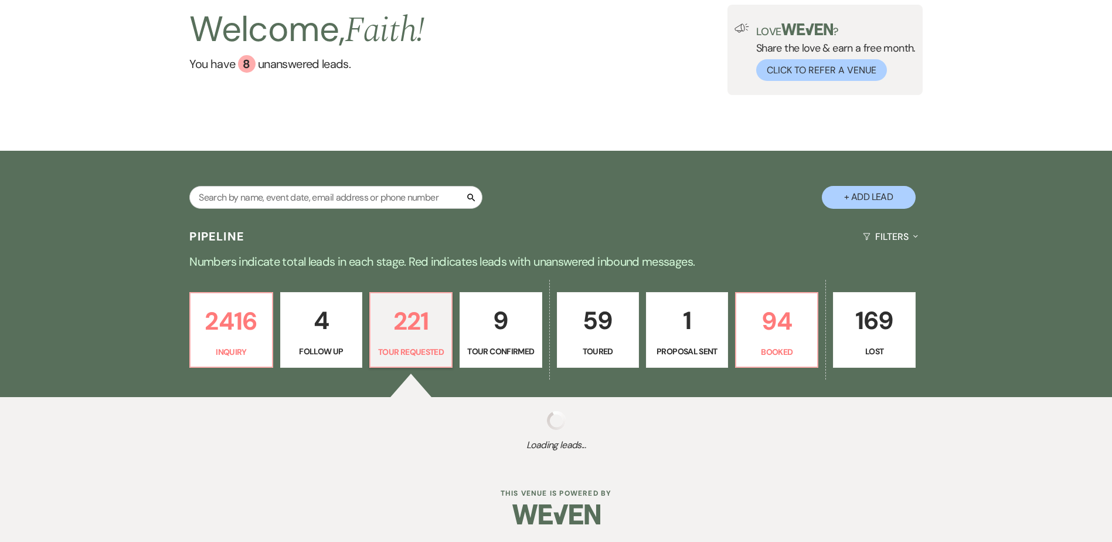
select select "2"
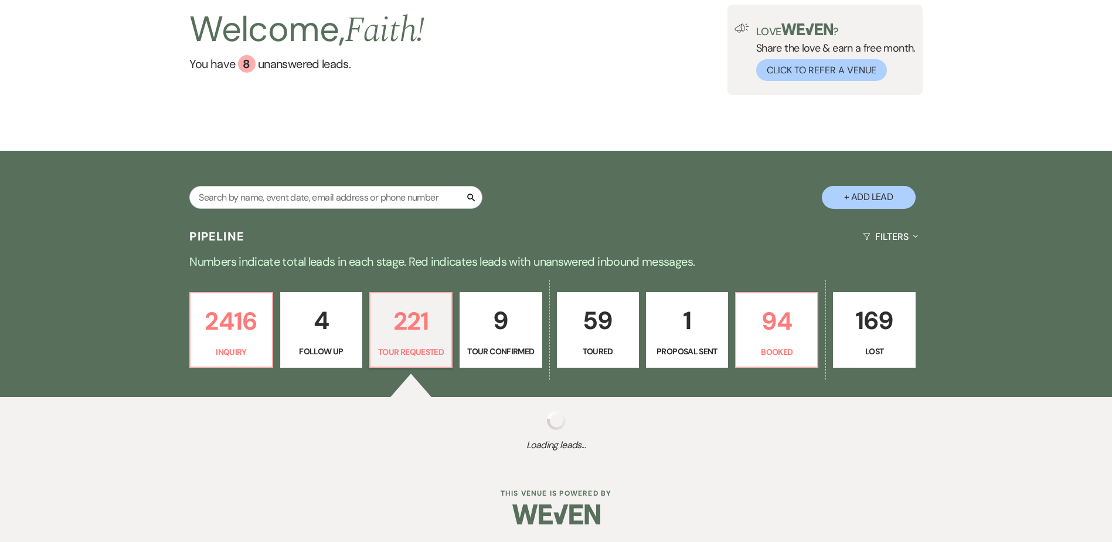
select select "2"
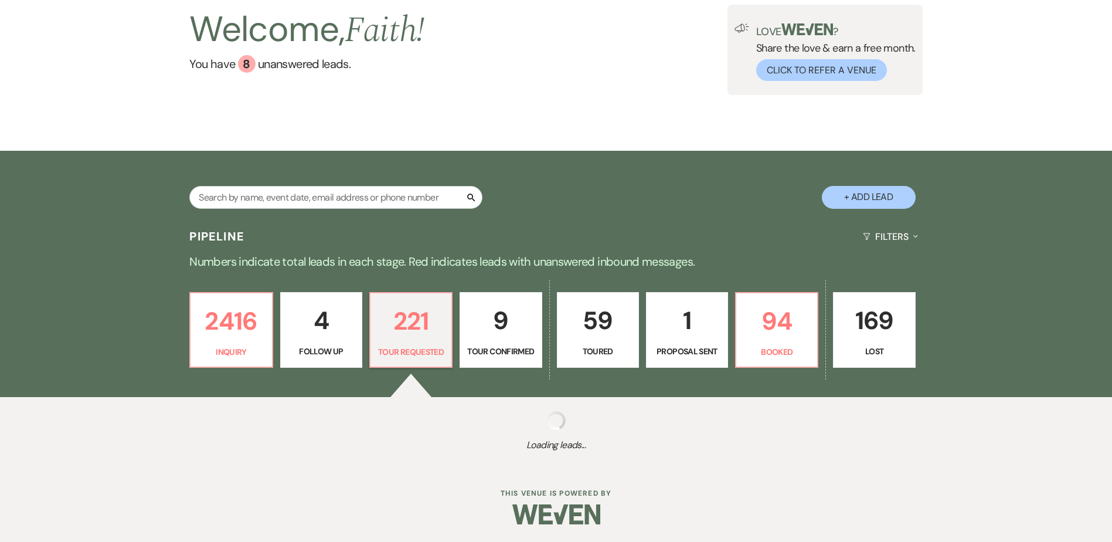
select select "2"
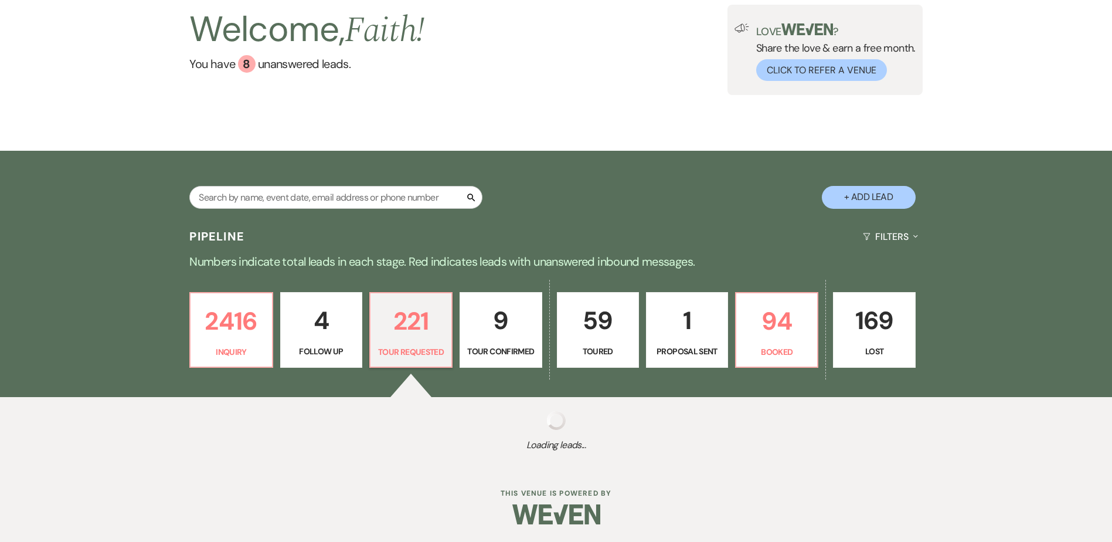
select select "2"
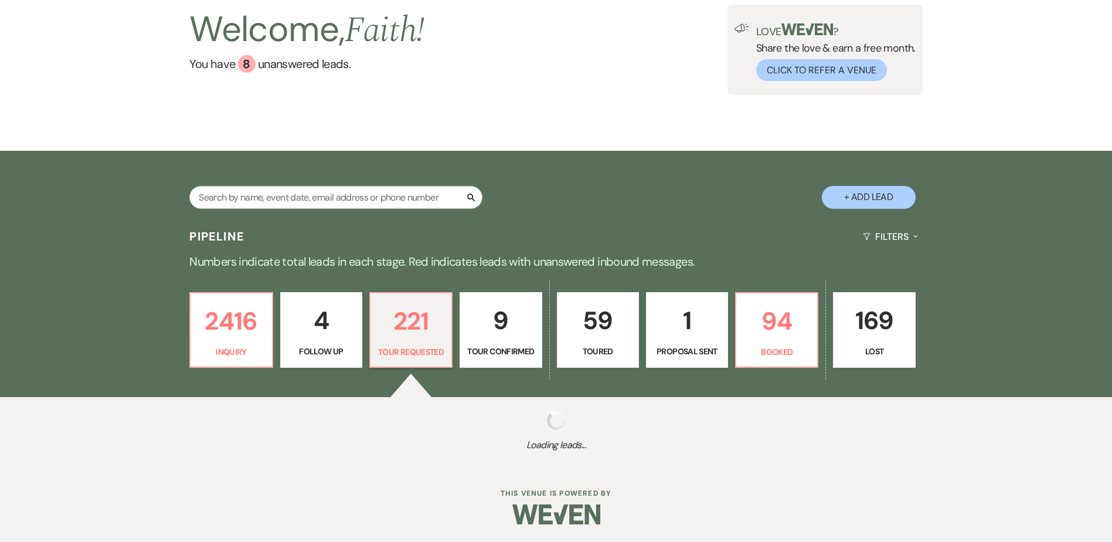
select select "2"
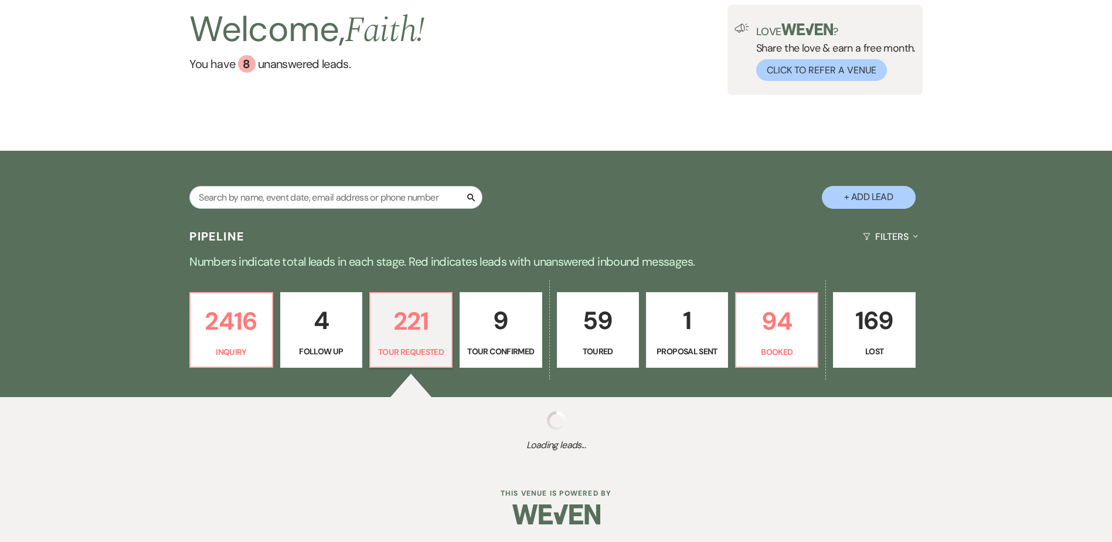
select select "2"
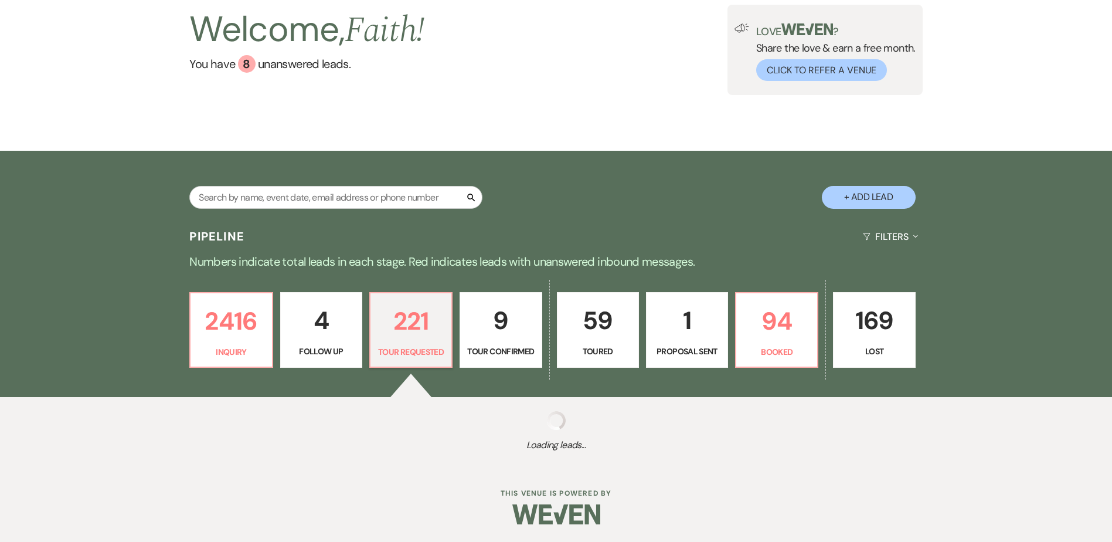
select select "2"
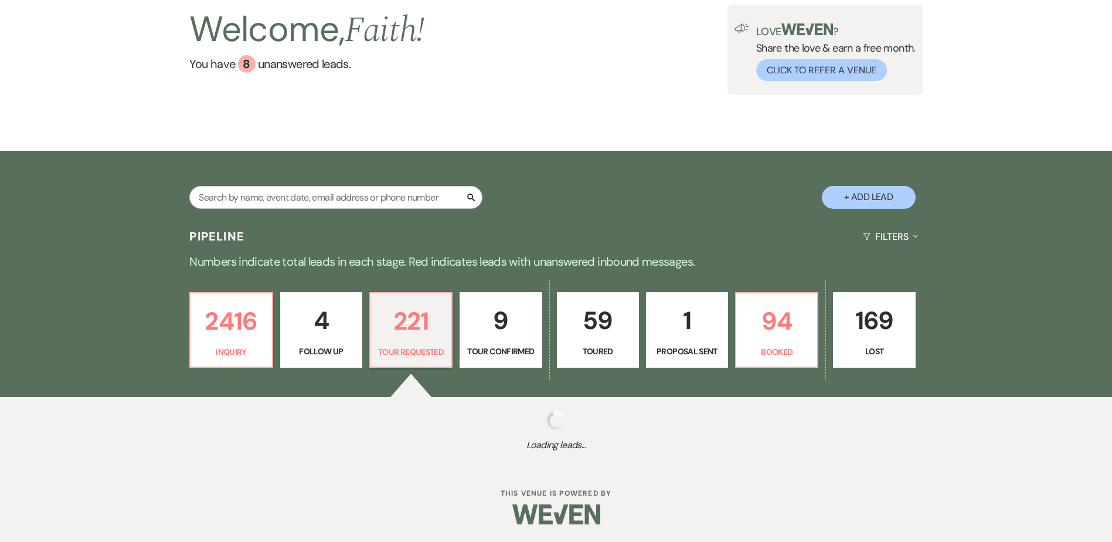
select select "2"
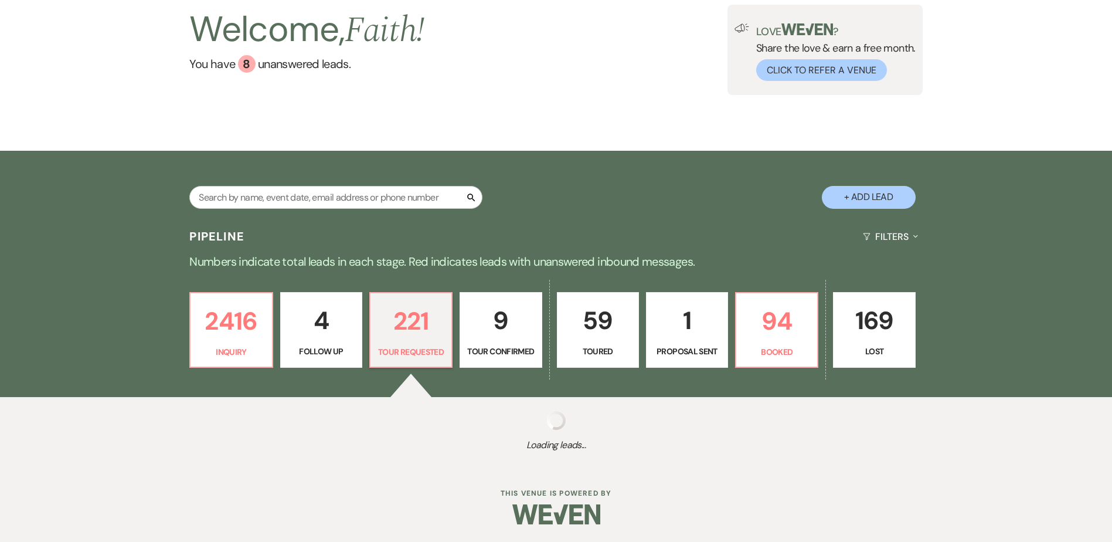
select select "2"
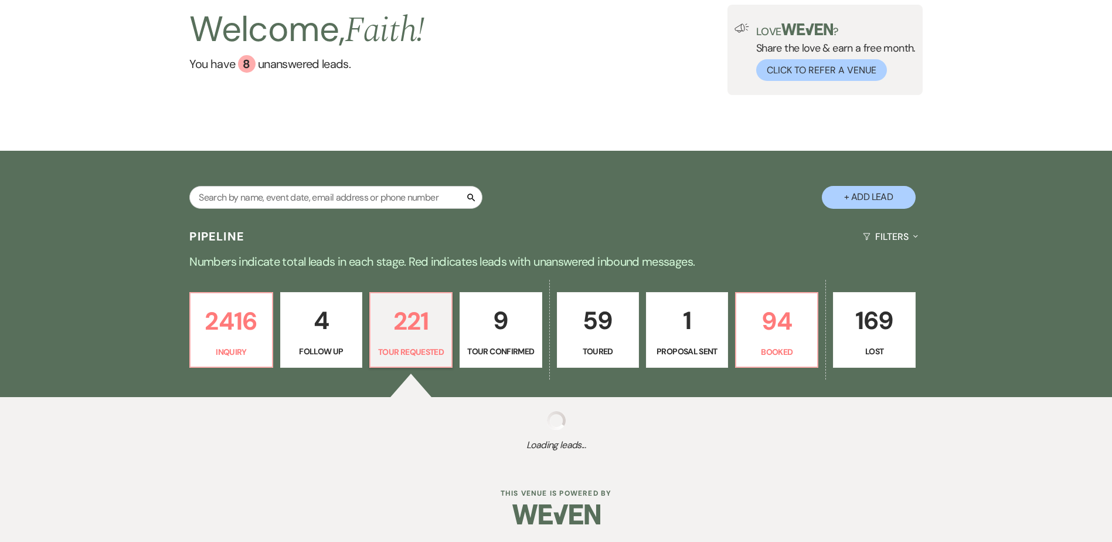
select select "2"
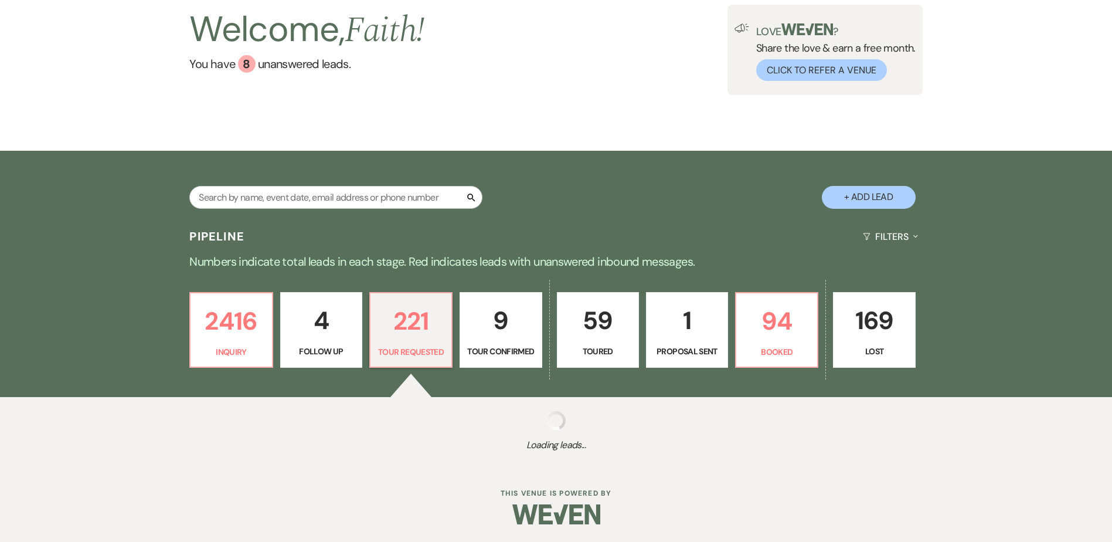
select select "2"
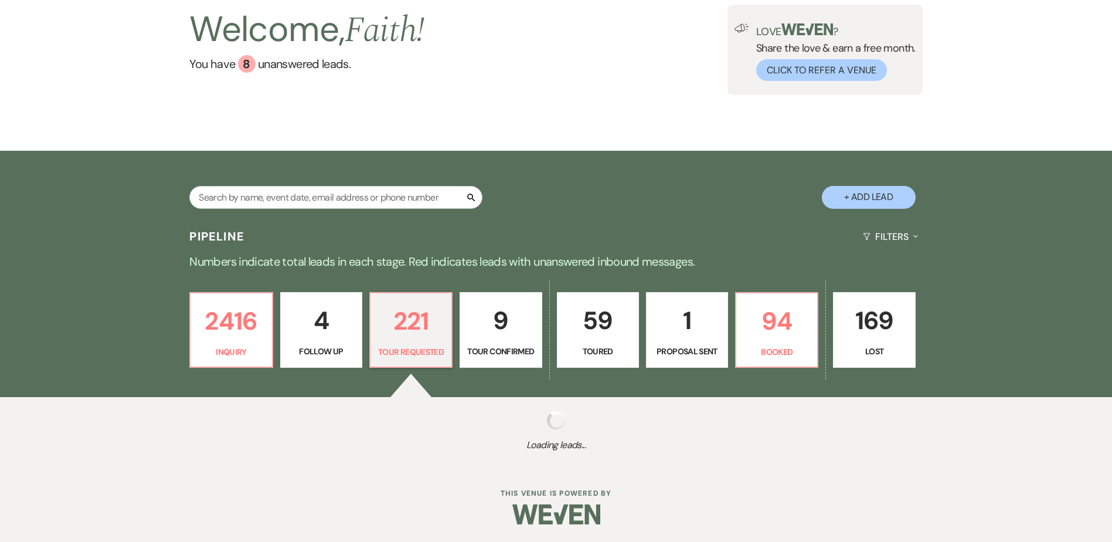
select select "2"
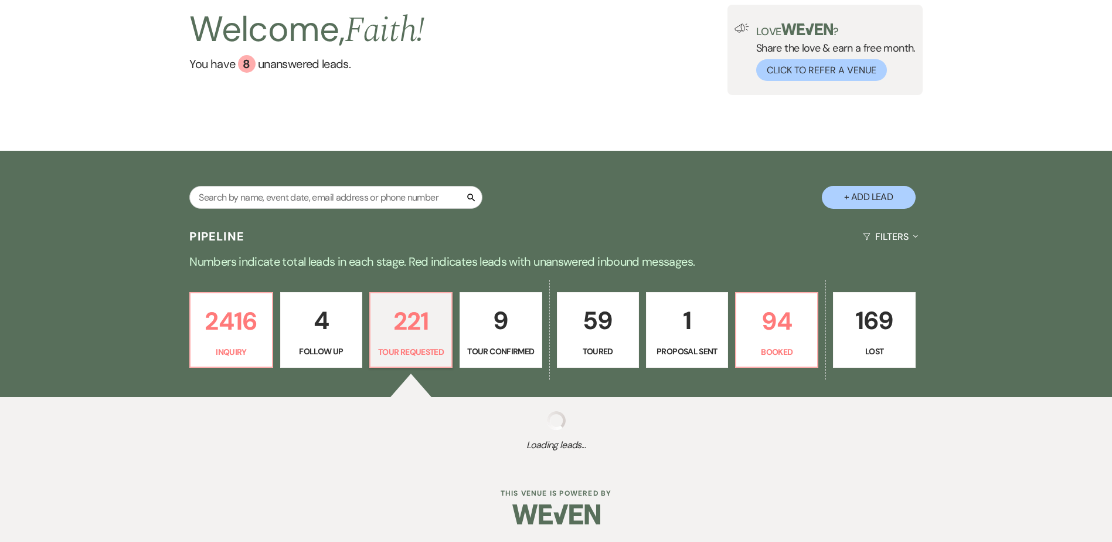
select select "2"
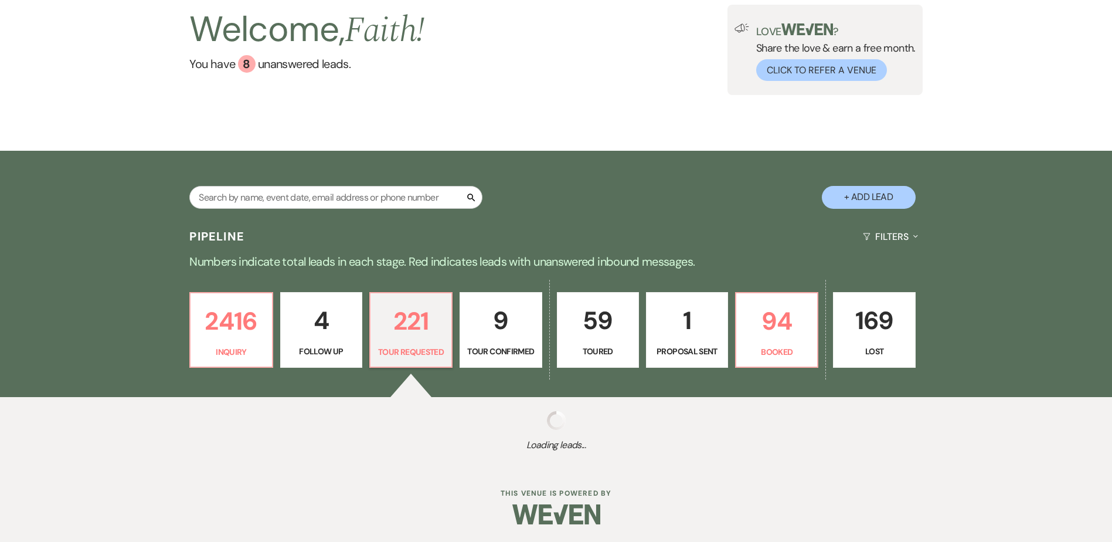
select select "2"
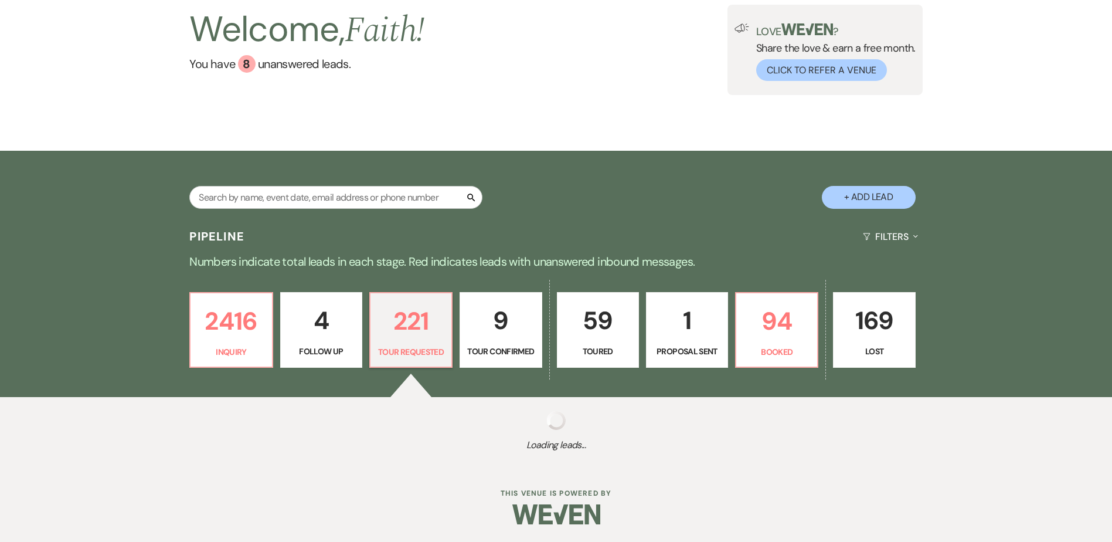
select select "2"
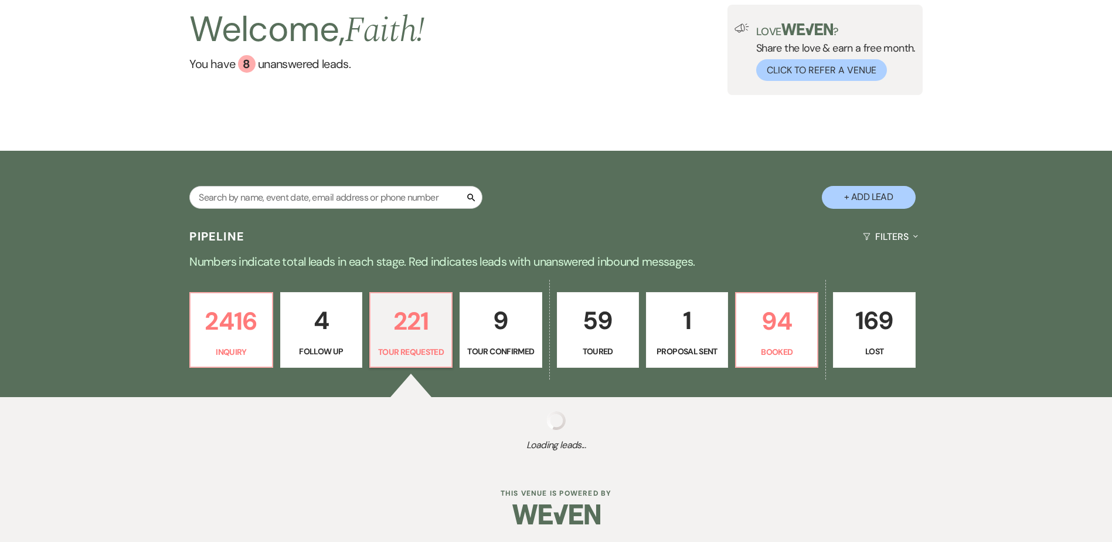
select select "2"
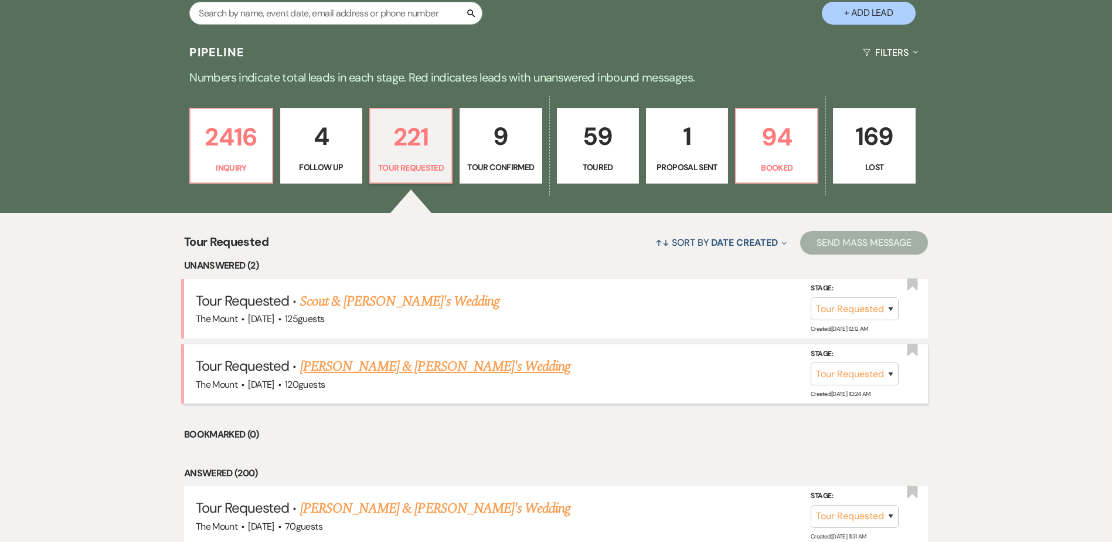
scroll to position [293, 0]
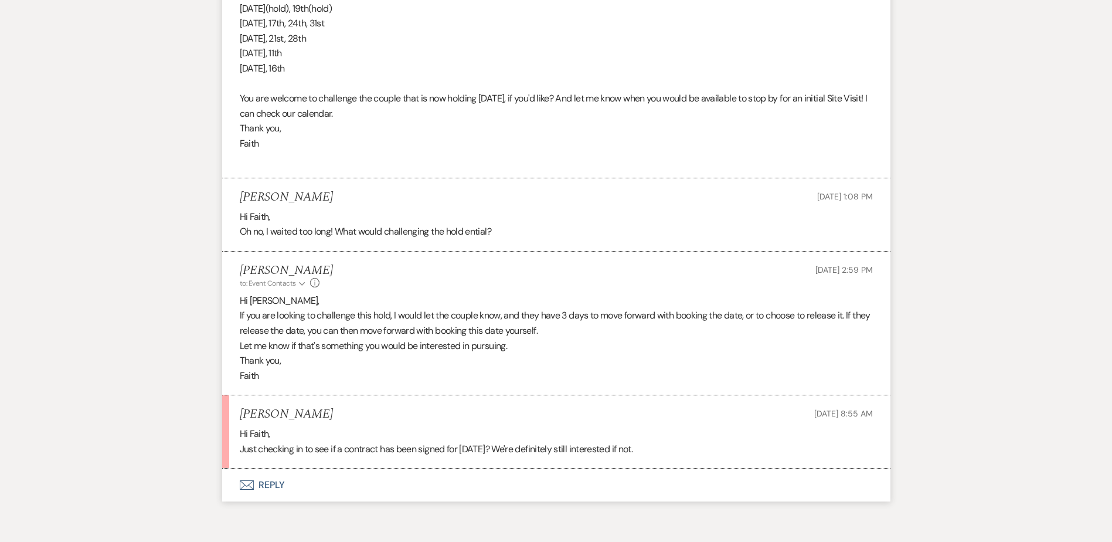
scroll to position [1829, 0]
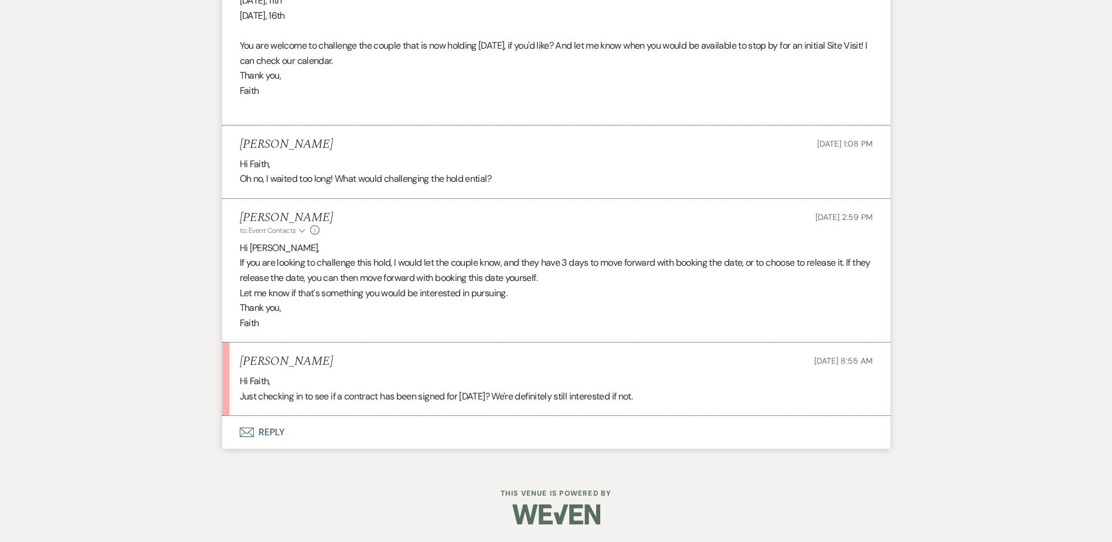
click at [280, 430] on button "Envelope Reply" at bounding box center [556, 432] width 668 height 33
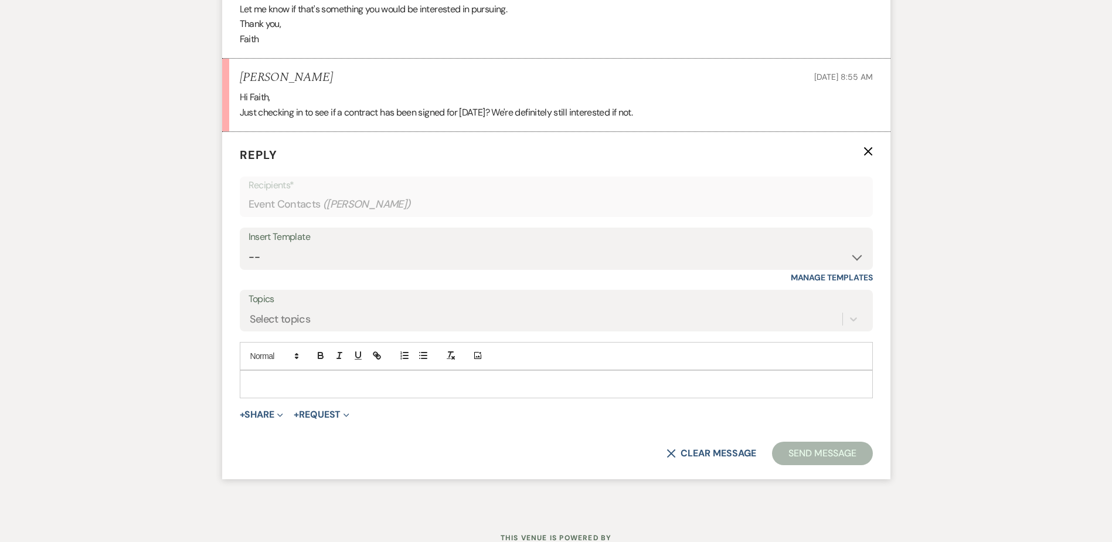
scroll to position [2158, 0]
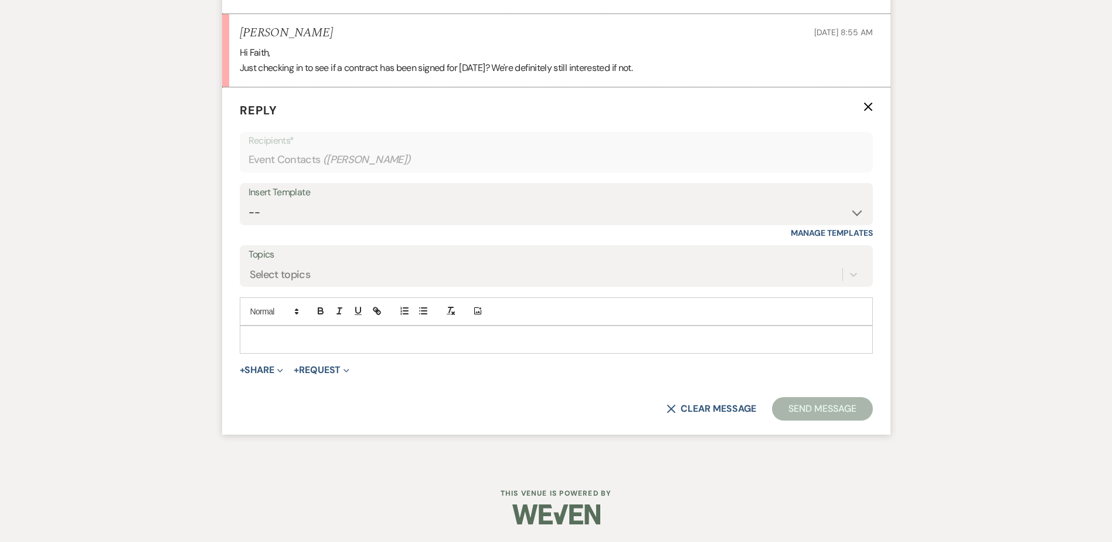
click at [307, 314] on div "Add Photo" at bounding box center [556, 311] width 633 height 28
click at [318, 327] on div at bounding box center [556, 339] width 632 height 27
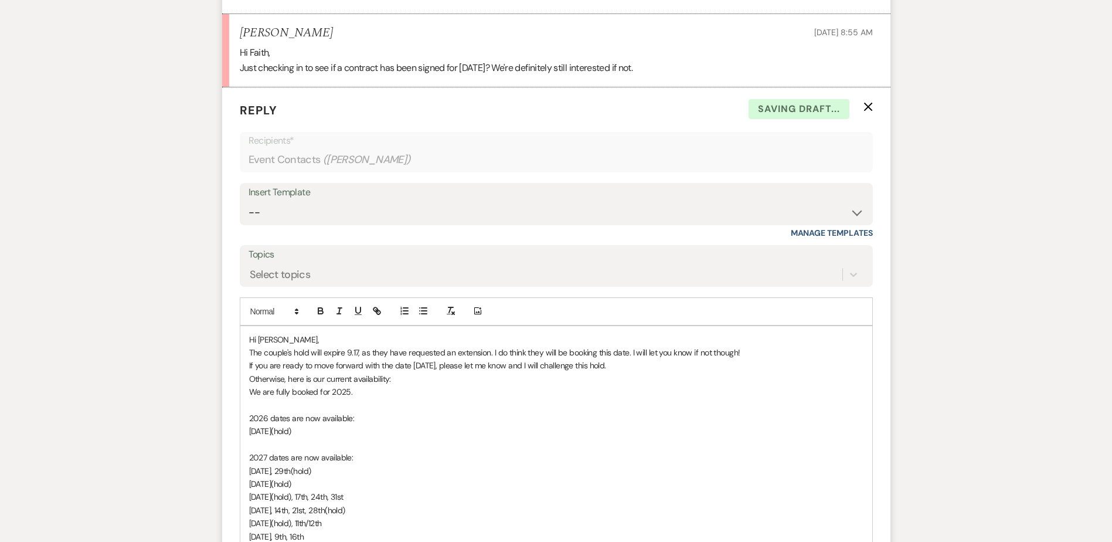
click at [403, 381] on p "Otherwise, here is our current availability:" at bounding box center [556, 378] width 614 height 13
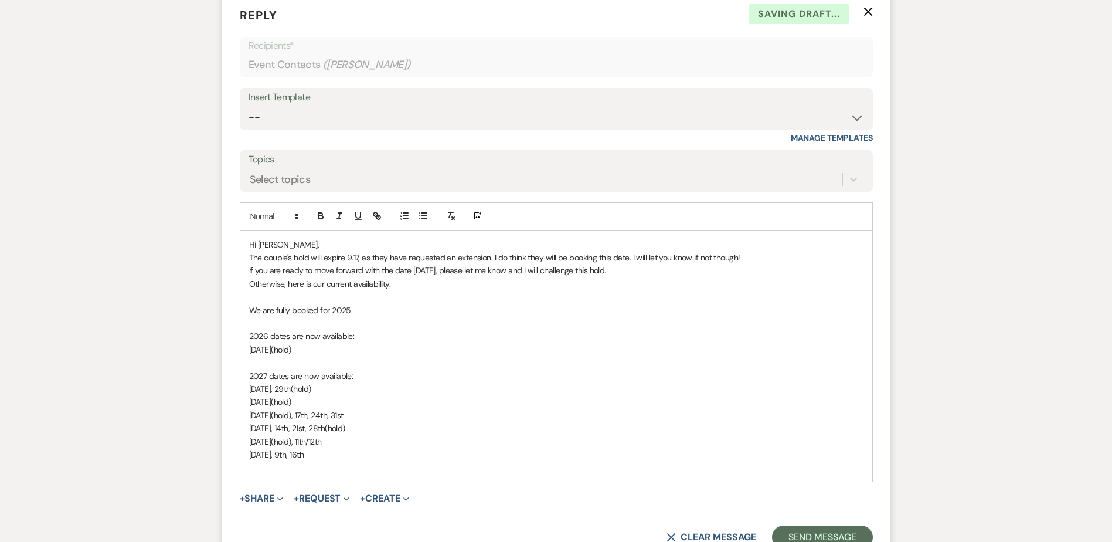
scroll to position [2275, 0]
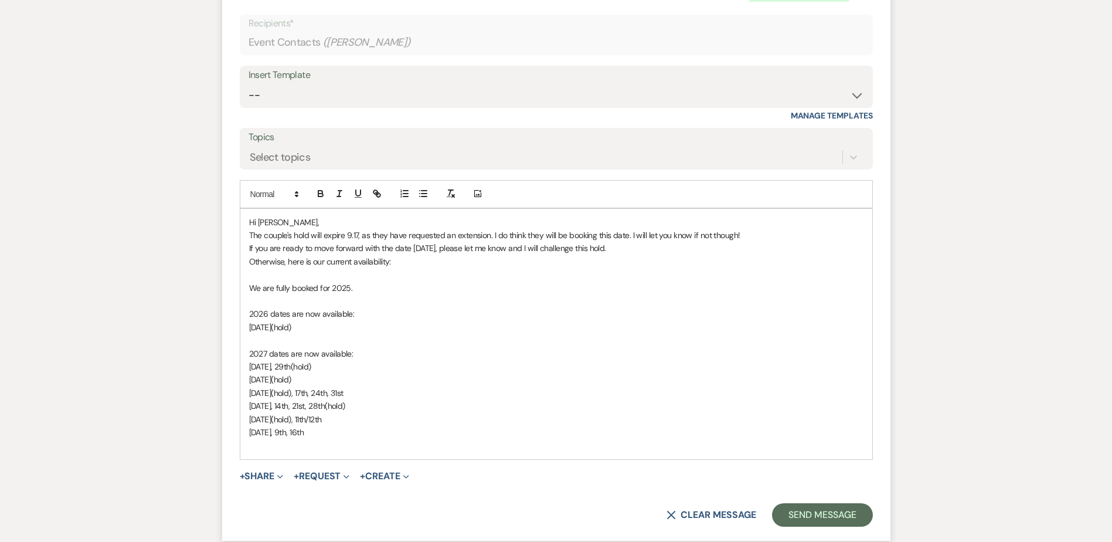
drag, startPoint x: 497, startPoint y: 419, endPoint x: 486, endPoint y: 422, distance: 11.5
click at [489, 422] on p "[DATE](hold), 11th/12th" at bounding box center [556, 419] width 614 height 13
click at [490, 434] on p "[DATE], 9th, 16th" at bounding box center [556, 432] width 614 height 13
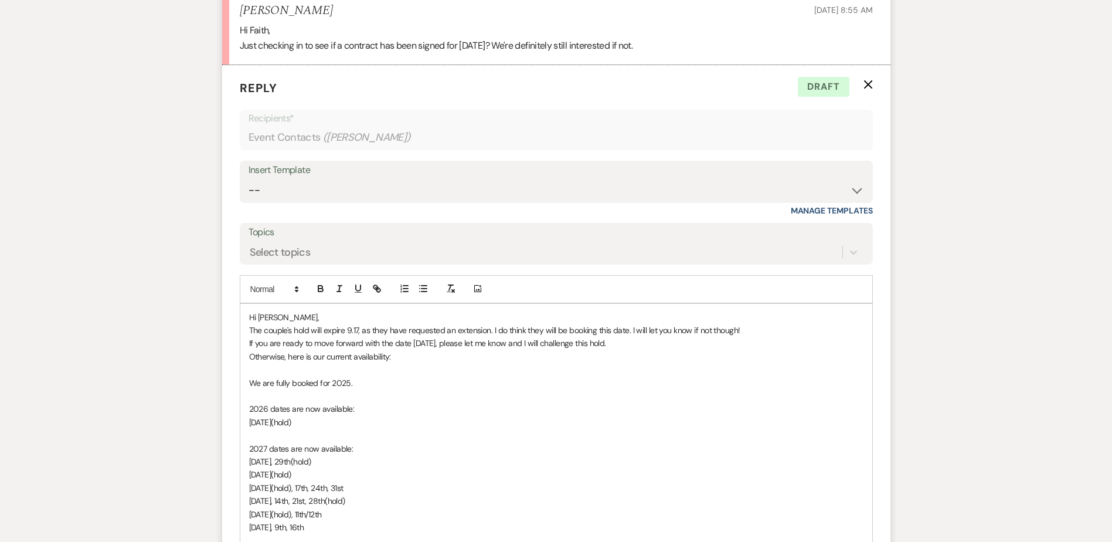
scroll to position [2381, 0]
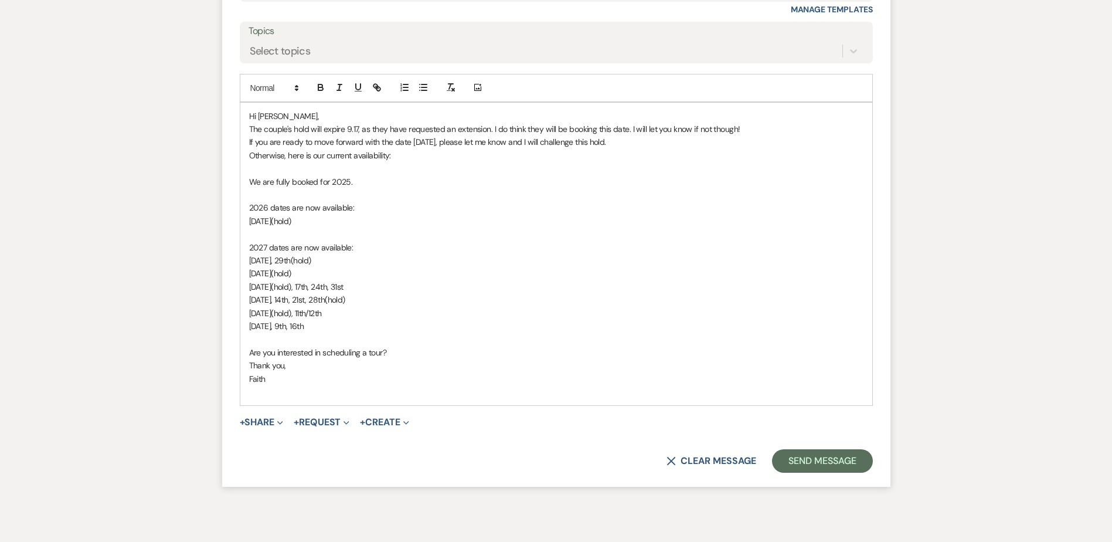
click at [369, 354] on span "Are you interested in scheduling a tour?" at bounding box center [318, 352] width 138 height 11
click at [755, 128] on p "The couple's hold will expire 9.17, as they have requested an extension. I do t…" at bounding box center [556, 129] width 614 height 13
click at [268, 143] on p "The couple's hold will expire 9.17, as they have requested an extension. I do t…" at bounding box center [556, 136] width 614 height 26
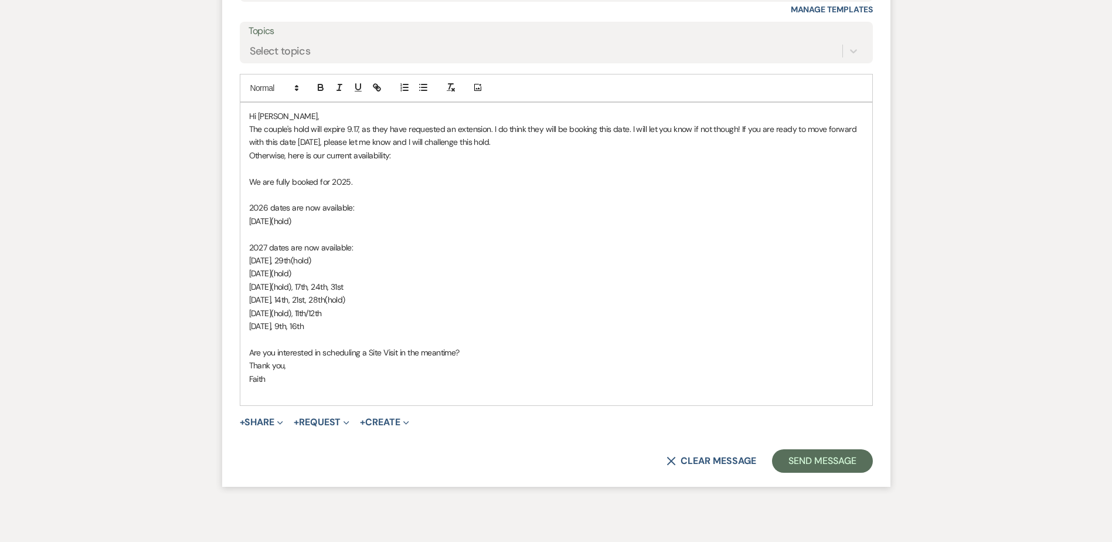
click at [310, 147] on p "The couple's hold will expire 9.17, as they have requested an extension. I do t…" at bounding box center [556, 136] width 614 height 26
click at [399, 137] on p "The couple's hold will expire 9.17, as they have requested an extension. I do t…" at bounding box center [556, 136] width 614 height 26
click at [423, 150] on p "Otherwise, here is our current availability:" at bounding box center [556, 155] width 614 height 13
click at [517, 137] on p "The couple's hold will expire 9.17, as they have requested an extension. I do t…" at bounding box center [556, 136] width 614 height 26
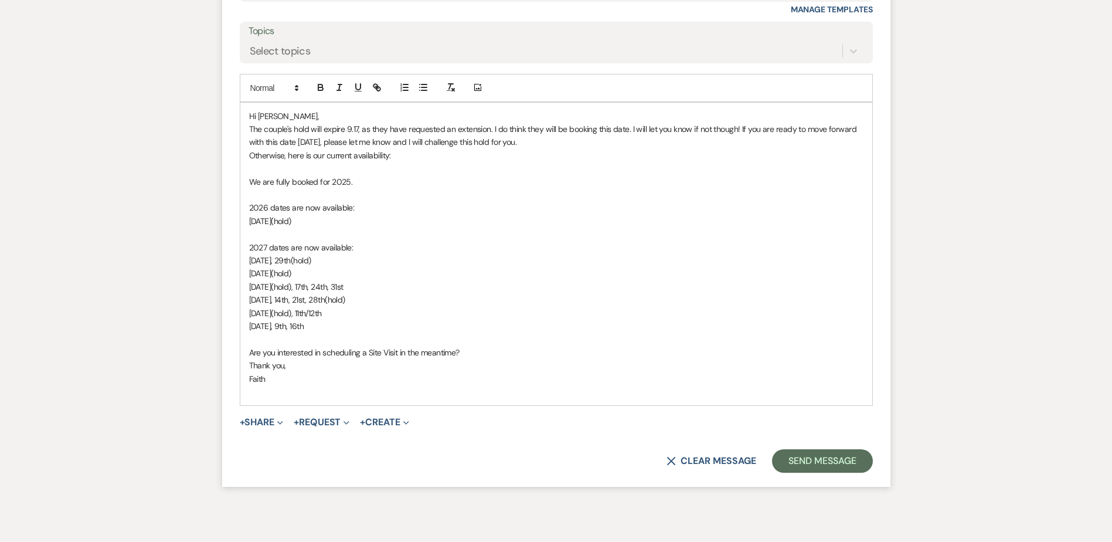
click at [419, 141] on p "The couple's hold will expire 9.17, as they have requested an extension. I do t…" at bounding box center [556, 136] width 614 height 26
click at [433, 158] on p "Otherwise, here is our current availability:" at bounding box center [556, 155] width 614 height 13
click at [672, 142] on p "The couple's hold will expire 9.17, as they have requested an extension. I do t…" at bounding box center [556, 136] width 614 height 26
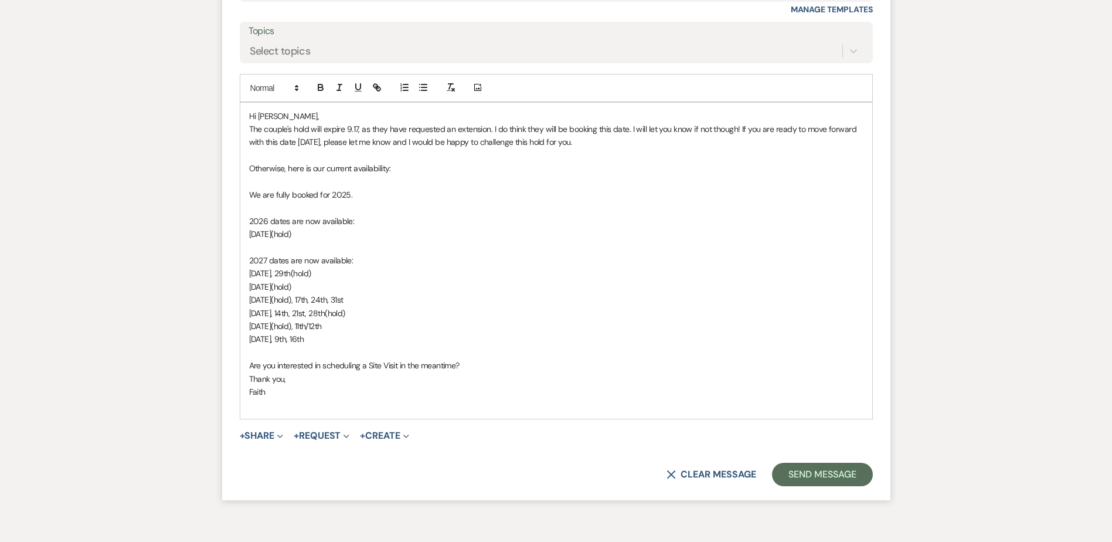
click at [496, 369] on p "Are you interested in scheduling a Site Visit in the meantime?" at bounding box center [556, 365] width 614 height 13
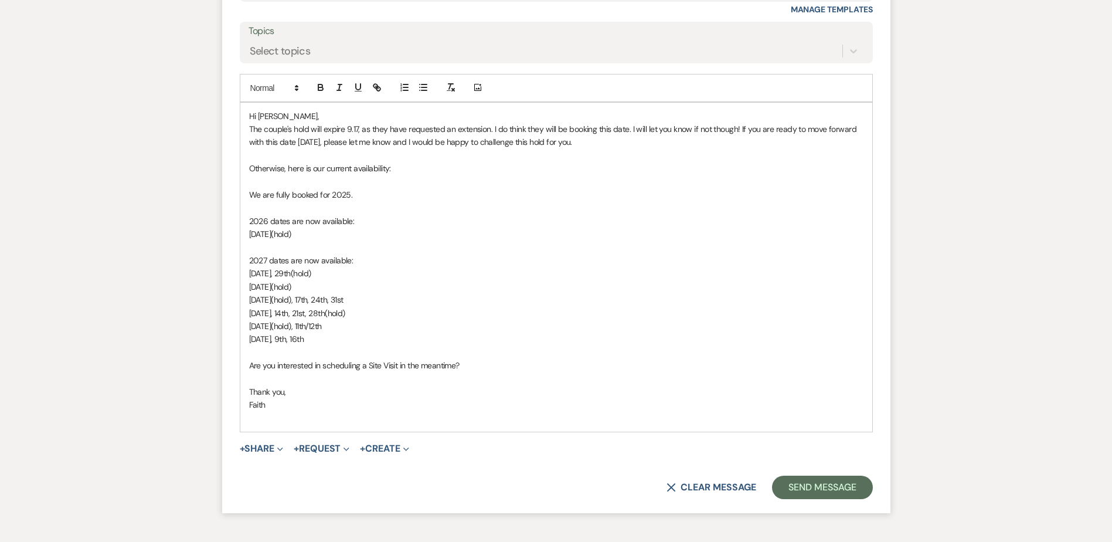
click at [654, 422] on p at bounding box center [556, 418] width 614 height 13
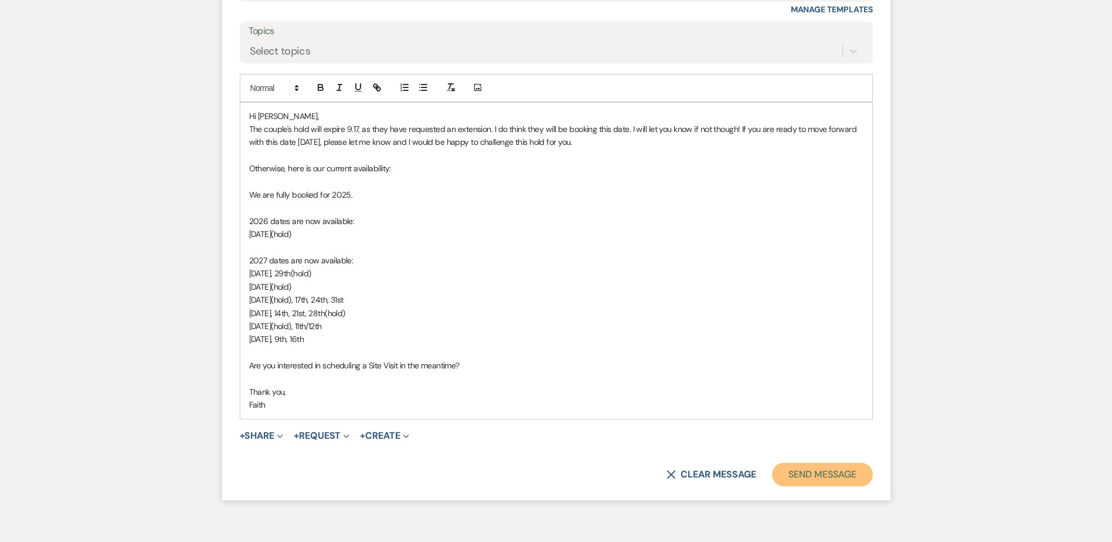
click at [787, 464] on button "Send Message" at bounding box center [822, 474] width 100 height 23
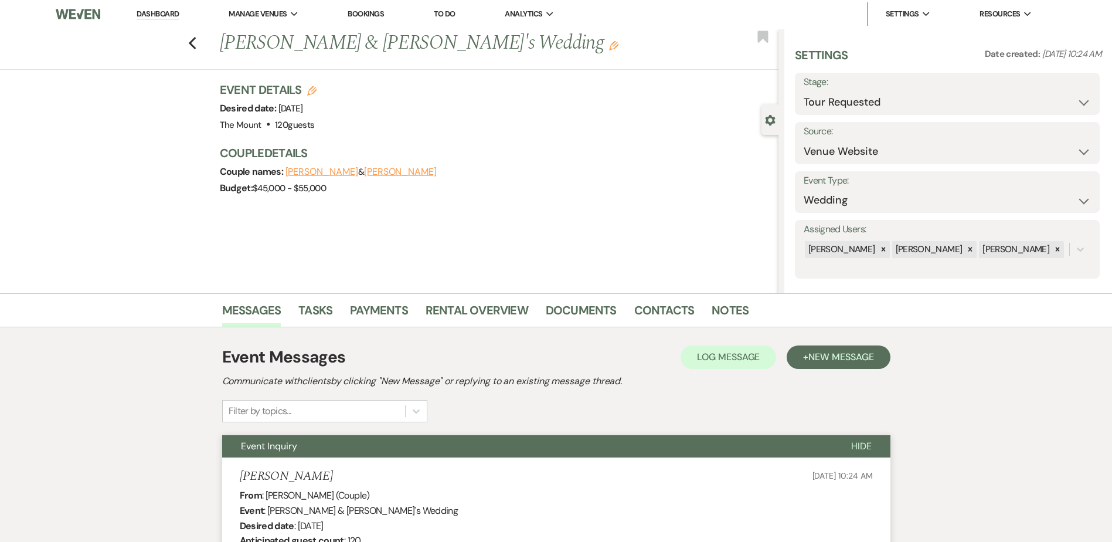
scroll to position [0, 0]
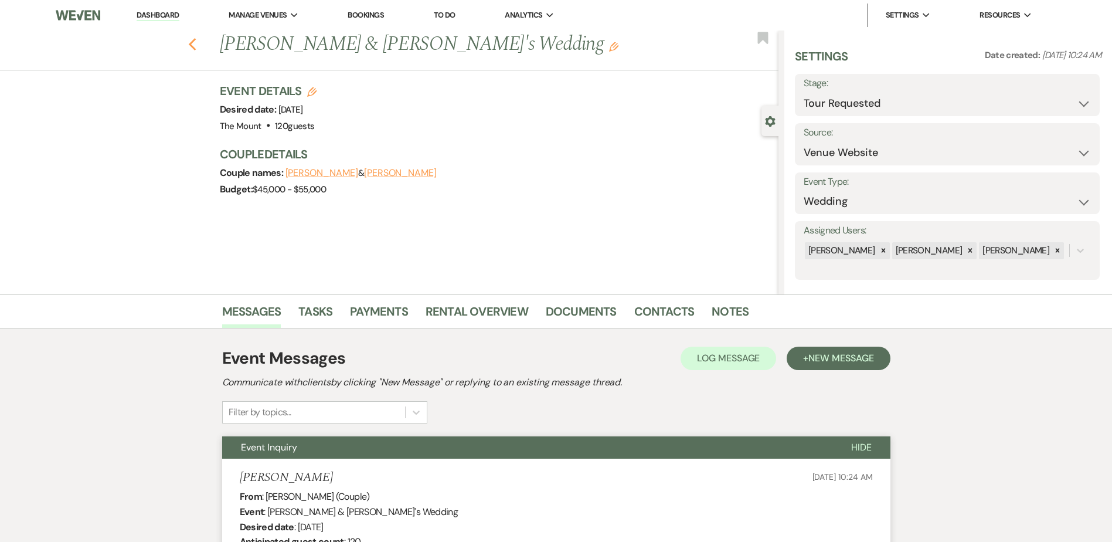
click at [196, 47] on use "button" at bounding box center [192, 44] width 8 height 13
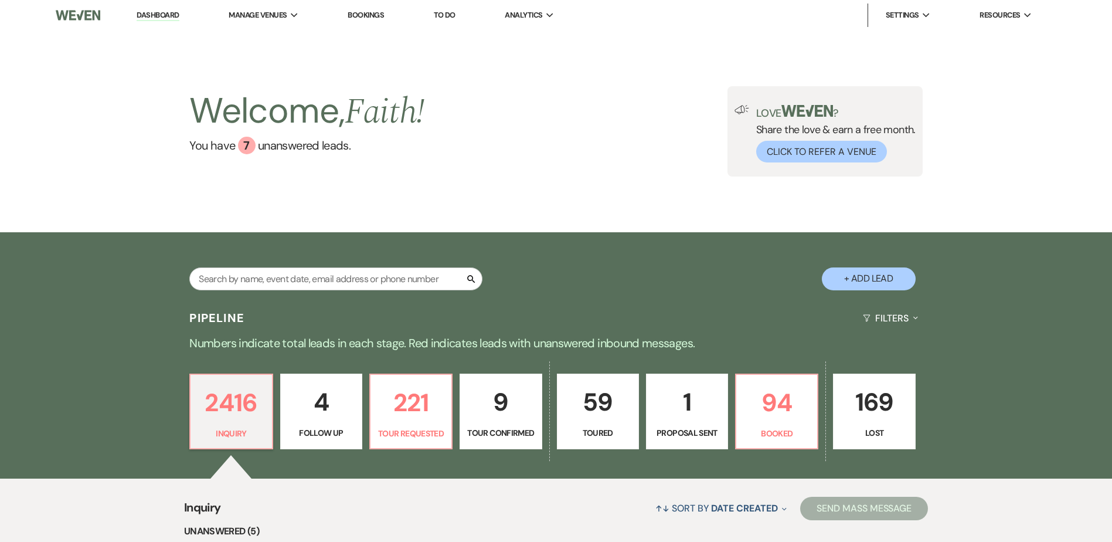
scroll to position [81, 0]
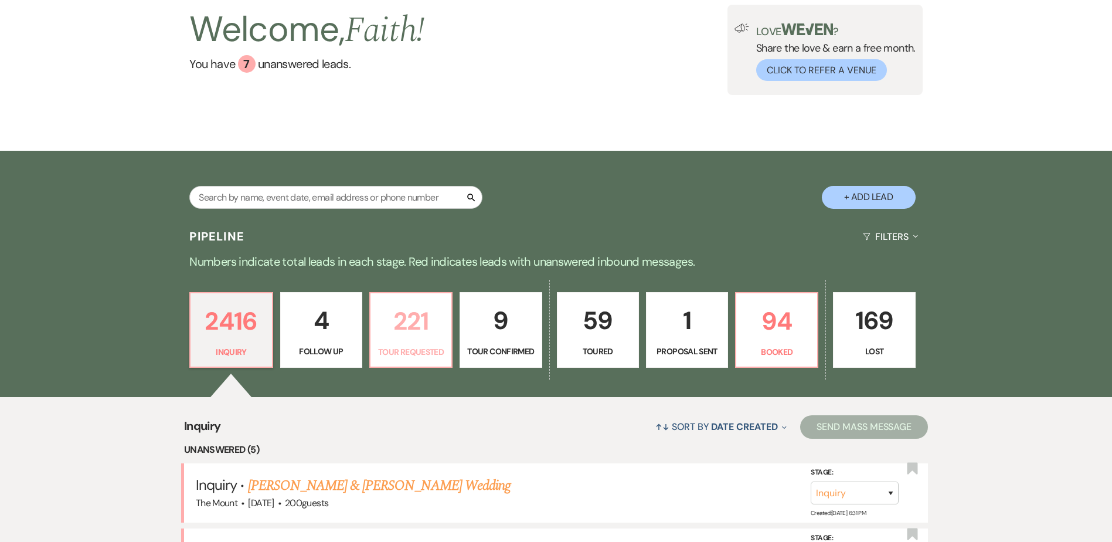
click at [430, 327] on p "221" at bounding box center [411, 320] width 67 height 39
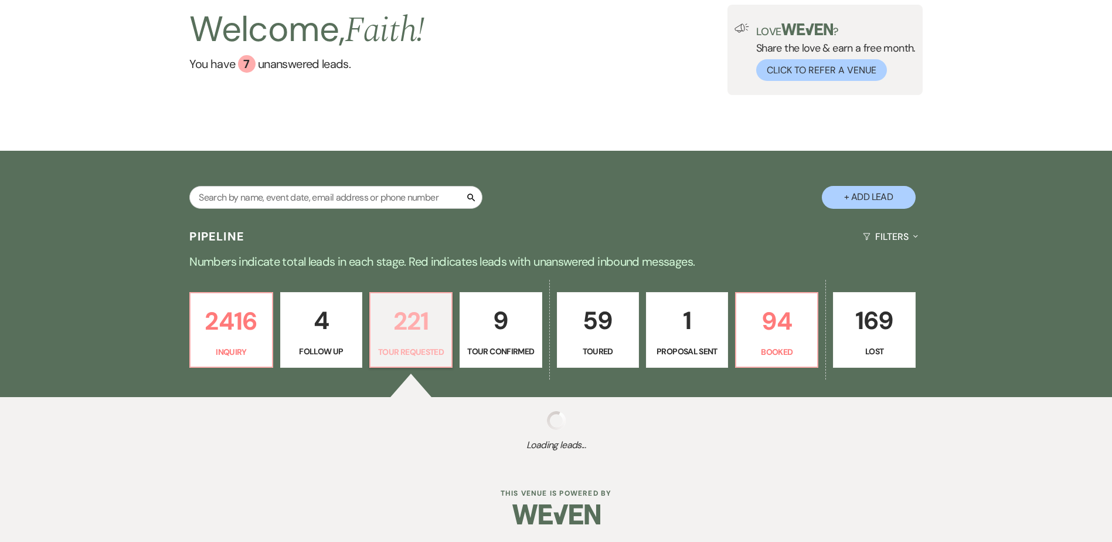
select select "2"
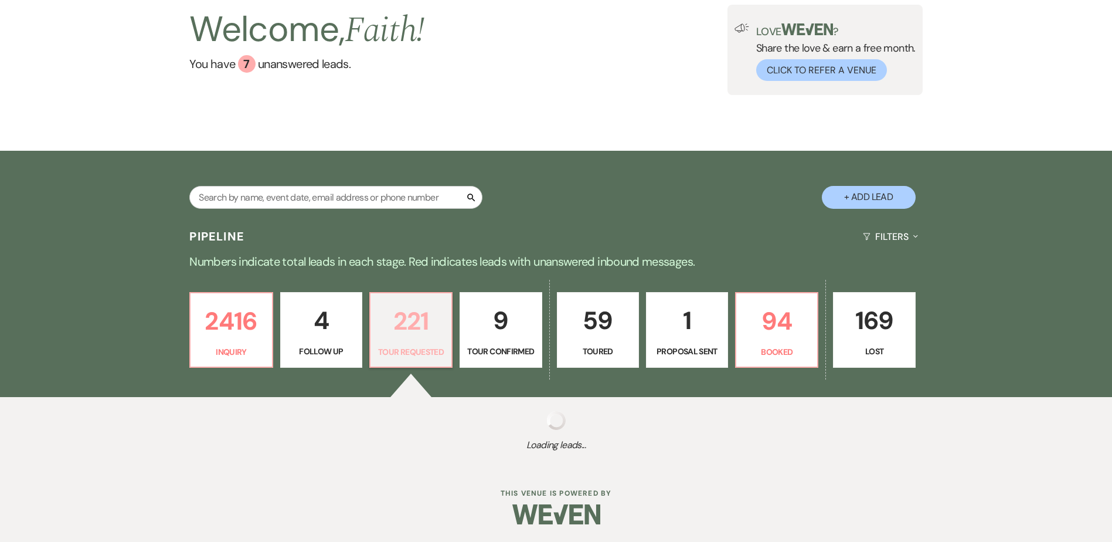
select select "2"
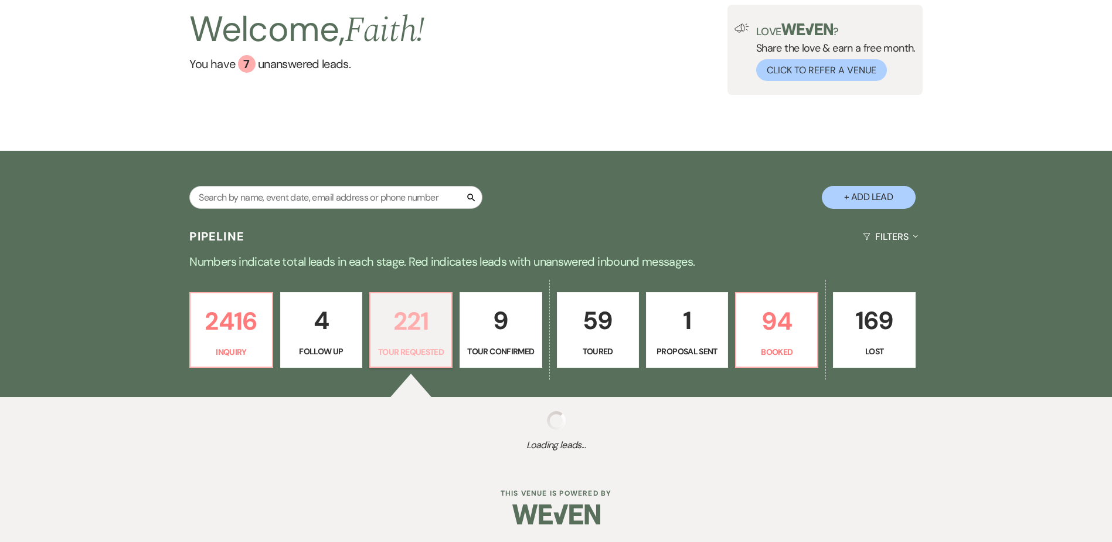
select select "2"
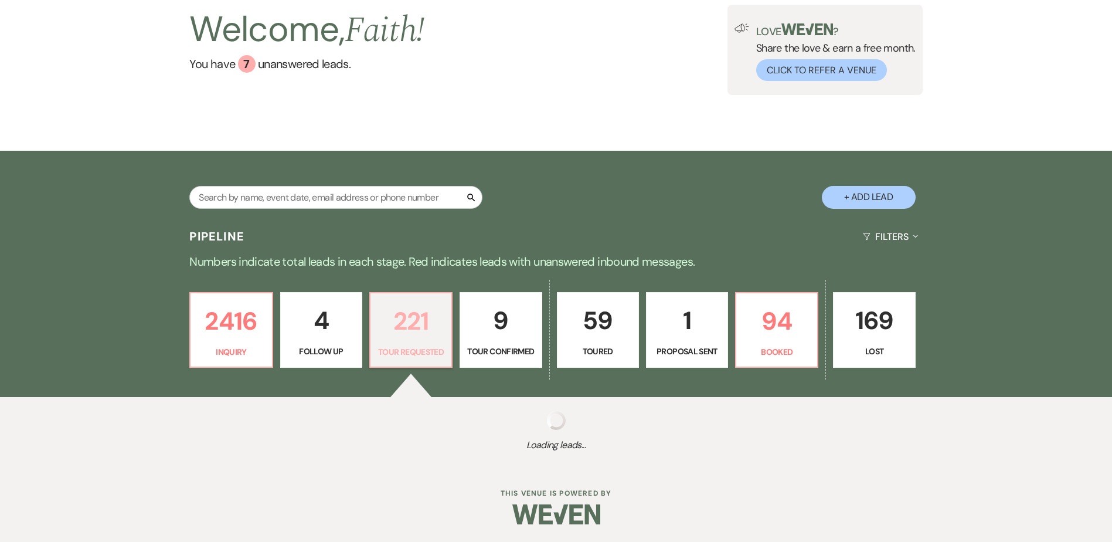
select select "2"
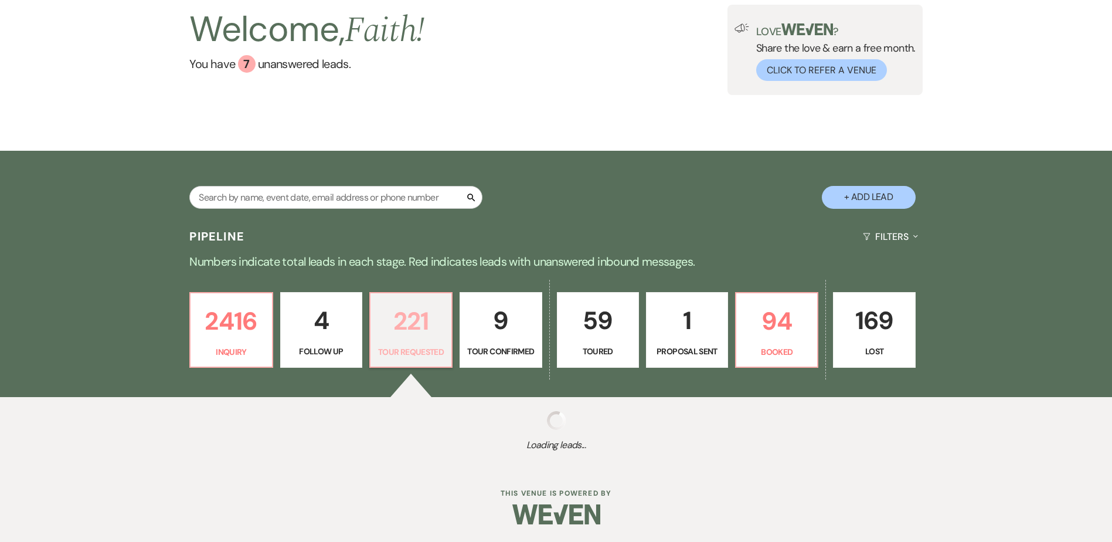
select select "2"
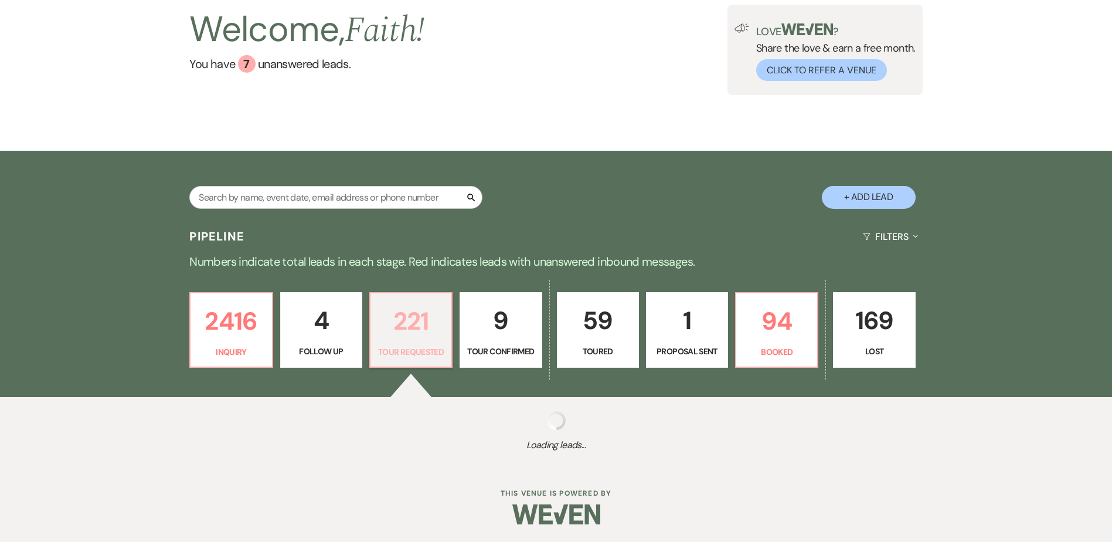
select select "2"
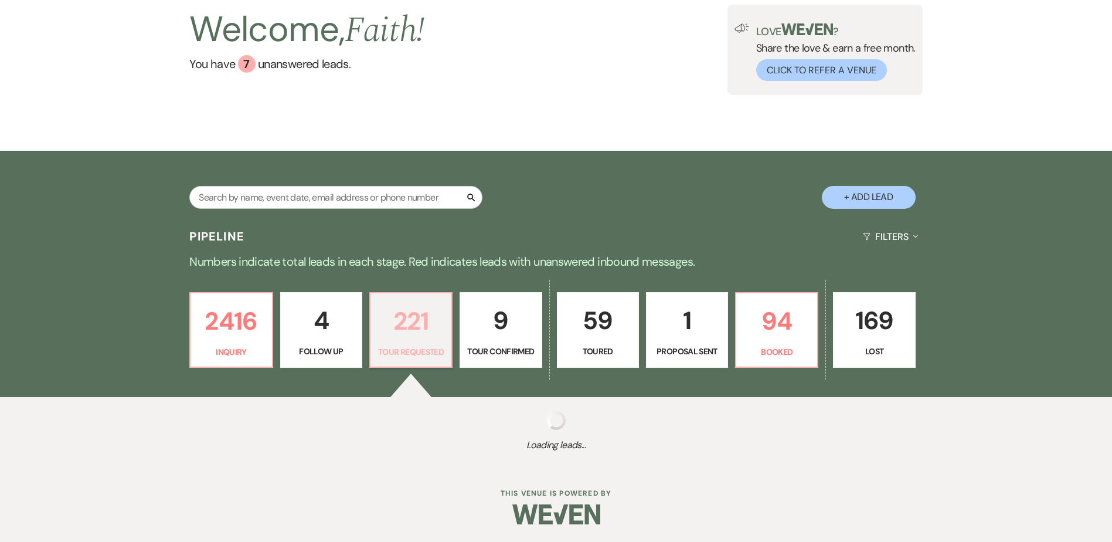
select select "2"
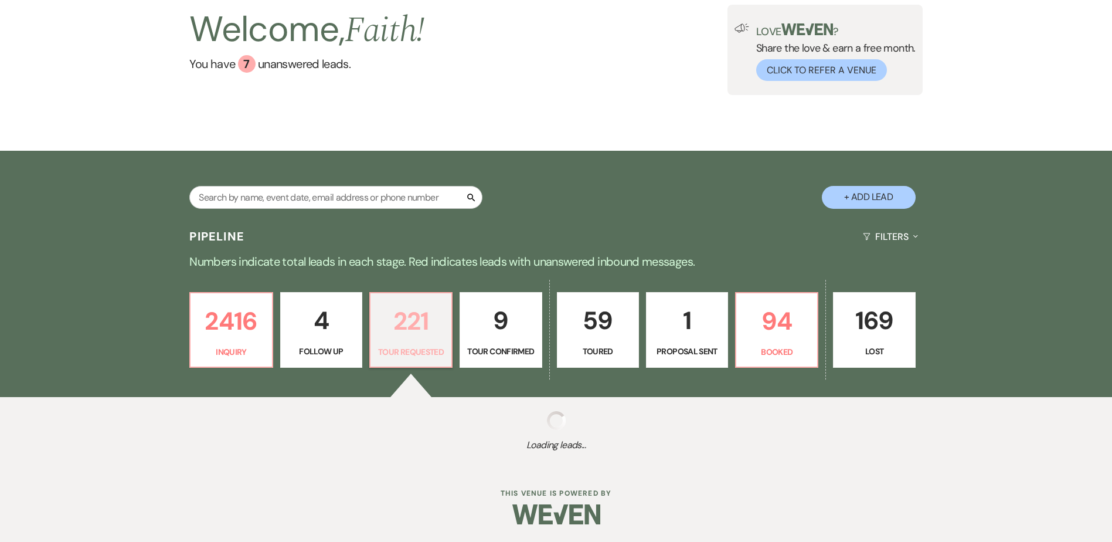
select select "2"
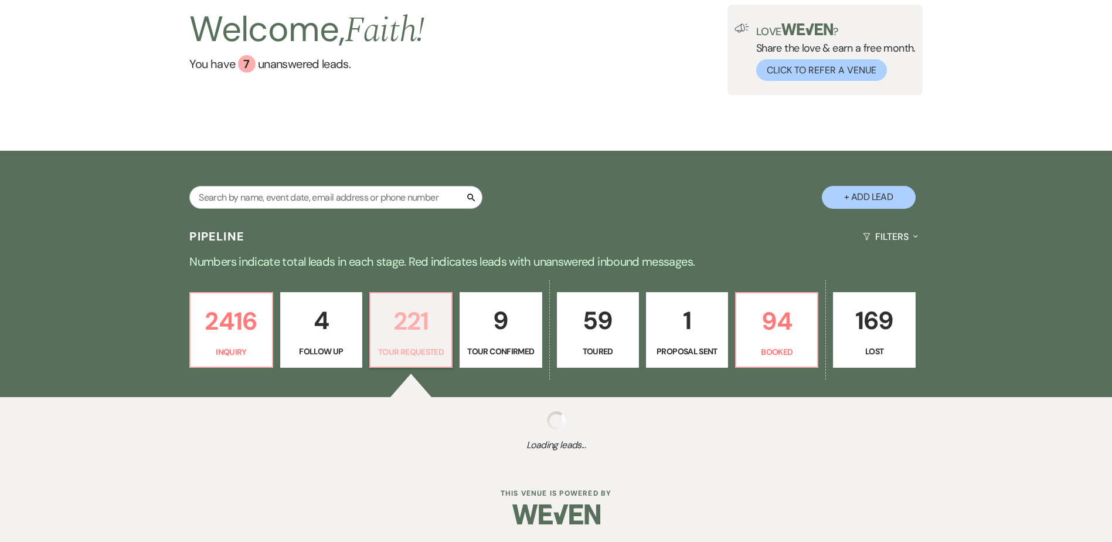
select select "2"
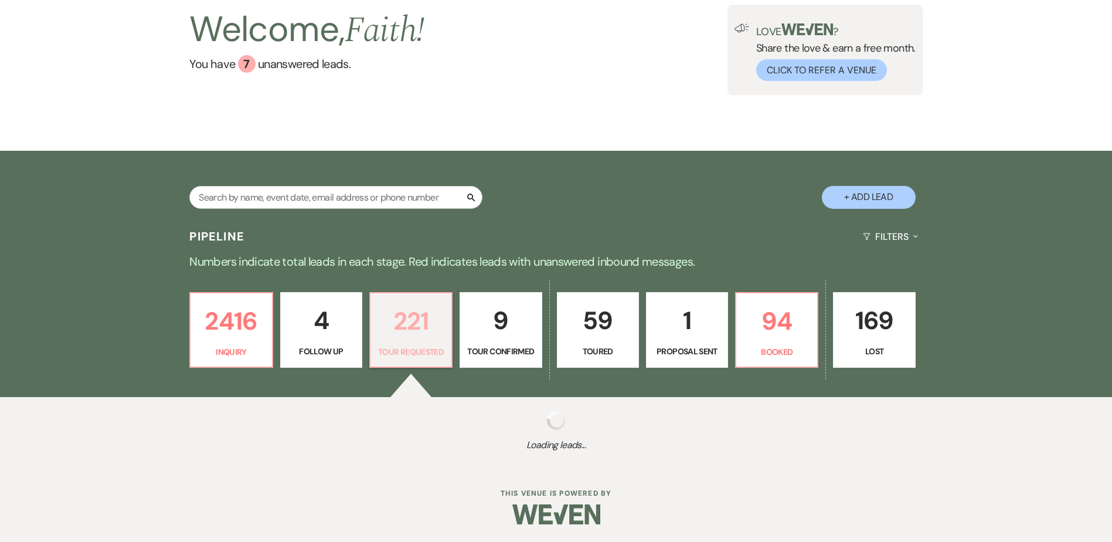
select select "2"
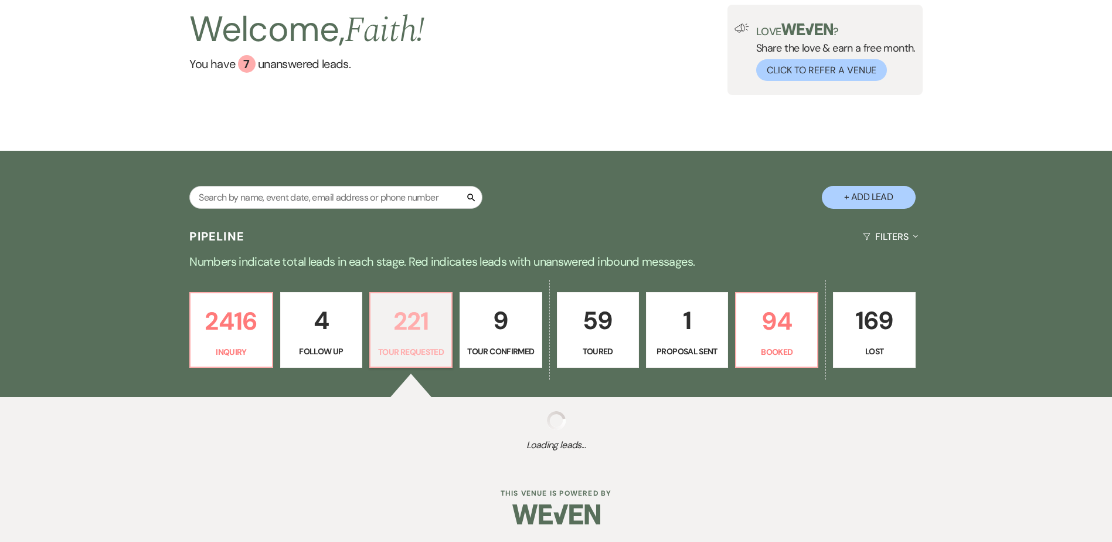
select select "2"
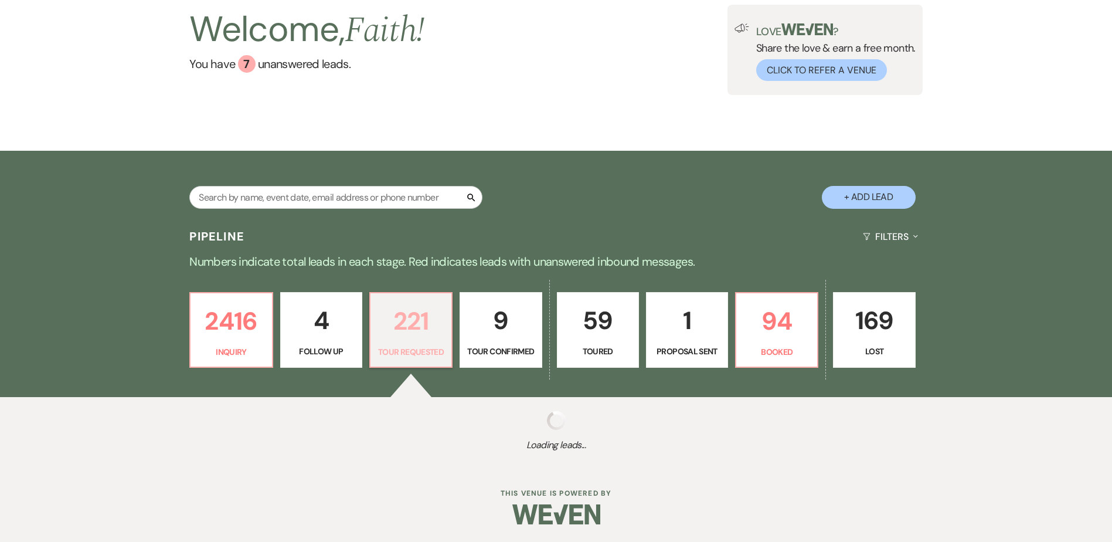
select select "2"
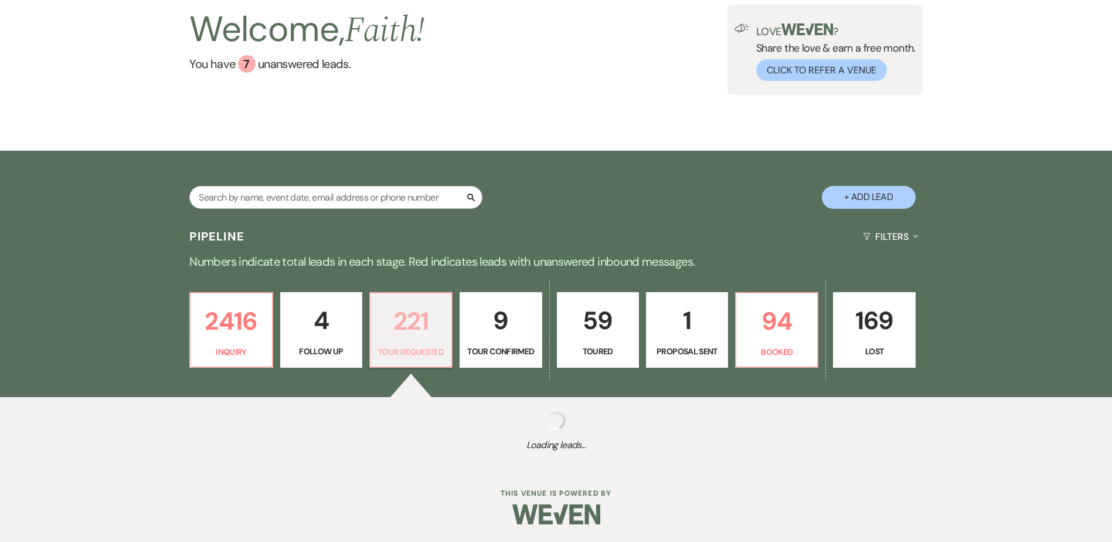
select select "2"
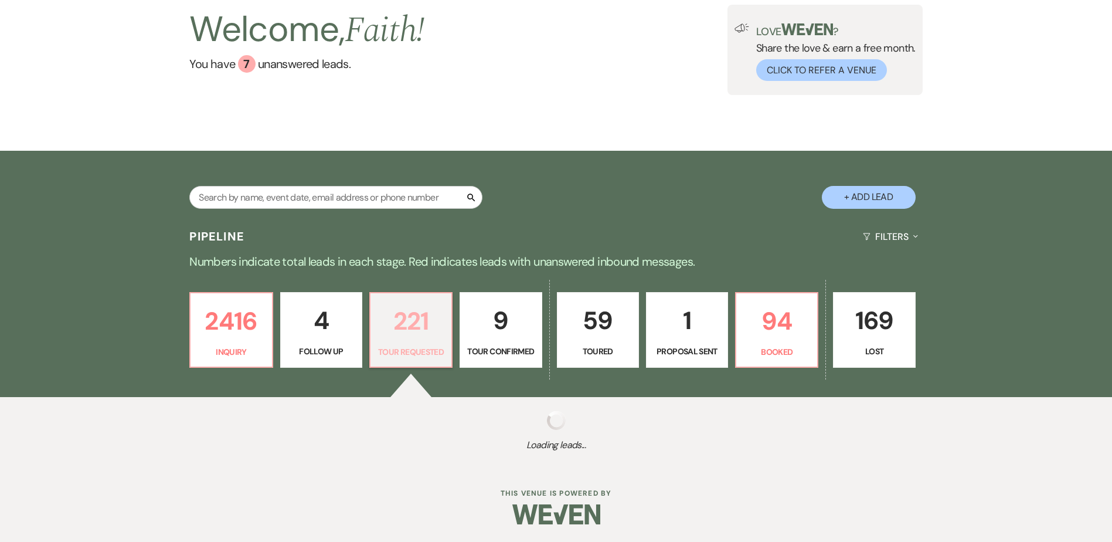
select select "2"
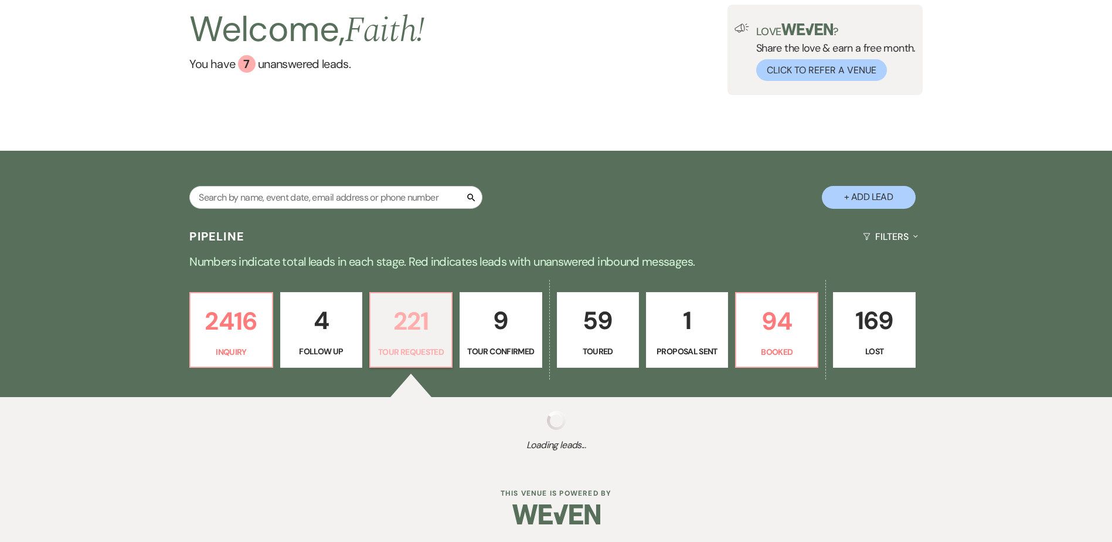
select select "2"
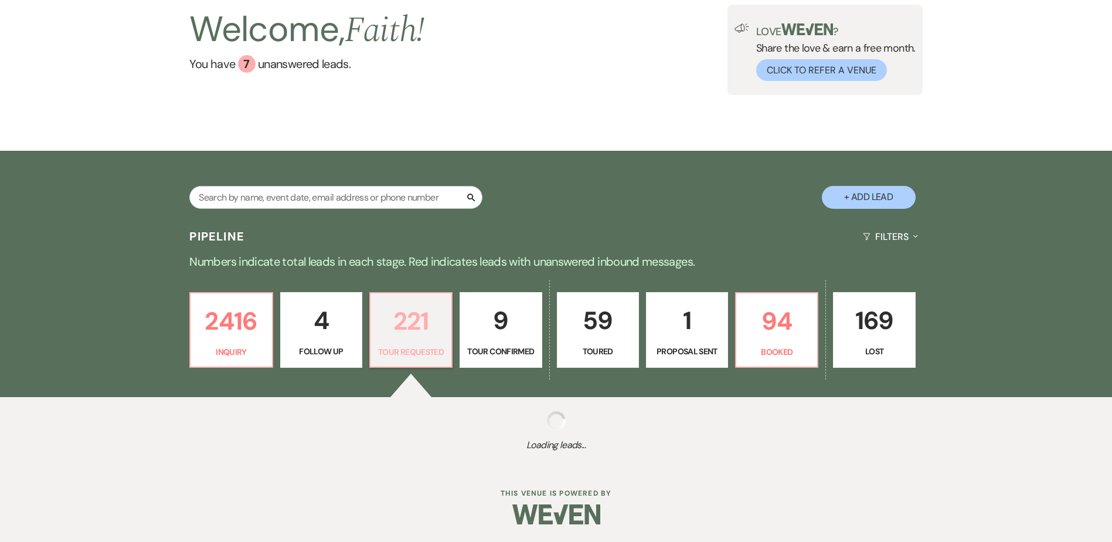
select select "2"
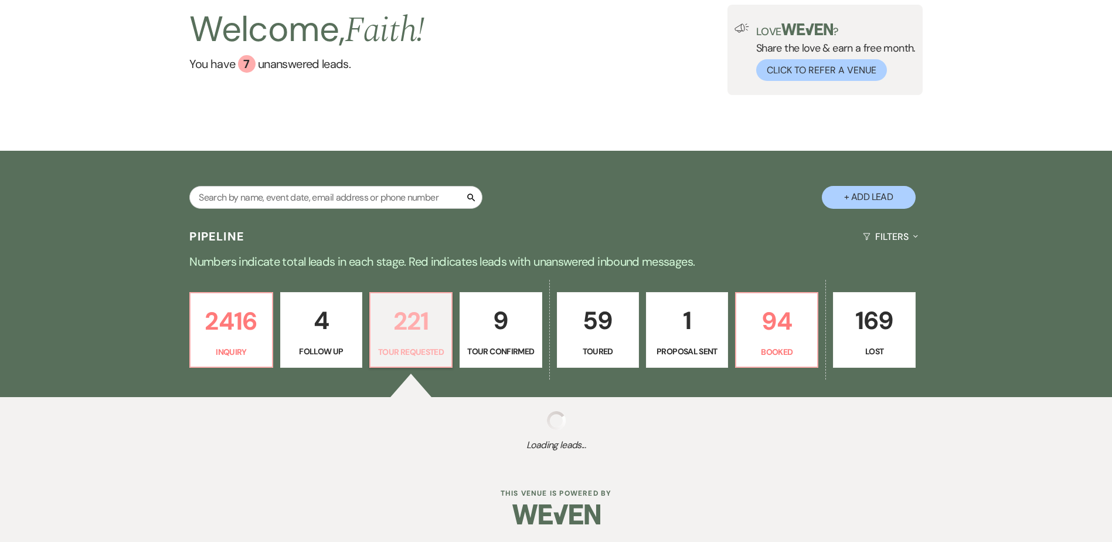
select select "2"
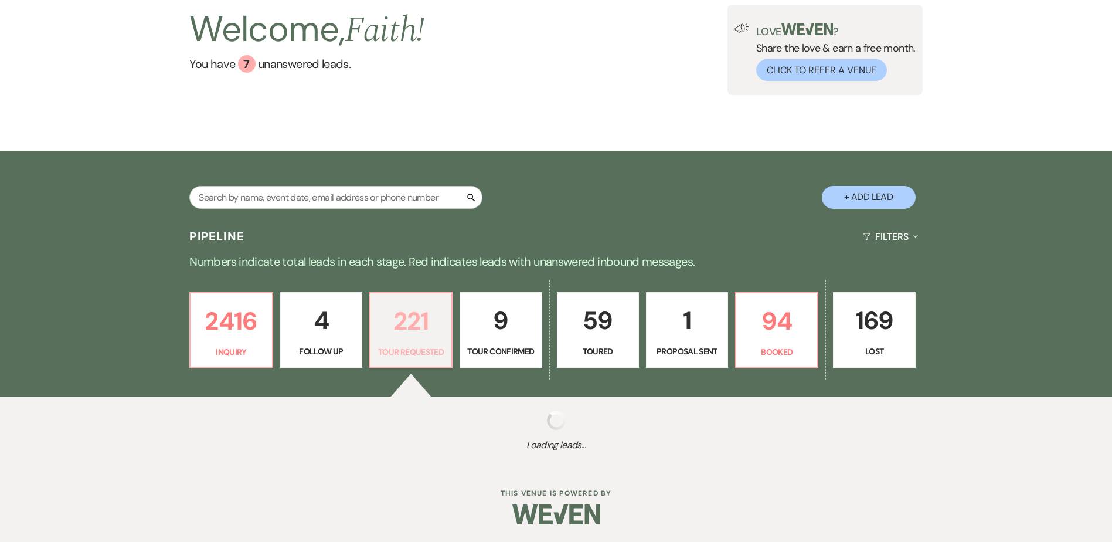
select select "2"
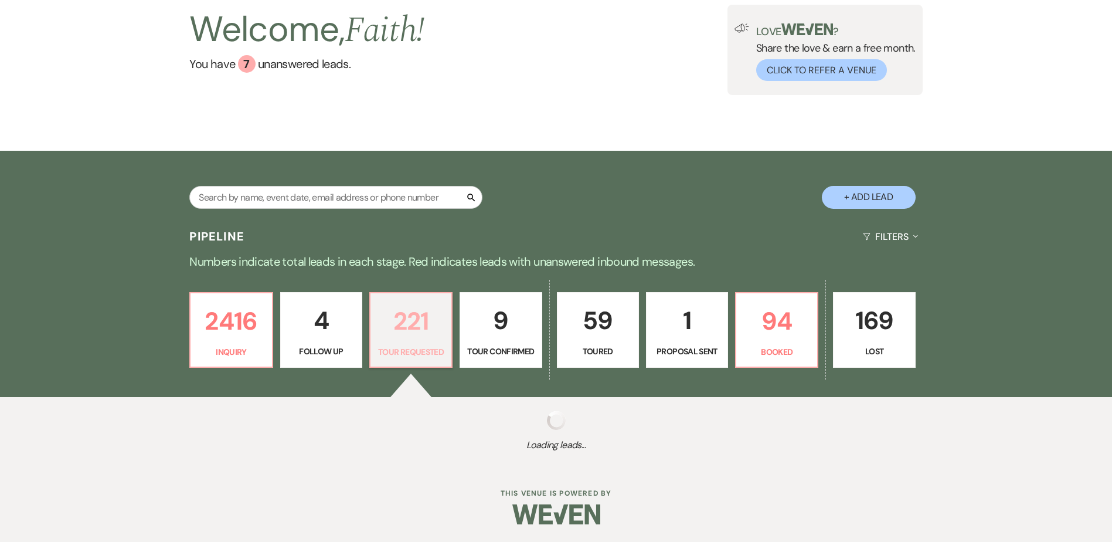
select select "2"
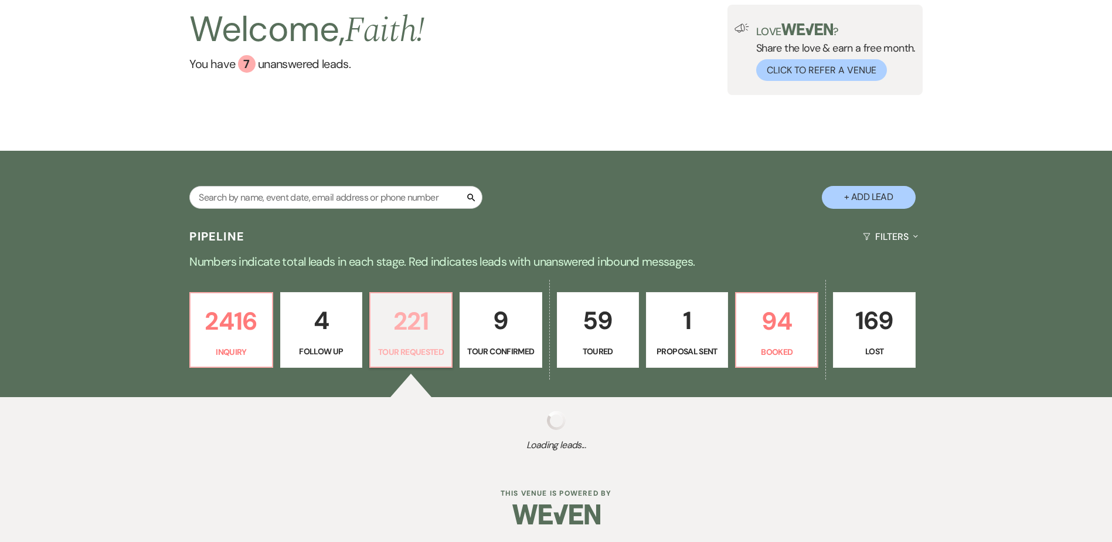
select select "2"
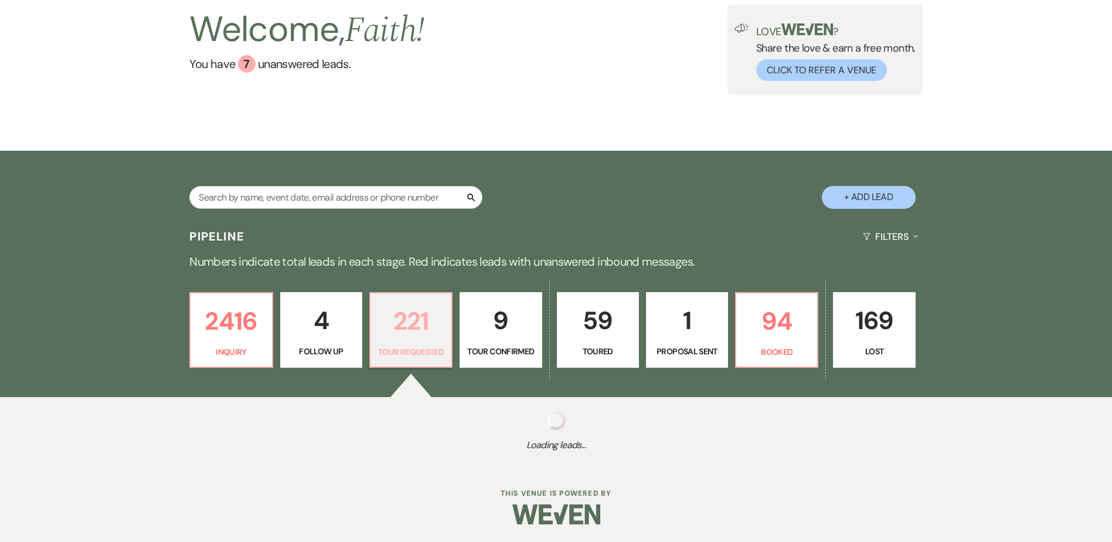
select select "2"
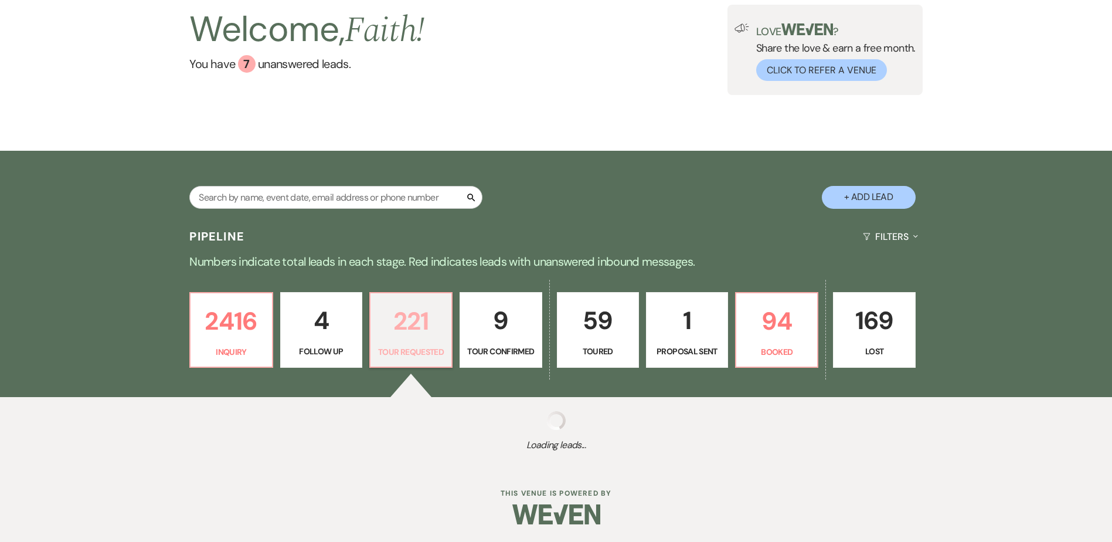
select select "2"
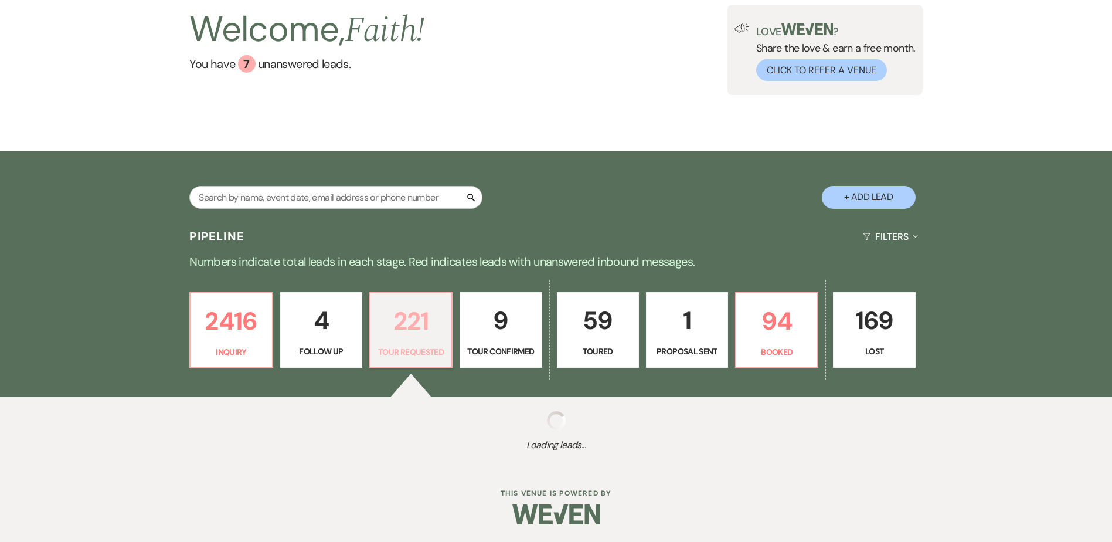
select select "2"
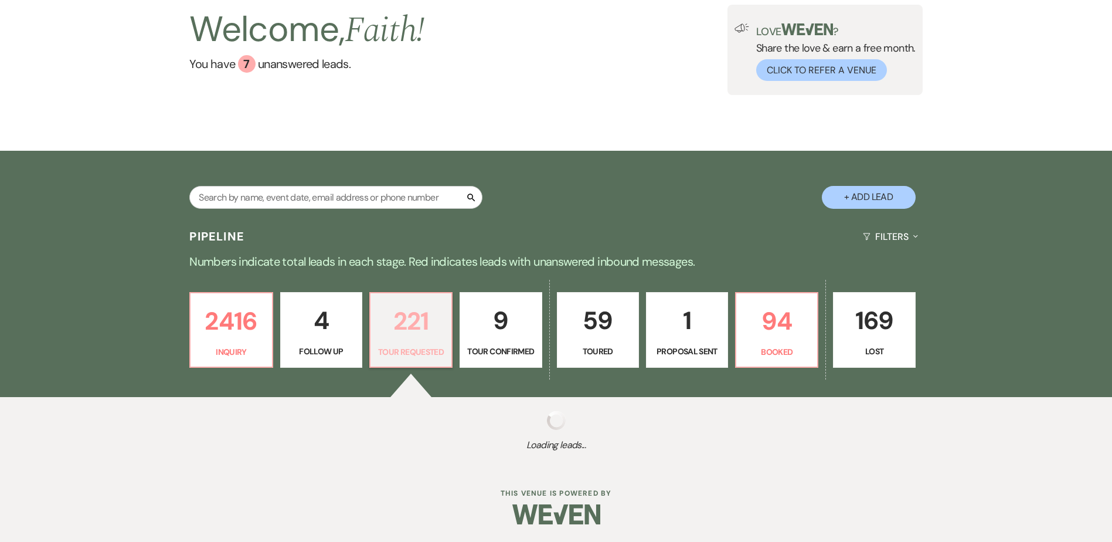
select select "2"
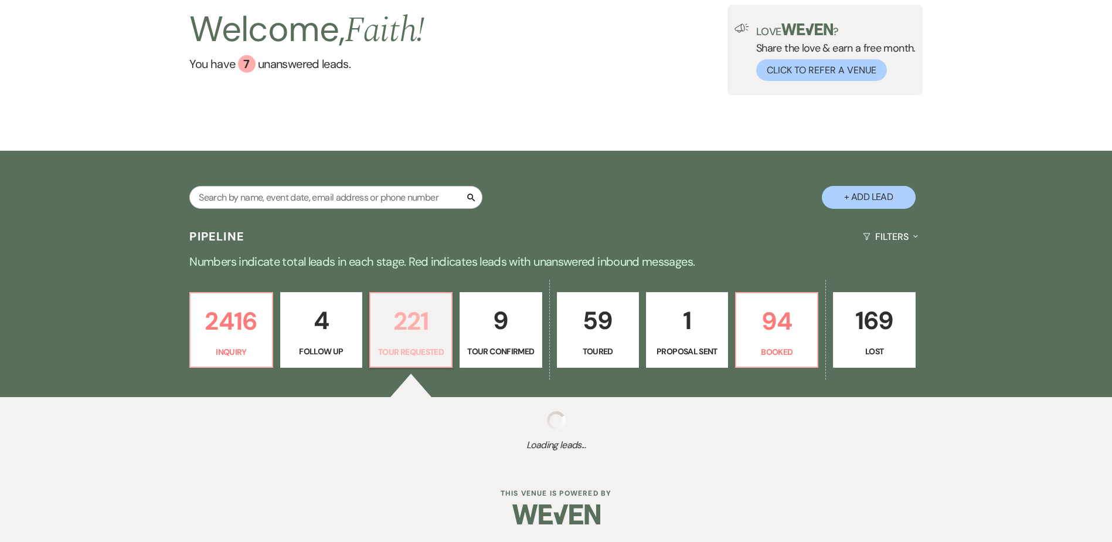
select select "2"
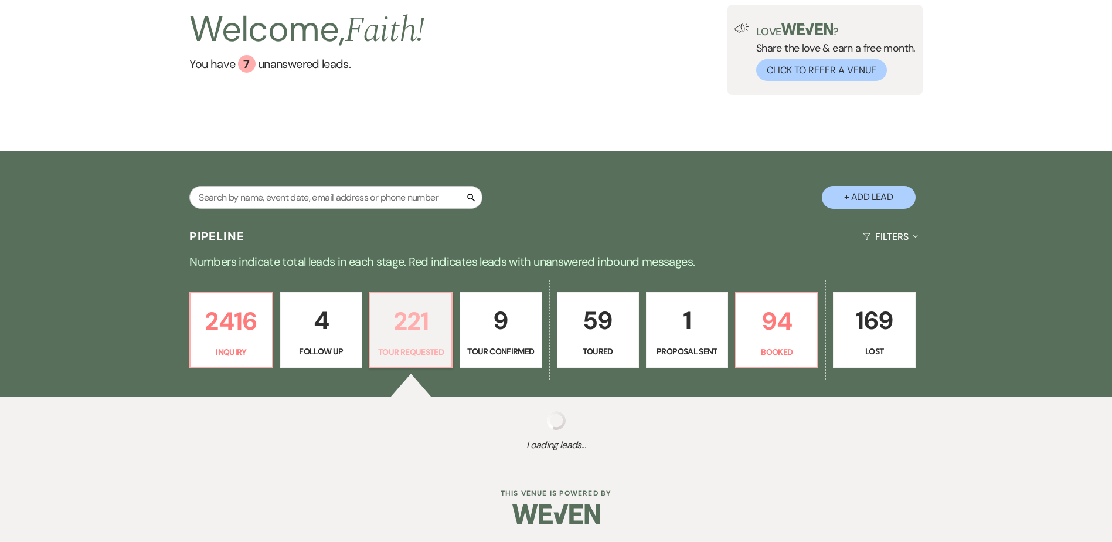
select select "2"
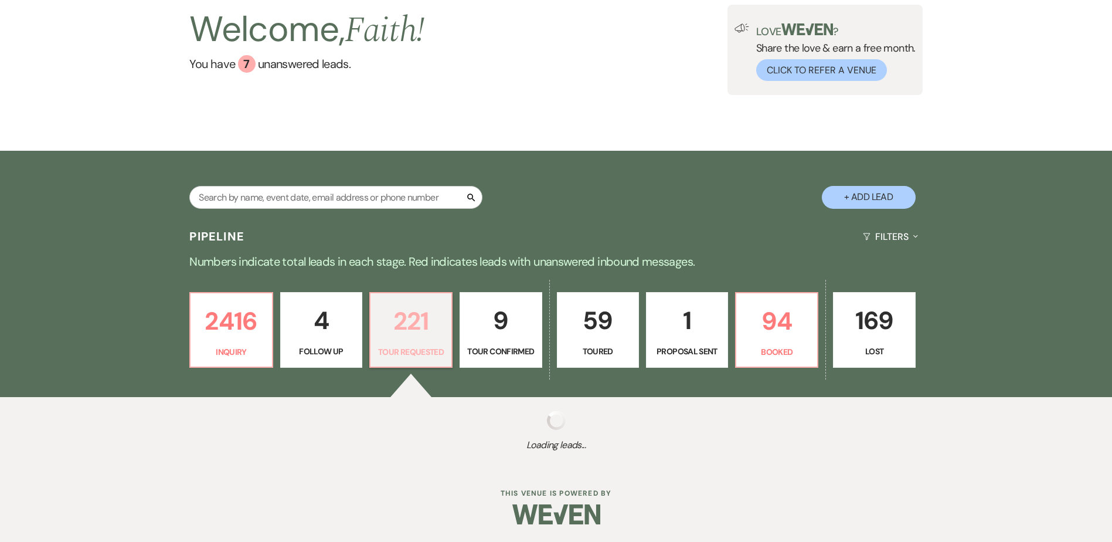
select select "2"
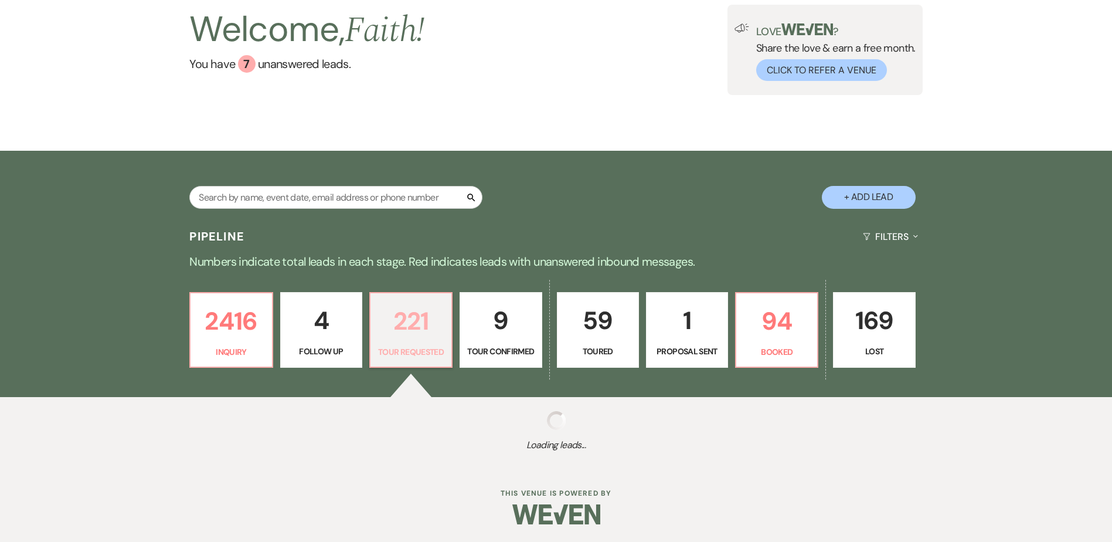
select select "2"
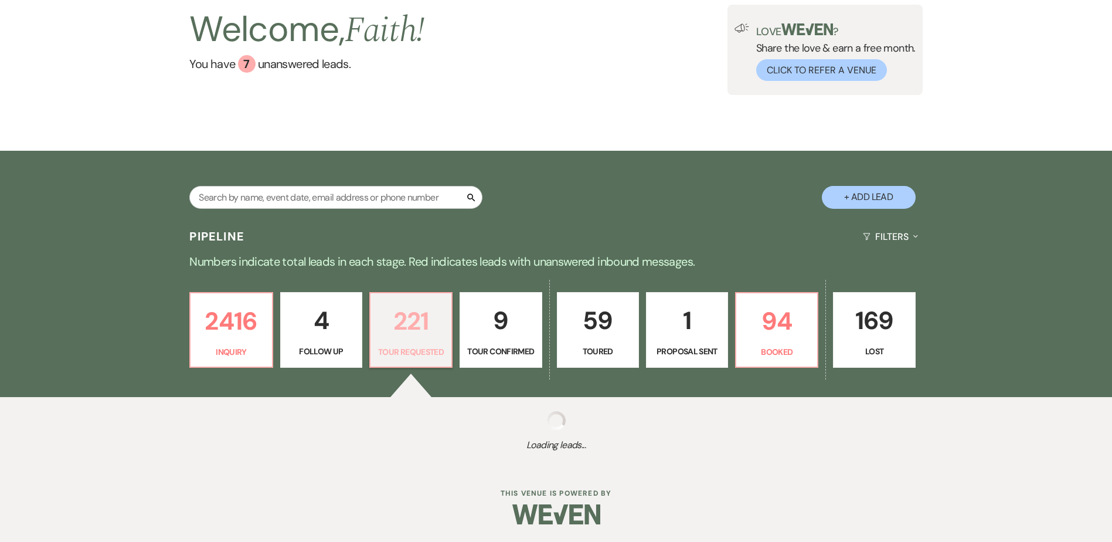
select select "2"
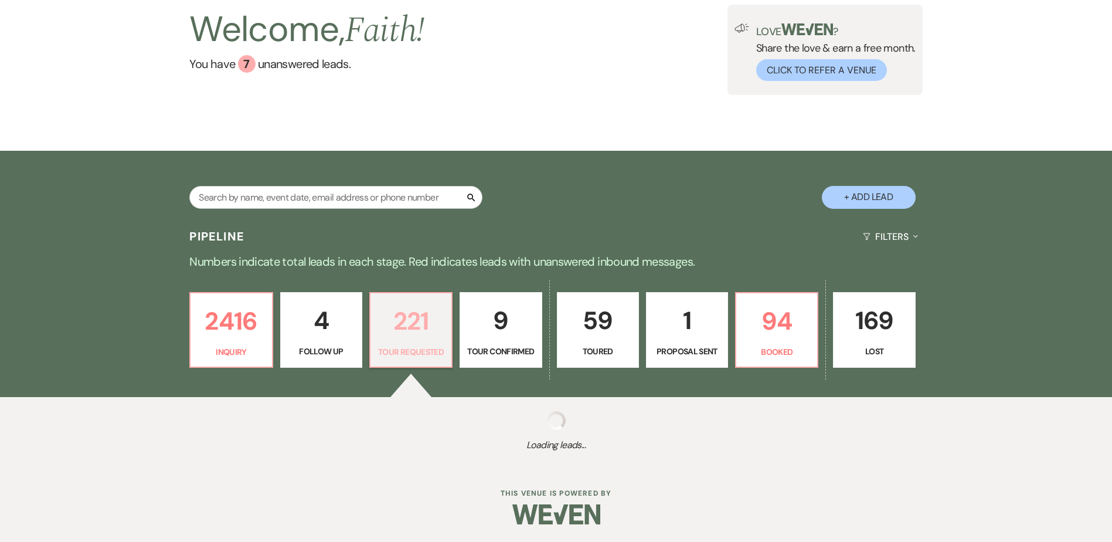
select select "2"
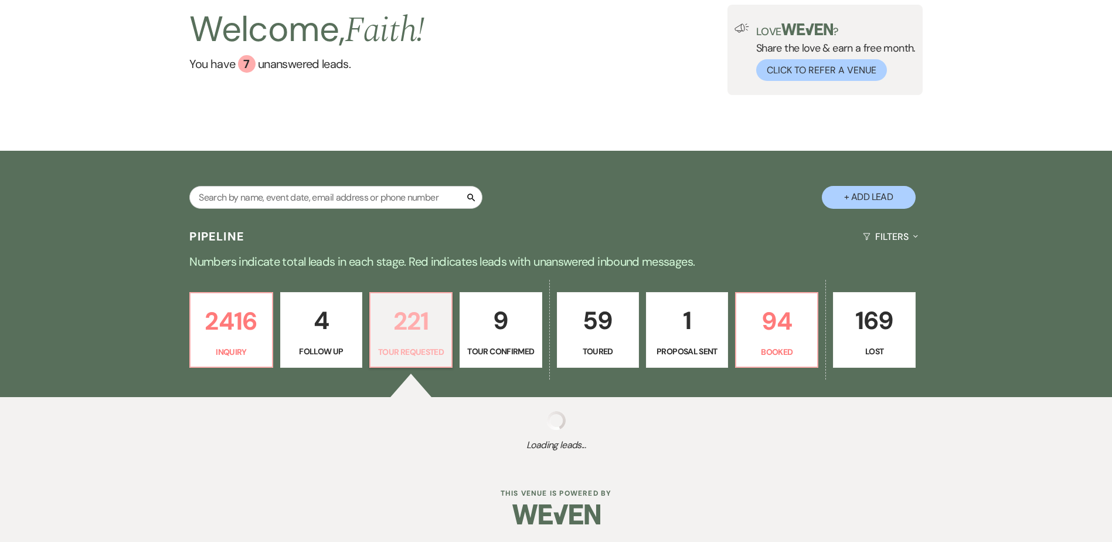
select select "2"
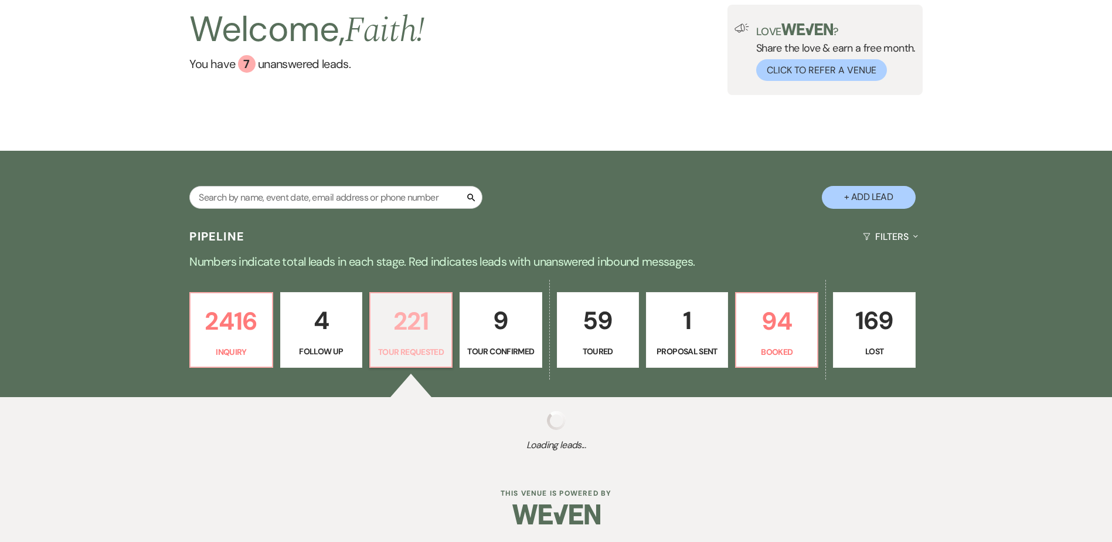
select select "2"
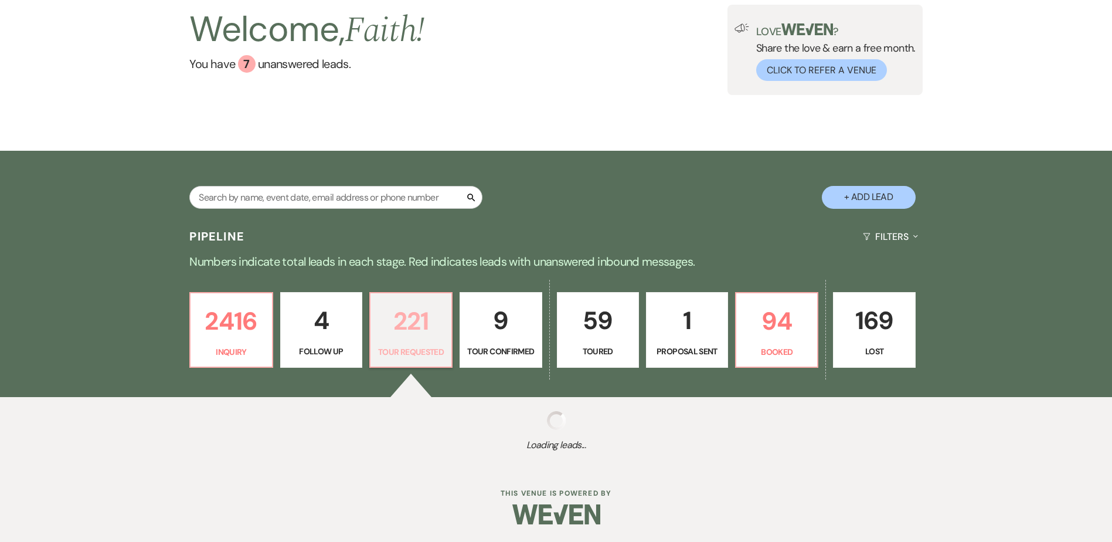
select select "2"
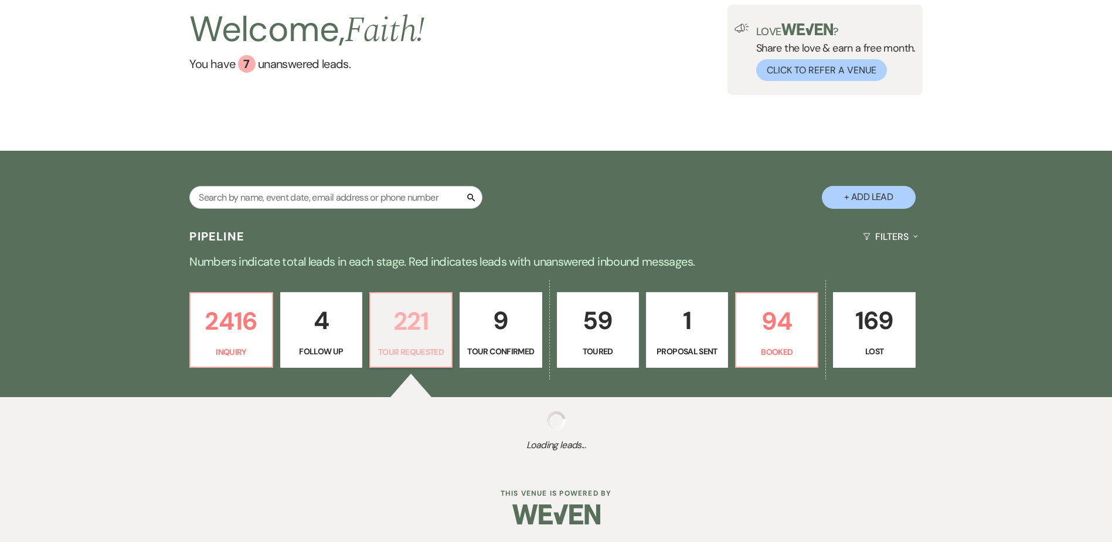
select select "2"
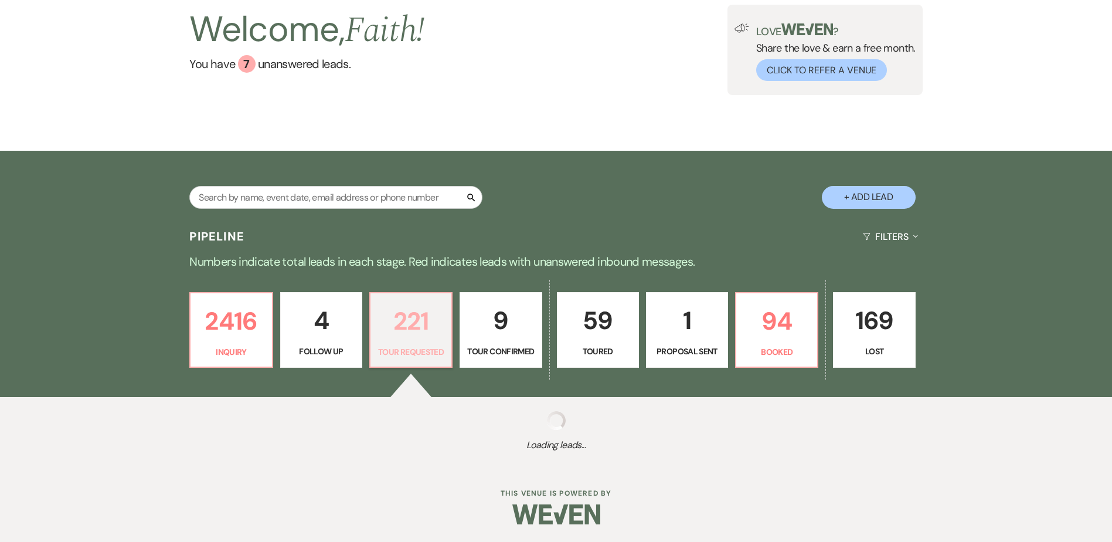
select select "2"
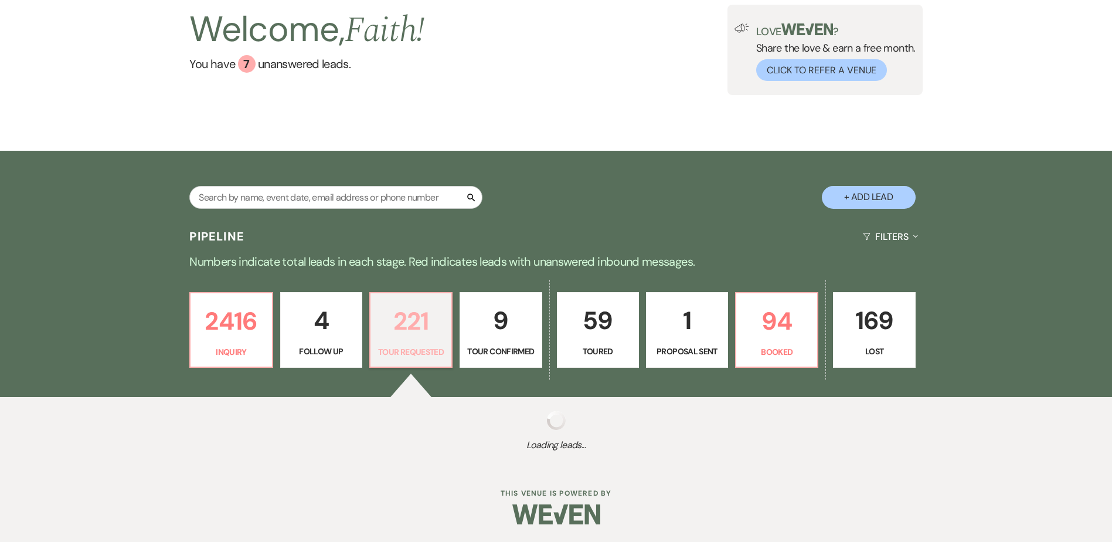
select select "2"
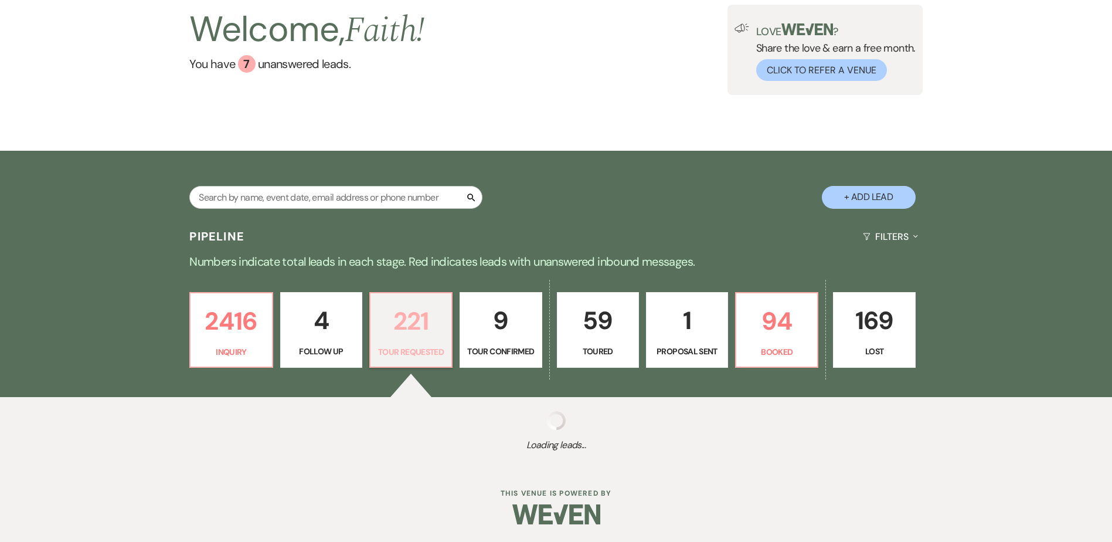
select select "2"
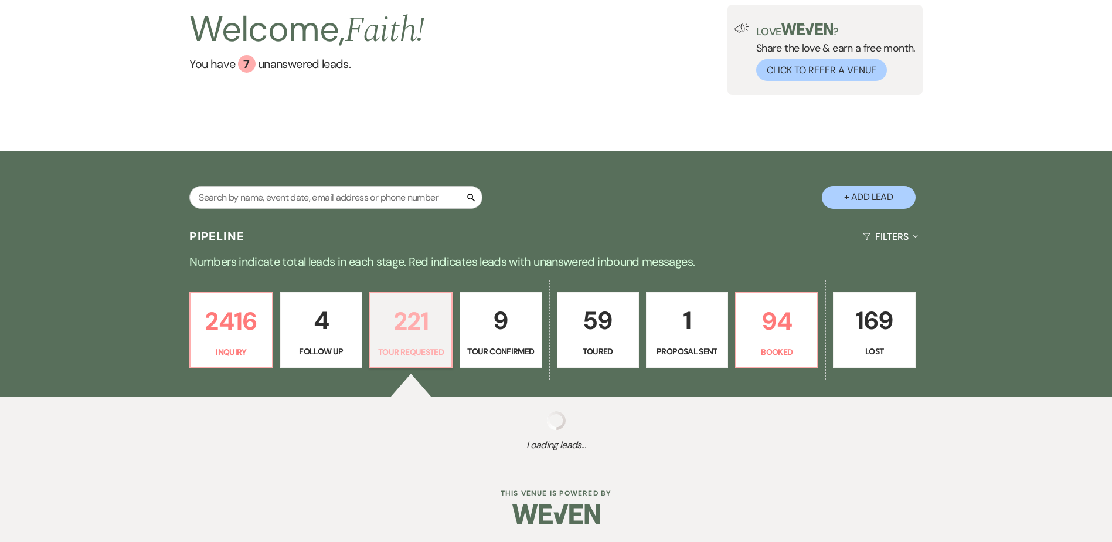
select select "2"
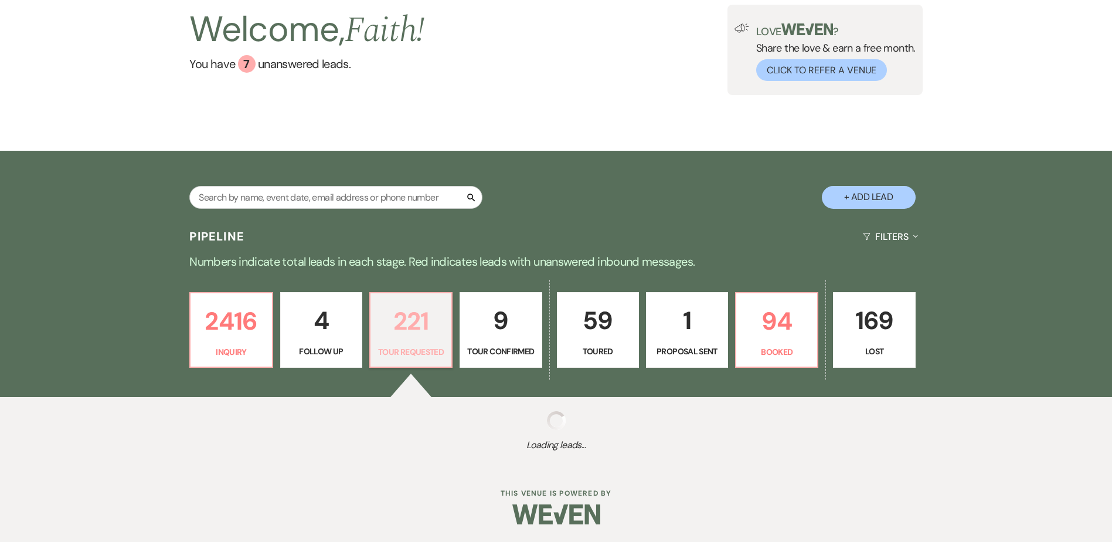
select select "2"
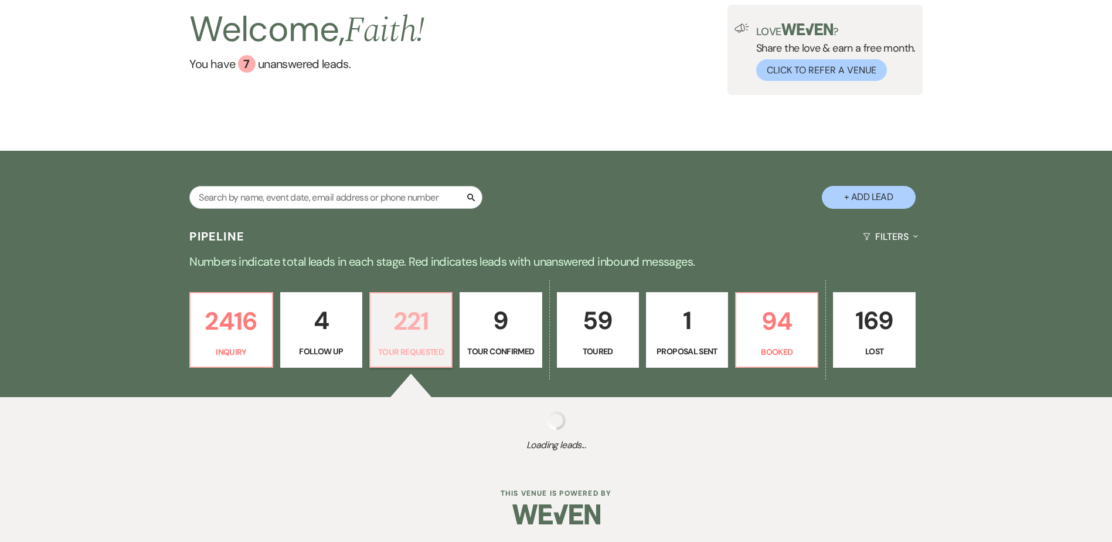
select select "2"
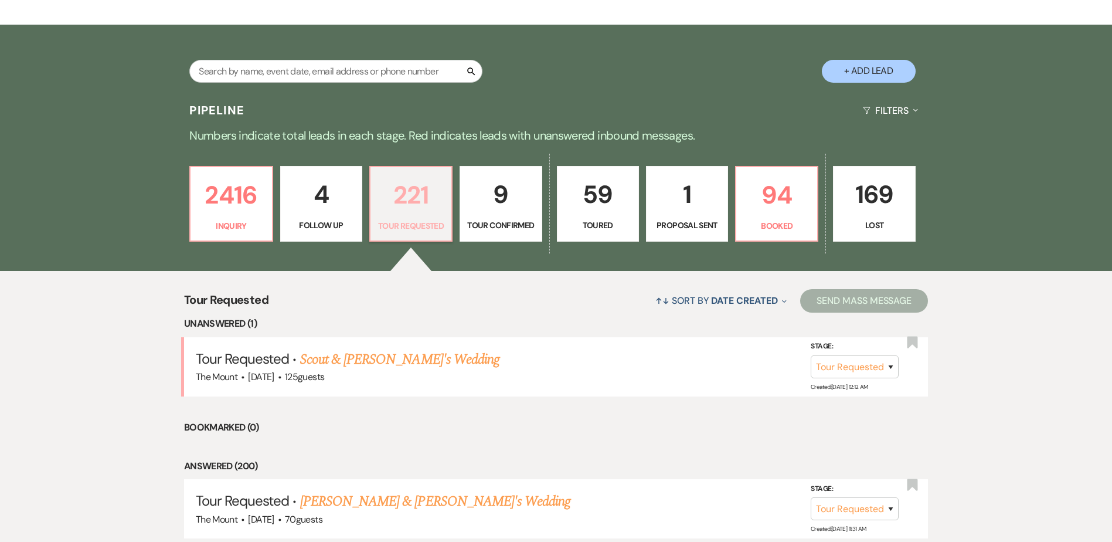
scroll to position [257, 0]
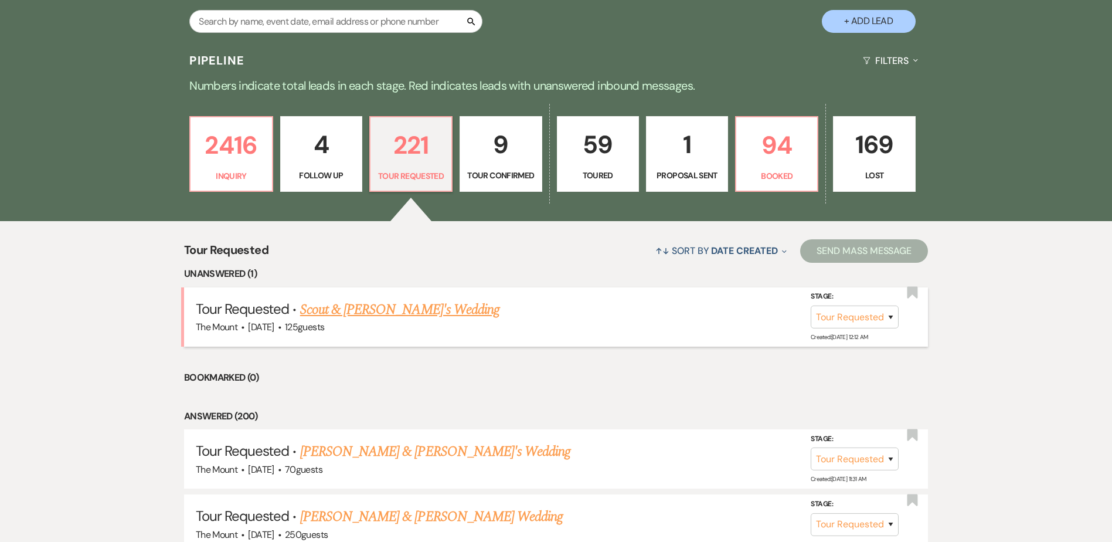
click at [355, 308] on link "Scout & Isadora's Wedding" at bounding box center [399, 309] width 199 height 21
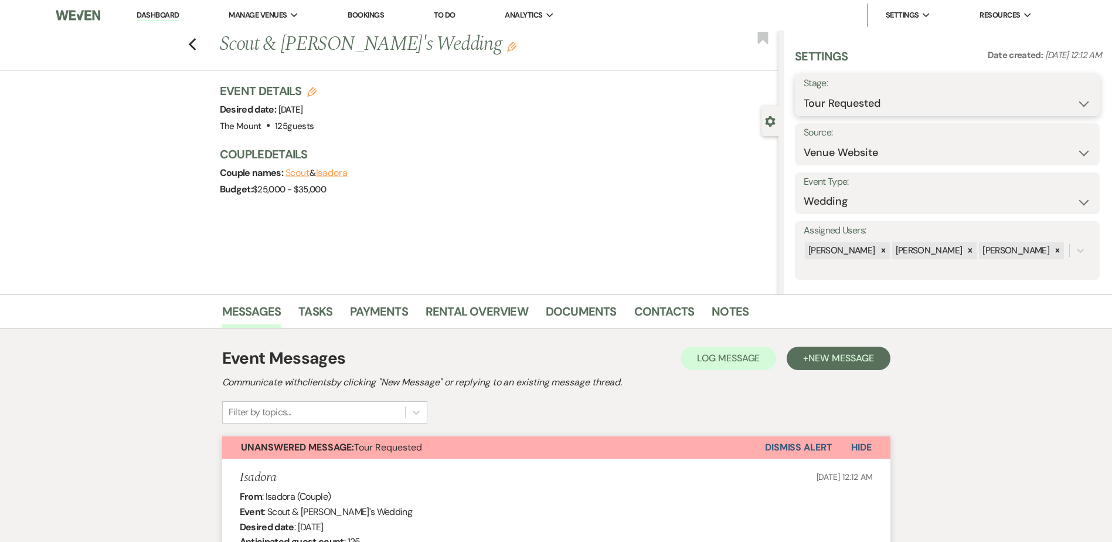
click at [855, 105] on select "Inquiry Follow Up Tour Requested Tour Confirmed Toured Proposal Sent Booked Lost" at bounding box center [947, 103] width 287 height 23
click at [804, 92] on select "Inquiry Follow Up Tour Requested Tour Confirmed Toured Proposal Sent Booked Lost" at bounding box center [947, 103] width 287 height 23
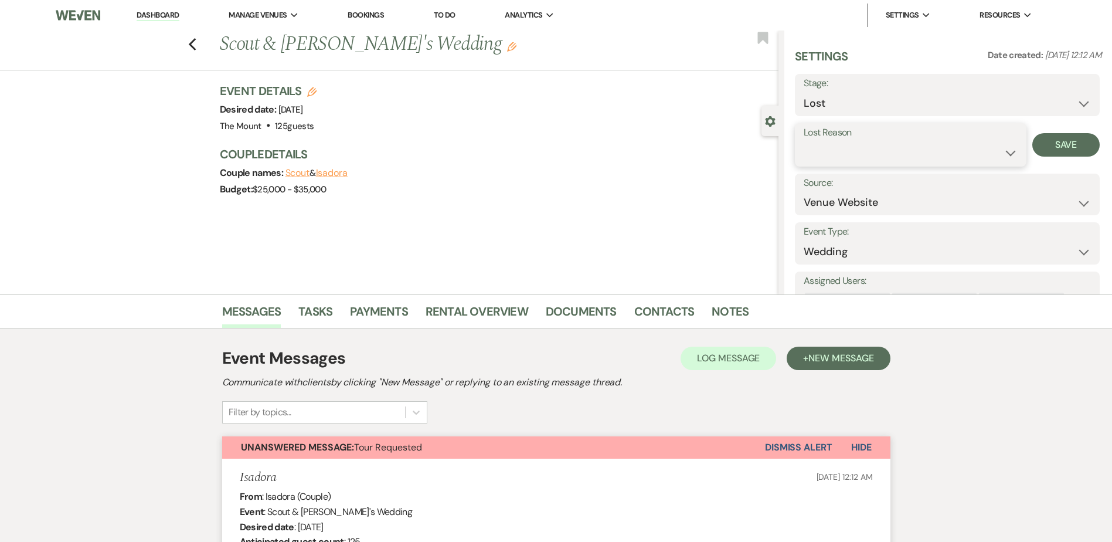
click at [835, 154] on select "Booked Elsewhere Budget Date Unavailable No Response Not a Good Match Capacity …" at bounding box center [911, 152] width 214 height 23
click at [804, 141] on select "Booked Elsewhere Budget Date Unavailable No Response Not a Good Match Capacity …" at bounding box center [911, 152] width 214 height 23
click at [1051, 145] on button "Save" at bounding box center [1065, 144] width 67 height 23
click at [197, 43] on icon "Previous" at bounding box center [192, 45] width 9 height 14
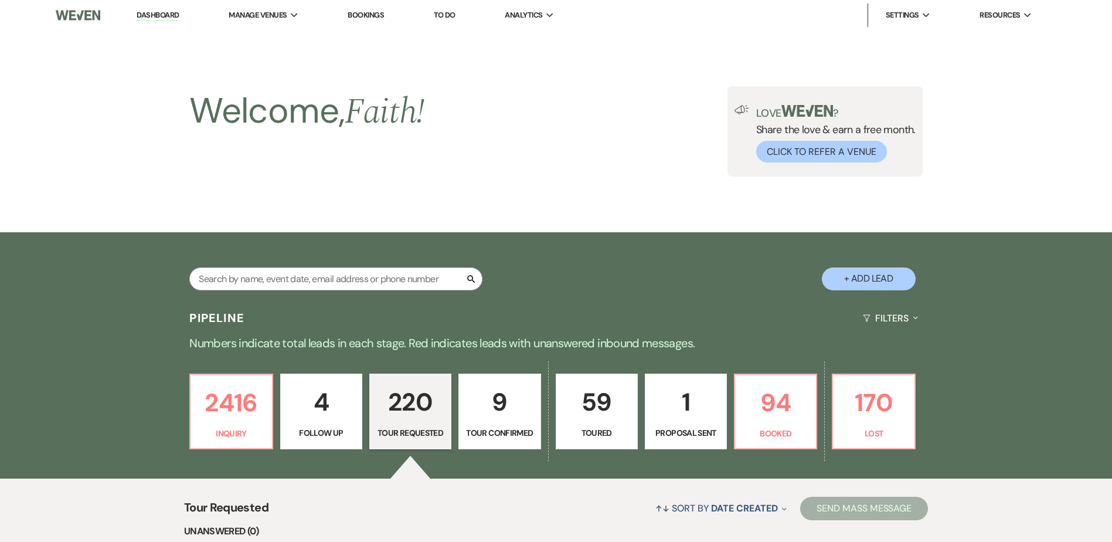
scroll to position [257, 0]
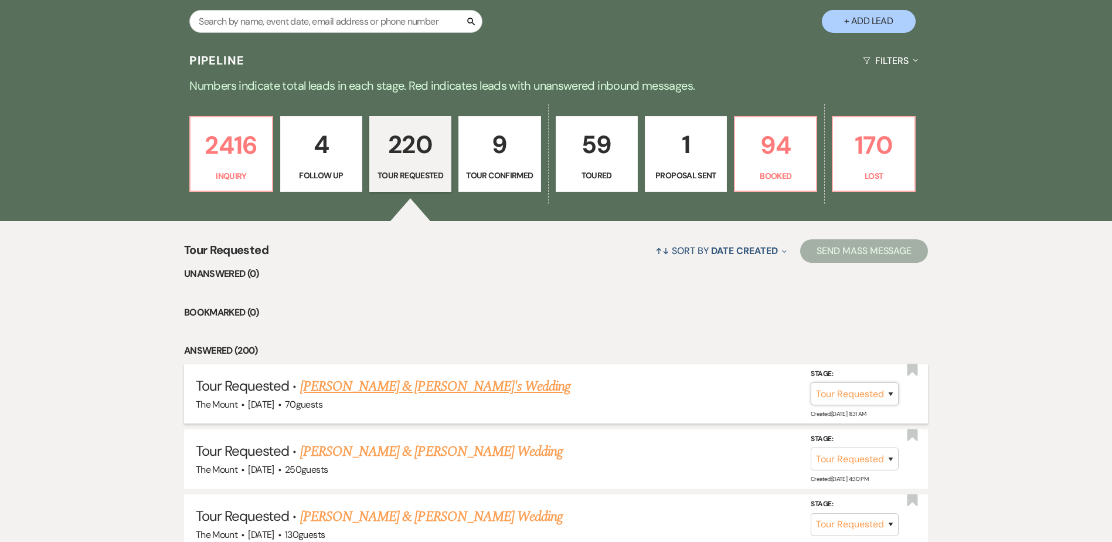
click at [821, 398] on select "Inquiry Follow Up Tour Requested Tour Confirmed Toured Proposal Sent Booked Lost" at bounding box center [855, 393] width 88 height 23
click at [811, 382] on select "Inquiry Follow Up Tour Requested Tour Confirmed Toured Proposal Sent Booked Lost" at bounding box center [855, 393] width 88 height 23
click at [865, 394] on button "Save" at bounding box center [875, 393] width 59 height 23
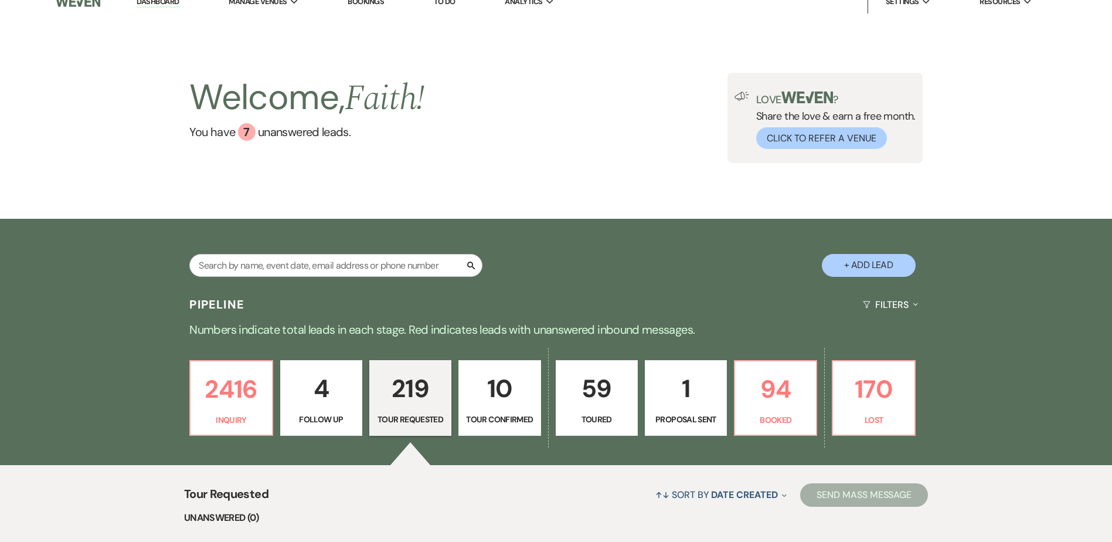
scroll to position [0, 0]
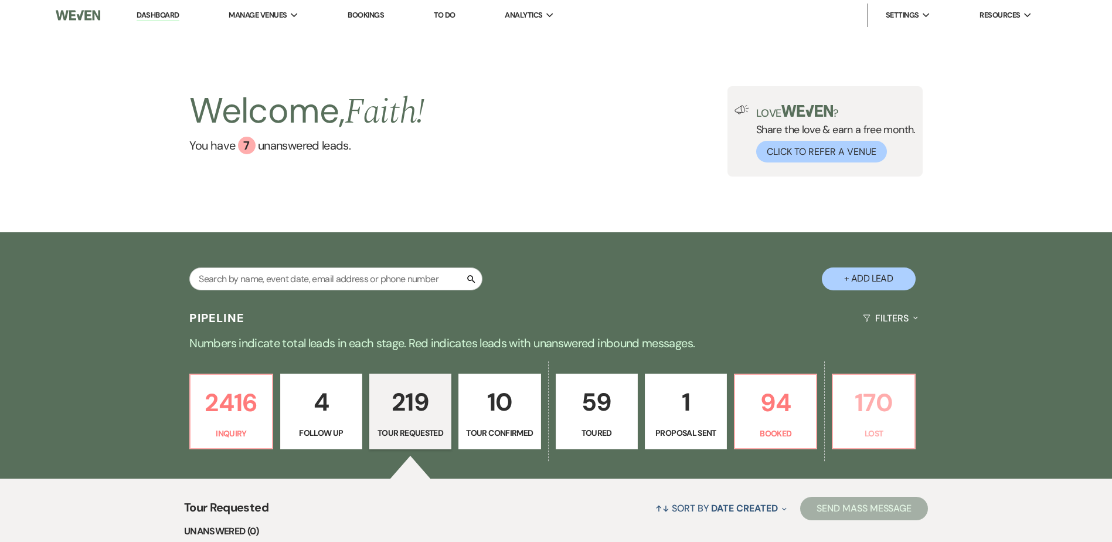
click at [895, 412] on p "170" at bounding box center [873, 402] width 67 height 39
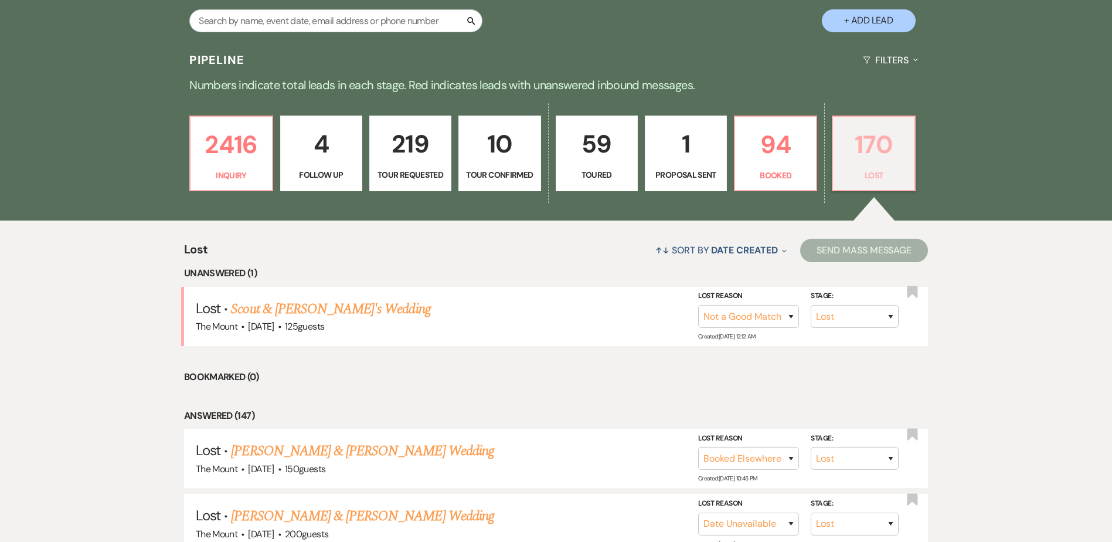
scroll to position [293, 0]
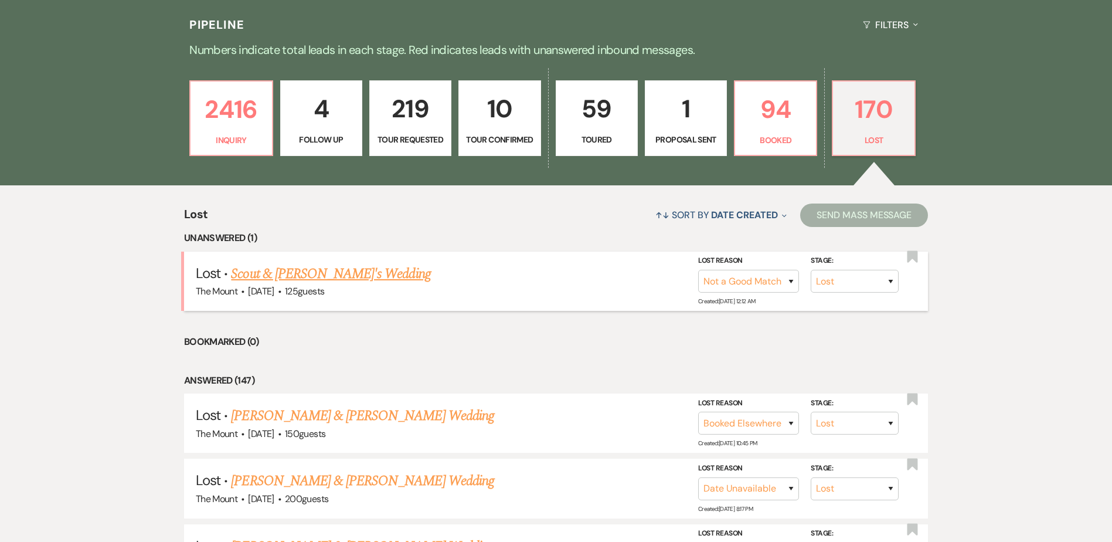
click at [319, 271] on link "Scout & Isadora's Wedding" at bounding box center [330, 273] width 199 height 21
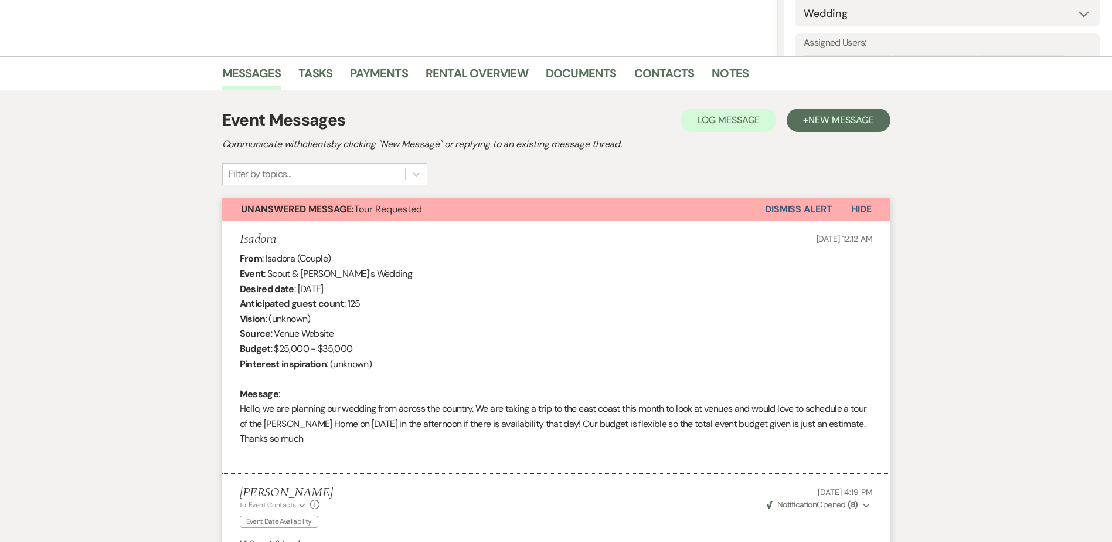
scroll to position [293, 0]
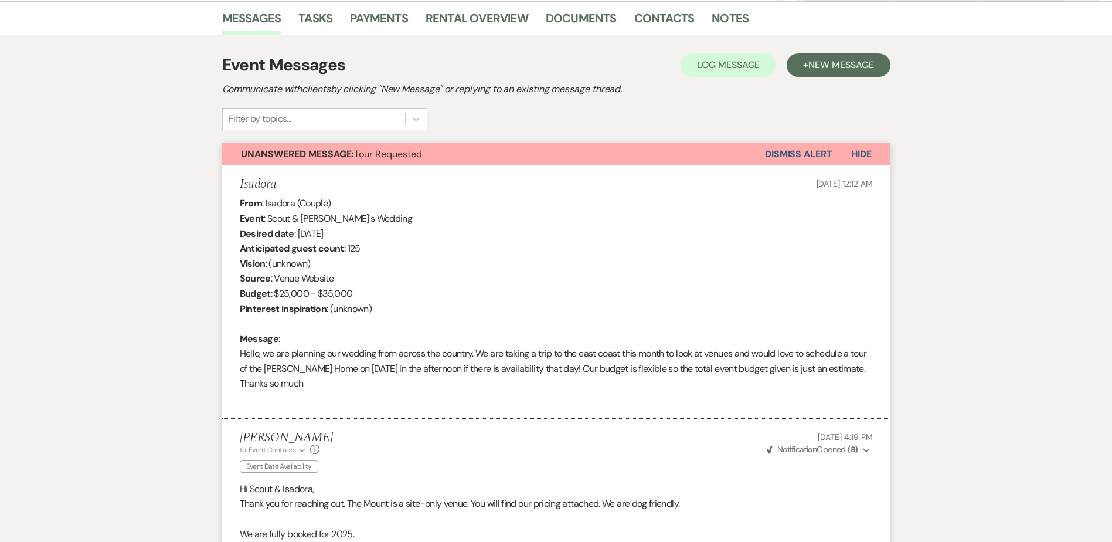
click at [796, 159] on button "Dismiss Alert" at bounding box center [798, 154] width 67 height 22
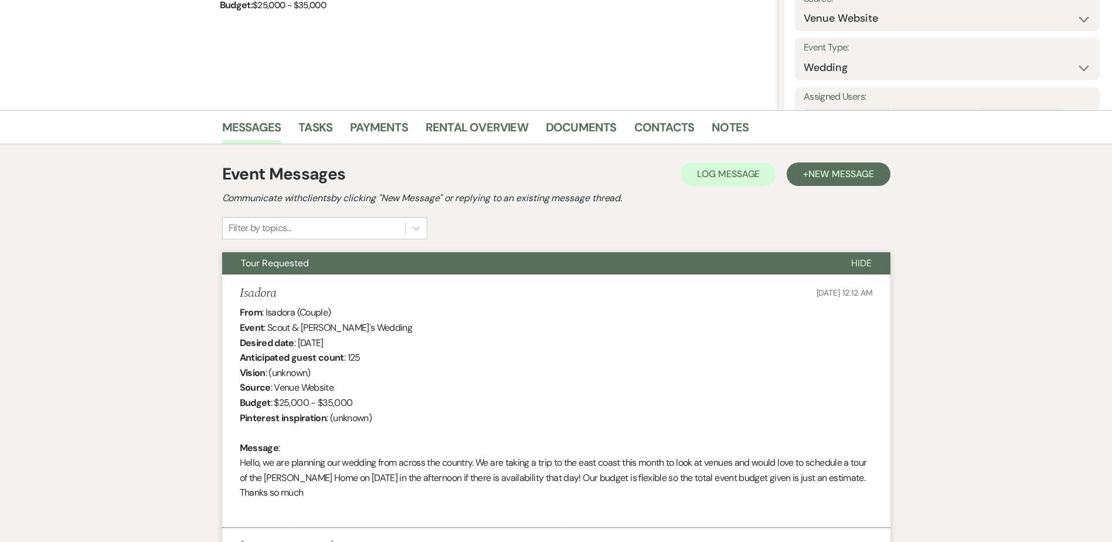
scroll to position [0, 0]
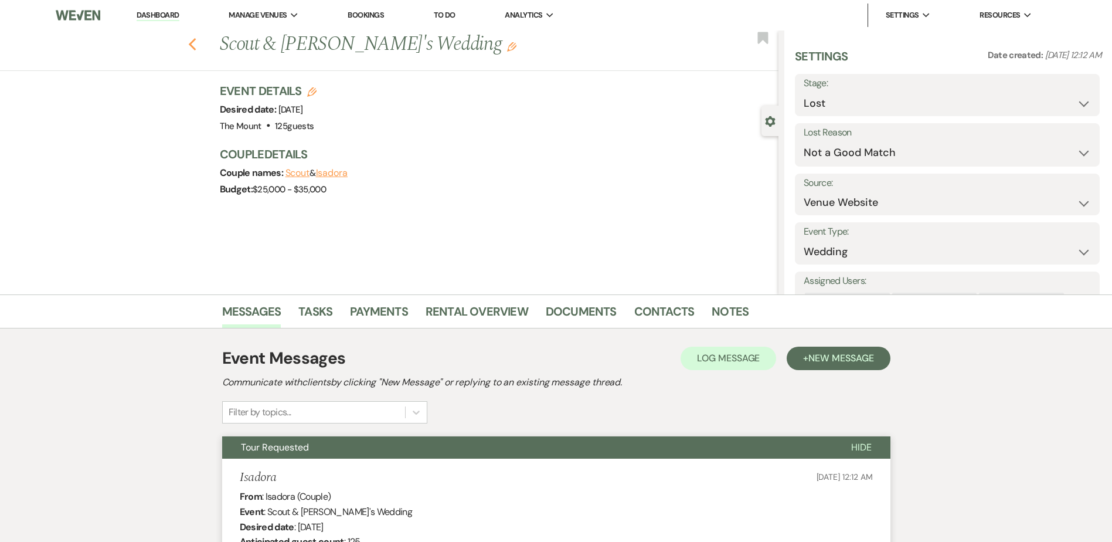
click at [197, 41] on icon "Previous" at bounding box center [192, 45] width 9 height 14
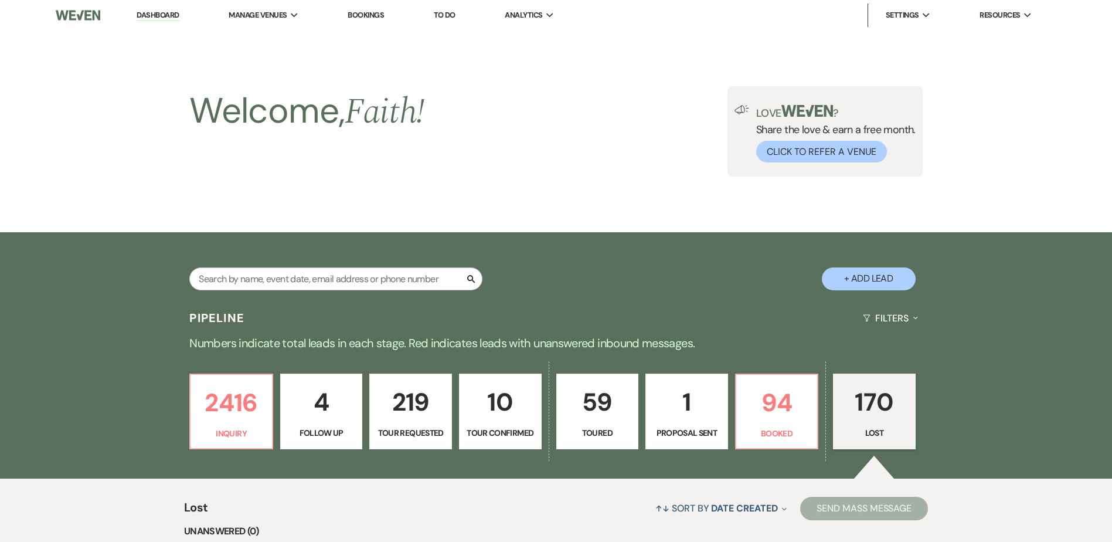
scroll to position [293, 0]
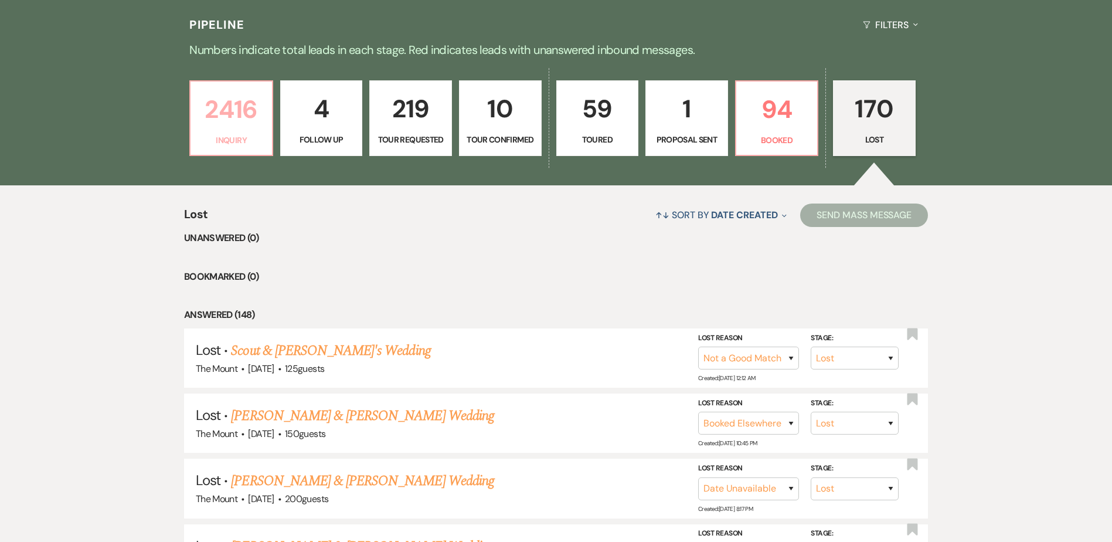
click at [235, 125] on p "2416" at bounding box center [231, 109] width 67 height 39
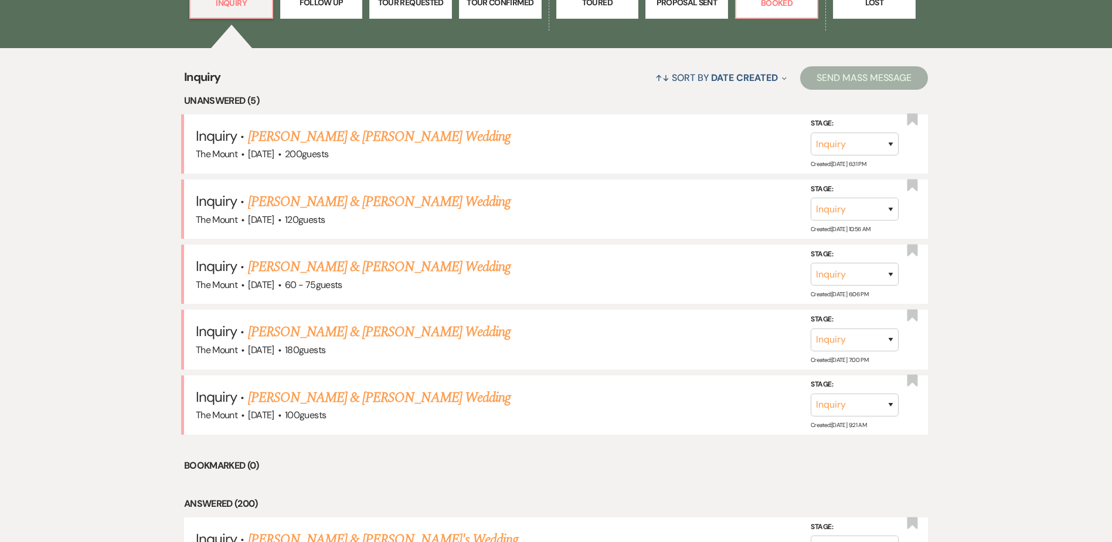
scroll to position [410, 0]
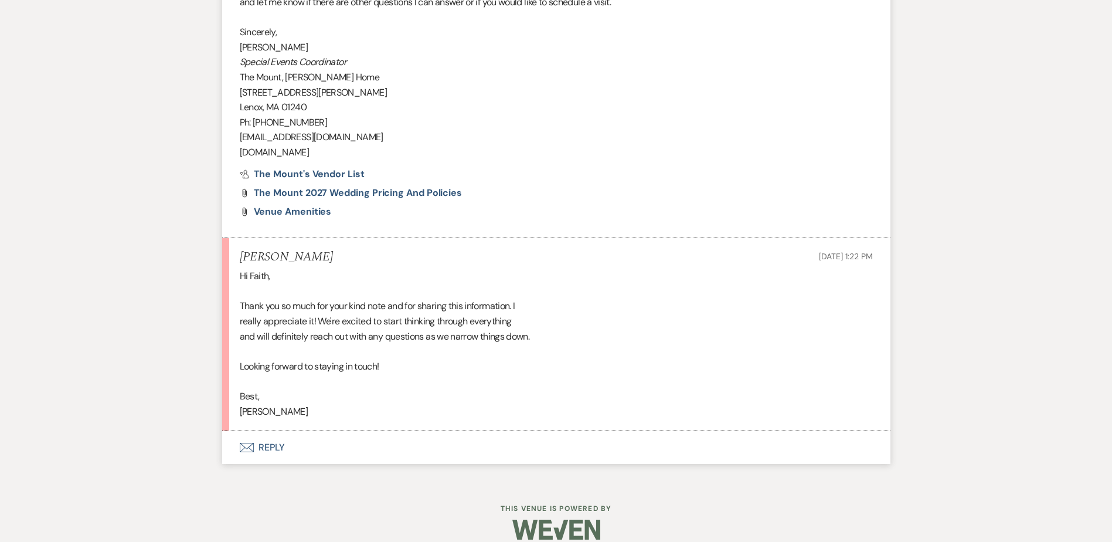
scroll to position [1305, 0]
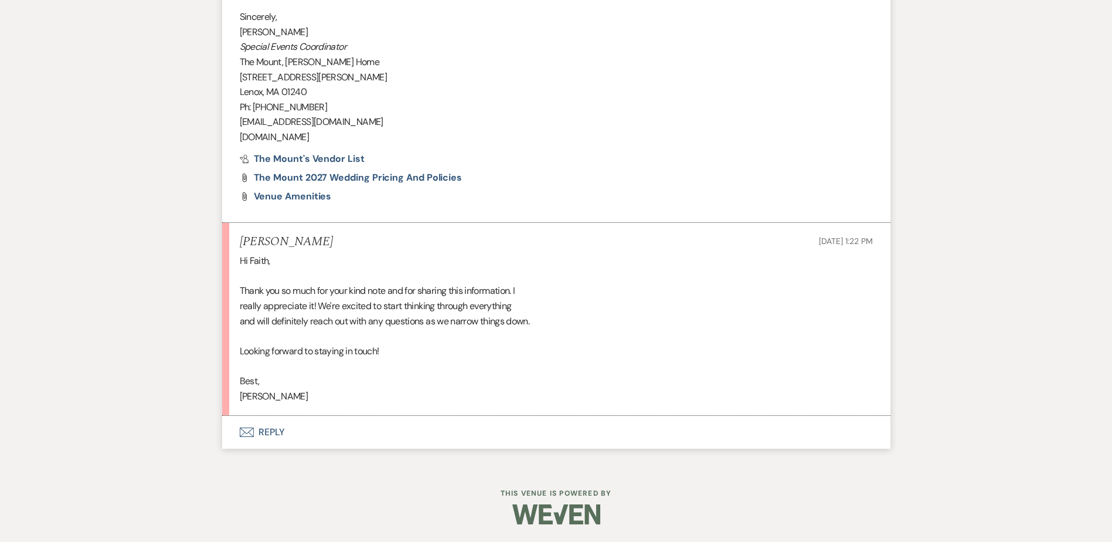
click at [276, 427] on button "Envelope Reply" at bounding box center [556, 432] width 668 height 33
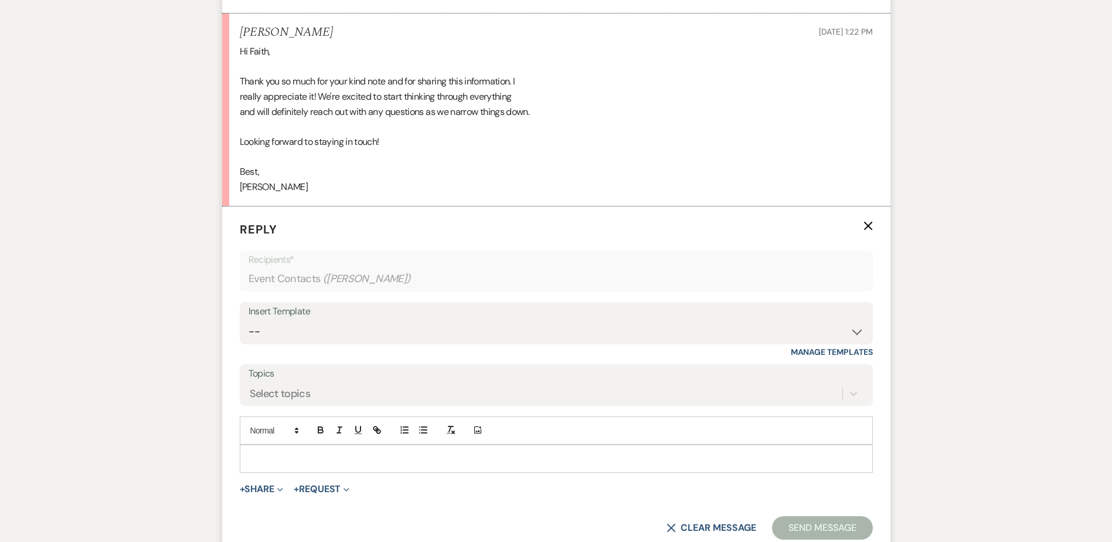
scroll to position [1529, 0]
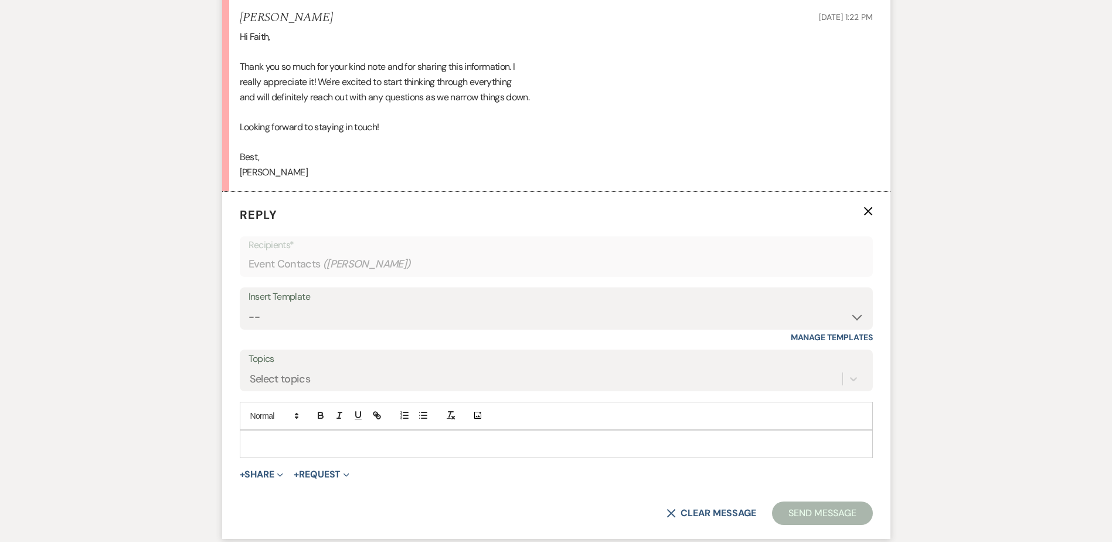
click at [327, 446] on p at bounding box center [556, 443] width 614 height 13
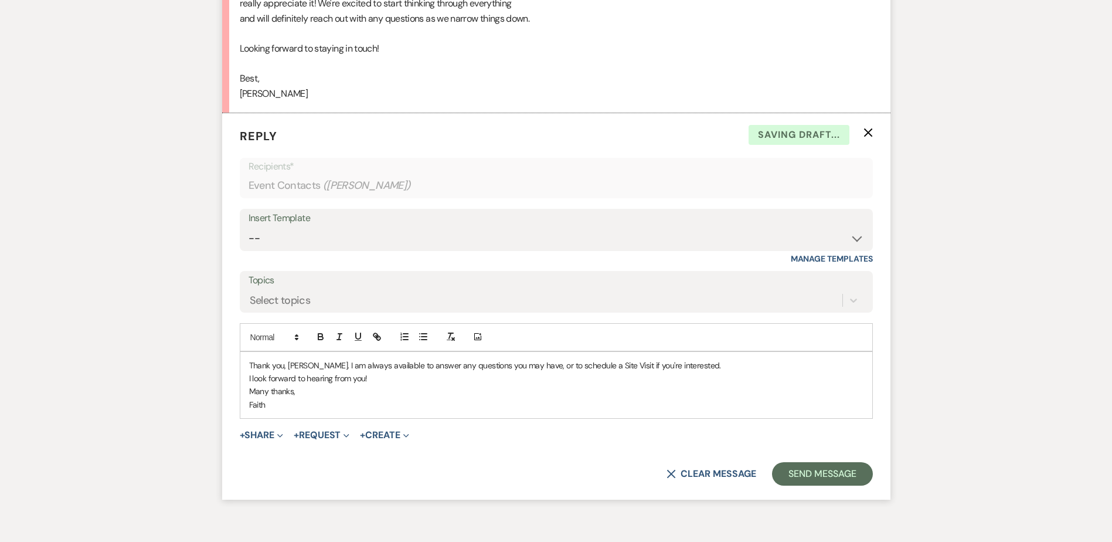
scroll to position [1646, 0]
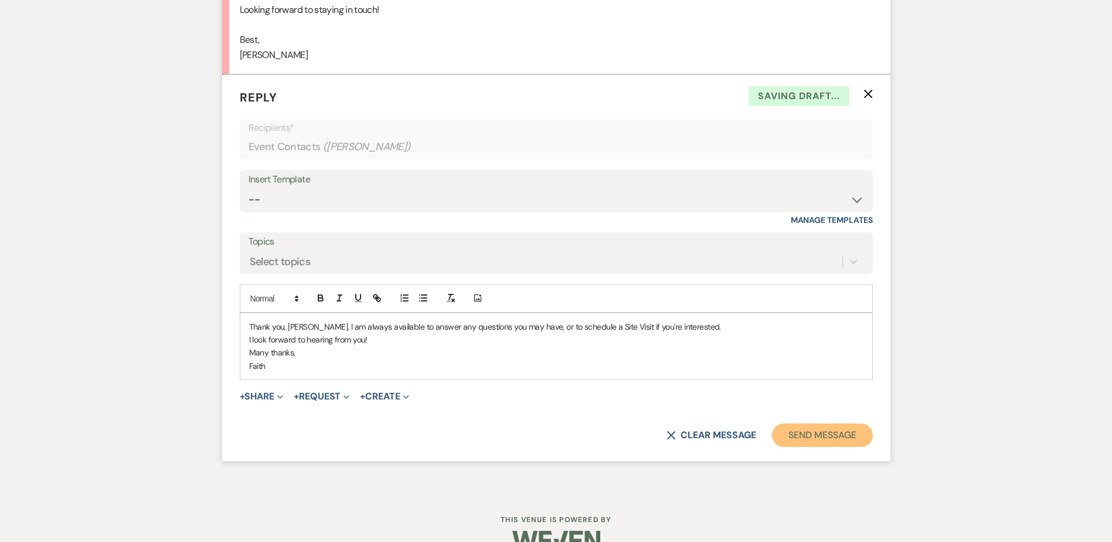
click at [835, 440] on button "Send Message" at bounding box center [822, 434] width 100 height 23
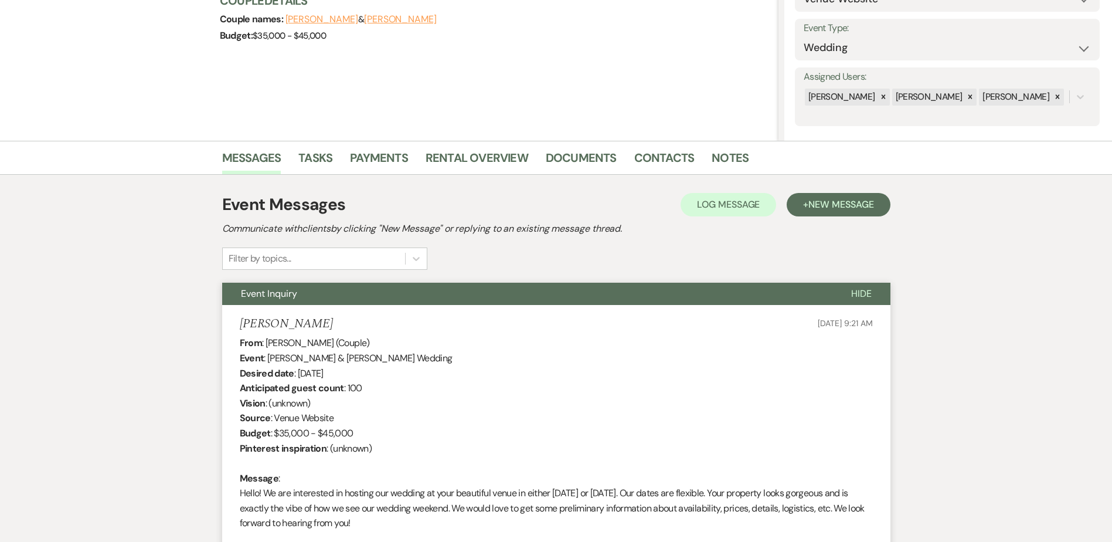
scroll to position [0, 0]
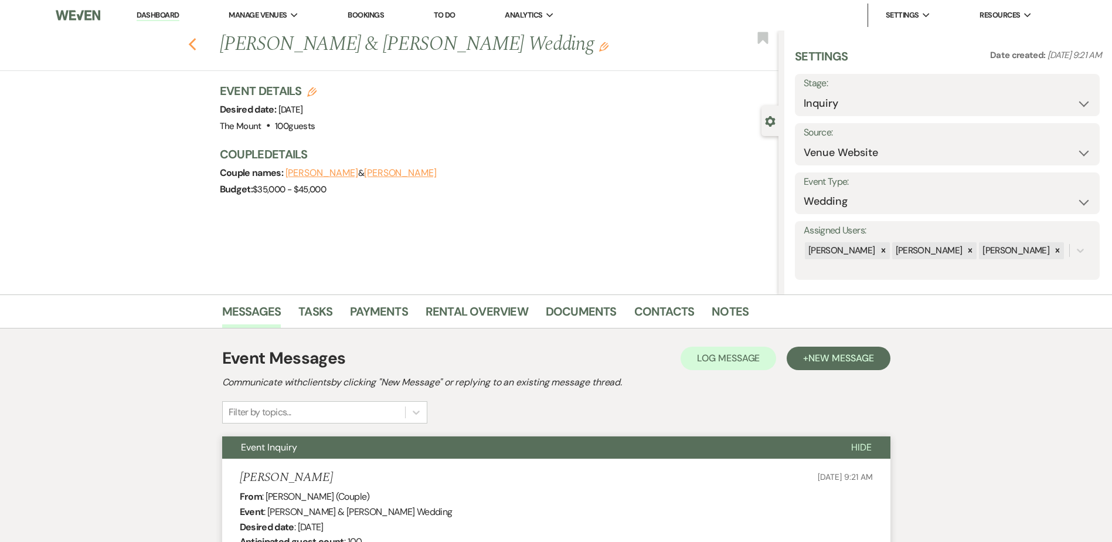
click at [195, 51] on icon "Previous" at bounding box center [192, 45] width 9 height 14
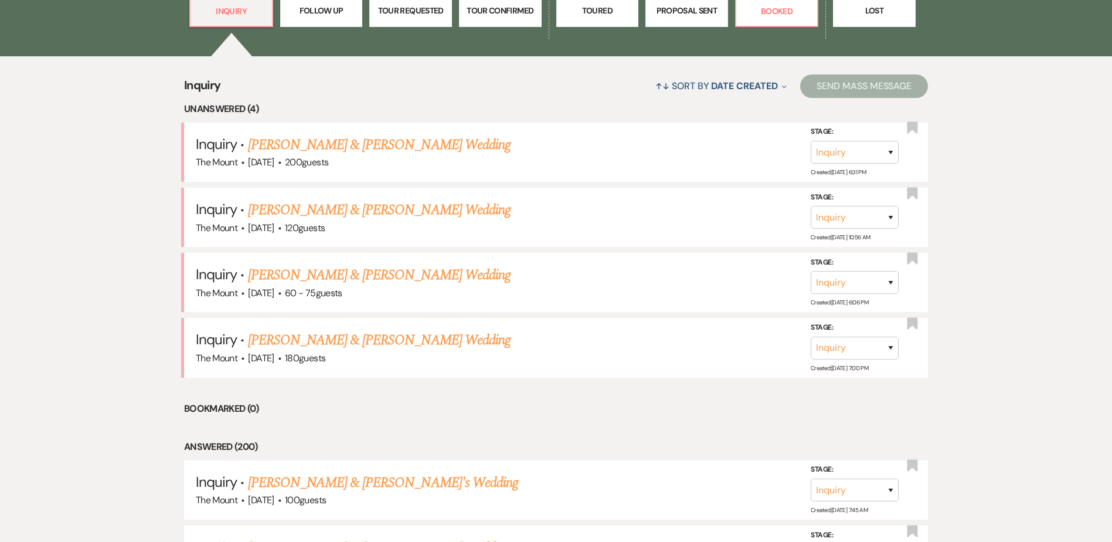
scroll to position [433, 0]
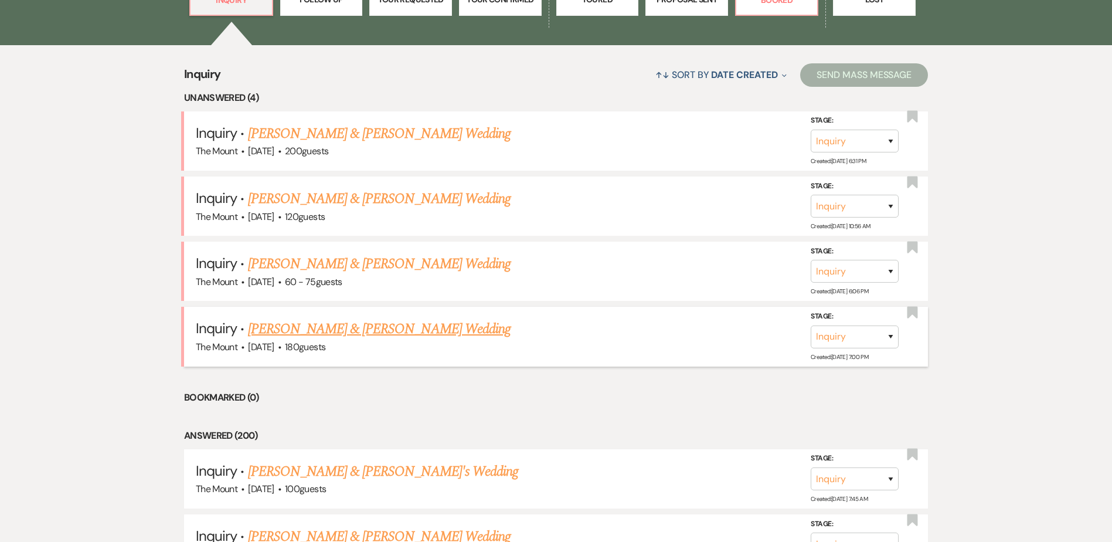
drag, startPoint x: 693, startPoint y: 155, endPoint x: 589, endPoint y: 365, distance: 234.7
drag, startPoint x: 589, startPoint y: 365, endPoint x: 488, endPoint y: 397, distance: 106.3
click at [488, 397] on li "Bookmarked (0)" at bounding box center [556, 397] width 744 height 15
drag, startPoint x: 351, startPoint y: 210, endPoint x: 164, endPoint y: 267, distance: 195.1
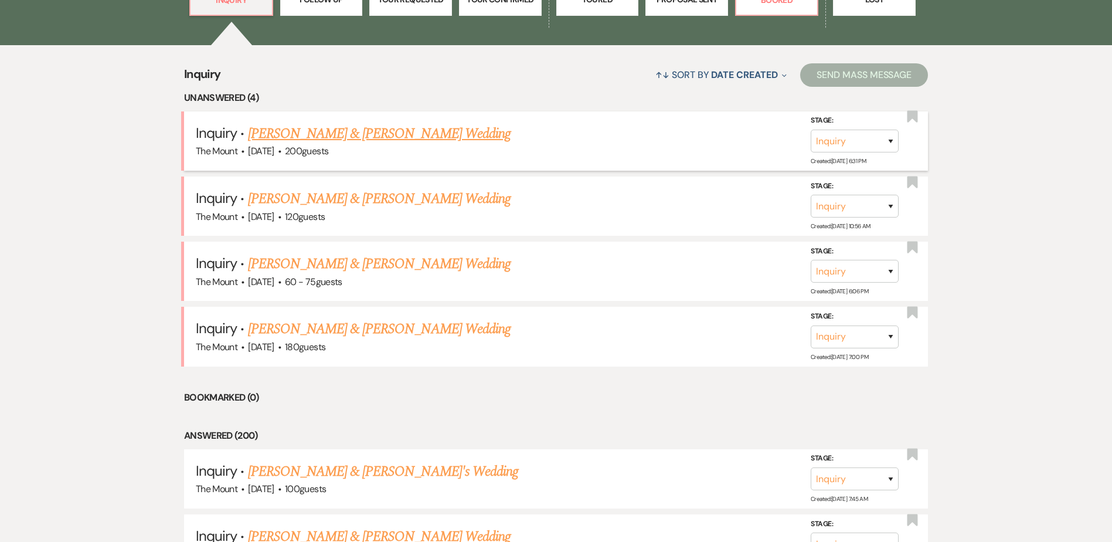
click at [375, 140] on link "[PERSON_NAME] & [PERSON_NAME] Wedding" at bounding box center [379, 133] width 263 height 21
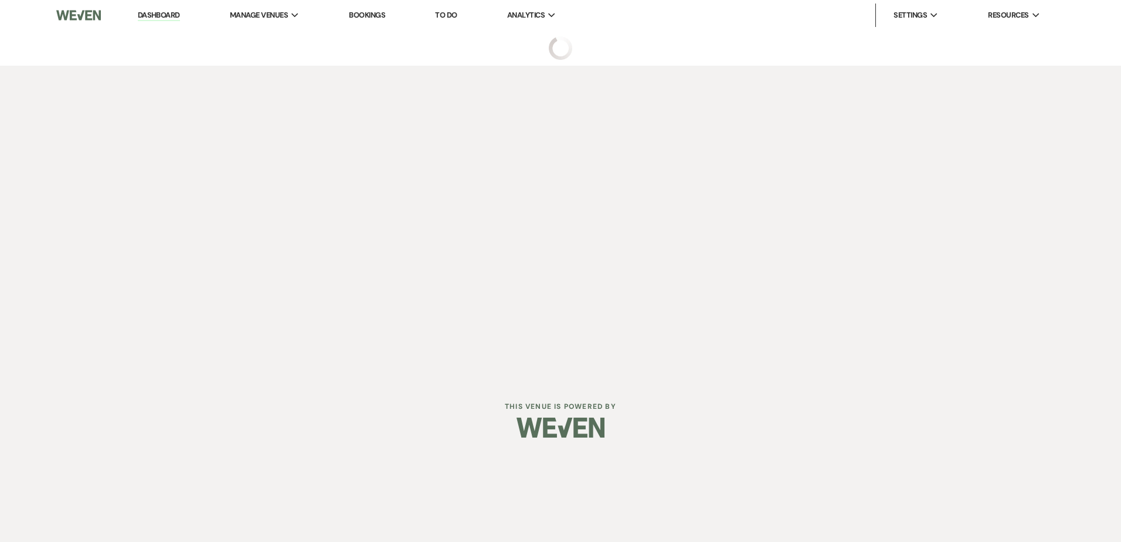
select select "5"
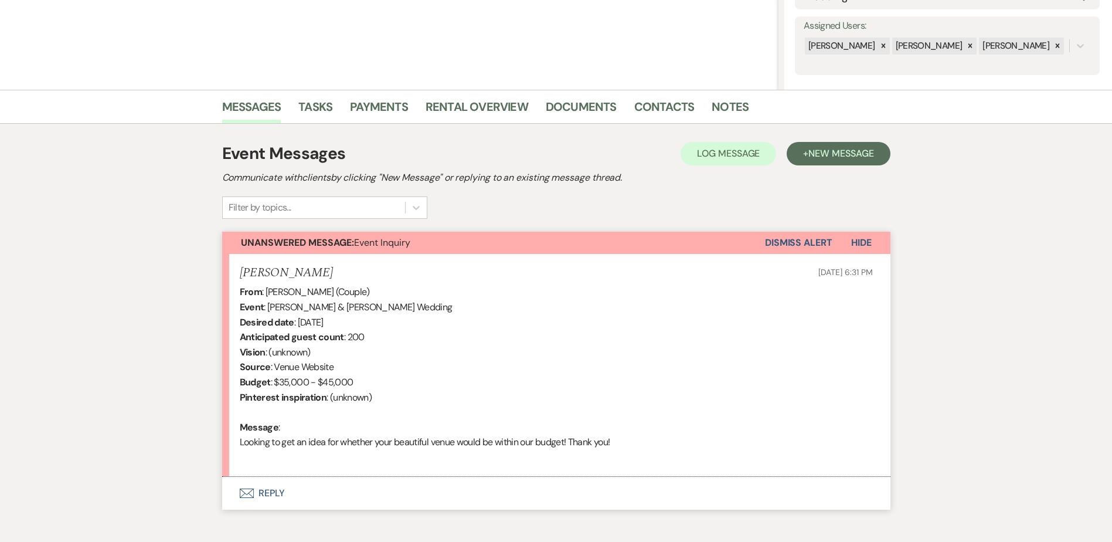
scroll to position [266, 0]
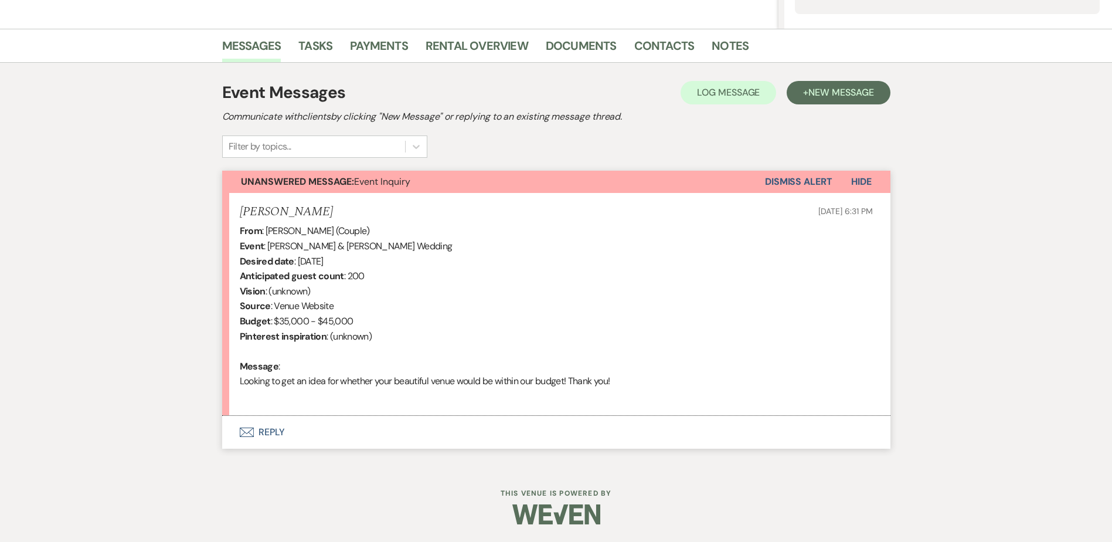
click at [252, 431] on icon "Envelope" at bounding box center [247, 431] width 14 height 9
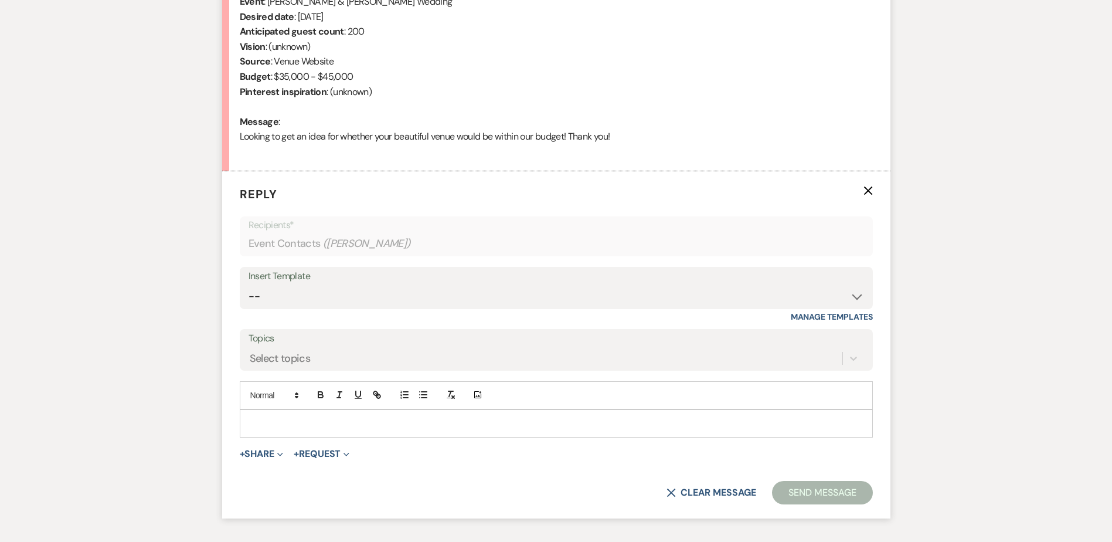
scroll to position [585, 0]
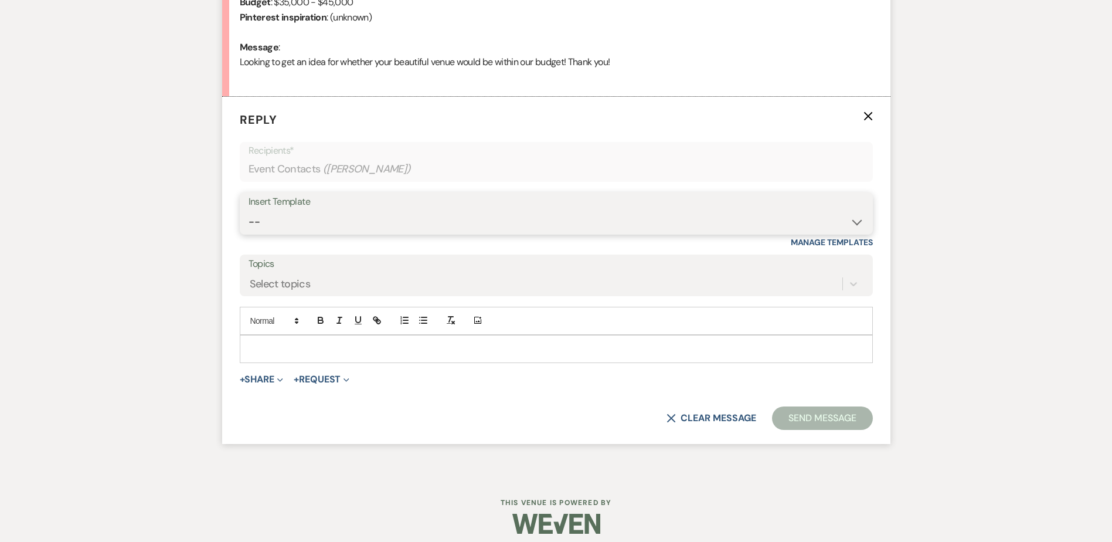
click at [267, 216] on select "-- Weven Planning Portal Introduction (Booked Events) Initial Inquiry Response …" at bounding box center [557, 221] width 616 height 23
select select "5515"
click at [249, 210] on select "-- Weven Planning Portal Introduction (Booked Events) Initial Inquiry Response …" at bounding box center [557, 221] width 616 height 23
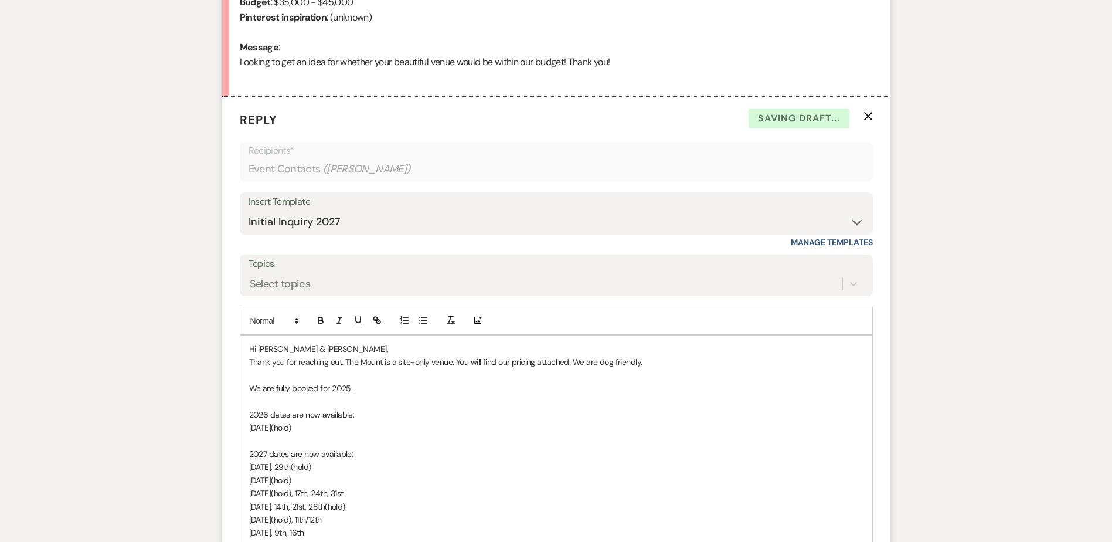
click at [274, 269] on label "Topics" at bounding box center [557, 264] width 616 height 17
click at [251, 276] on input "Topics" at bounding box center [250, 284] width 1 height 16
click at [284, 284] on div "Select topics" at bounding box center [280, 284] width 61 height 16
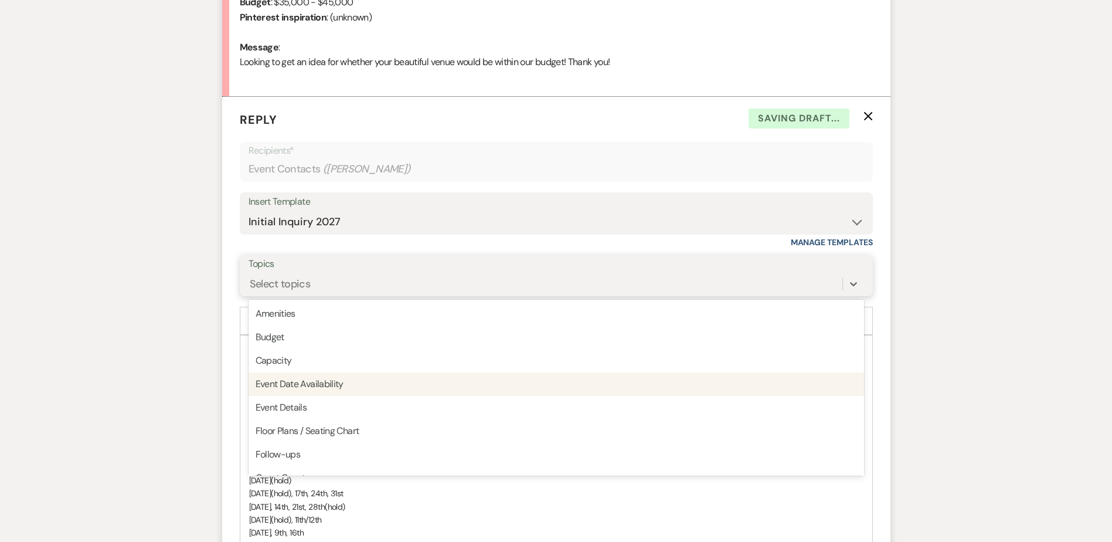
click at [311, 384] on div "Event Date Availability" at bounding box center [557, 383] width 616 height 23
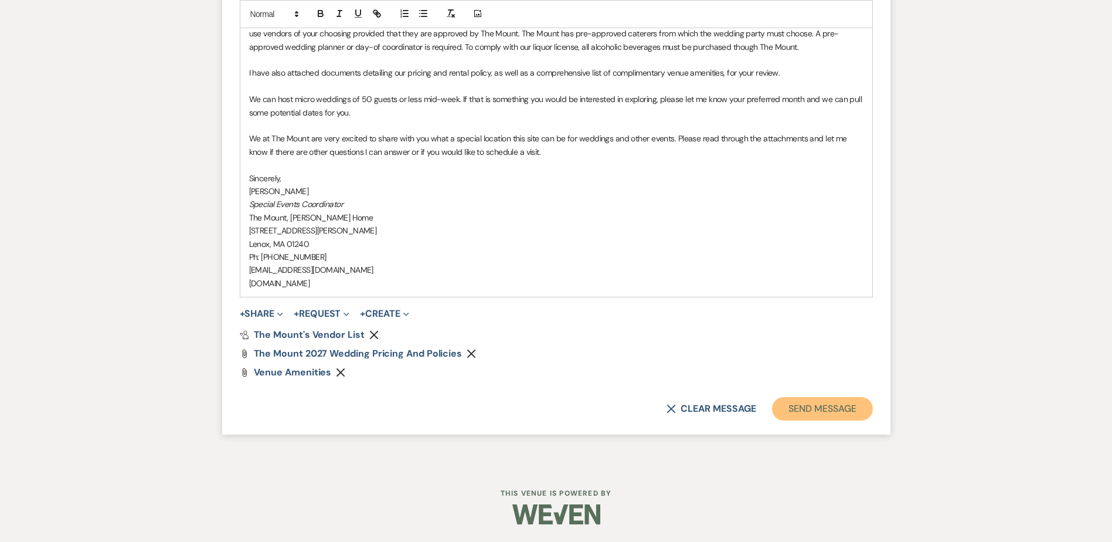
click at [780, 413] on button "Send Message" at bounding box center [822, 408] width 100 height 23
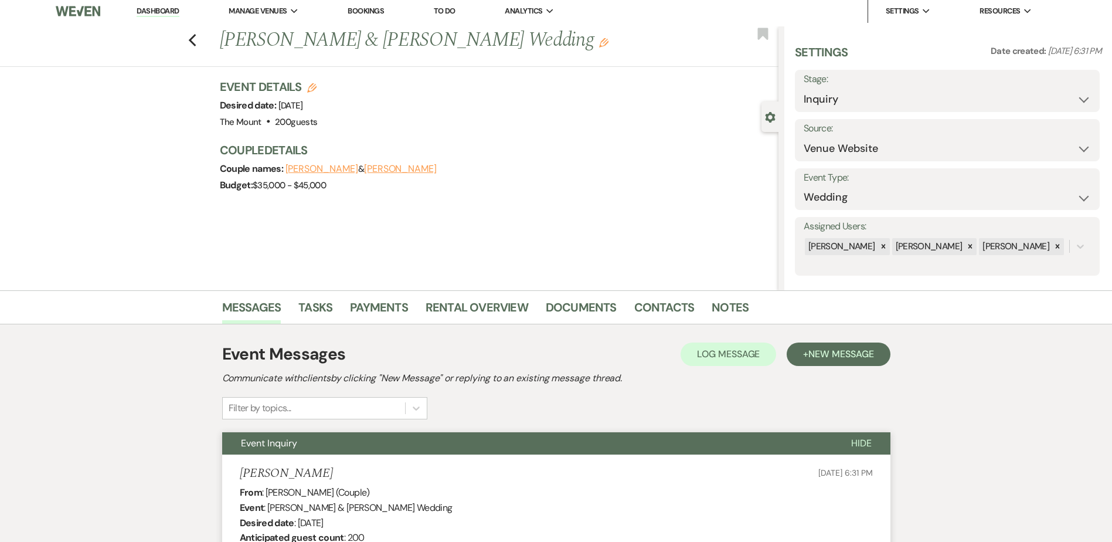
scroll to position [0, 0]
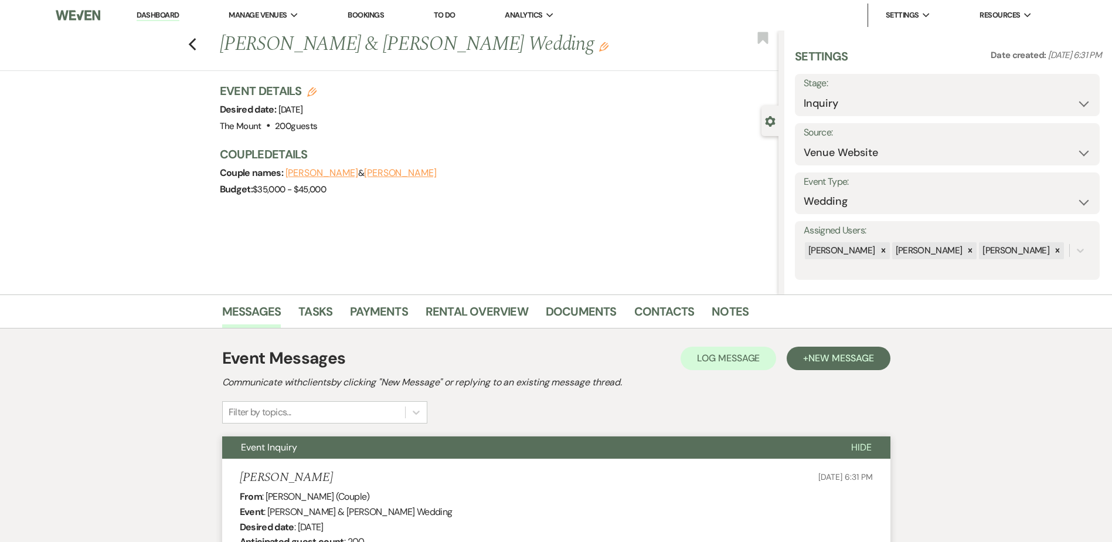
click at [150, 12] on link "Dashboard" at bounding box center [158, 15] width 42 height 11
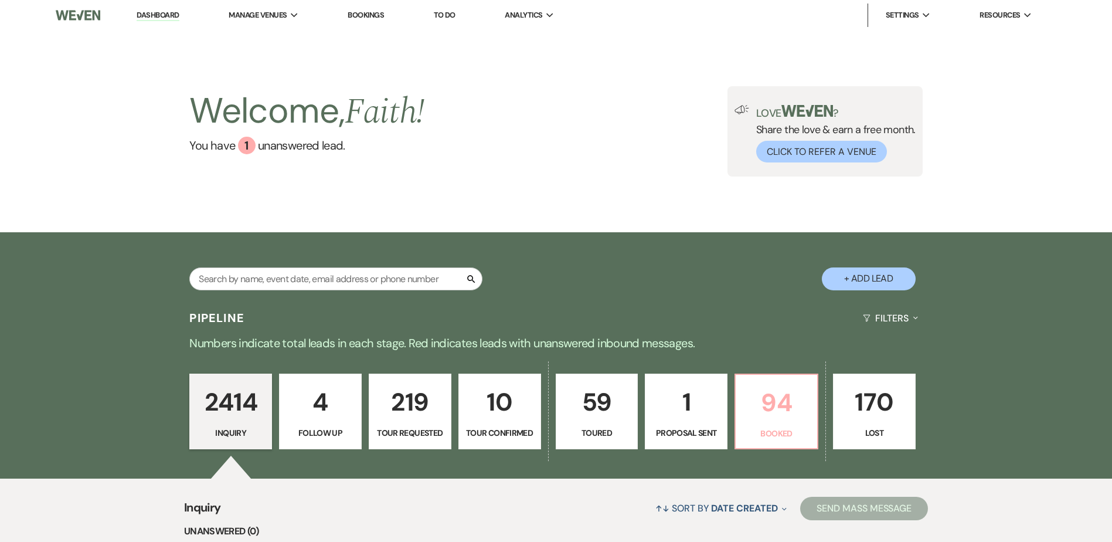
click at [801, 392] on p "94" at bounding box center [776, 402] width 67 height 39
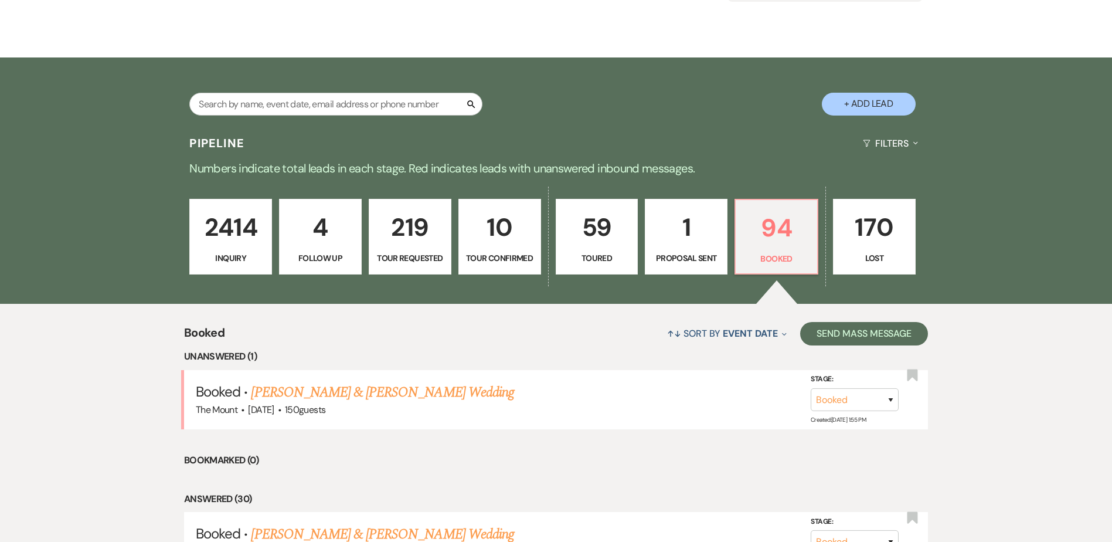
scroll to position [176, 0]
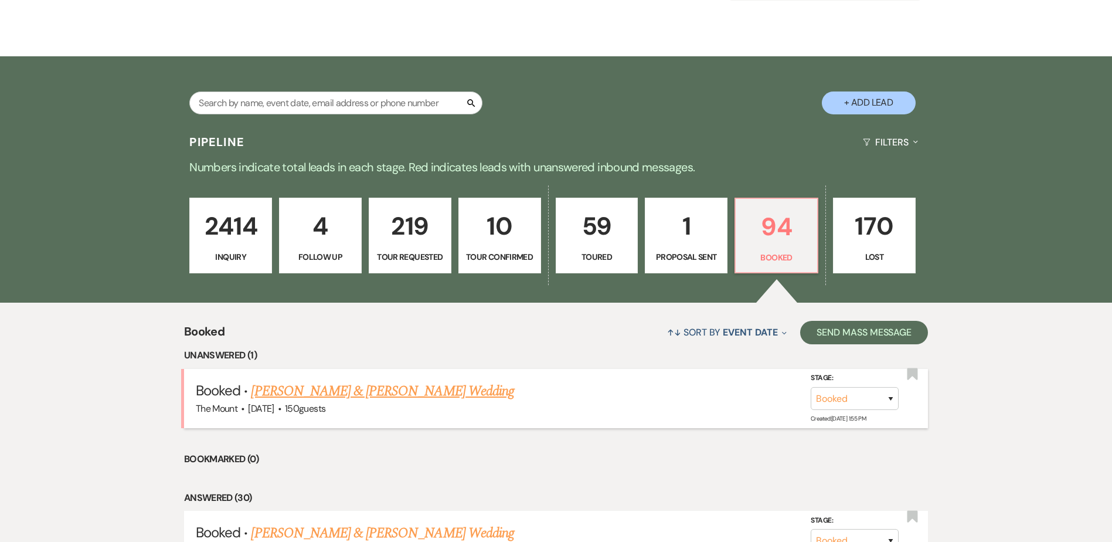
click at [327, 389] on link "[PERSON_NAME] & [PERSON_NAME] Wedding" at bounding box center [382, 391] width 263 height 21
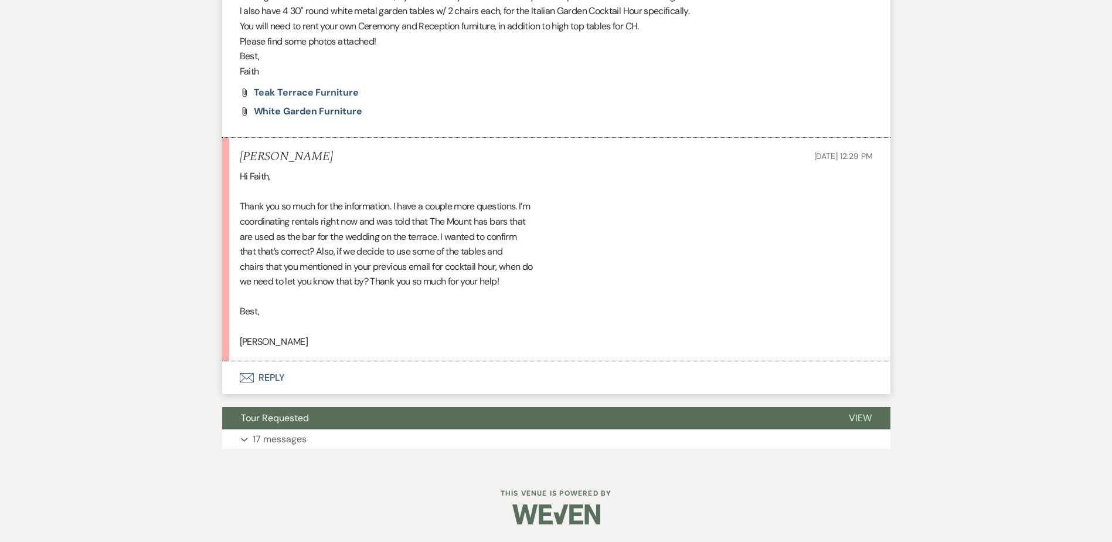
scroll to position [1309, 0]
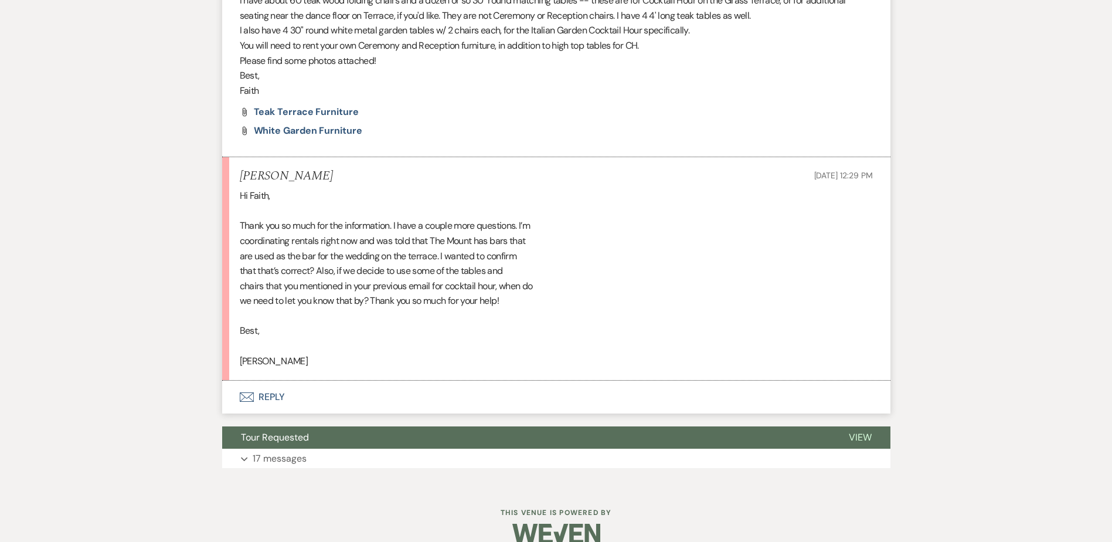
click at [283, 392] on button "Envelope Reply" at bounding box center [556, 397] width 668 height 33
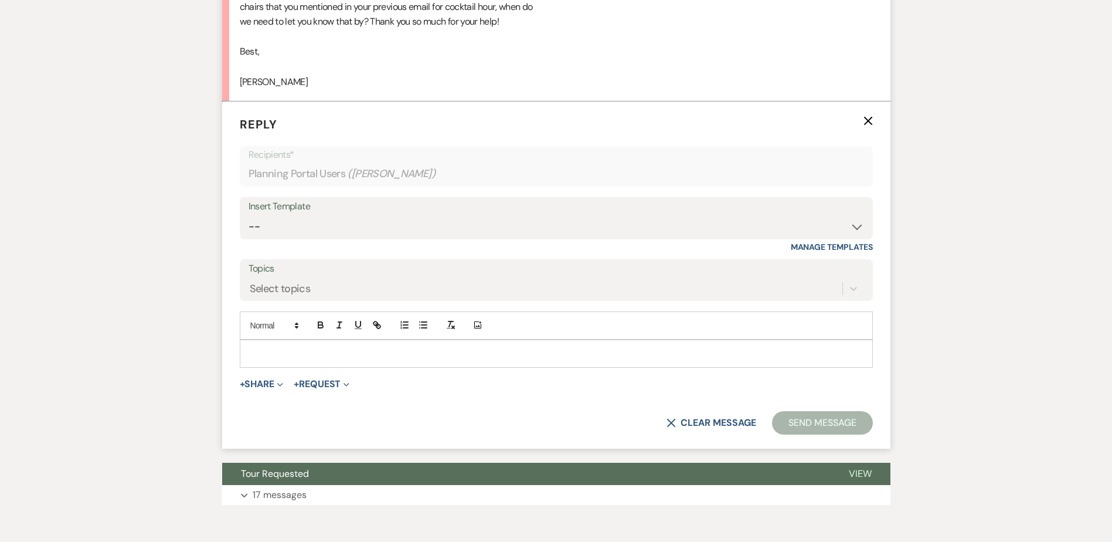
scroll to position [1592, 0]
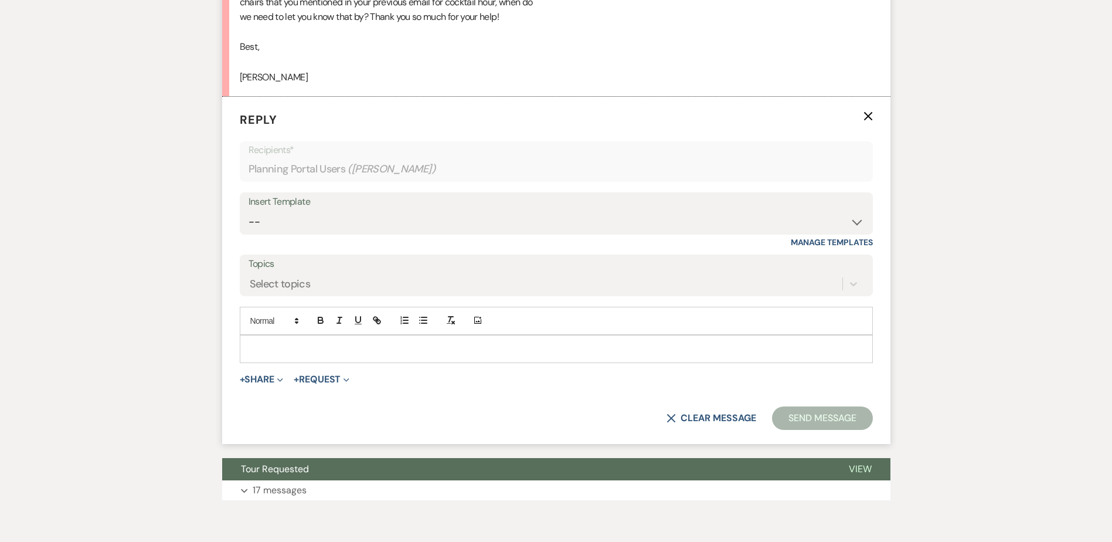
click at [283, 354] on p at bounding box center [556, 348] width 614 height 13
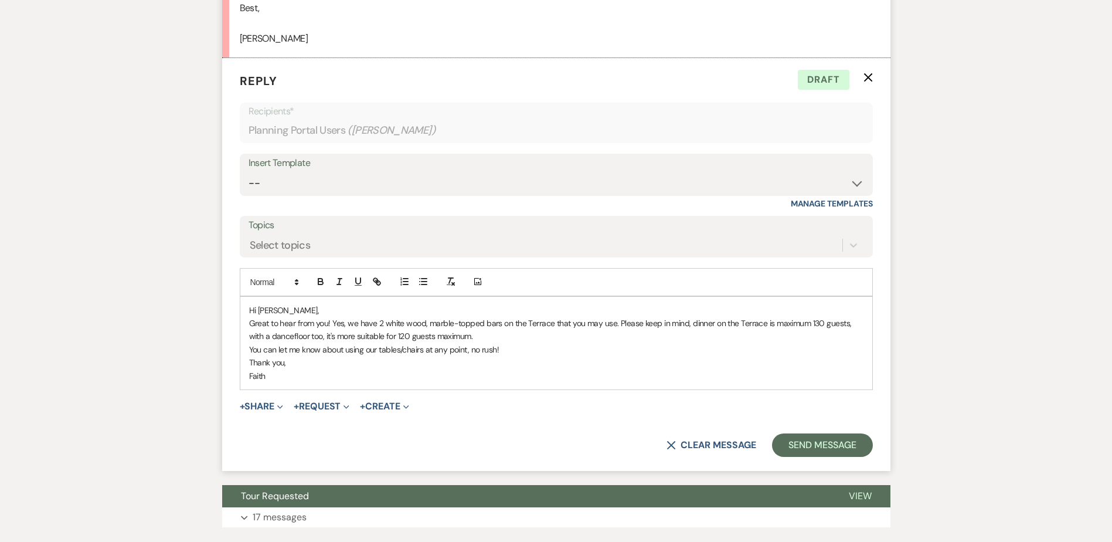
scroll to position [1651, 0]
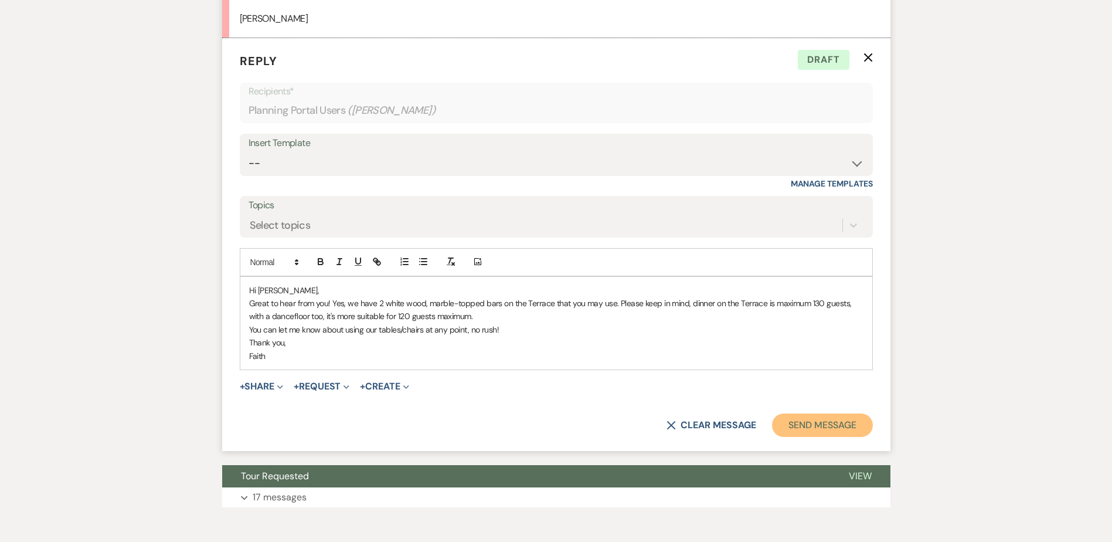
click at [851, 436] on button "Send Message" at bounding box center [822, 424] width 100 height 23
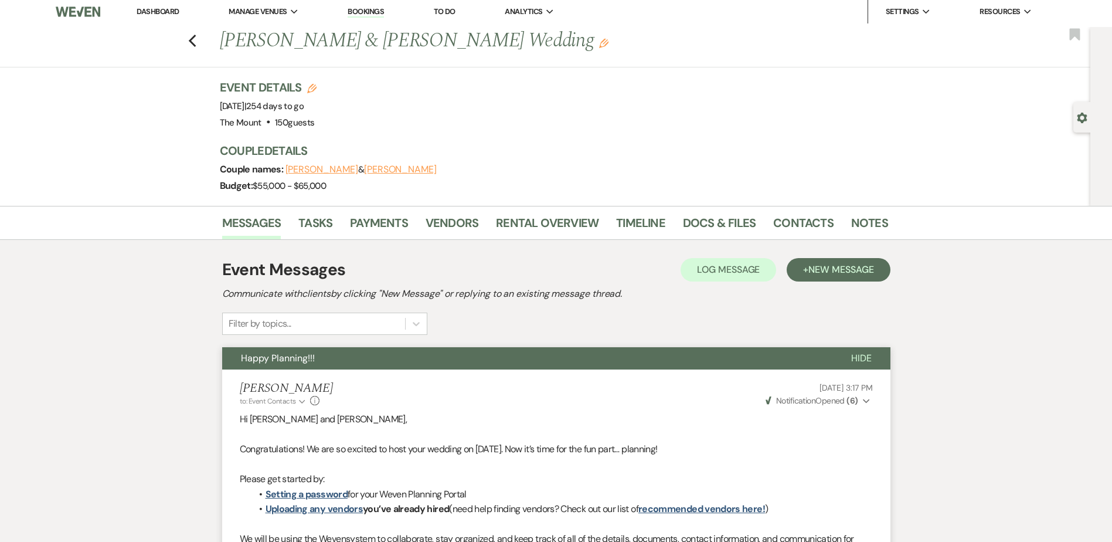
scroll to position [0, 0]
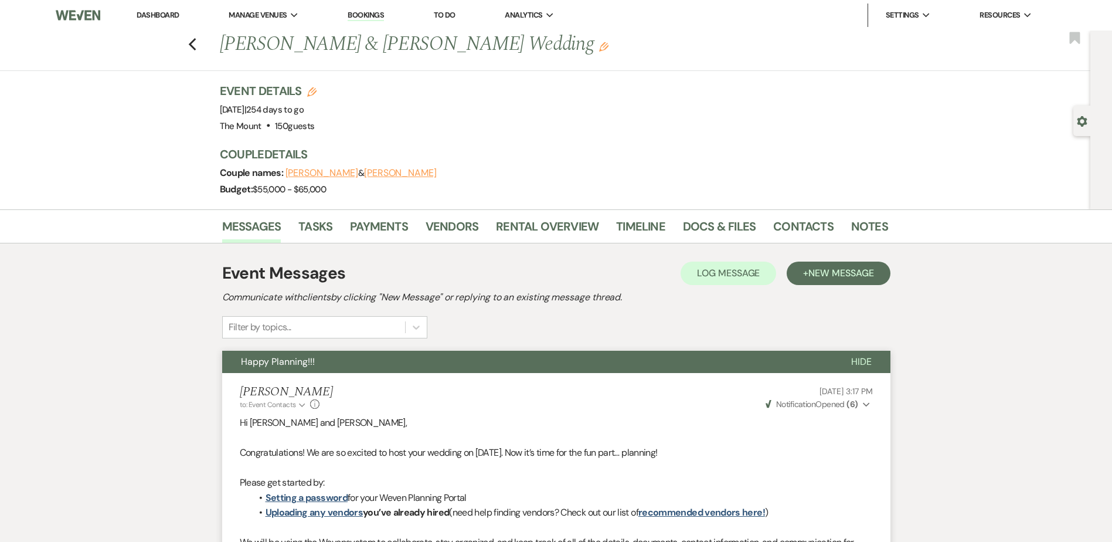
click at [154, 15] on link "Dashboard" at bounding box center [158, 15] width 42 height 10
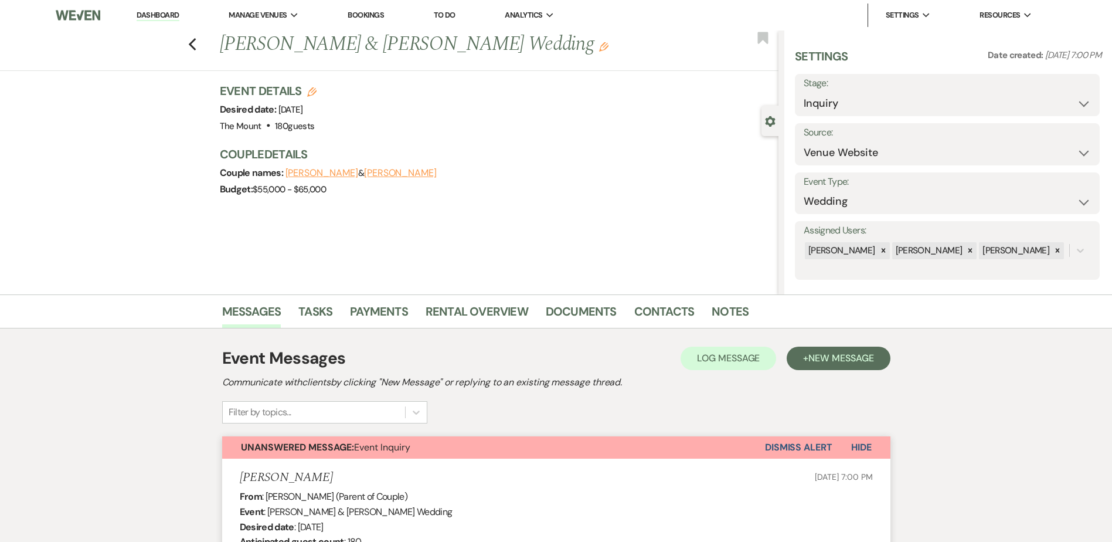
click at [795, 443] on button "Dismiss Alert" at bounding box center [798, 447] width 67 height 22
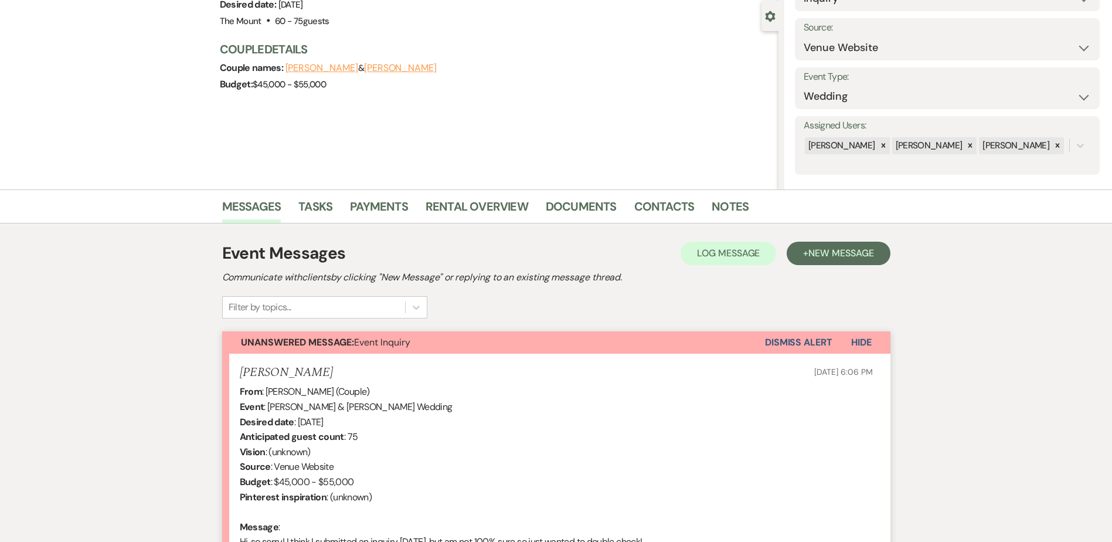
scroll to position [90, 0]
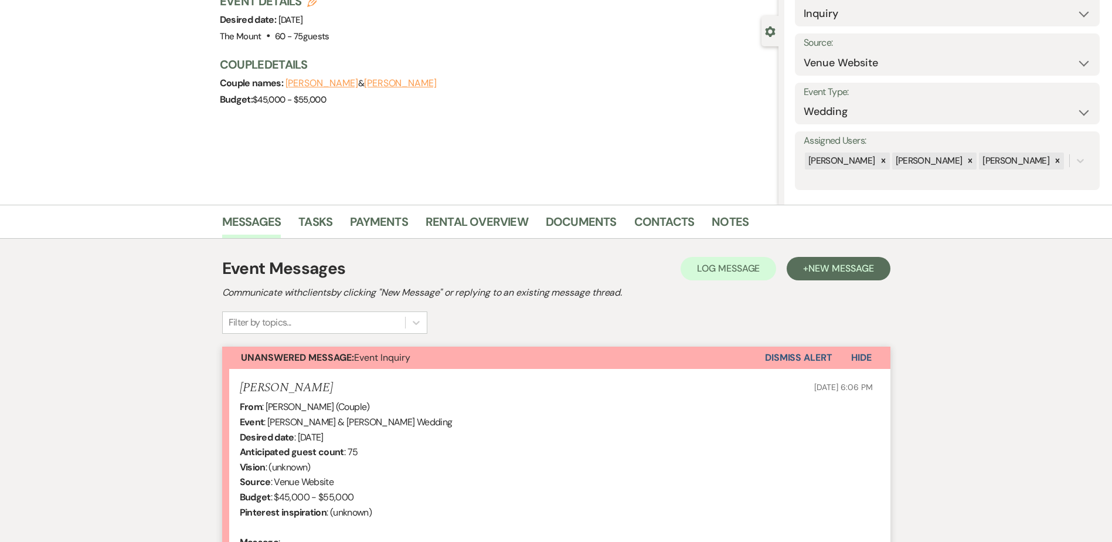
click at [805, 357] on button "Dismiss Alert" at bounding box center [798, 358] width 67 height 22
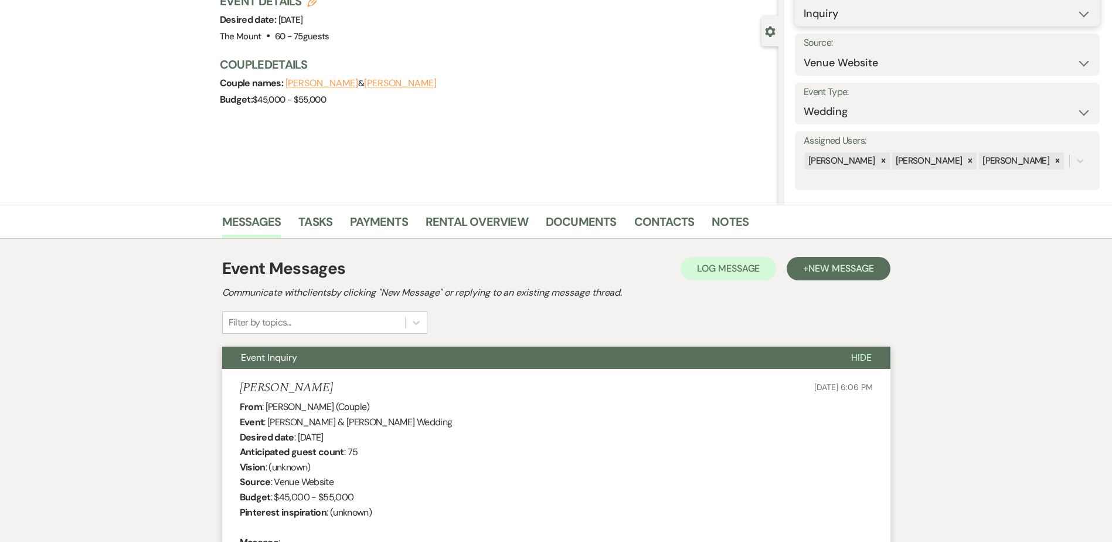
click at [826, 20] on select "Inquiry Follow Up Tour Requested Tour Confirmed Toured Proposal Sent Booked Lost" at bounding box center [947, 13] width 287 height 23
select select "8"
click at [804, 2] on select "Inquiry Follow Up Tour Requested Tour Confirmed Toured Proposal Sent Booked Lost" at bounding box center [947, 13] width 287 height 23
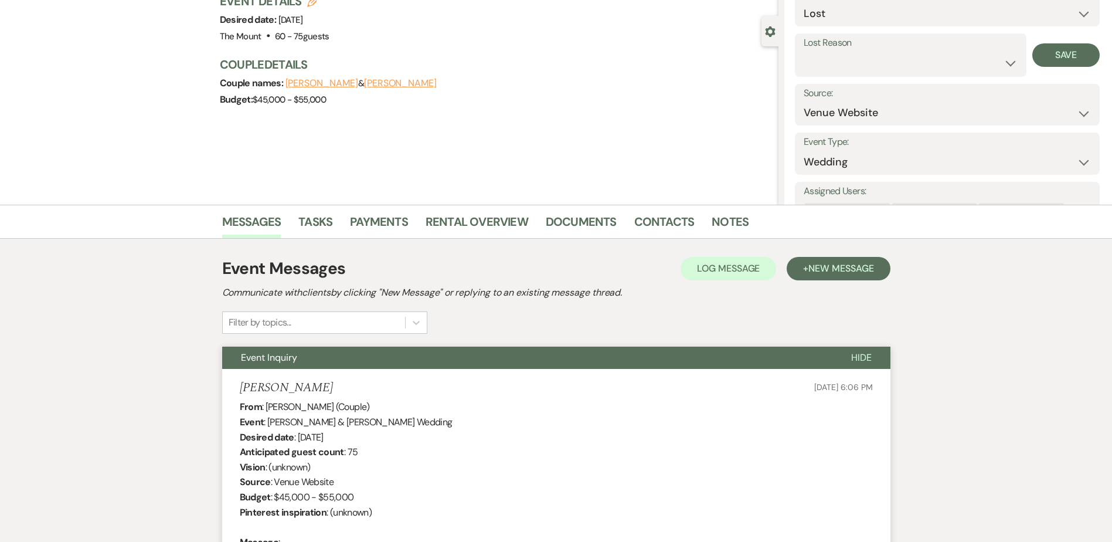
click at [843, 74] on div "Lost Reason Booked Elsewhere Budget Date Unavailable No Response Not a Good Mat…" at bounding box center [911, 54] width 232 height 43
click at [843, 73] on select "Booked Elsewhere Budget Date Unavailable No Response Not a Good Match Capacity …" at bounding box center [911, 63] width 214 height 23
select select "4"
click at [804, 52] on select "Booked Elsewhere Budget Date Unavailable No Response Not a Good Match Capacity …" at bounding box center [911, 63] width 214 height 23
click at [1057, 58] on button "Save" at bounding box center [1065, 54] width 67 height 23
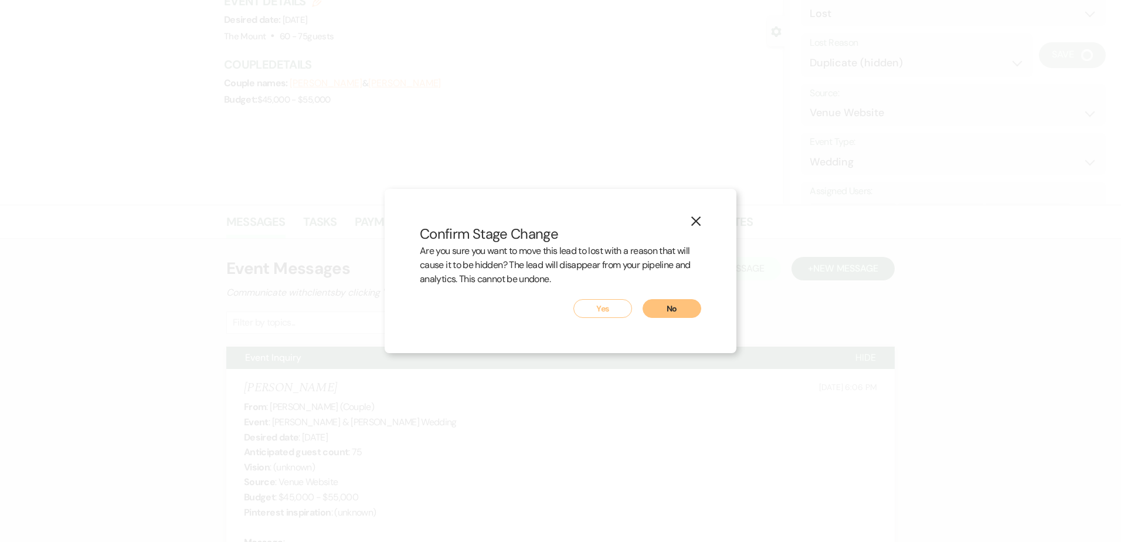
click at [623, 312] on button "Yes" at bounding box center [602, 308] width 59 height 19
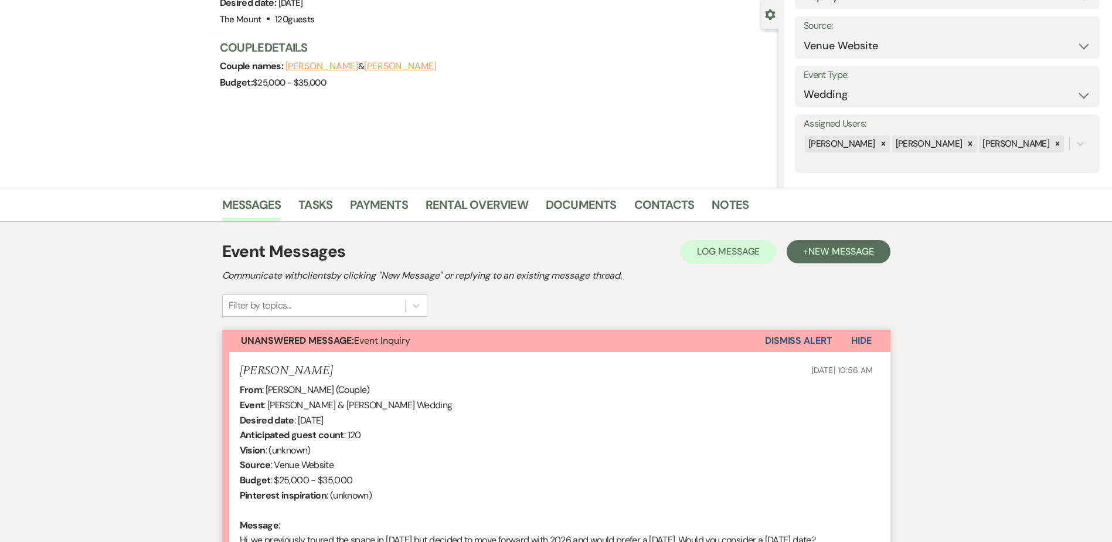
scroll to position [90, 0]
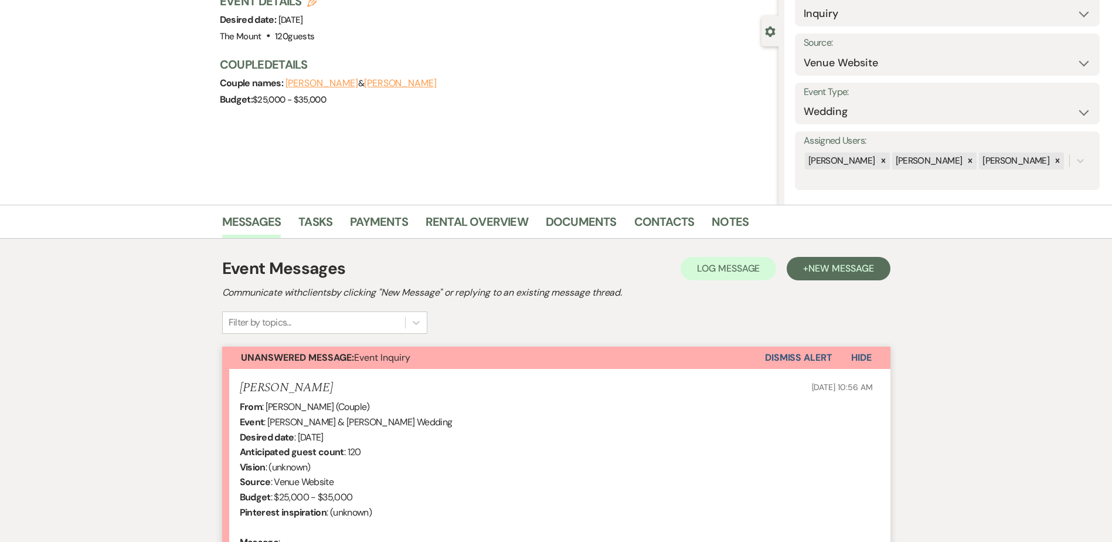
drag, startPoint x: 794, startPoint y: 351, endPoint x: 798, endPoint y: 356, distance: 6.7
click at [794, 351] on button "Dismiss Alert" at bounding box center [798, 358] width 67 height 22
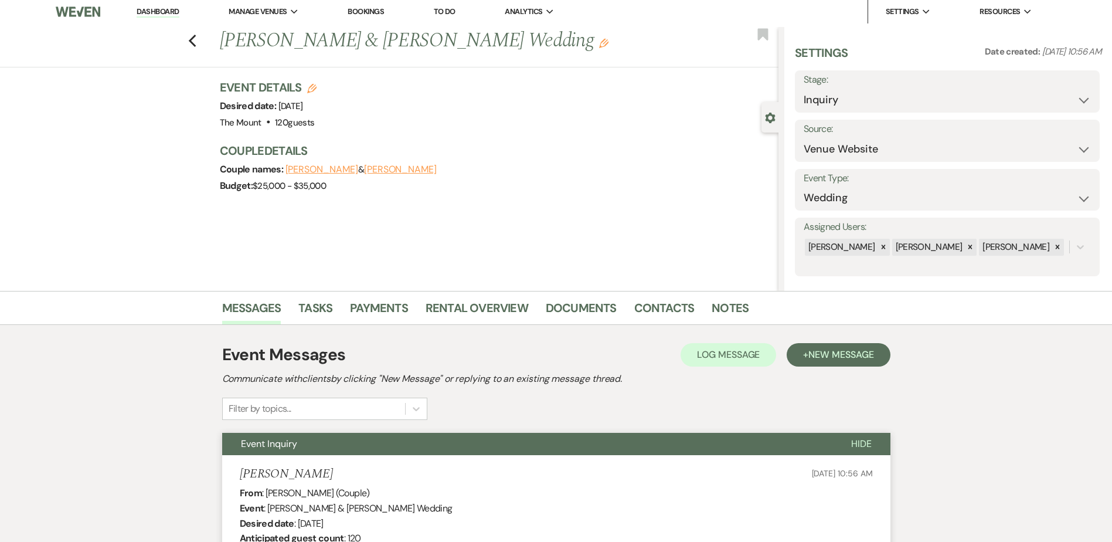
scroll to position [0, 0]
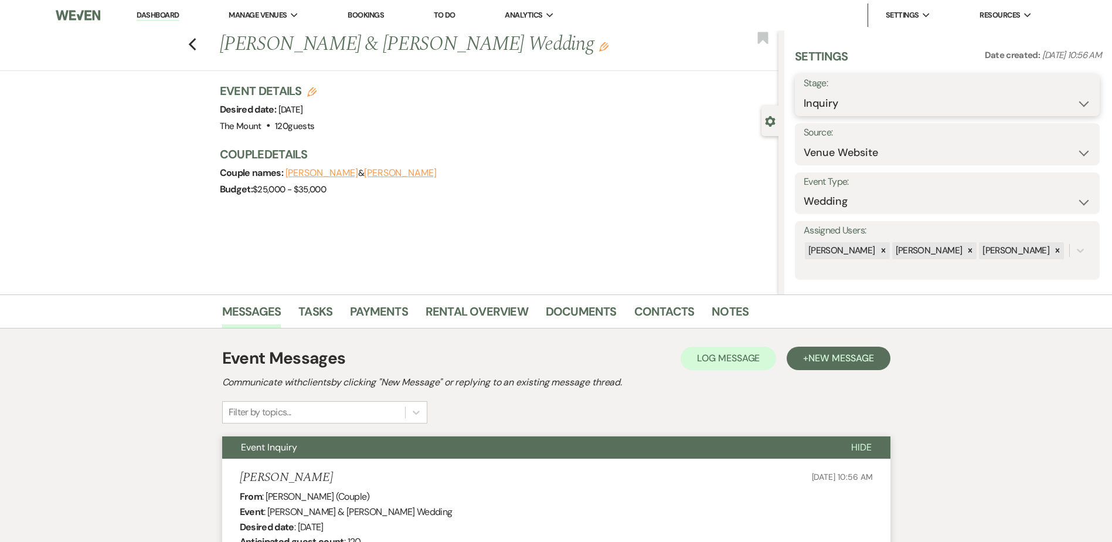
click at [885, 107] on select "Inquiry Follow Up Tour Requested Tour Confirmed Toured Proposal Sent Booked Lost" at bounding box center [947, 103] width 287 height 23
select select "8"
click at [804, 92] on select "Inquiry Follow Up Tour Requested Tour Confirmed Toured Proposal Sent Booked Lost" at bounding box center [947, 103] width 287 height 23
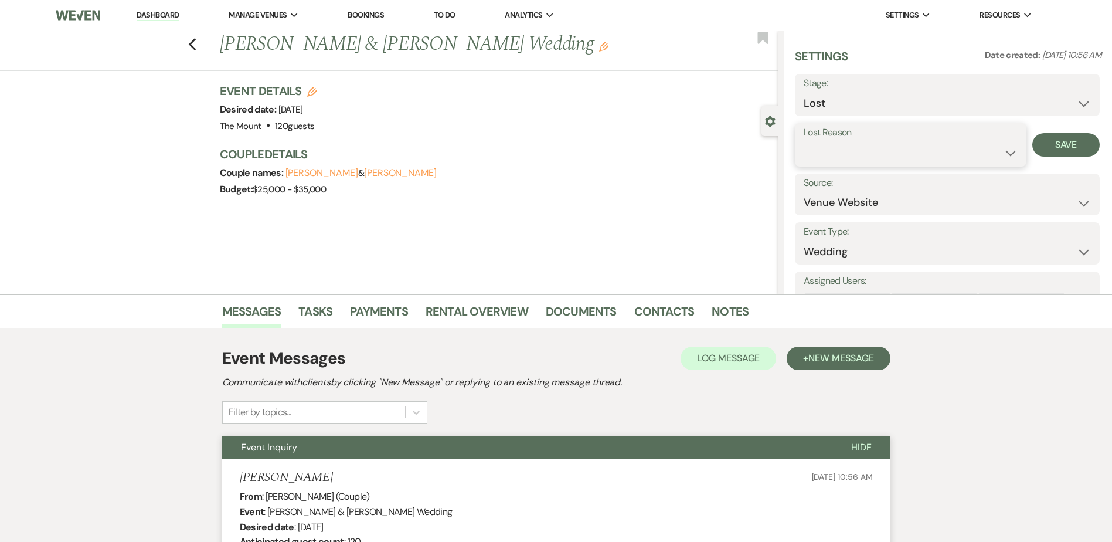
click at [830, 159] on select "Booked Elsewhere Budget Date Unavailable No Response Not a Good Match Capacity …" at bounding box center [911, 152] width 214 height 23
select select "4"
click at [804, 141] on select "Booked Elsewhere Budget Date Unavailable No Response Not a Good Match Capacity …" at bounding box center [911, 152] width 214 height 23
click at [1060, 137] on button "Save" at bounding box center [1065, 144] width 67 height 23
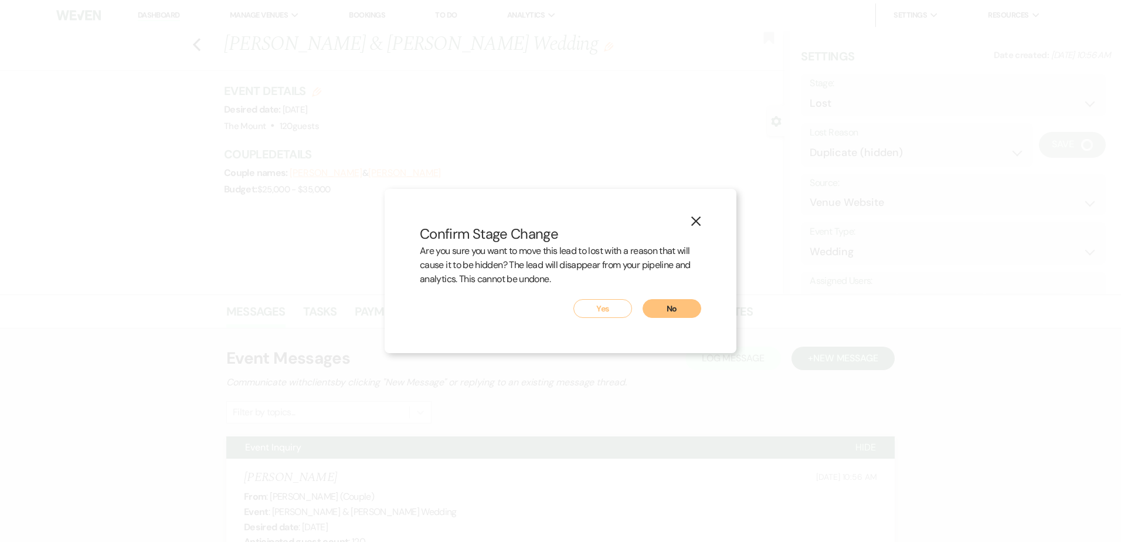
click at [610, 316] on button "Yes" at bounding box center [602, 308] width 59 height 19
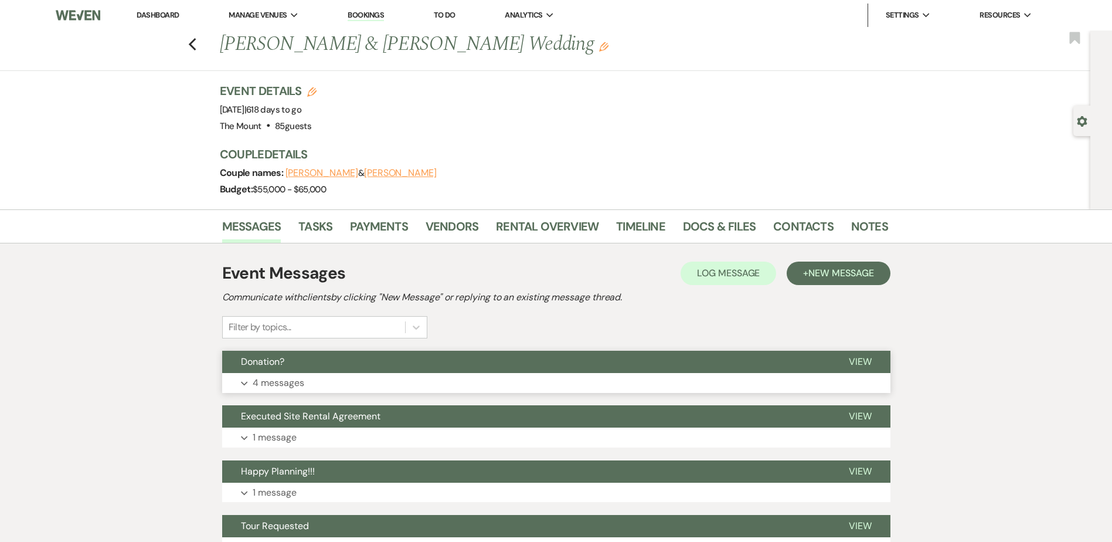
click at [300, 388] on p "4 messages" at bounding box center [279, 382] width 52 height 15
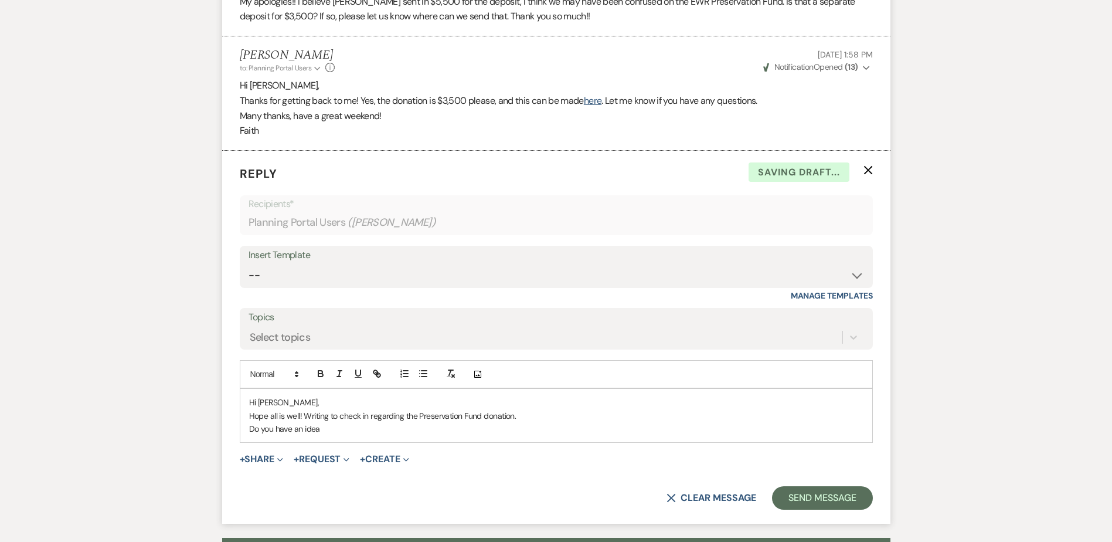
scroll to position [750, 0]
click at [335, 437] on div "Hi [PERSON_NAME], [PERSON_NAME] all is well! Writing to check in regarding the …" at bounding box center [556, 414] width 632 height 53
drag, startPoint x: 338, startPoint y: 434, endPoint x: 222, endPoint y: 433, distance: 116.7
click at [222, 433] on form "Reply X Draft Recipients* Planning Portal Users ( [PERSON_NAME] ) Insert Templa…" at bounding box center [556, 336] width 668 height 373
click at [525, 424] on p "I'm so sorry, but if we don't receive this soon, we will have to release your d…" at bounding box center [556, 428] width 614 height 13
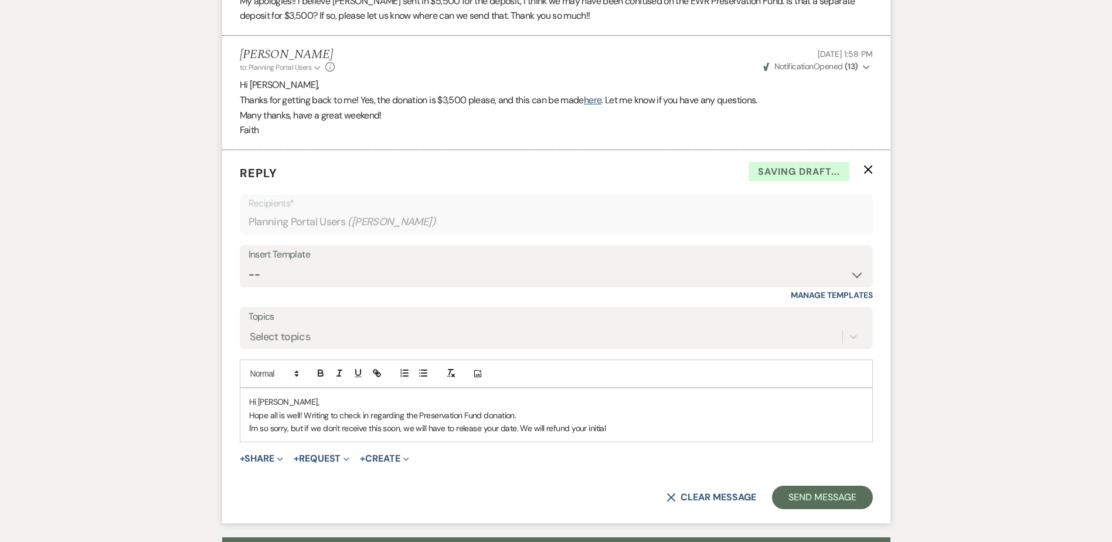
click at [627, 433] on p "I'm so sorry, but if we don't receive this soon, we will have to release your d…" at bounding box center [556, 428] width 614 height 13
click at [377, 424] on p "I'm so sorry, but if we don't receive this soon, we will have to release your d…" at bounding box center [556, 428] width 614 height 13
click at [382, 426] on p "I'm so sorry, but if we don't receive this soon, we will have to release your d…" at bounding box center [556, 428] width 614 height 13
click at [303, 415] on p "Hope all is well! Writing to check in regarding the Preservation Fund donation." at bounding box center [556, 415] width 614 height 13
click at [379, 434] on p "I'm so sorry, but if we don't receive the soon, we will have to release your da…" at bounding box center [556, 428] width 614 height 13
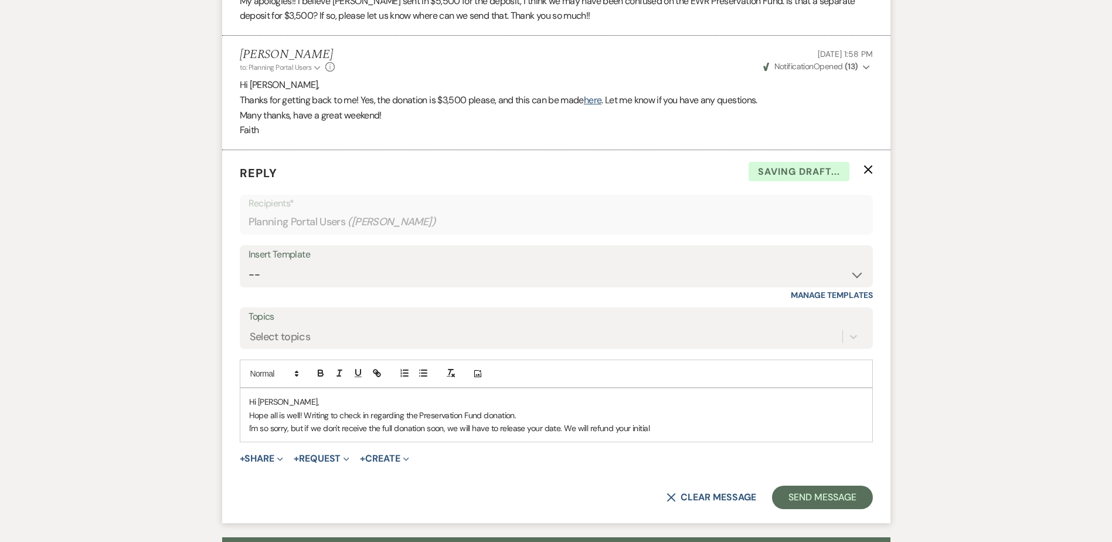
click at [482, 428] on p "I'm so sorry, but if we don't receive the full donation soon, we will have to r…" at bounding box center [556, 428] width 614 height 13
click at [532, 432] on p "I'm so sorry, but if we don't receive the full donation soon, we will need to r…" at bounding box center [556, 428] width 614 height 13
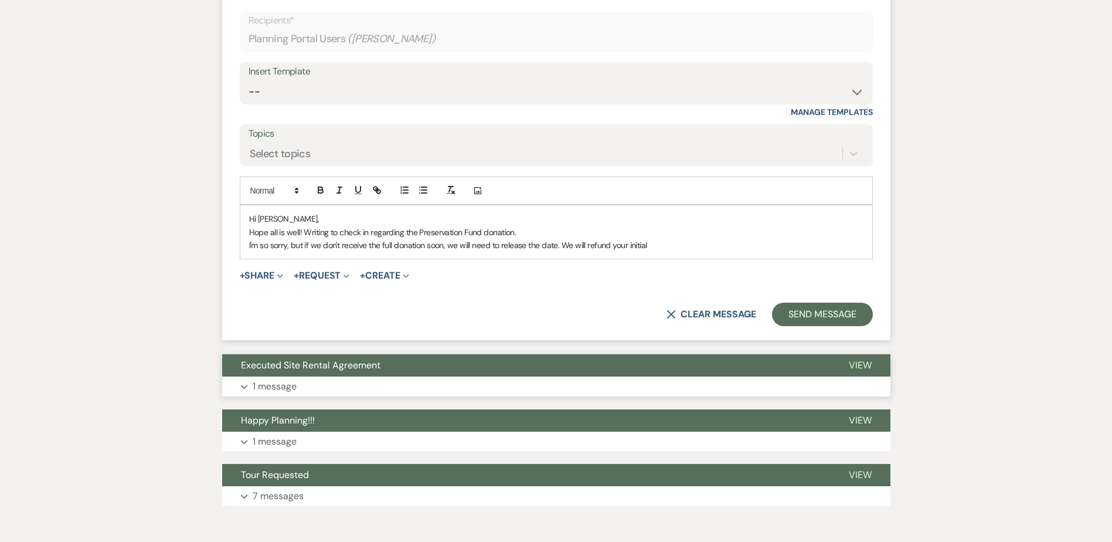
scroll to position [931, 0]
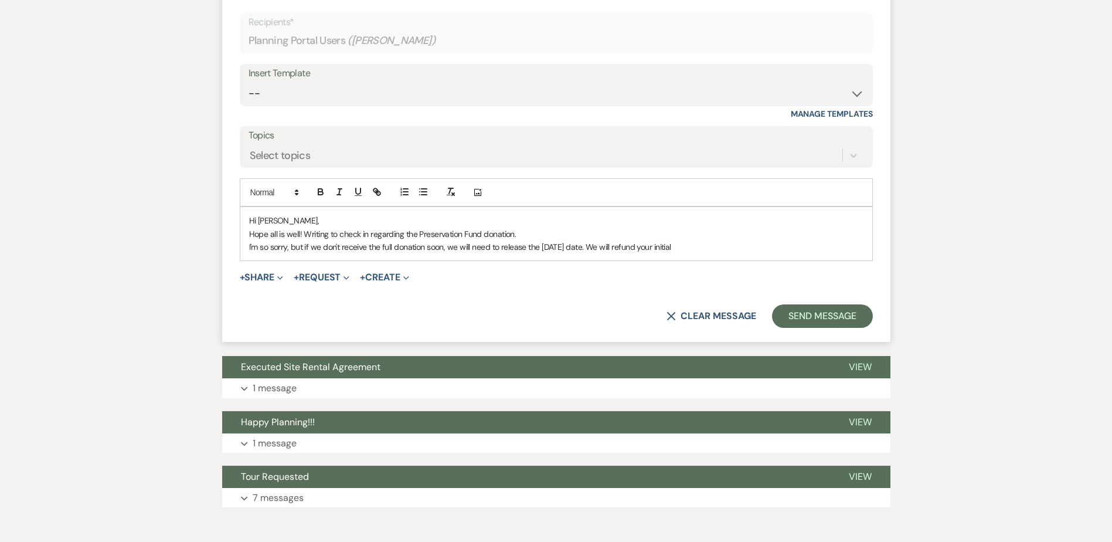
click at [756, 250] on p "I'm so sorry, but if we don't receive the full donation soon, we will need to r…" at bounding box center [556, 246] width 614 height 13
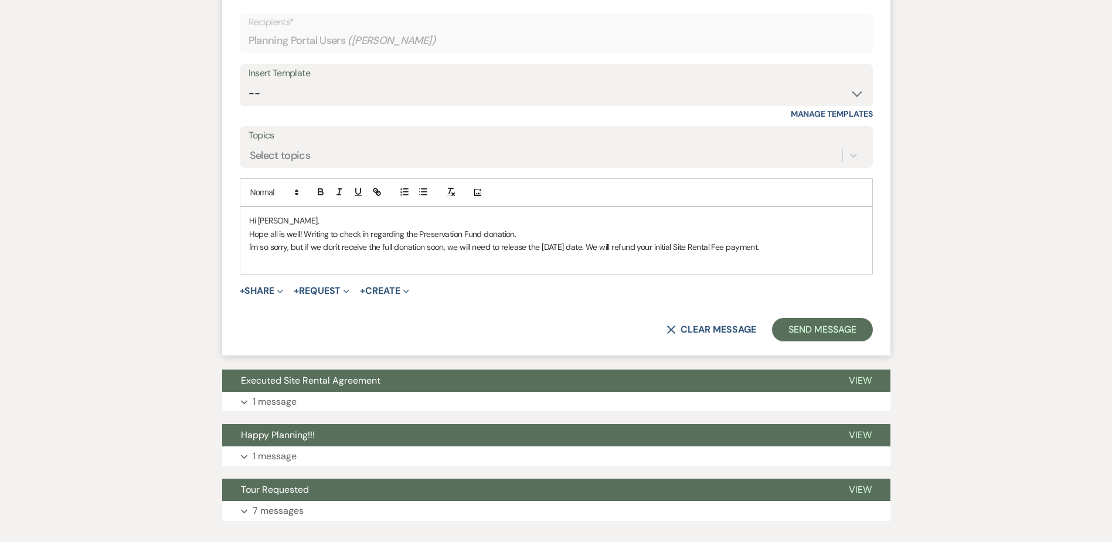
click at [538, 234] on p "Hope all is well! Writing to check in regarding the Preservation Fund donation." at bounding box center [556, 233] width 614 height 13
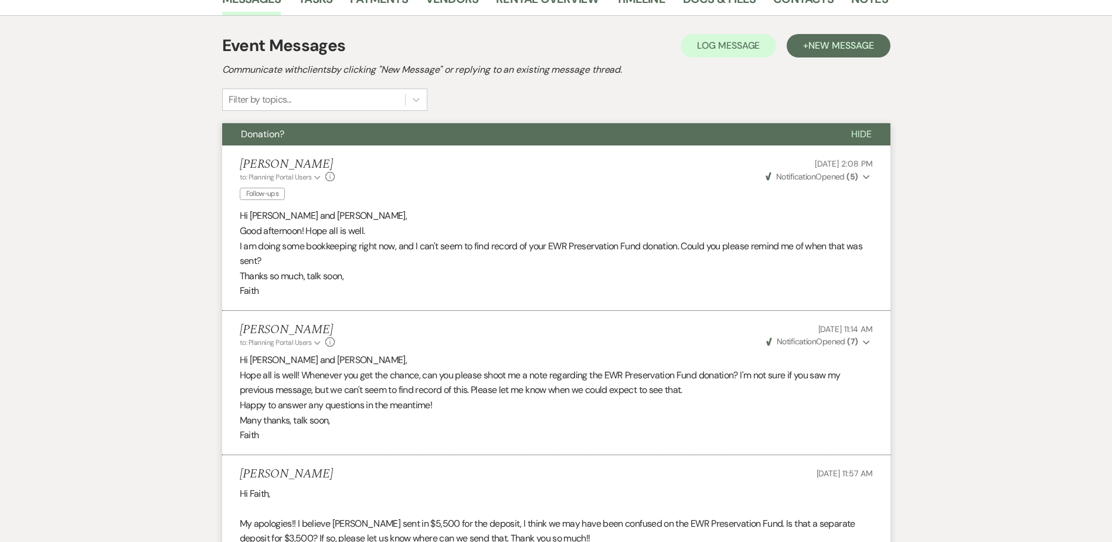
scroll to position [0, 0]
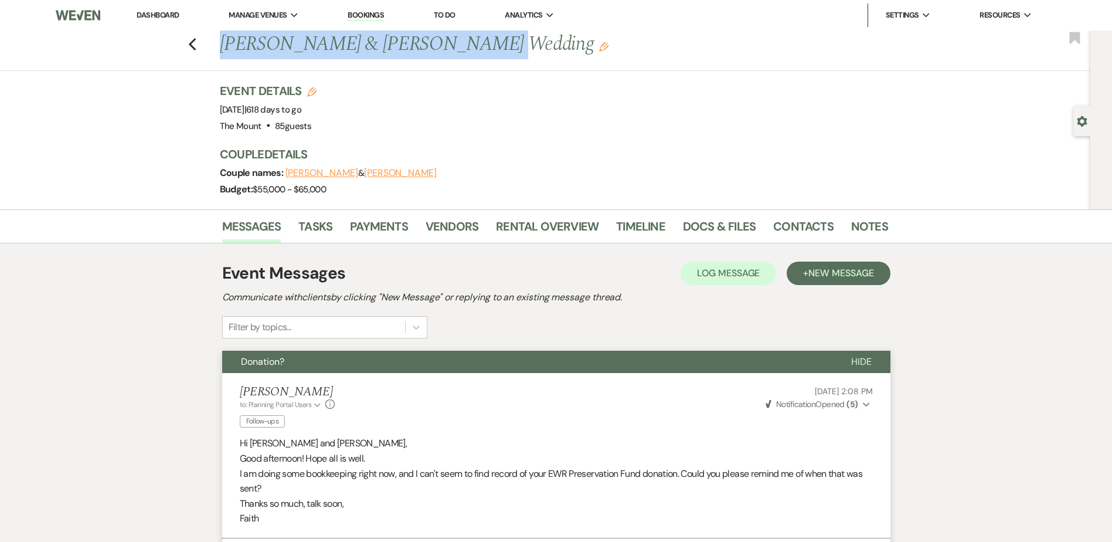
drag, startPoint x: 223, startPoint y: 46, endPoint x: 482, endPoint y: 48, distance: 259.2
click at [482, 47] on div "Previous [PERSON_NAME] & [PERSON_NAME] Wedding Edit" at bounding box center [548, 44] width 668 height 28
drag, startPoint x: 482, startPoint y: 48, endPoint x: 466, endPoint y: 55, distance: 17.1
copy h1 "[PERSON_NAME] & [PERSON_NAME]"
